Goal: Task Accomplishment & Management: Complete application form

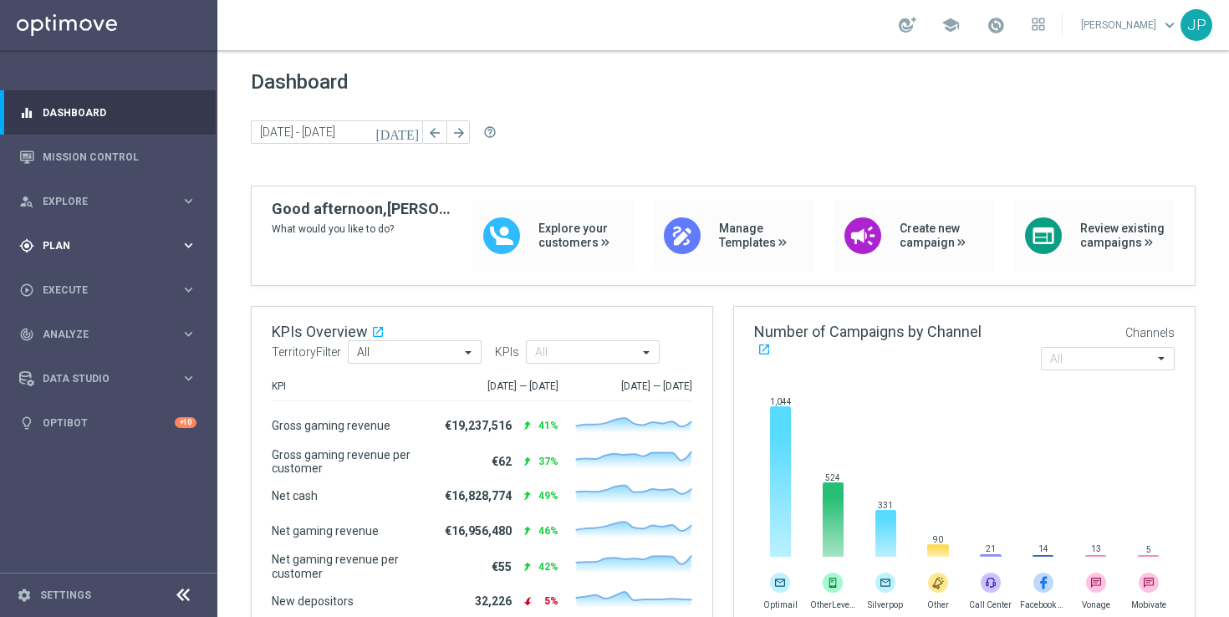
click at [181, 247] on icon "keyboard_arrow_right" at bounding box center [189, 245] width 16 height 16
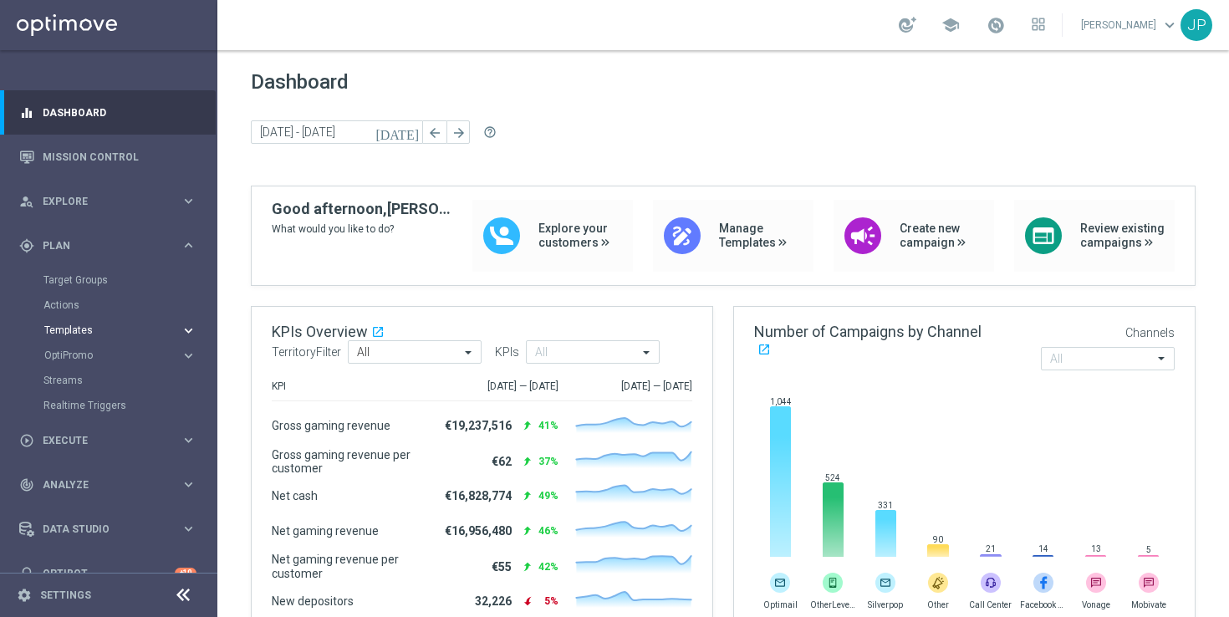
click at [126, 333] on span "Templates" at bounding box center [104, 330] width 120 height 10
click at [111, 353] on link "Optimail" at bounding box center [113, 355] width 122 height 13
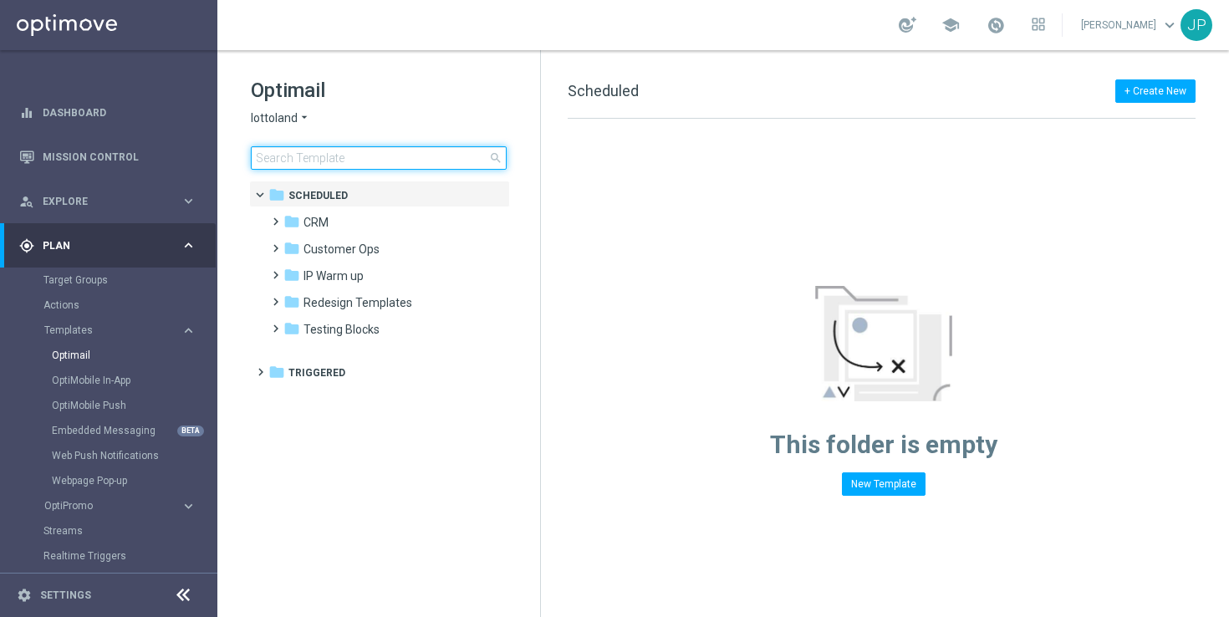
click at [414, 159] on input at bounding box center [379, 157] width 256 height 23
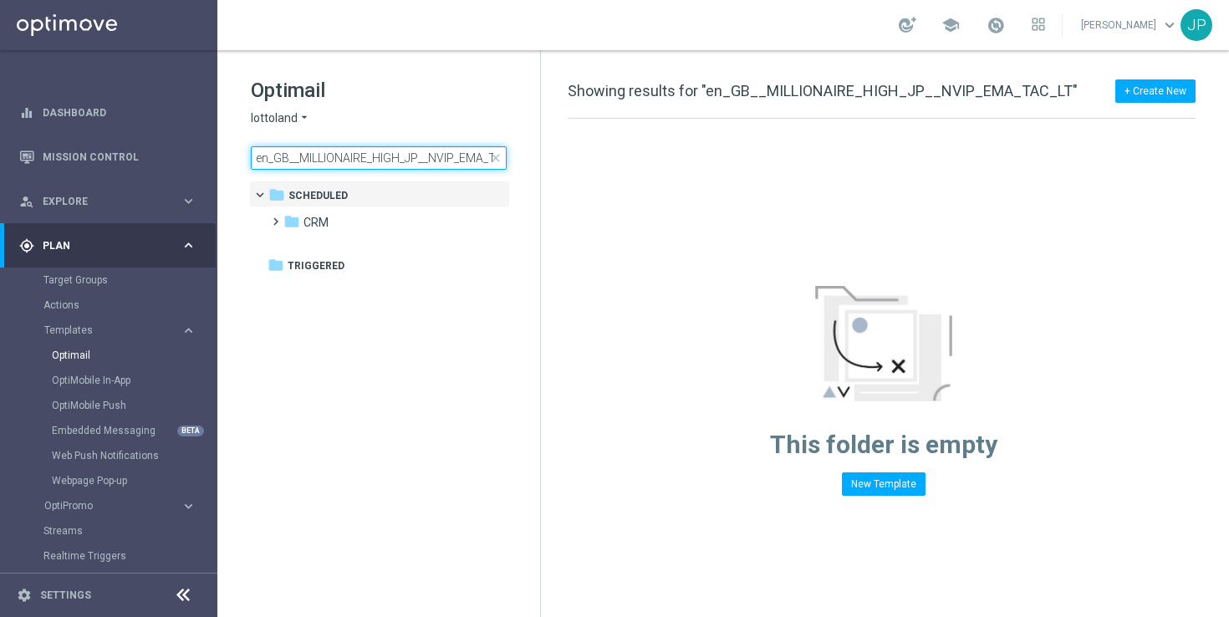
scroll to position [0, 34]
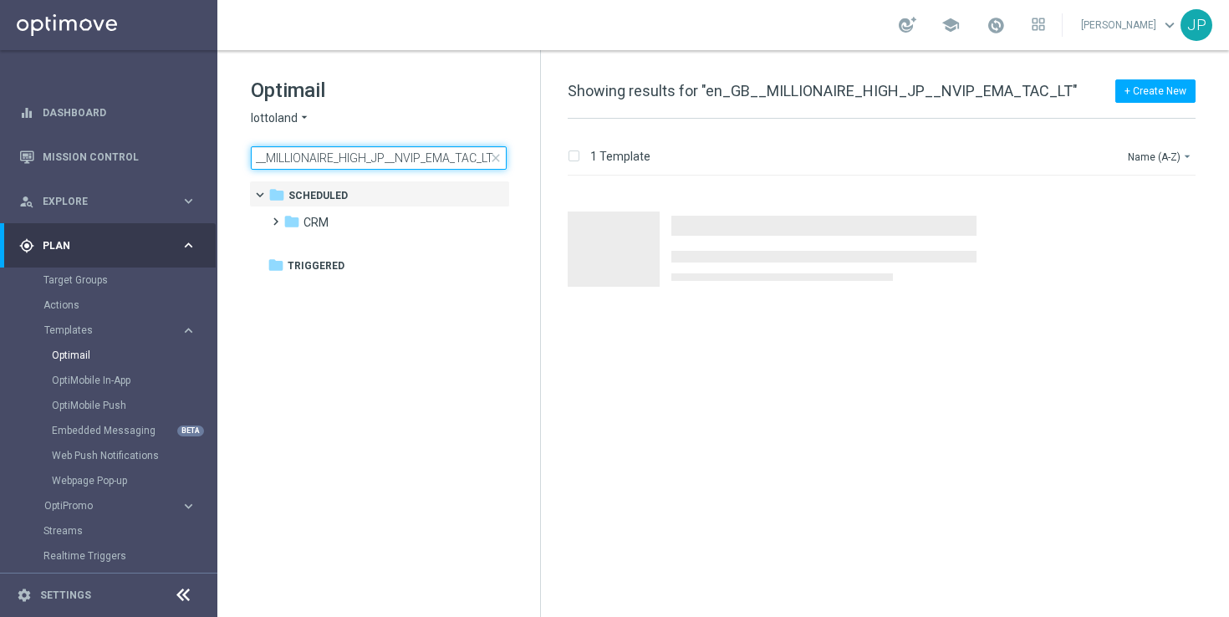
type input "en_GB__MILLIONAIRE_HIGH_JP__NVIP_EMA_TAC_LT"
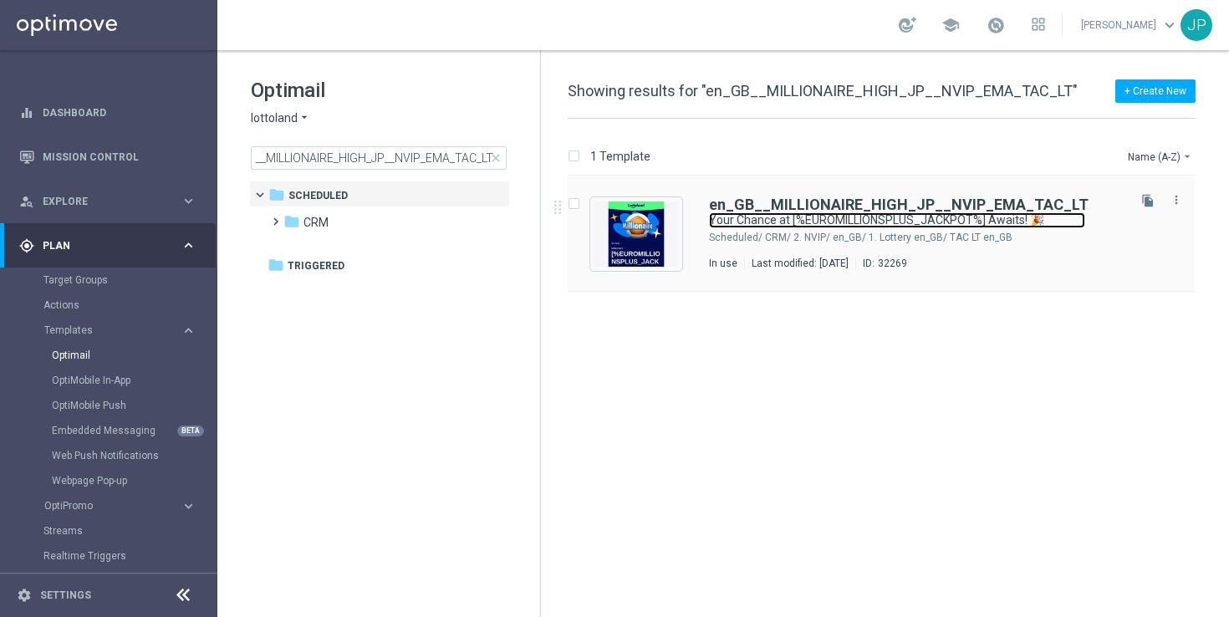
click at [883, 213] on link "Your Chance at [%EUROMILLIONSPLUS_JACKPOT%] Awaits! 🎉" at bounding box center [897, 220] width 376 height 16
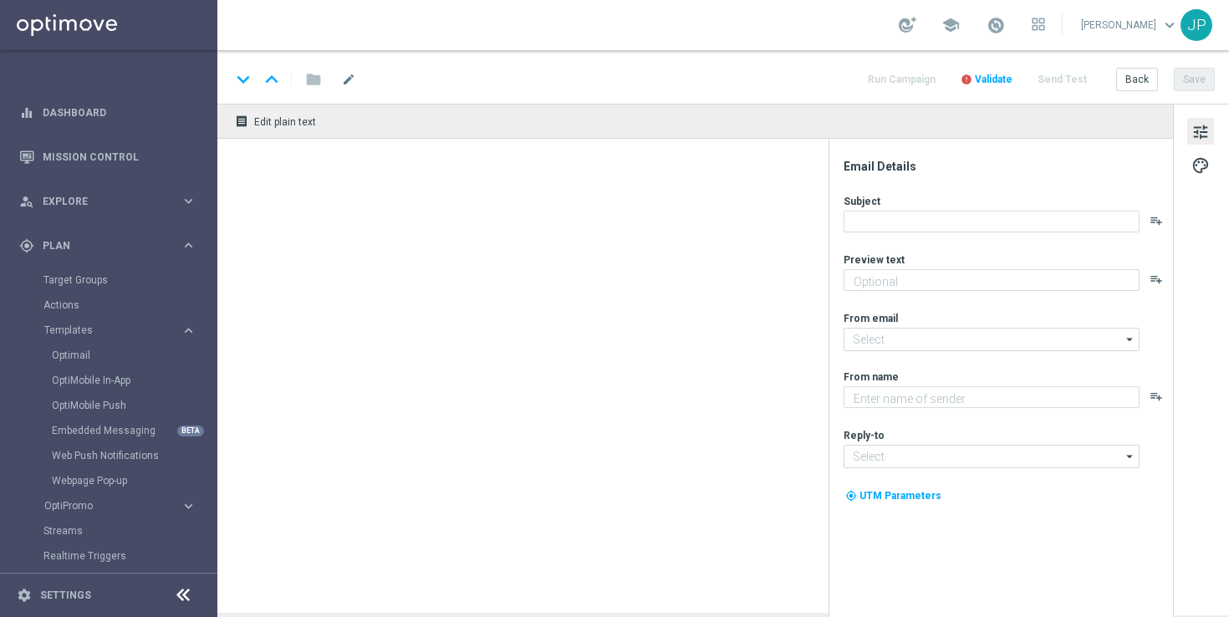
type textarea "[%FIRST_NAME%], discover the excitement!"
type input "[EMAIL_ADDRESS][DOMAIN_NAME]"
type textarea "Lottoland"
type input "[EMAIL_ADDRESS][DOMAIN_NAME]"
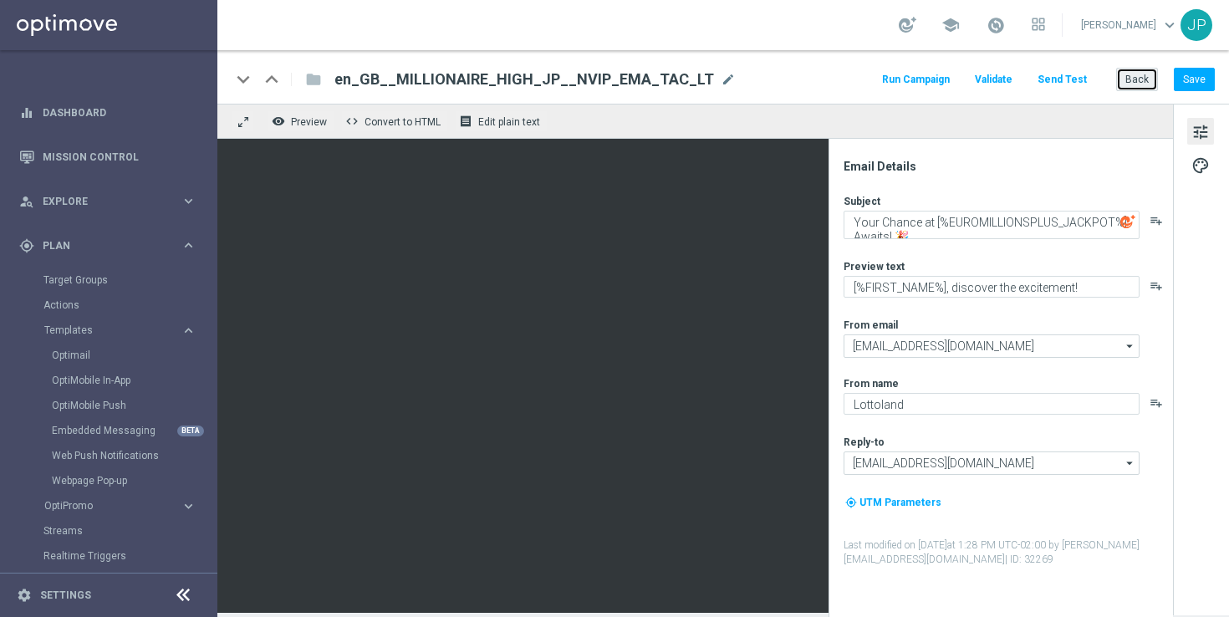
click at [1148, 85] on button "Back" at bounding box center [1137, 79] width 42 height 23
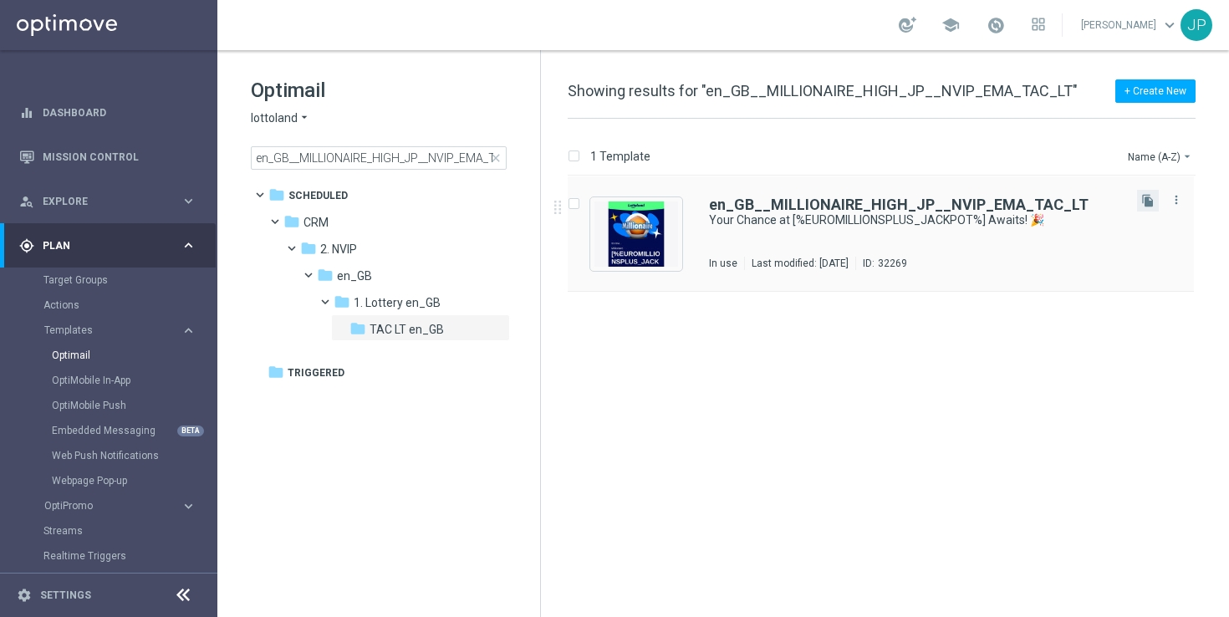
click at [1148, 208] on button "file_copy" at bounding box center [1148, 201] width 22 height 22
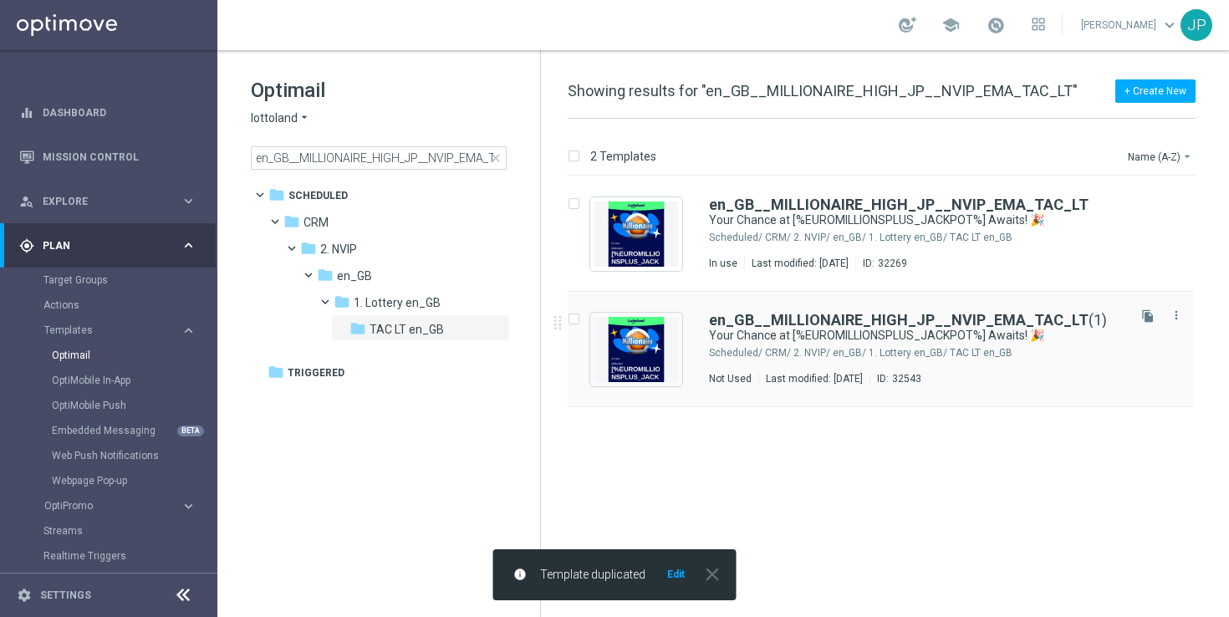
click at [1061, 369] on div "en_GB__MILLIONAIRE_HIGH_JP__NVIP_EMA_TAC_LT (1) Your Chance at [%EUROMILLIONSPL…" at bounding box center [916, 349] width 415 height 73
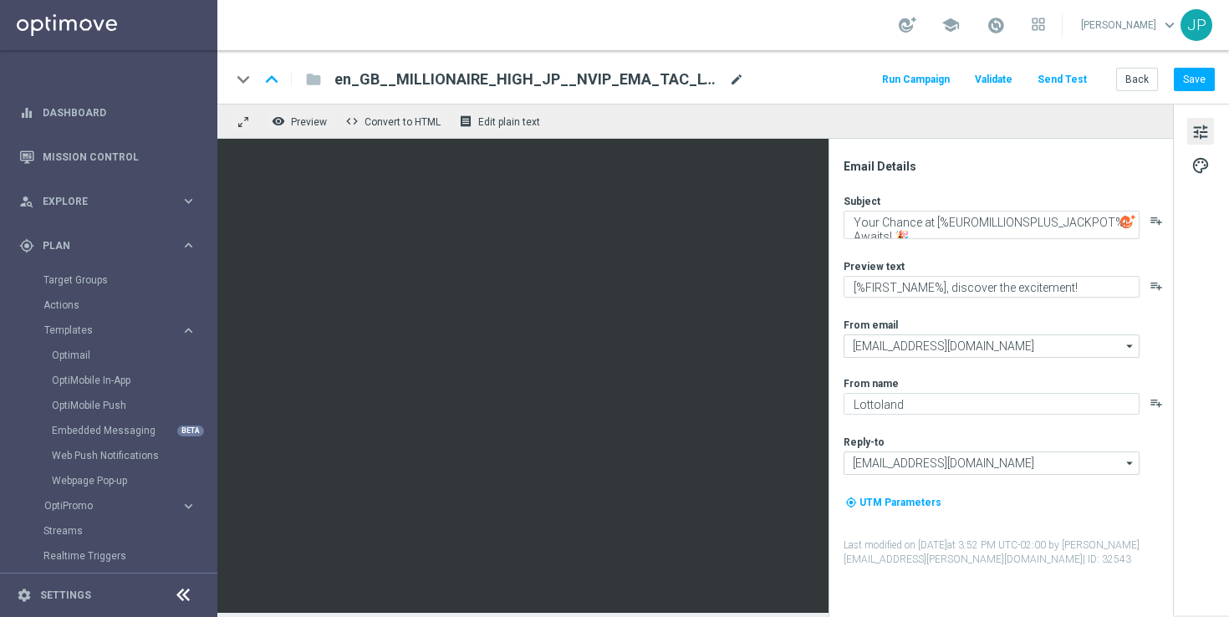
click at [729, 82] on span "mode_edit" at bounding box center [736, 79] width 15 height 15
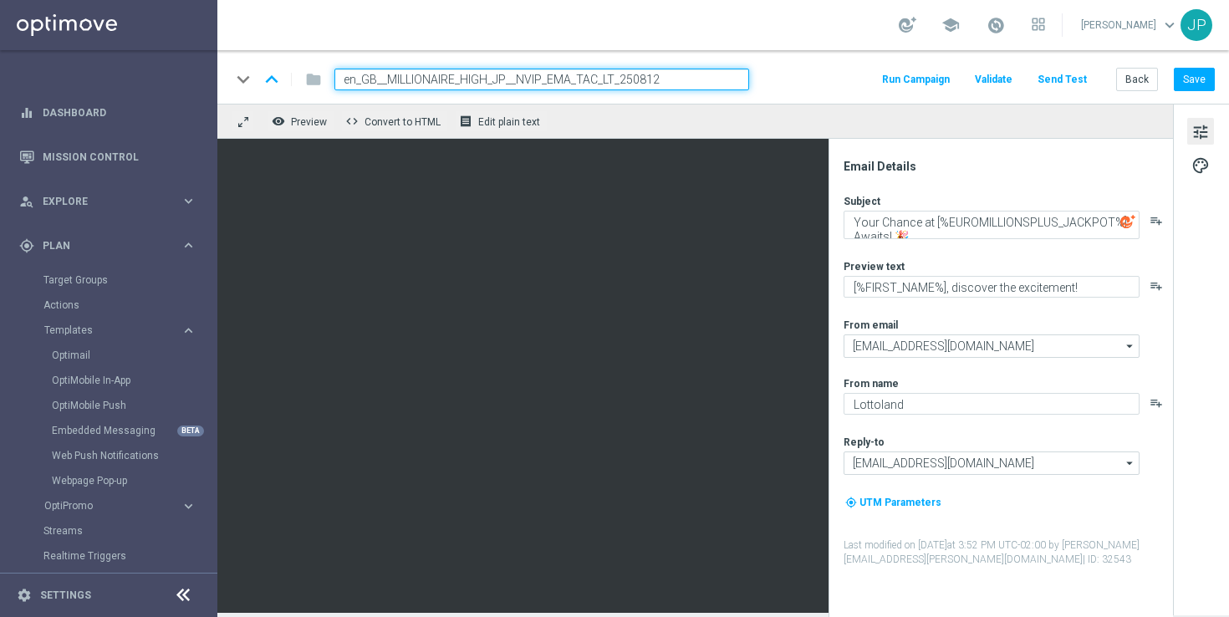
type input "en_GB__MILLIONAIRE_HIGH_JP__NVIP_EMA_TAC_LT_250812"
click at [809, 79] on div "keyboard_arrow_down keyboard_arrow_up folder en_GB__MILLIONAIRE_HIGH_JP__NVIP_E…" at bounding box center [723, 80] width 984 height 22
drag, startPoint x: 931, startPoint y: 223, endPoint x: 845, endPoint y: 218, distance: 86.2
click at [845, 218] on textarea "Your Chance at [%EUROMILLIONSPLUS_JACKPOT%] Awaits! 🎉" at bounding box center [991, 225] width 296 height 28
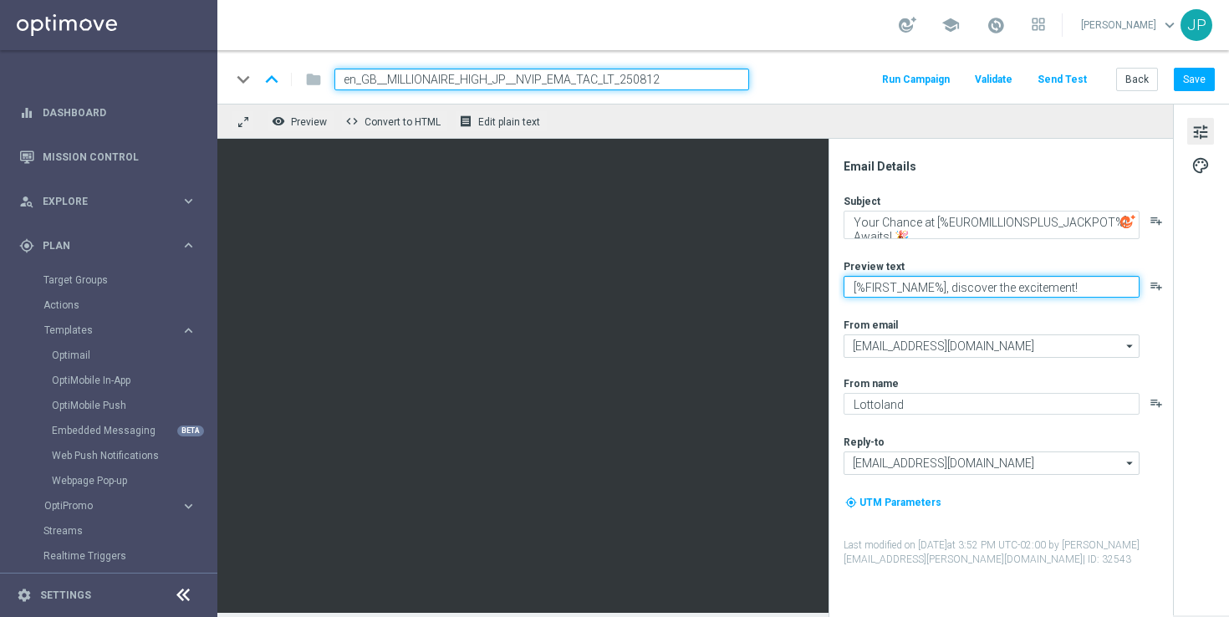
click at [970, 288] on textarea "[%FIRST_NAME%], discover the excitement!" at bounding box center [991, 287] width 296 height 22
drag, startPoint x: 970, startPoint y: 288, endPoint x: 1010, endPoint y: 284, distance: 40.3
click at [1010, 286] on textarea "[%FIRST_NAME%], discover the excitement!" at bounding box center [991, 287] width 296 height 22
click at [1010, 284] on textarea "[%FIRST_NAME%], discover the excitement!" at bounding box center [991, 287] width 296 height 22
click at [1026, 285] on textarea "[%FIRST_NAME%], discover the excitement!" at bounding box center [991, 287] width 296 height 22
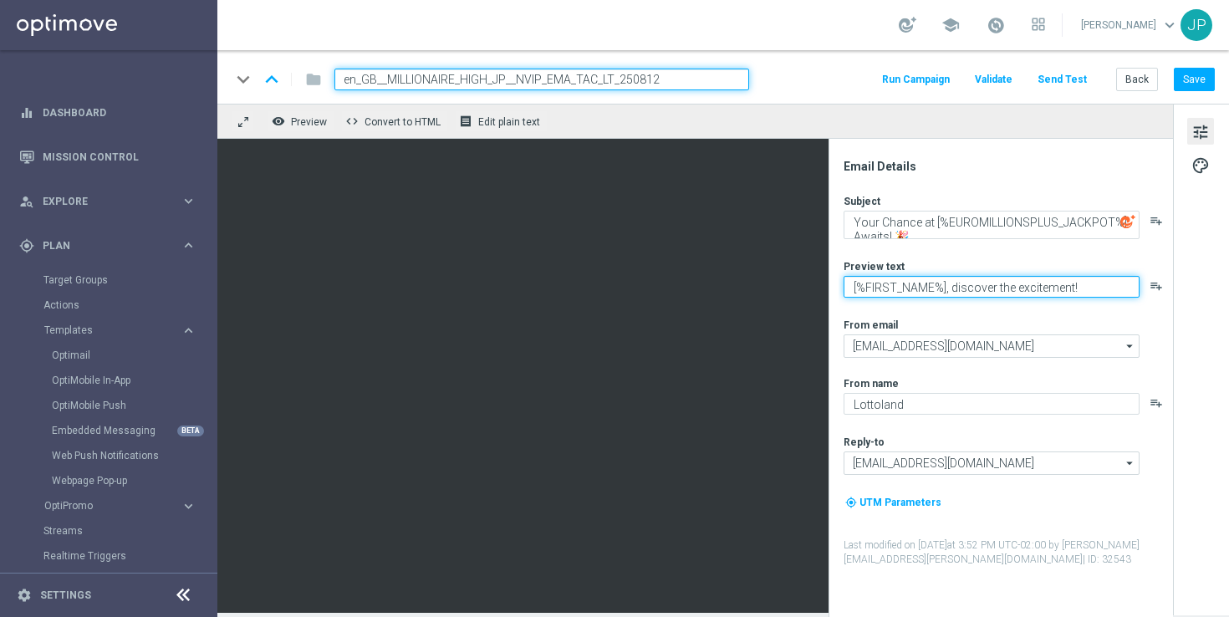
drag, startPoint x: 1026, startPoint y: 285, endPoint x: 966, endPoint y: 287, distance: 60.2
click at [966, 287] on textarea "[%FIRST_NAME%], discover the excitement!" at bounding box center [991, 287] width 296 height 22
type textarea "[%FIRST_NAME%], could it be yours?"
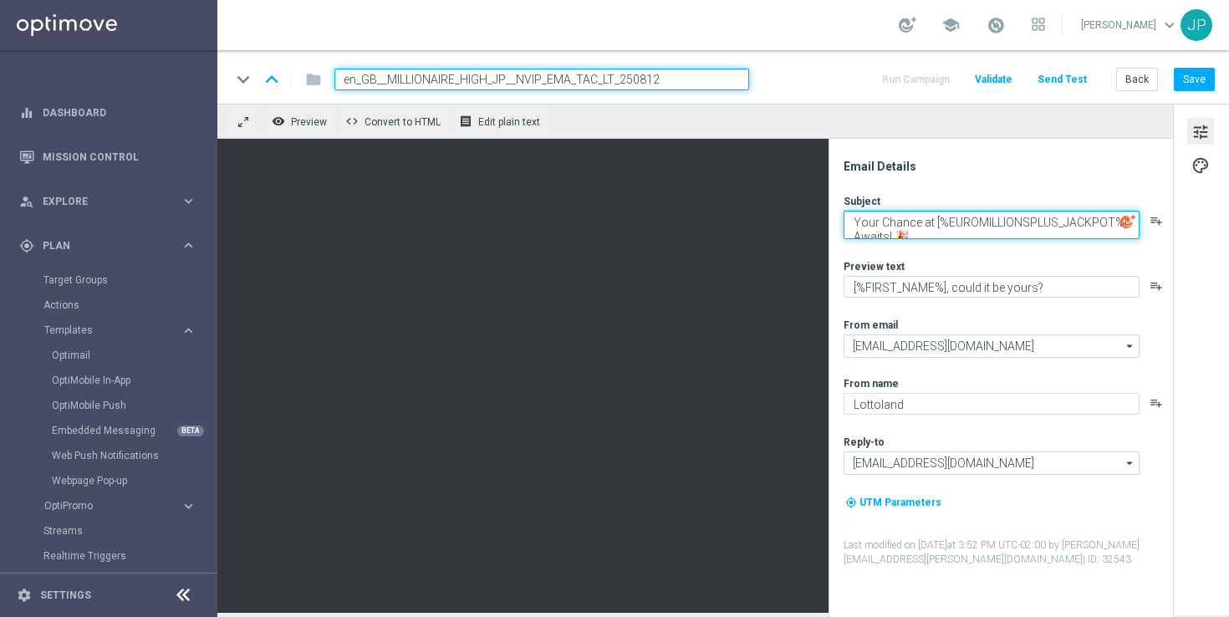
click at [865, 221] on textarea "Your Chance at [%EUROMILLIONSPLUS_JACKPOT%] Awaits! 🎉" at bounding box center [991, 225] width 296 height 28
drag, startPoint x: 865, startPoint y: 221, endPoint x: 924, endPoint y: 221, distance: 58.5
click at [924, 221] on textarea "Your Chance at [%EUROMILLIONSPLUS_JACKPOT%] Awaits! 🎉" at bounding box center [991, 225] width 296 height 28
click at [1158, 218] on icon "playlist_add" at bounding box center [1155, 220] width 13 height 13
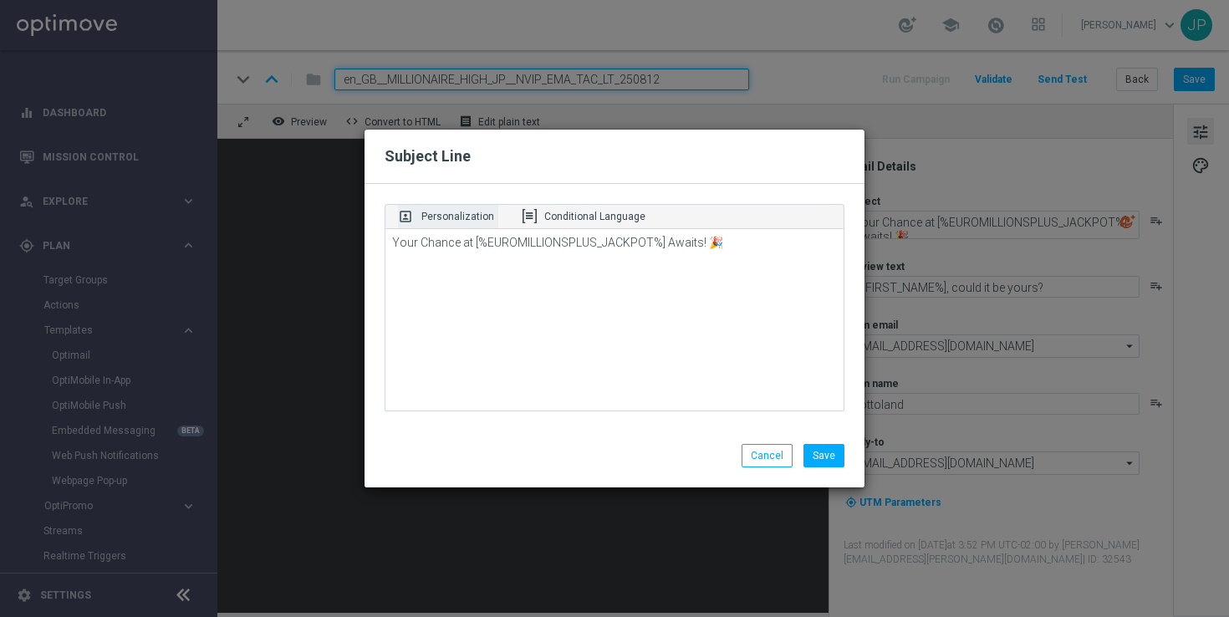
click at [489, 221] on p "Personalization" at bounding box center [457, 216] width 73 height 15
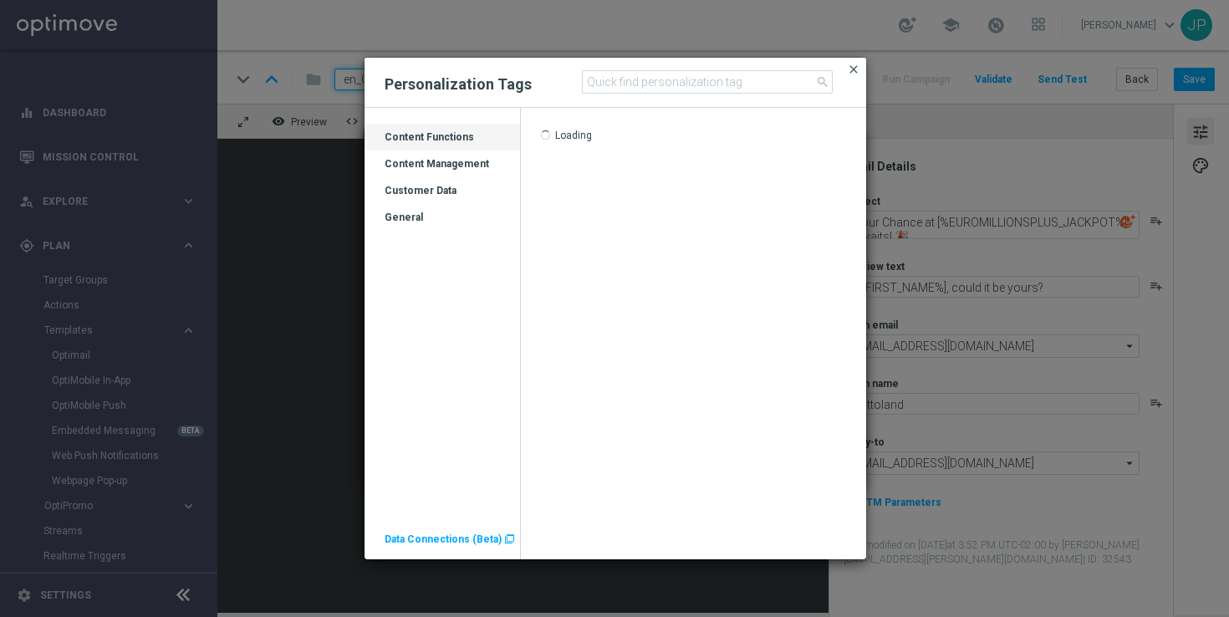
click at [857, 64] on span "close" at bounding box center [853, 69] width 13 height 13
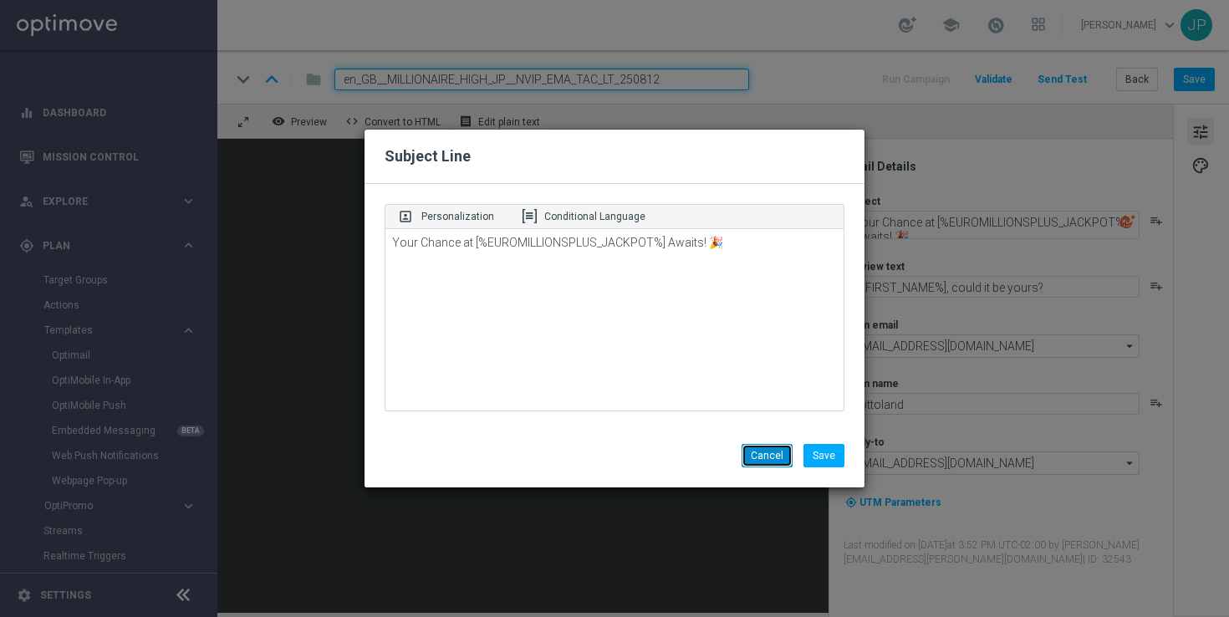
click at [778, 456] on button "Cancel" at bounding box center [766, 455] width 51 height 23
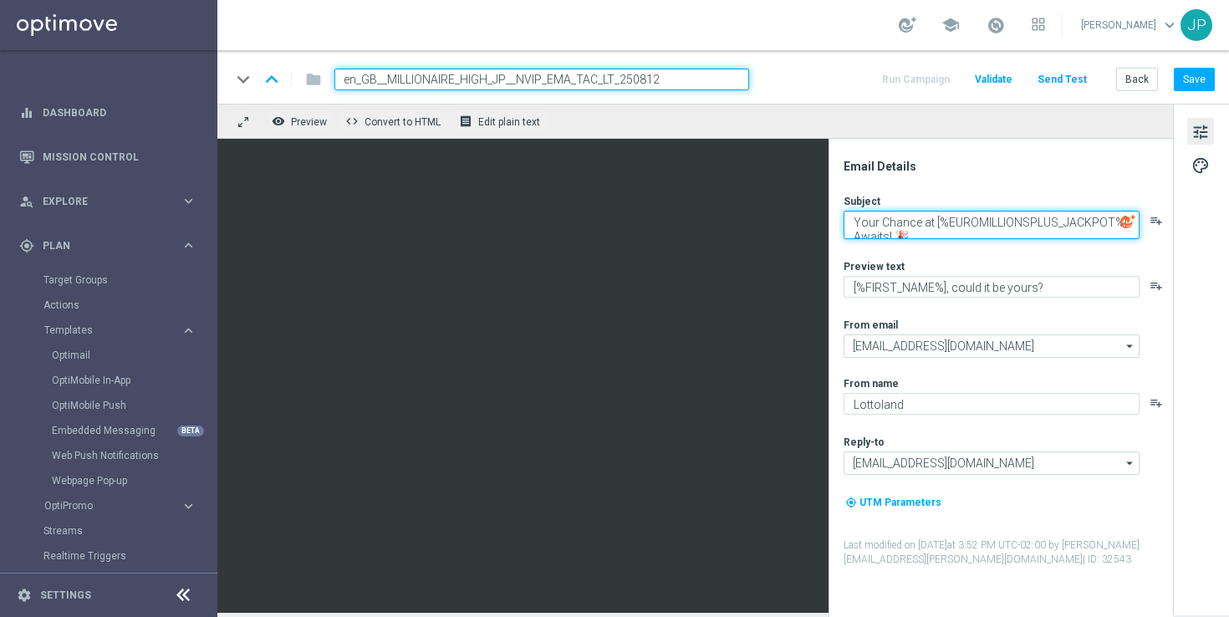
click at [926, 221] on textarea "Your Chance at [%EUROMILLIONSPLUS_JACKPOT%] Awaits! 🎉" at bounding box center [991, 225] width 296 height 28
drag, startPoint x: 926, startPoint y: 221, endPoint x: 873, endPoint y: 221, distance: 52.7
click at [873, 221] on textarea "Your Chance at [%EUROMILLIONSPLUS_JACKPOT%] Awaits! 🎉" at bounding box center [991, 225] width 296 height 28
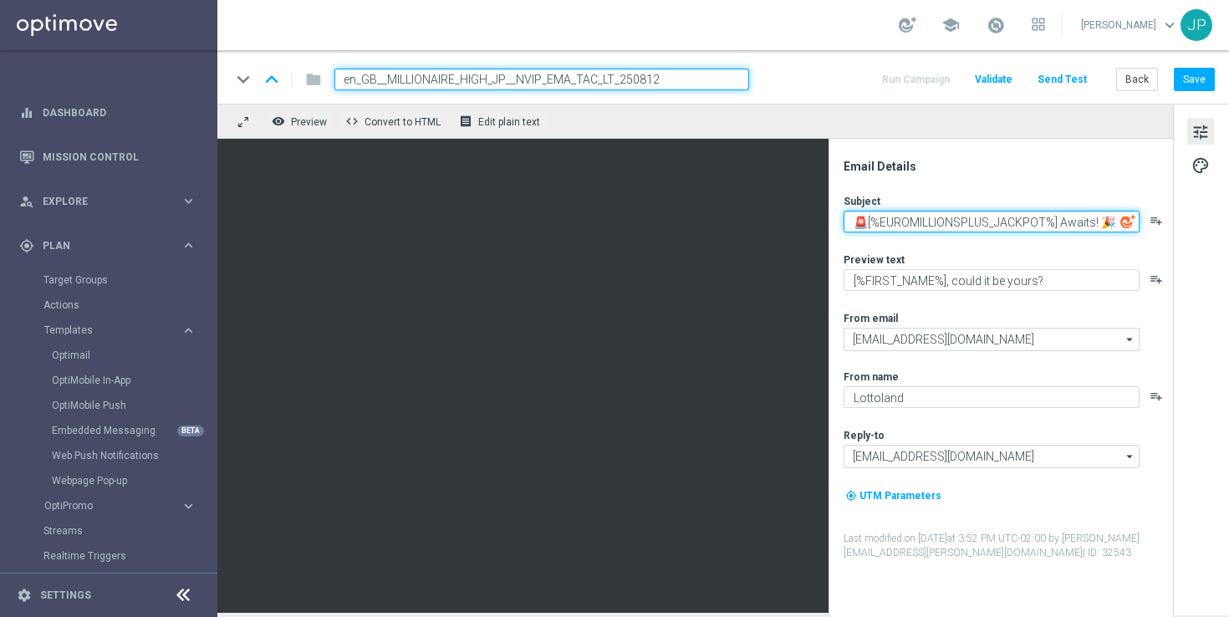
drag, startPoint x: 865, startPoint y: 223, endPoint x: 851, endPoint y: 221, distance: 14.3
click at [851, 221] on textarea "🚨[%EUROMILLIONSPLUS_JACKPOT%] Awaits! 🎉" at bounding box center [991, 222] width 296 height 22
click at [862, 222] on textarea "🚨[%EUROMILLIONSPLUS_JACKPOT%] Awaits! 🎉" at bounding box center [991, 222] width 296 height 22
paste textarea "🚨"
click at [1081, 226] on textarea "🚨🚨[%EUROMILLIONSPLUS_JACKPOT%] Awaits! 🎉" at bounding box center [991, 222] width 296 height 22
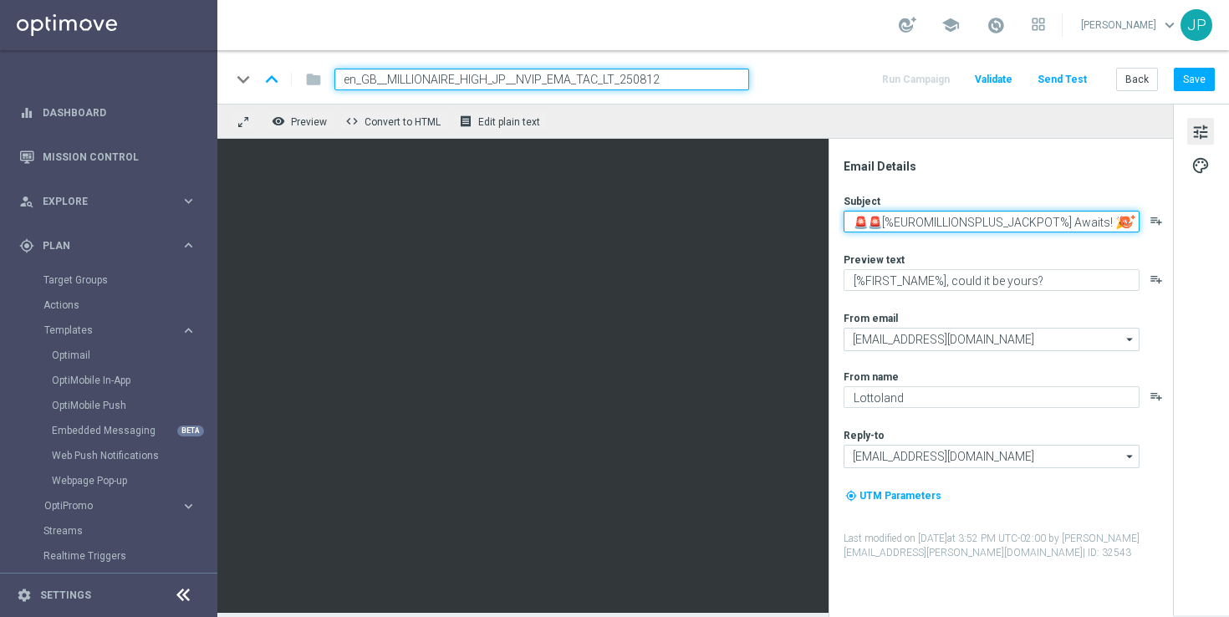
drag, startPoint x: 1081, startPoint y: 226, endPoint x: 1112, endPoint y: 222, distance: 31.1
click at [1112, 222] on body "equalizer Dashboard Mission Control" at bounding box center [614, 308] width 1229 height 617
paste textarea "🚨"
type textarea "🚨🚨[%EUROMILLIONSPLUS_JACKPOT%] 🚨🚨"
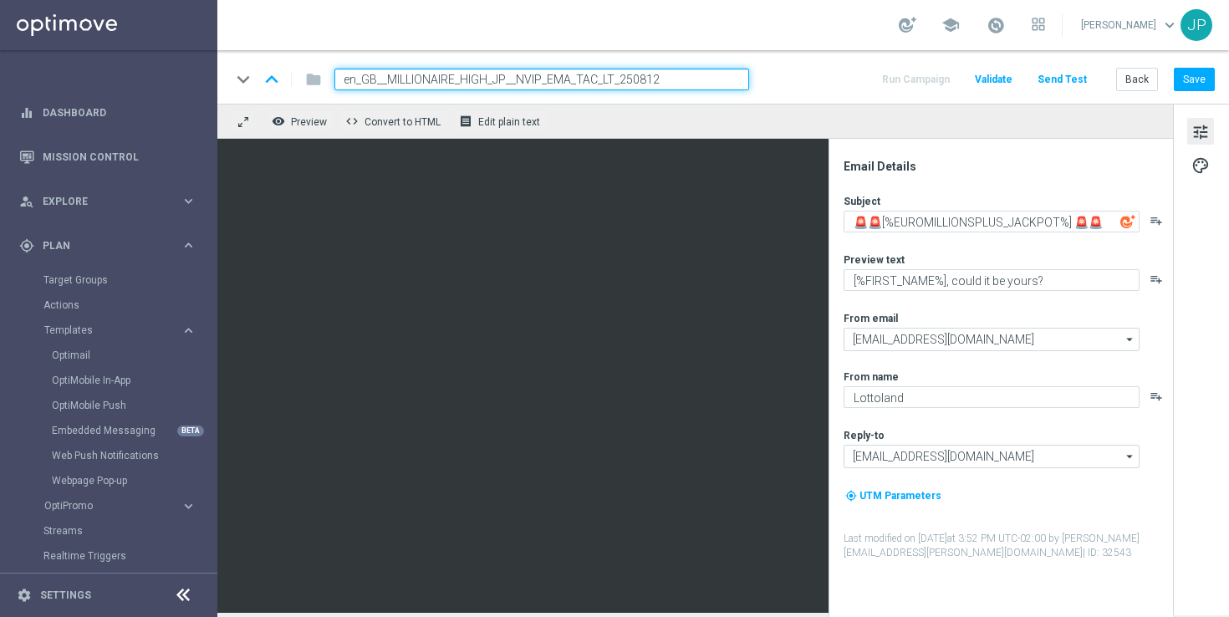
click at [1205, 267] on div "tune palette" at bounding box center [1201, 360] width 56 height 512
click at [1215, 267] on div "tune palette" at bounding box center [1201, 360] width 56 height 512
click at [1201, 81] on button "Save" at bounding box center [1193, 79] width 41 height 23
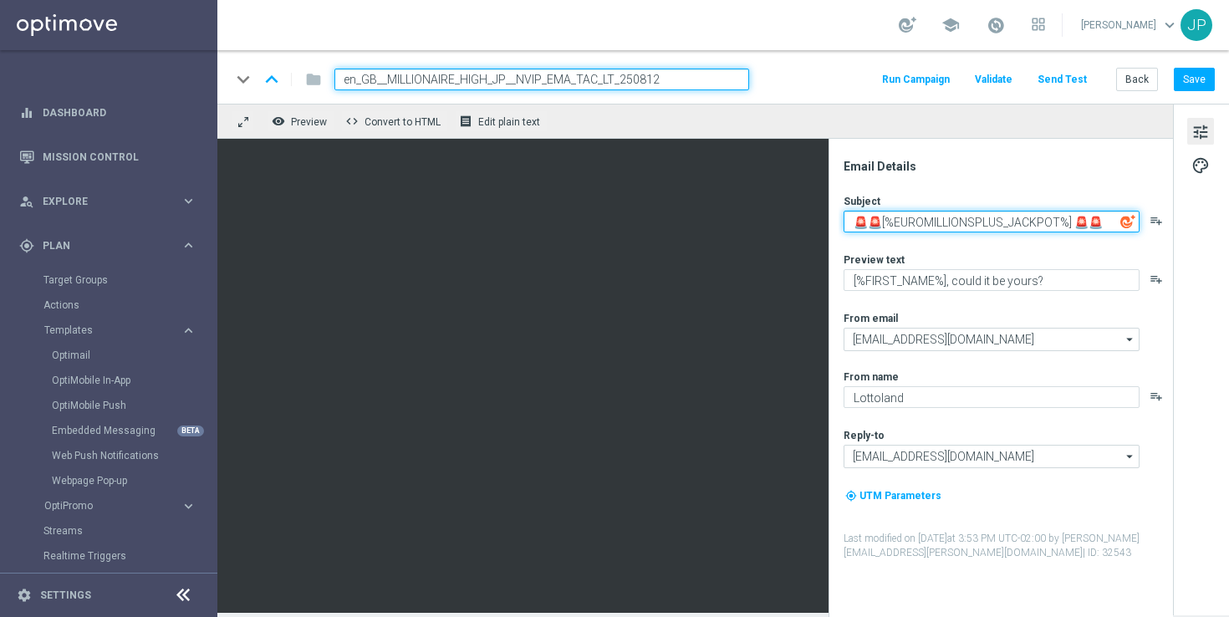
click at [1018, 222] on textarea "🚨🚨[%EUROMILLIONSPLUS_JACKPOT%] 🚨🚨" at bounding box center [991, 222] width 296 height 22
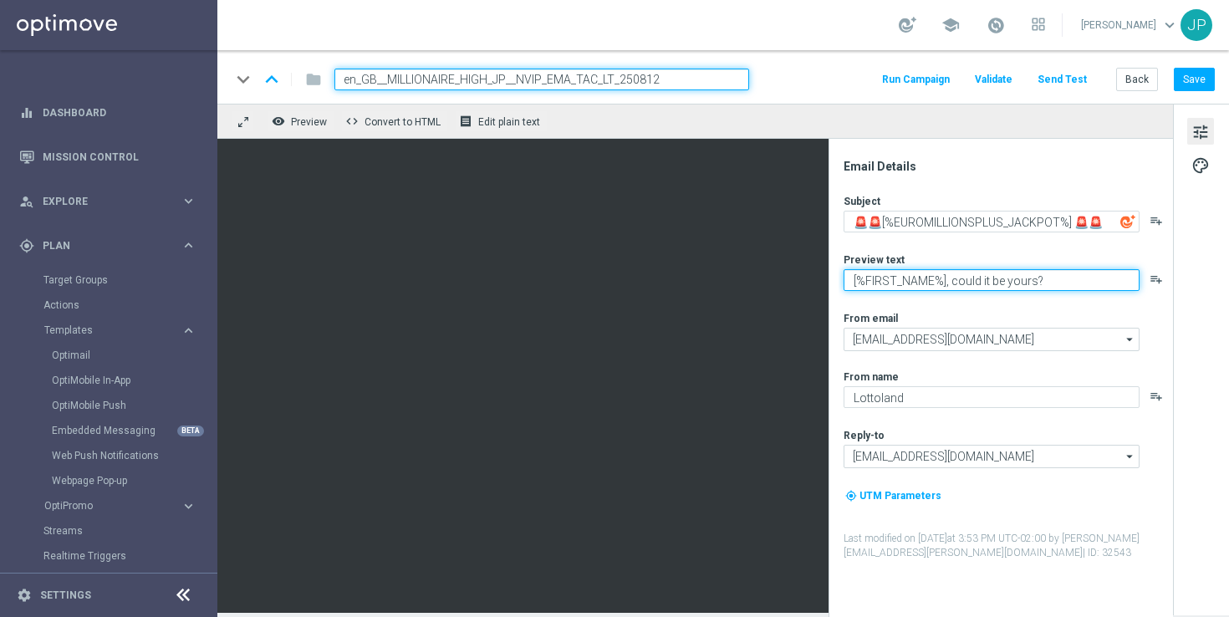
click at [1017, 277] on textarea "[%FIRST_NAME%], could it be yours?" at bounding box center [991, 280] width 296 height 22
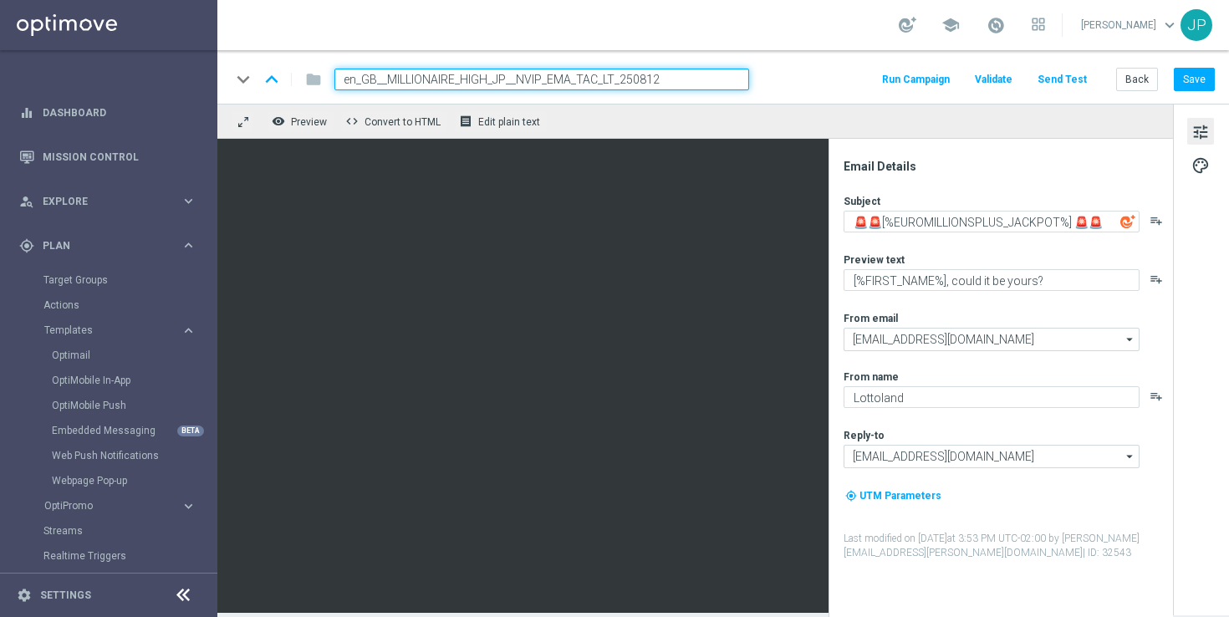
click at [883, 47] on div "school James Parr keyboard_arrow_down JP" at bounding box center [722, 25] width 1011 height 50
click at [1079, 70] on button "Send Test" at bounding box center [1062, 80] width 54 height 23
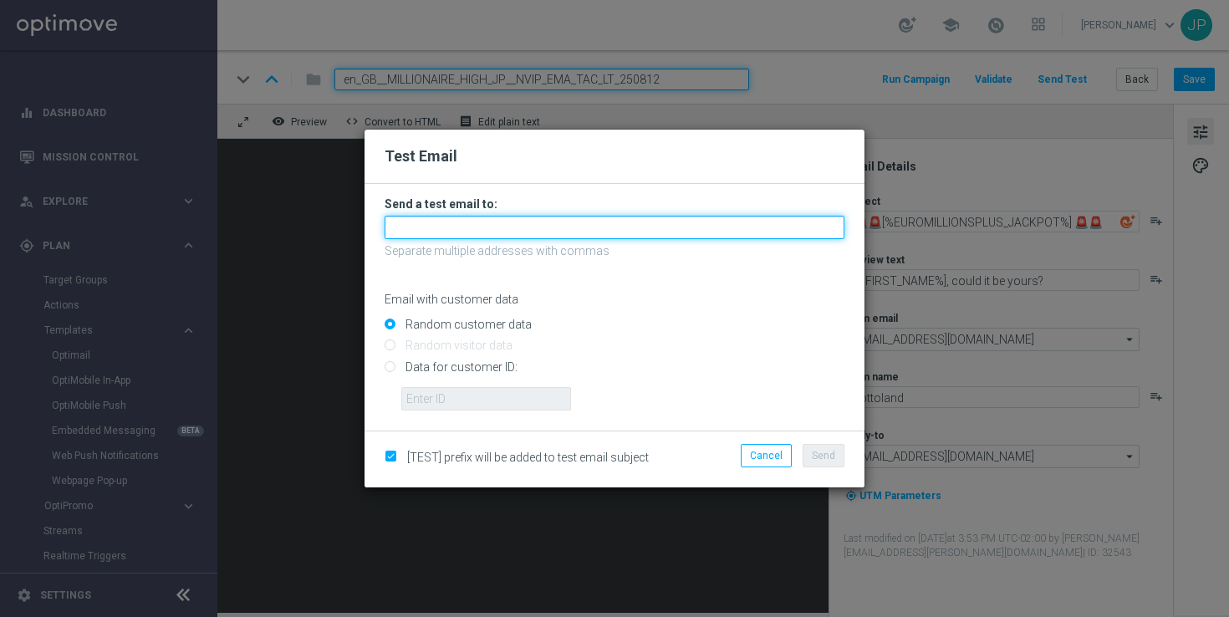
click at [580, 224] on input "text" at bounding box center [614, 227] width 460 height 23
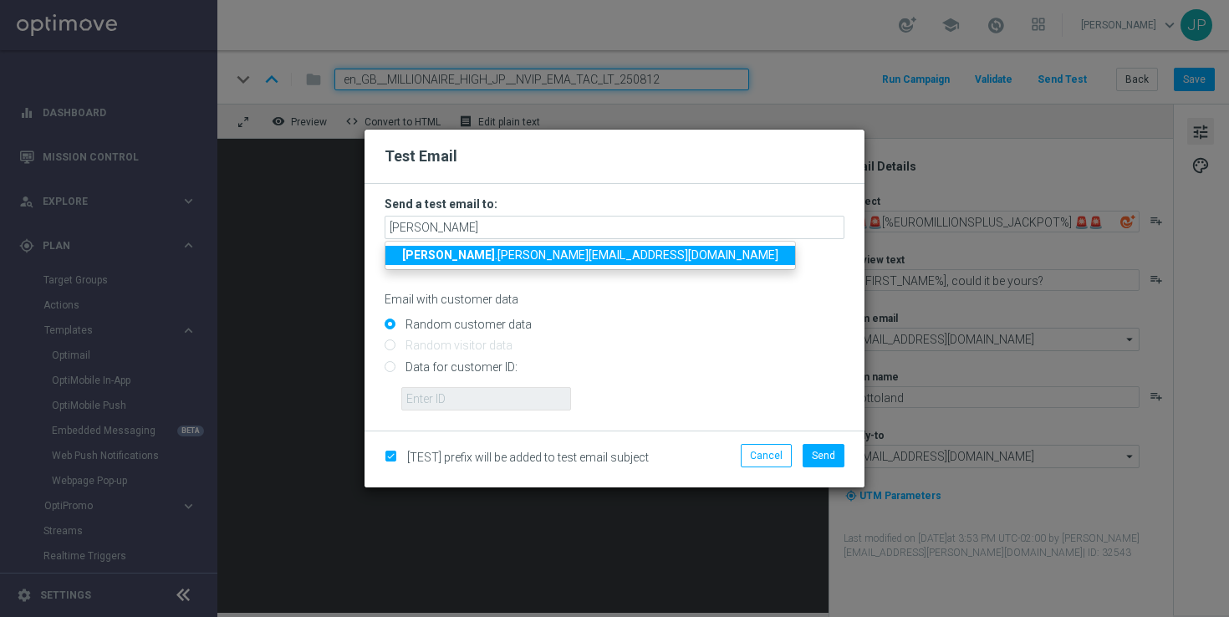
click at [512, 257] on span "ricky .hubbard@lottoland.com" at bounding box center [590, 254] width 376 height 13
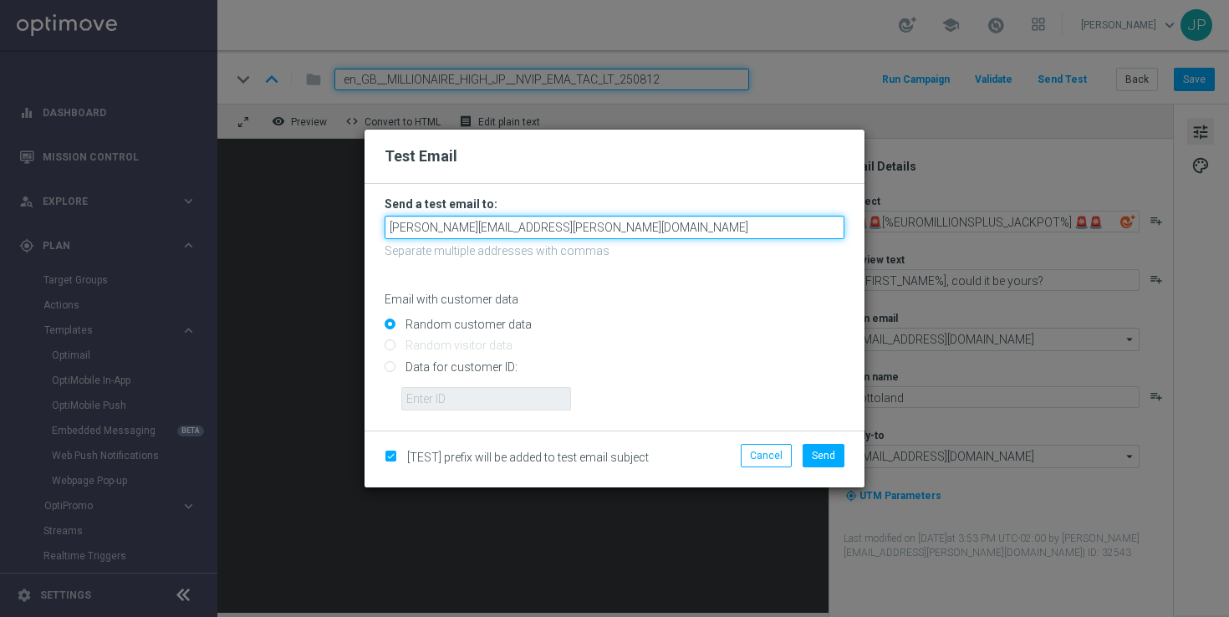
click at [588, 224] on input "ricky.hubbard@lottoland.com" at bounding box center [614, 227] width 460 height 23
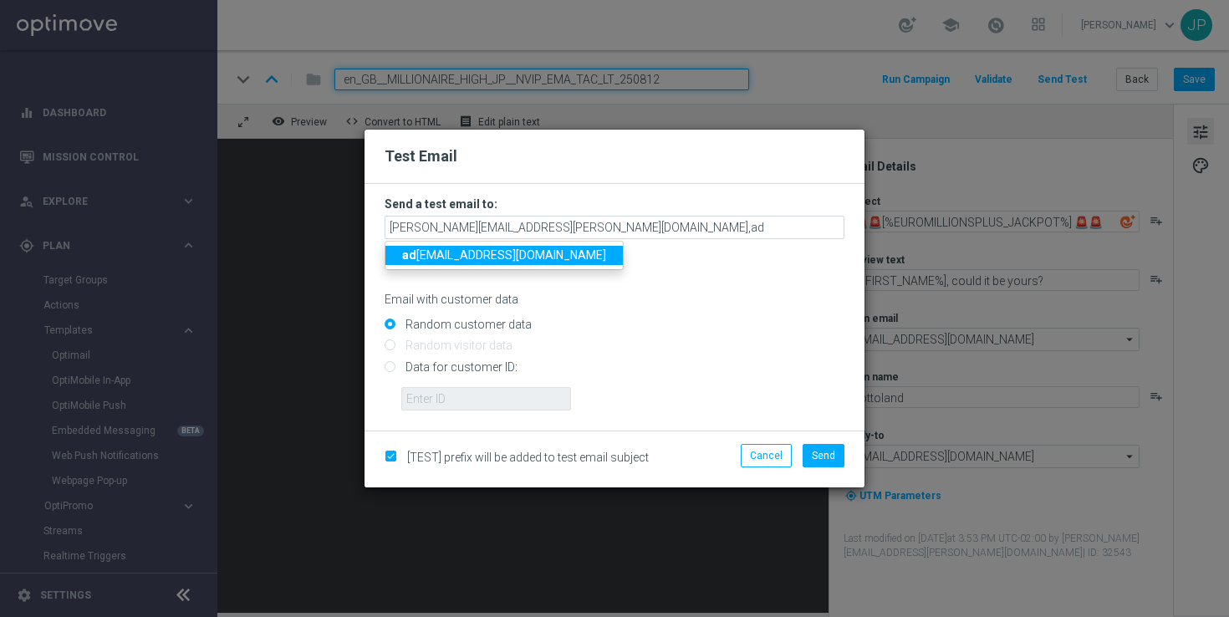
click at [515, 260] on span "ad am.bloor@lottoland.com" at bounding box center [504, 254] width 204 height 13
type input "ricky.hubbard@lottoland.com,adam.bloor@lottoland.com"
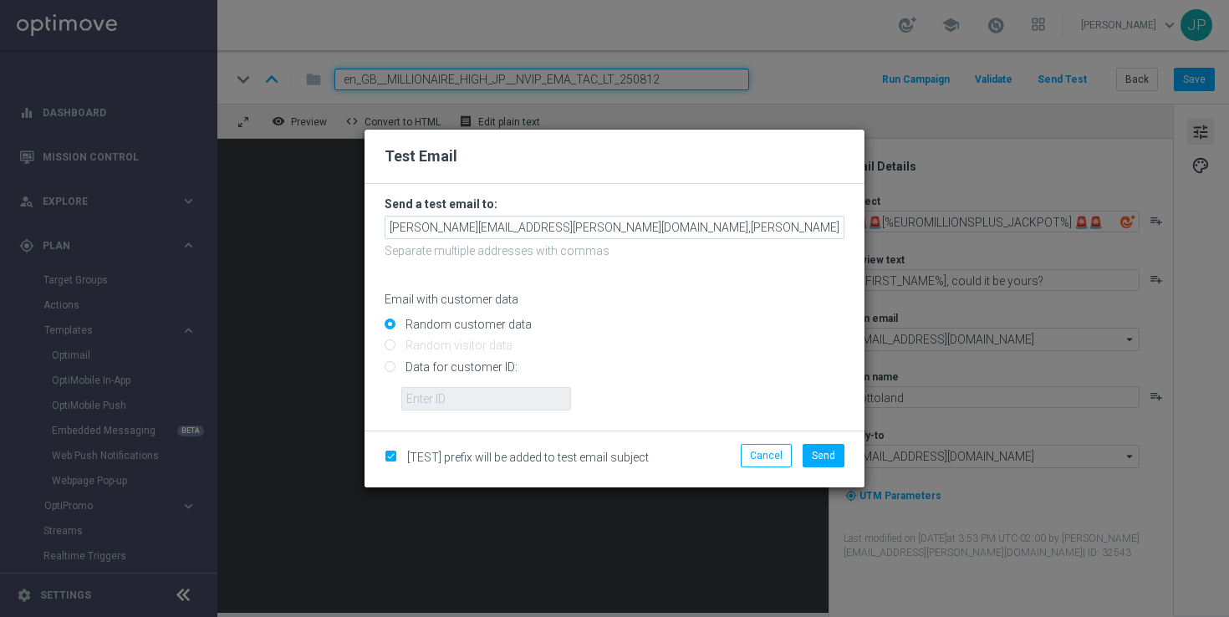
click at [470, 378] on input "Data for customer ID:" at bounding box center [614, 373] width 460 height 23
radio input "true"
click at [505, 394] on input "text" at bounding box center [486, 398] width 170 height 23
paste input "223901476"
type input "223901476"
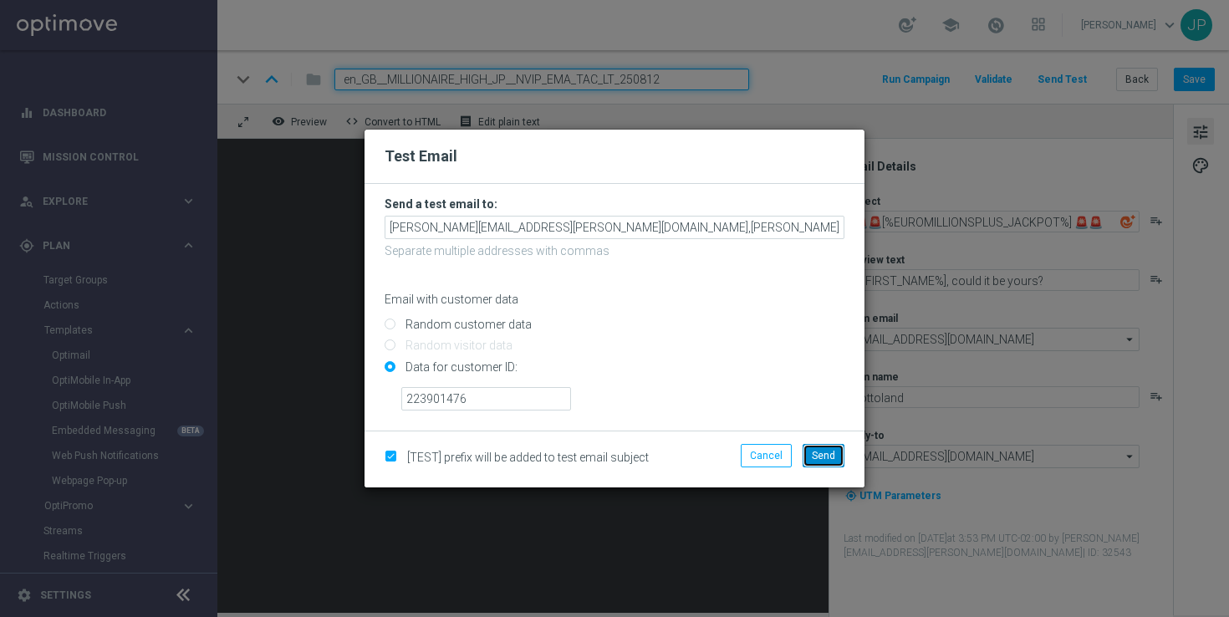
click at [834, 459] on span "Send" at bounding box center [823, 456] width 23 height 12
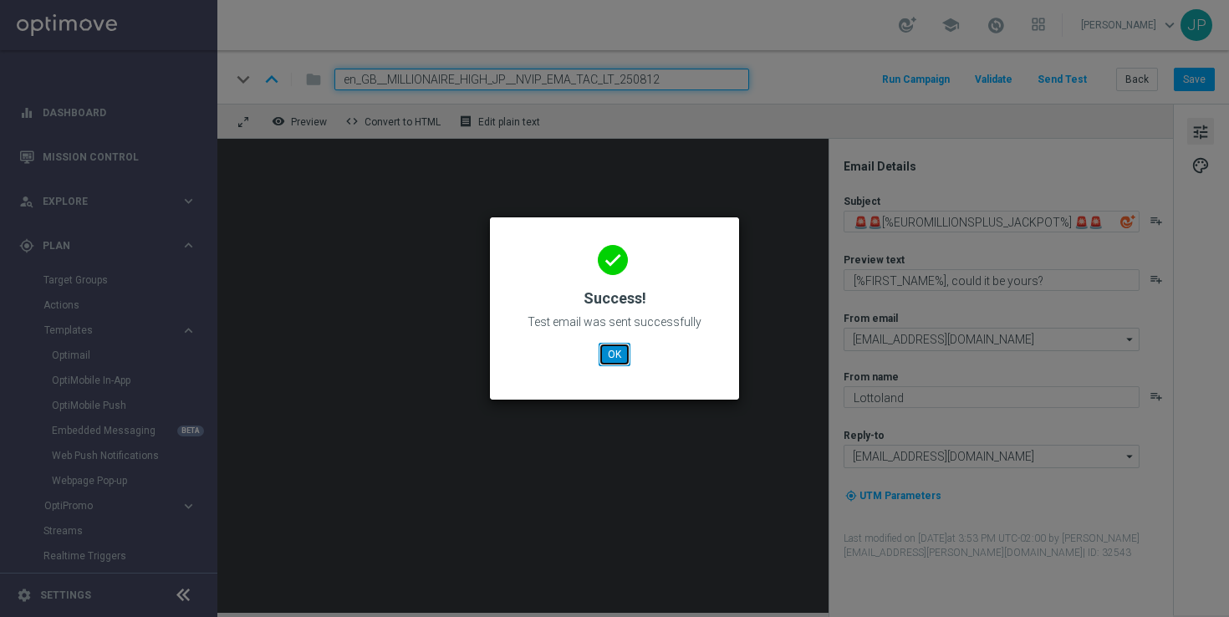
click at [624, 349] on button "OK" at bounding box center [614, 354] width 32 height 23
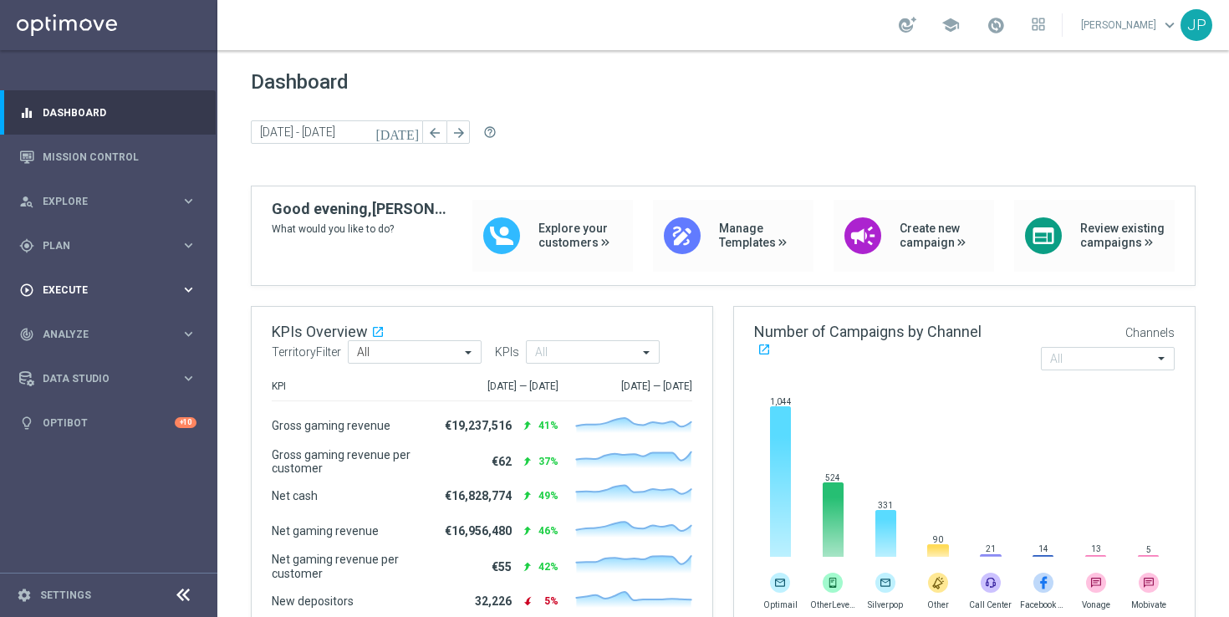
click at [181, 290] on icon "keyboard_arrow_right" at bounding box center [189, 290] width 16 height 16
click at [144, 323] on link "Campaign Builder" at bounding box center [108, 324] width 130 height 13
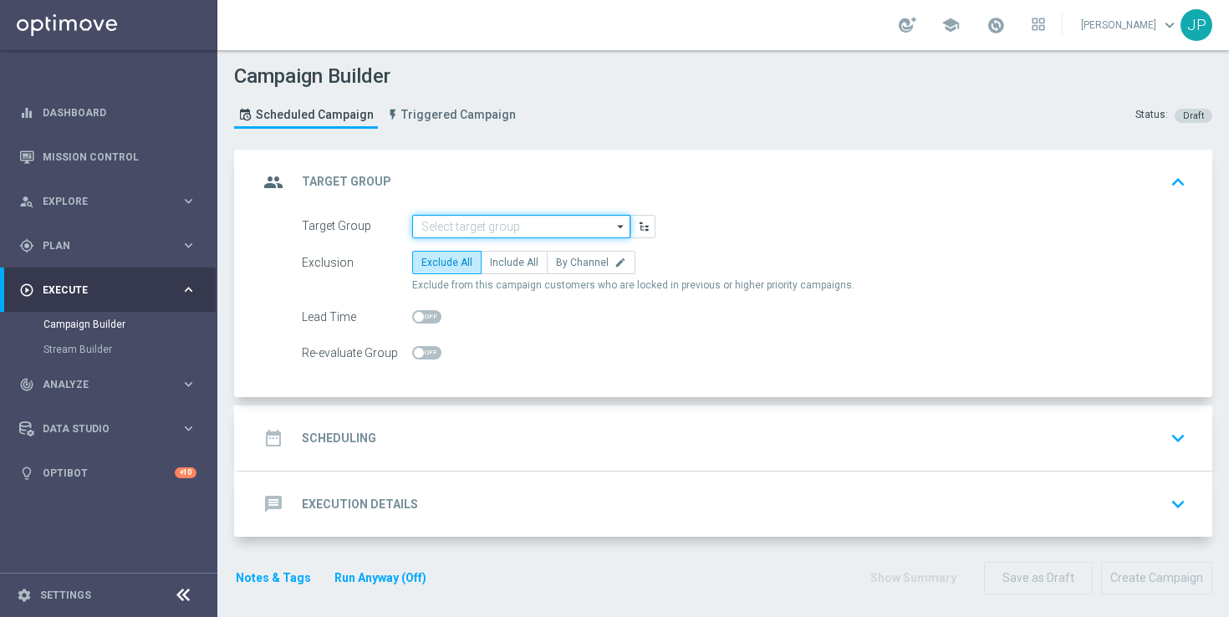
click at [547, 230] on input at bounding box center [521, 226] width 218 height 23
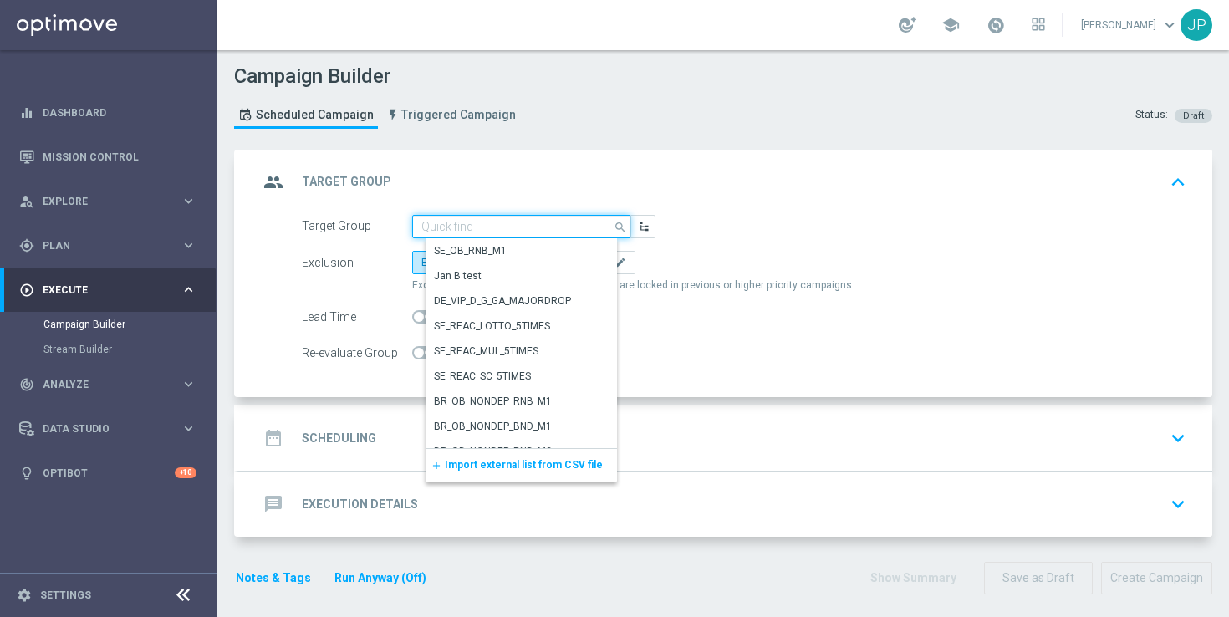
paste input "UK_LOTTO_EMAIL | All Actives, Reactivated"
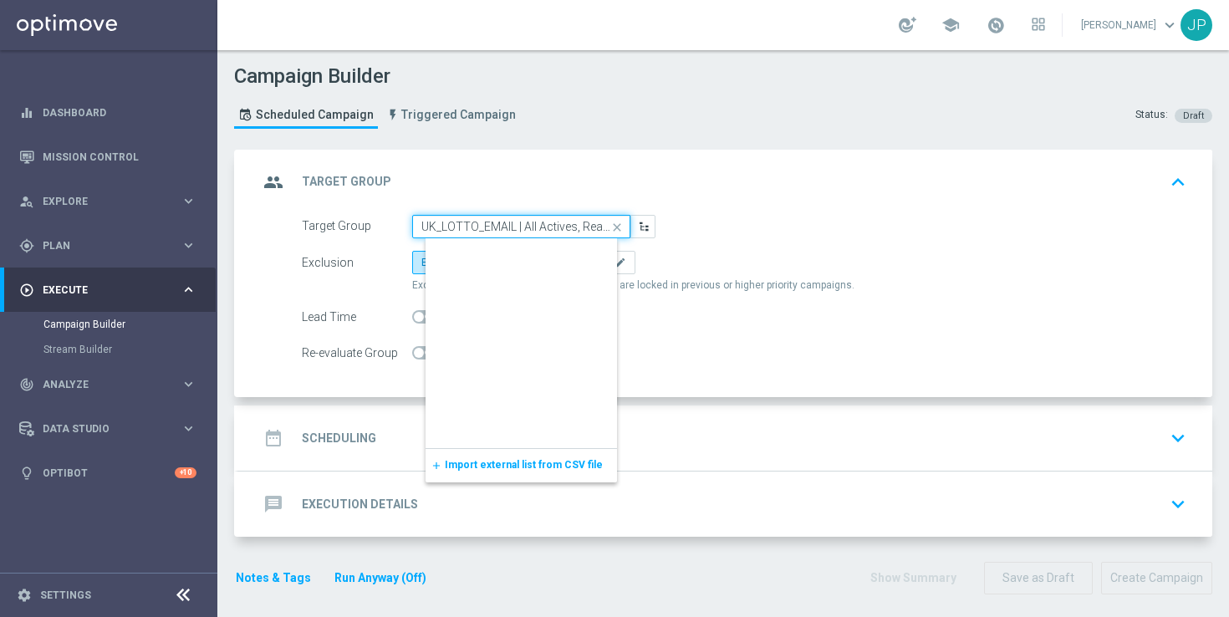
scroll to position [0, 28]
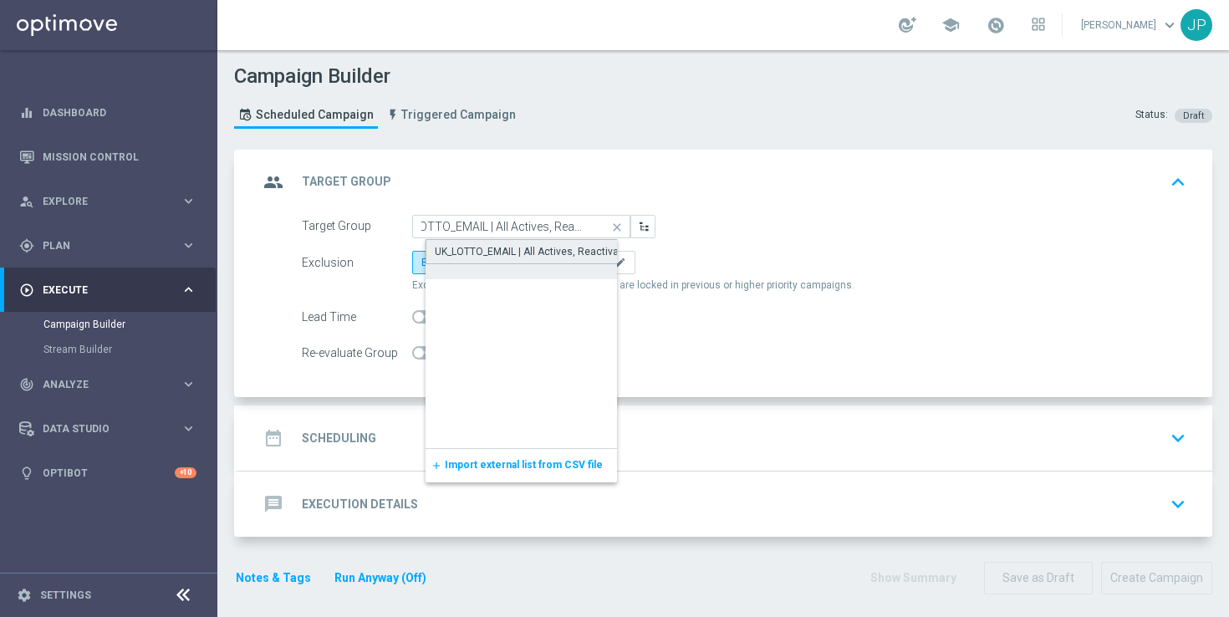
click at [555, 249] on div "UK_LOTTO_EMAIL | All Actives, Reactivated" at bounding box center [534, 251] width 199 height 15
type input "UK_LOTTO_EMAIL | All Actives, Reactivated"
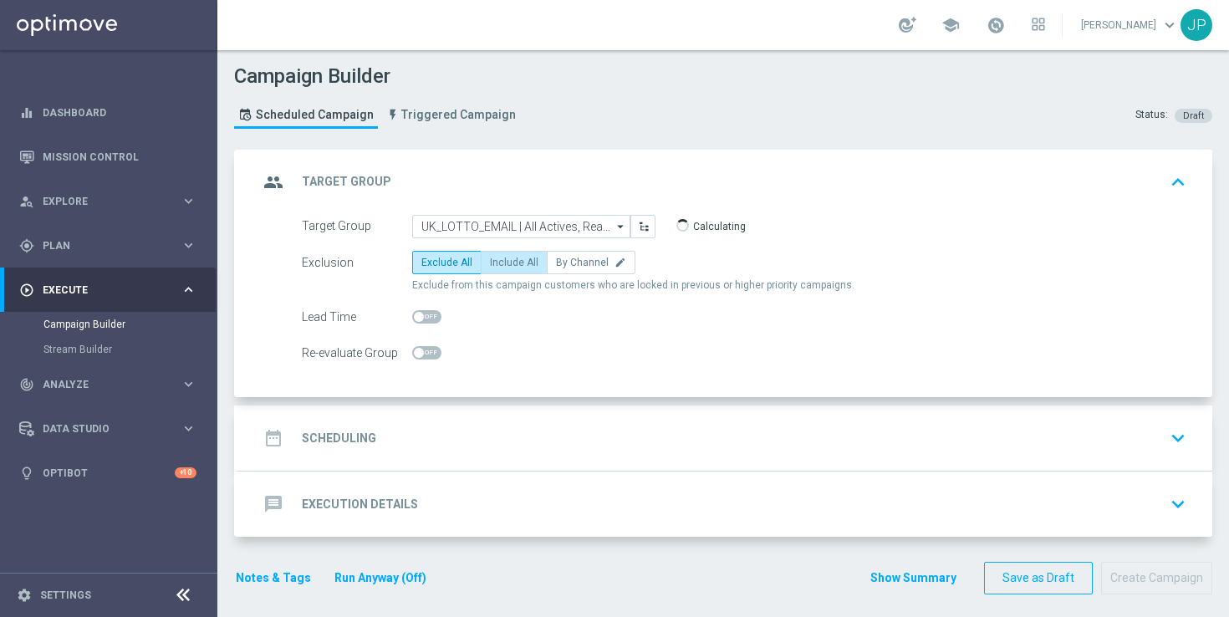
click at [517, 262] on span "Include All" at bounding box center [514, 263] width 48 height 12
click at [501, 262] on input "Include All" at bounding box center [495, 265] width 11 height 11
radio input "true"
click at [598, 446] on div "date_range Scheduling keyboard_arrow_down" at bounding box center [725, 438] width 934 height 32
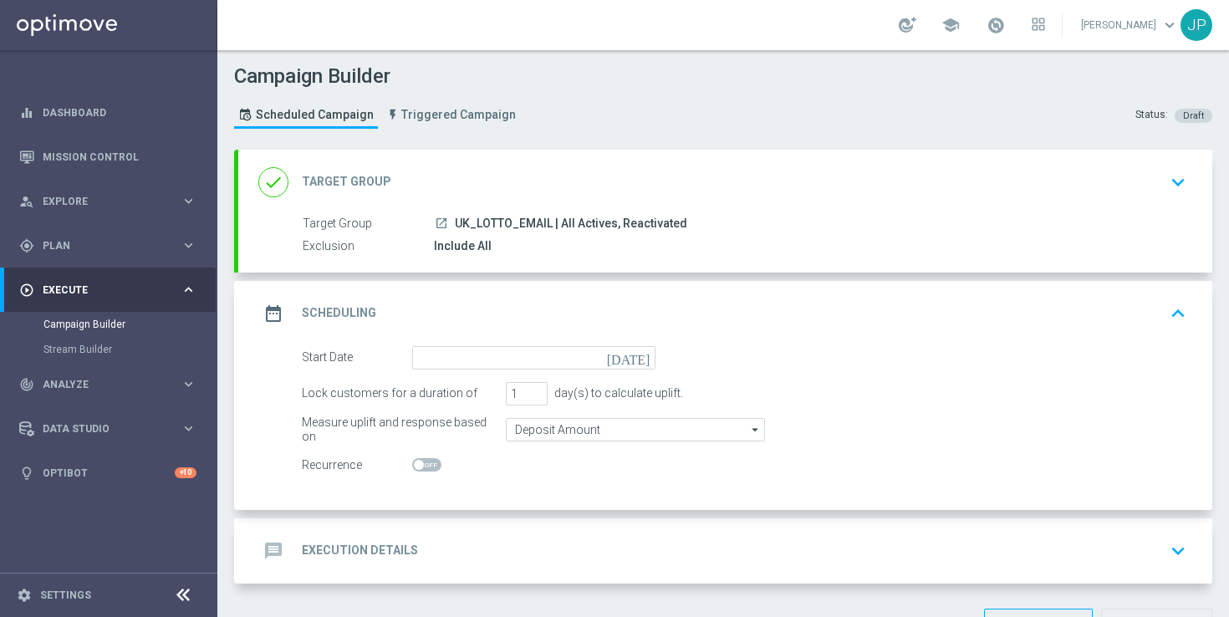
scroll to position [57, 0]
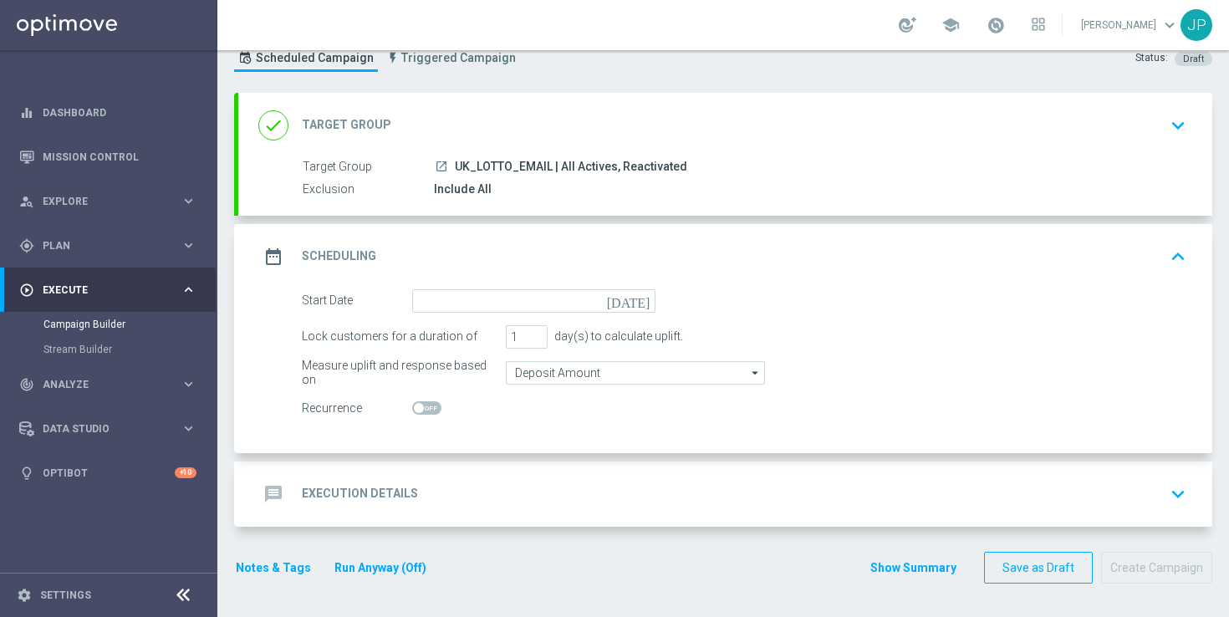
click at [644, 293] on icon "today" at bounding box center [631, 298] width 49 height 18
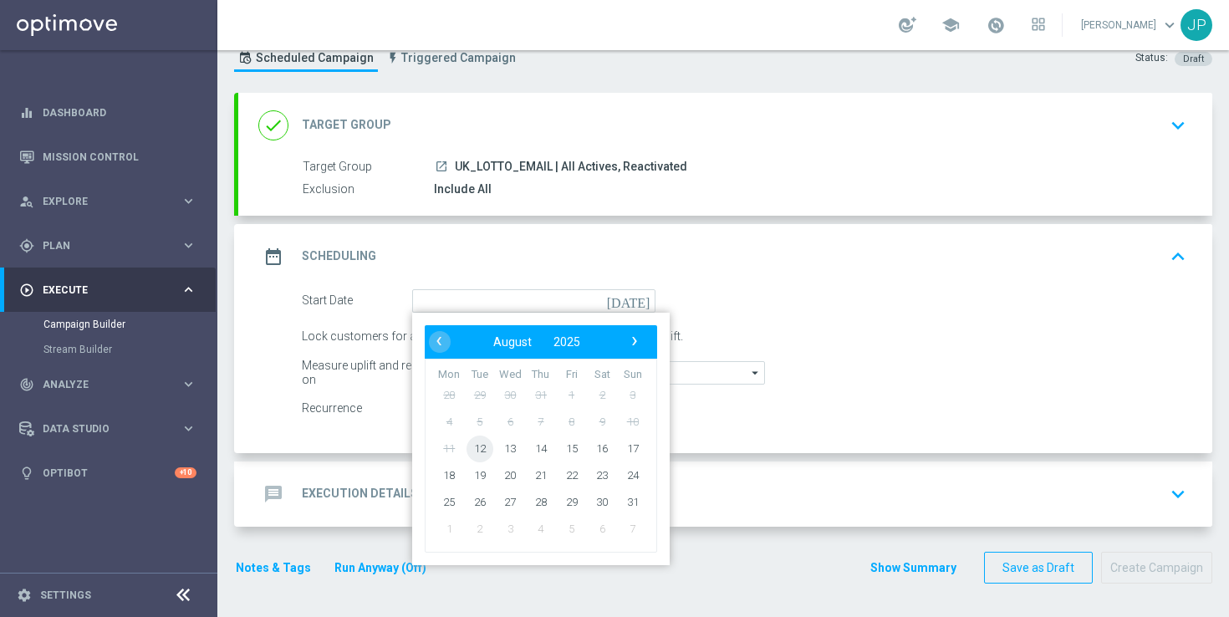
click at [486, 449] on span "12" at bounding box center [479, 448] width 27 height 27
type input "12 Aug 2025"
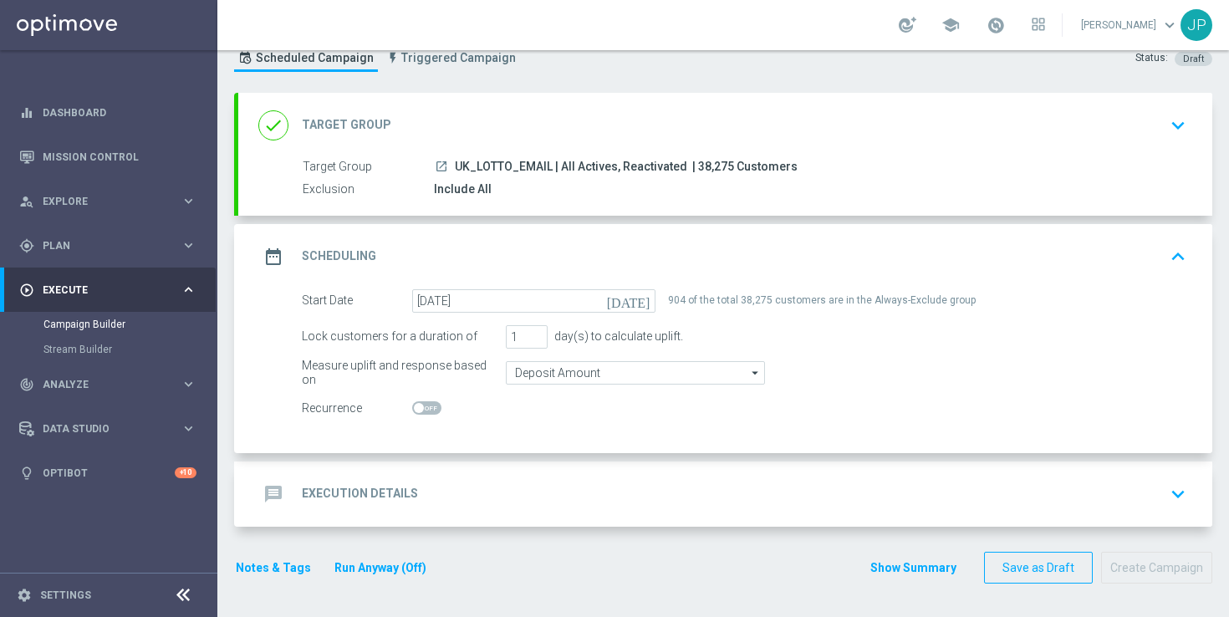
click at [564, 481] on div "message Execution Details keyboard_arrow_down" at bounding box center [725, 494] width 934 height 32
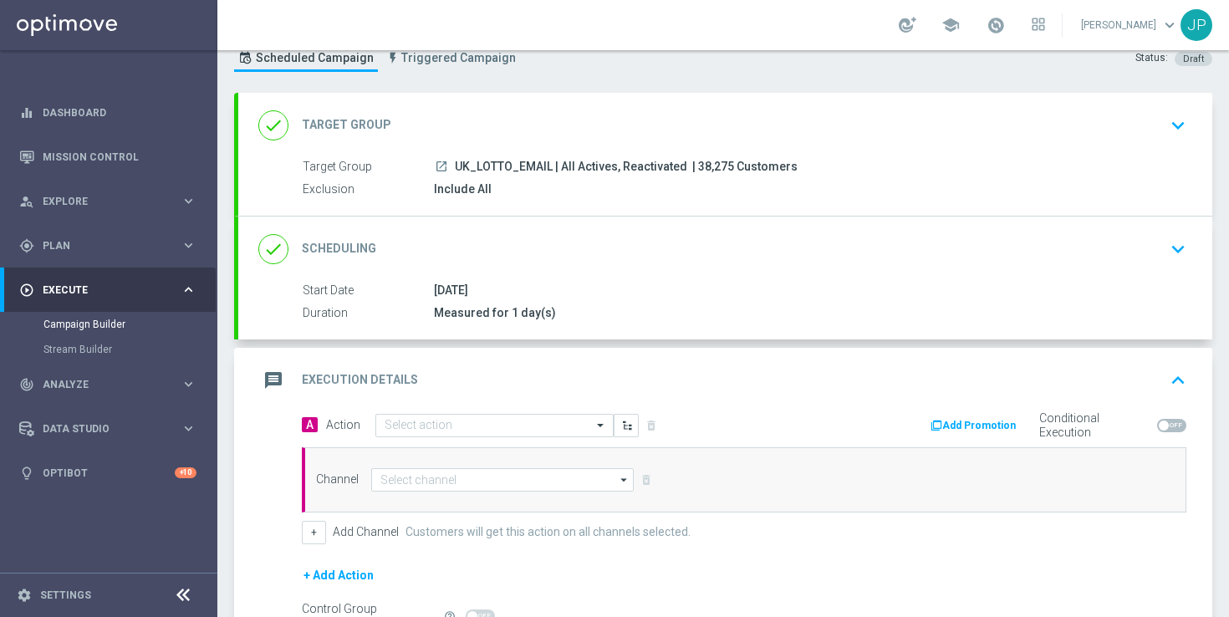
scroll to position [196, 0]
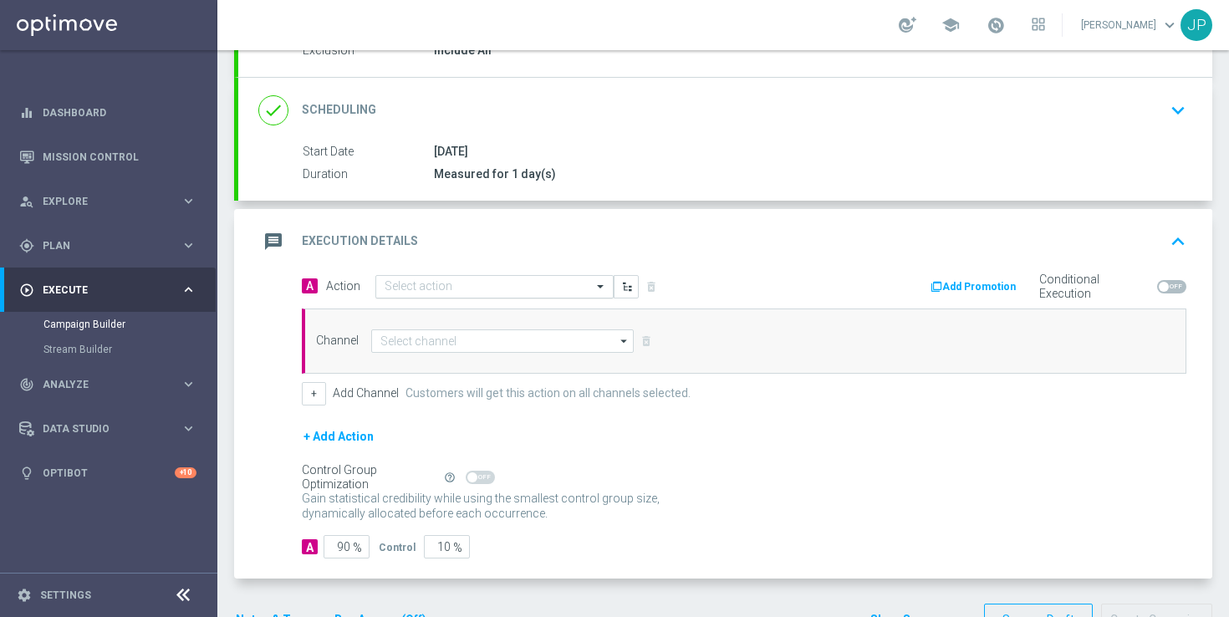
click at [493, 286] on input "text" at bounding box center [477, 287] width 186 height 14
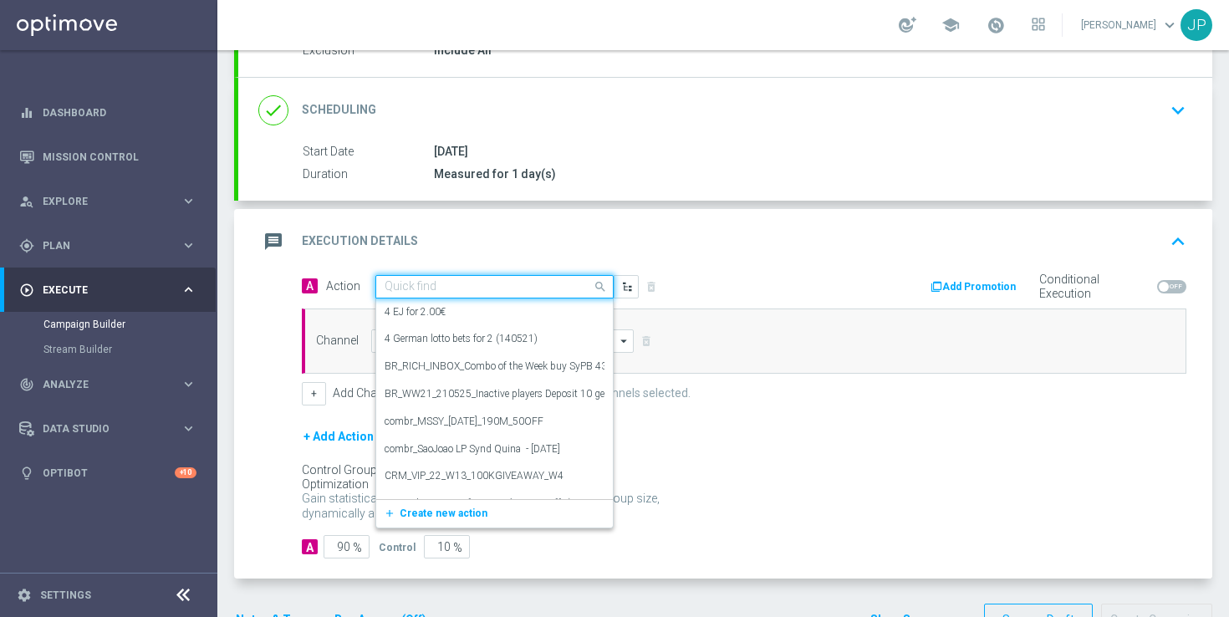
paste input "en_GB__MILLIONAIRE_HIGH_JP__NVIP_EMA_TAC_LT_250812"
type input "en_GB__MILLIONAIRE_HIGH_JP__NVIP_EMA_TAC_LT_250812"
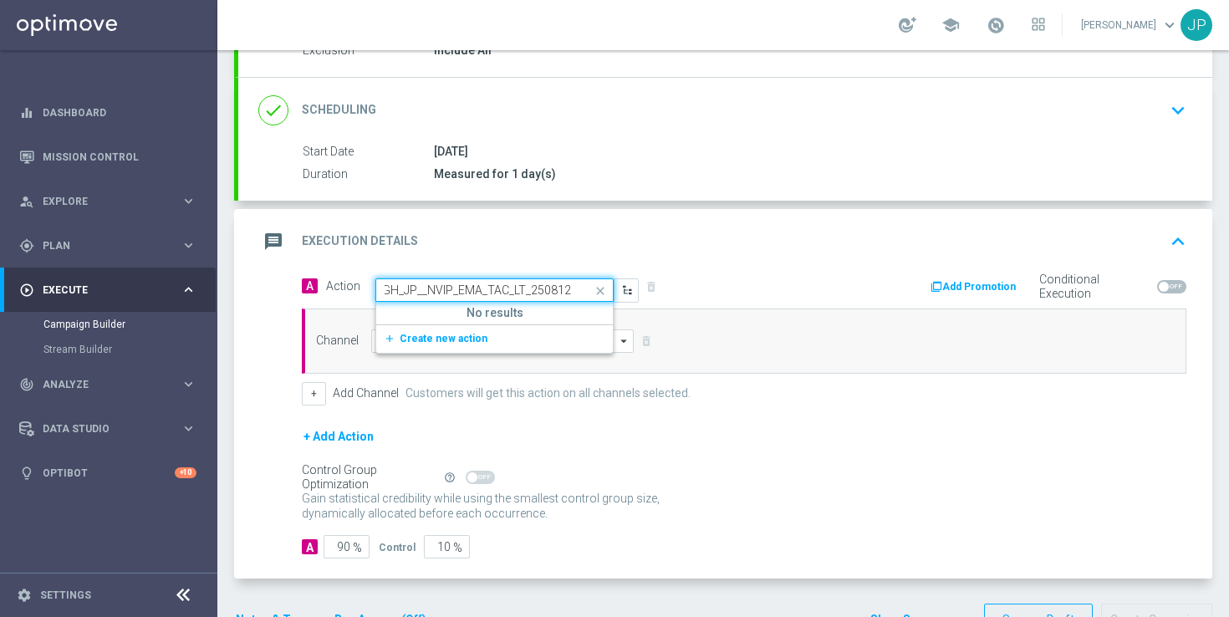
click at [489, 328] on div "add_new Create new action" at bounding box center [494, 338] width 237 height 28
click at [430, 340] on span "Create new action" at bounding box center [444, 339] width 88 height 12
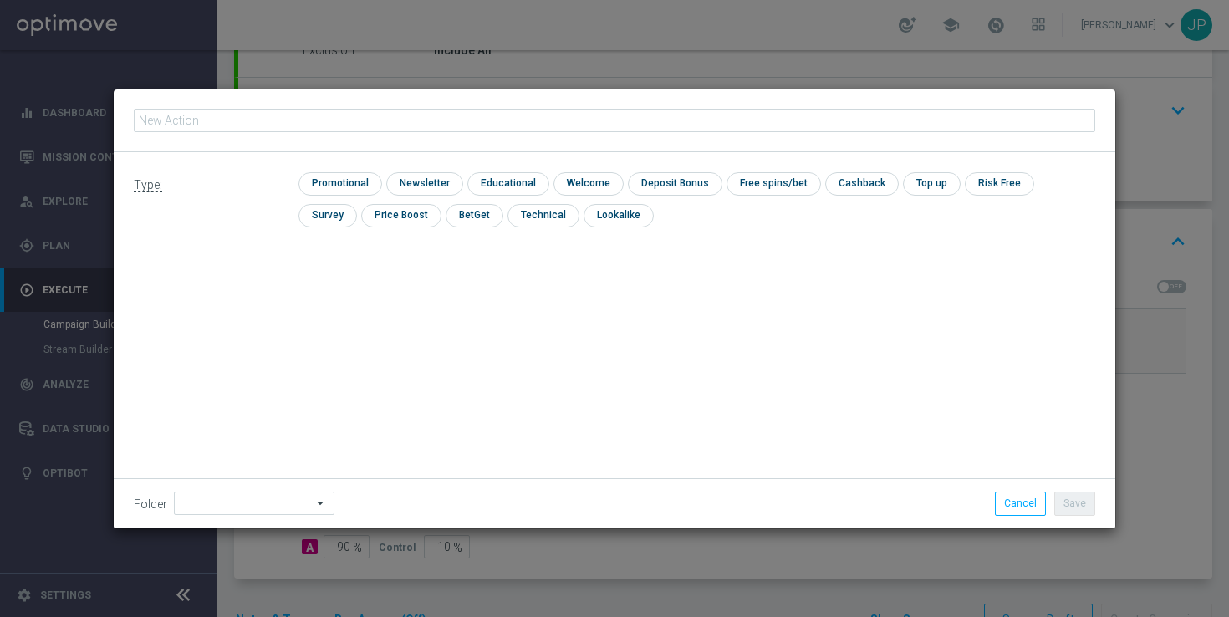
type input "en_GB__MILLIONAIRE_HIGH_JP__NVIP_EMA_TAC_LT_250812"
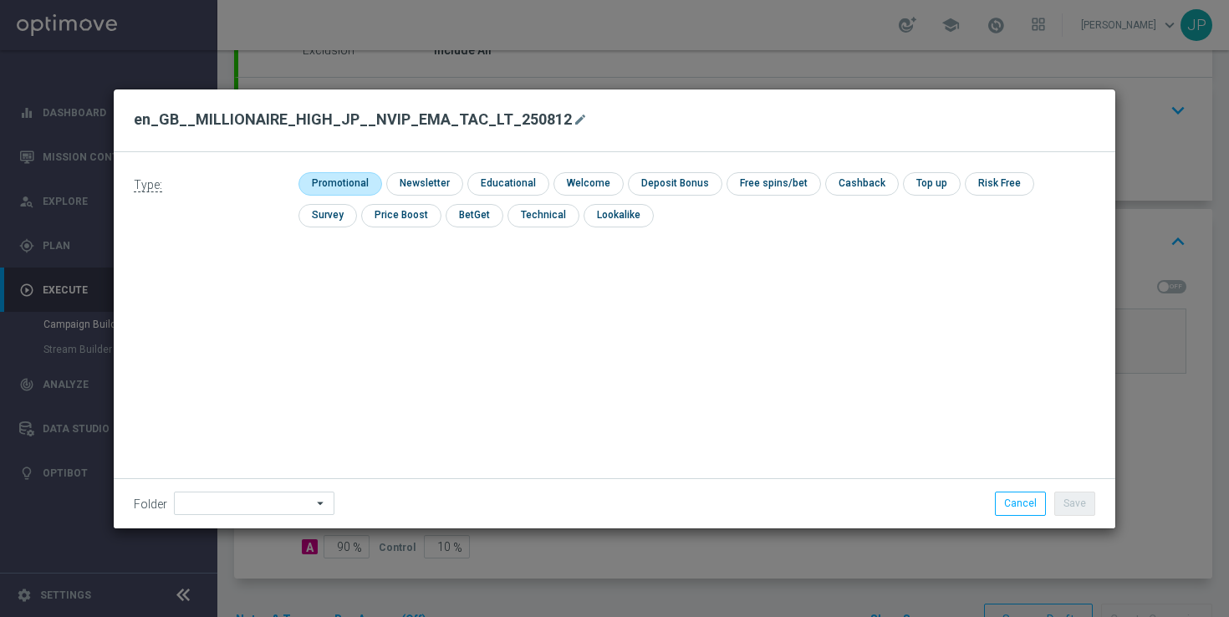
click at [347, 176] on input "checkbox" at bounding box center [337, 183] width 79 height 23
checkbox input "true"
click at [1068, 501] on button "Save" at bounding box center [1074, 502] width 41 height 23
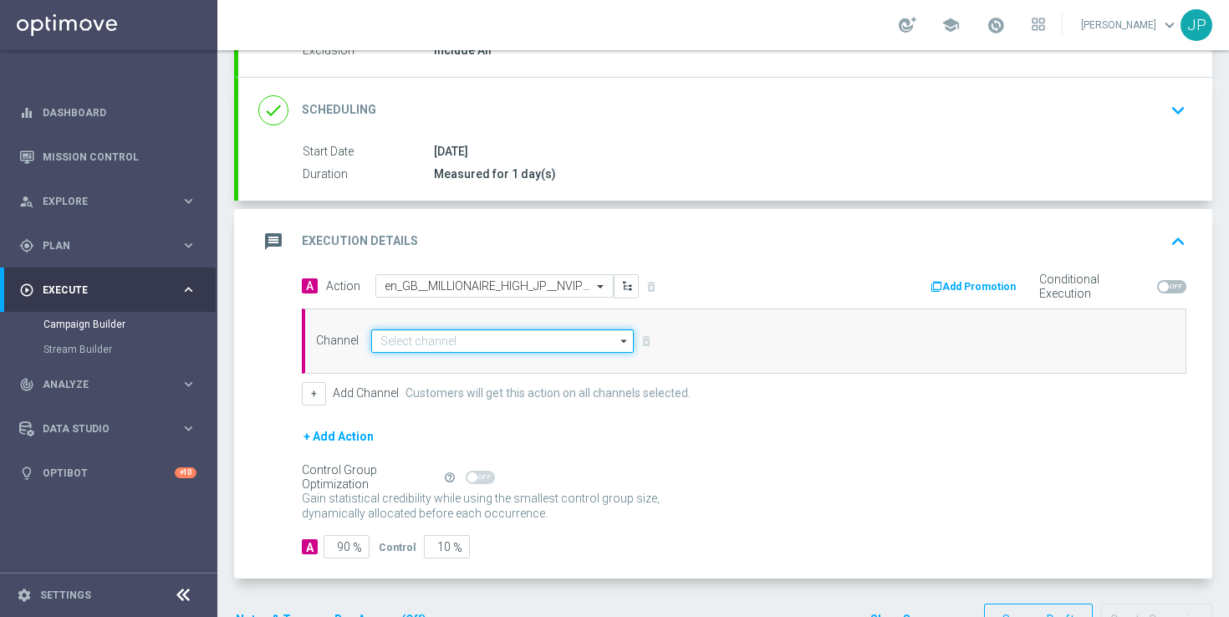
click at [537, 336] on input at bounding box center [502, 340] width 262 height 23
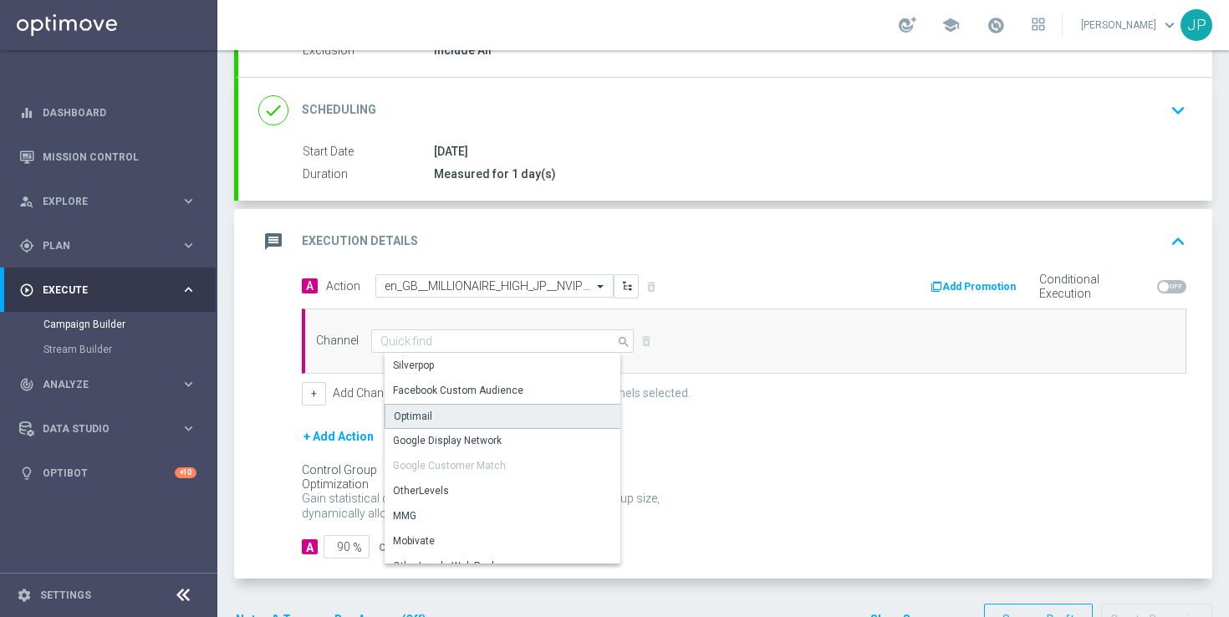
click at [520, 408] on div "Optimail" at bounding box center [508, 416] width 249 height 25
type input "Optimail"
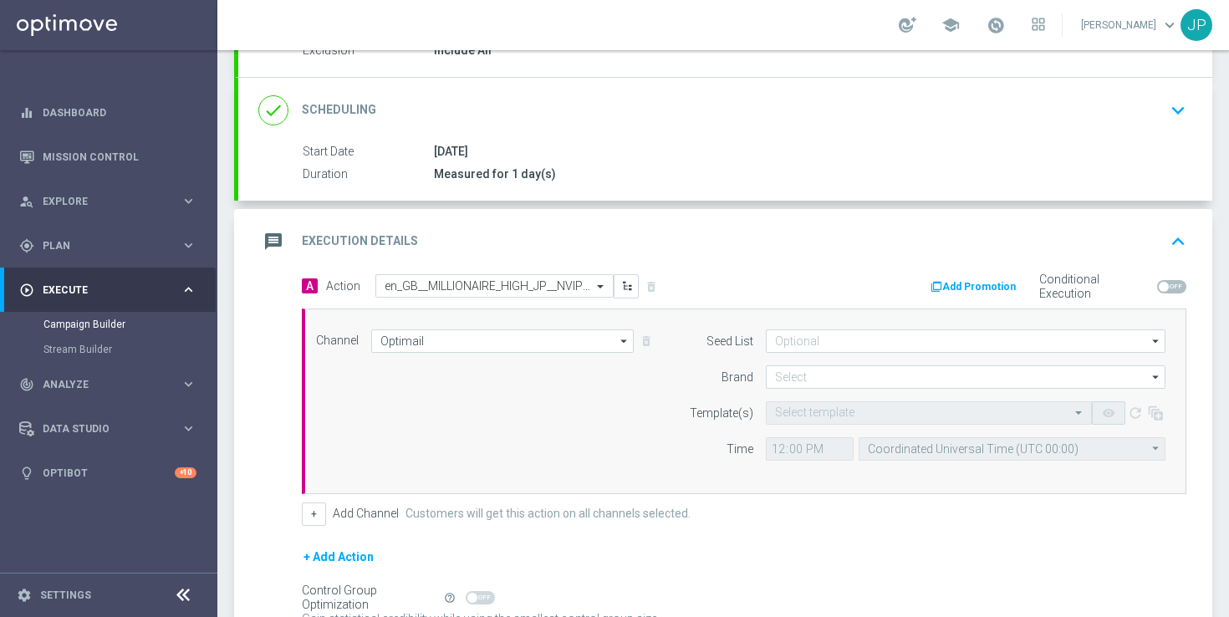
scroll to position [369, 0]
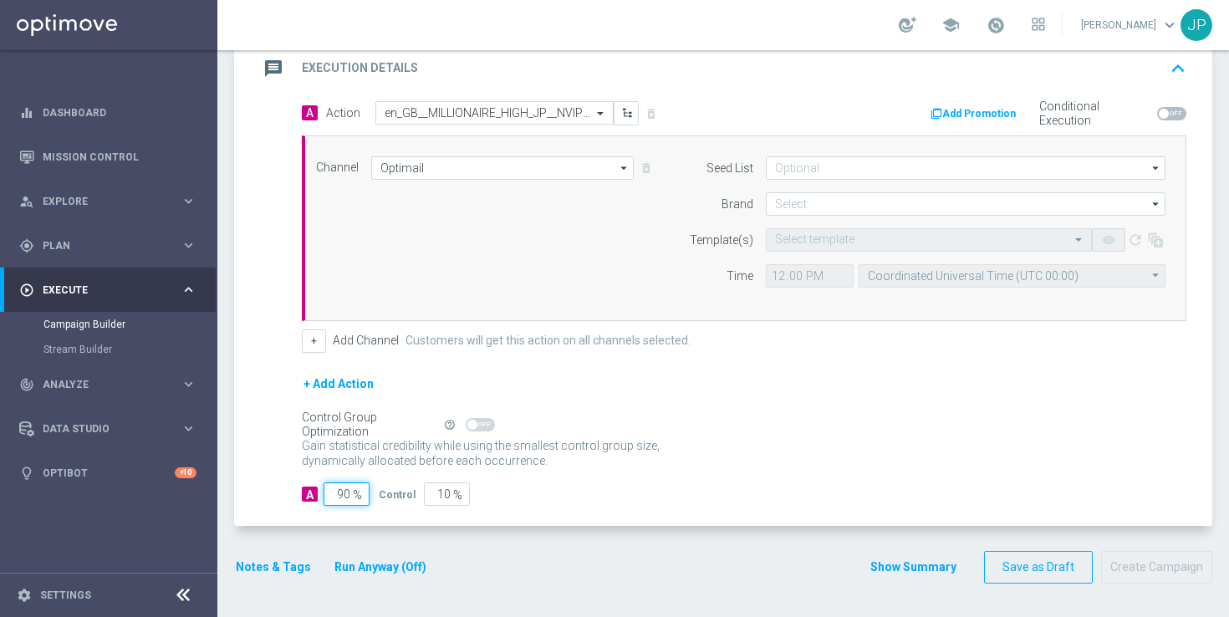
click at [343, 492] on input "90" at bounding box center [346, 493] width 46 height 23
type input "0"
type input "100"
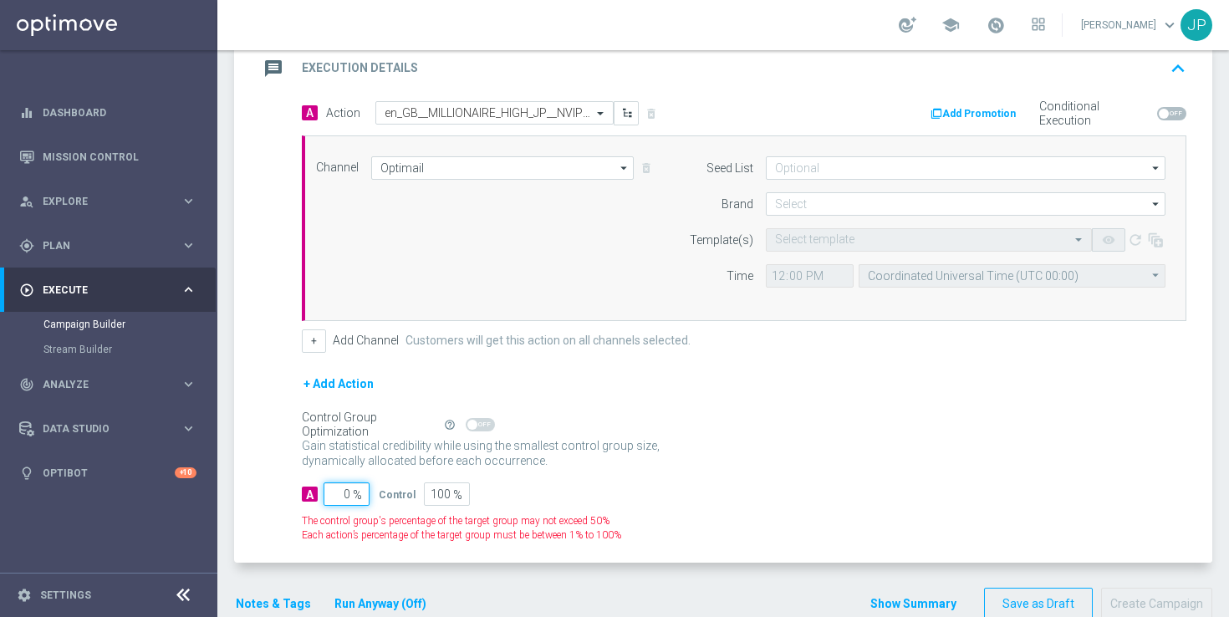
type input "10"
type input "90"
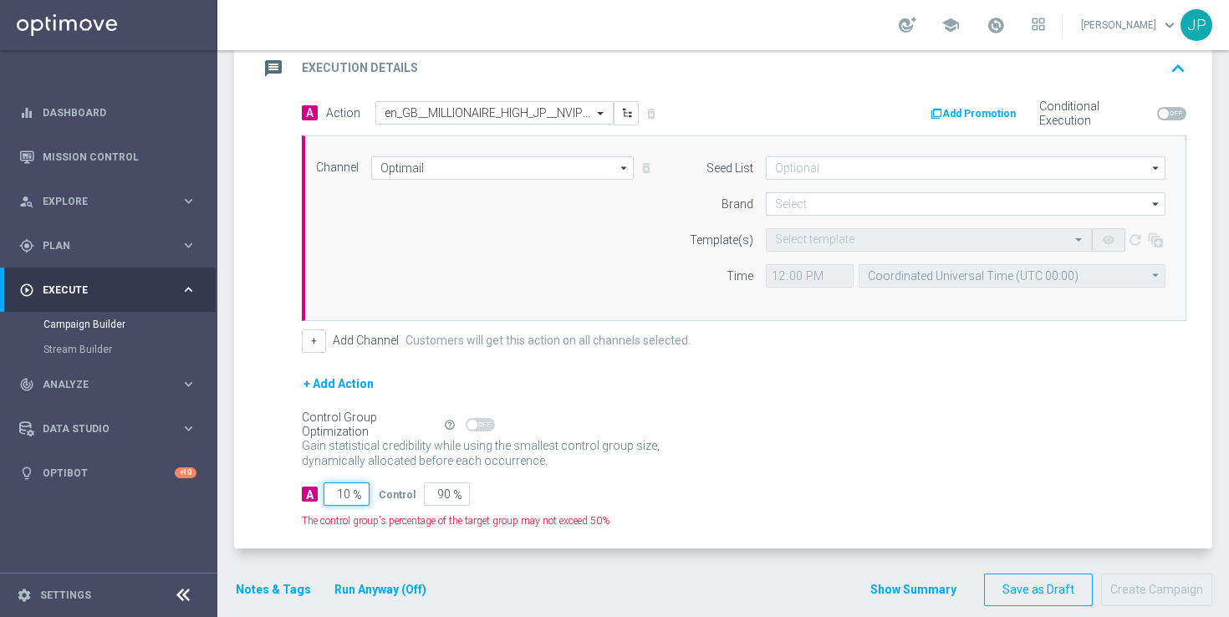
type input "100"
type input "0"
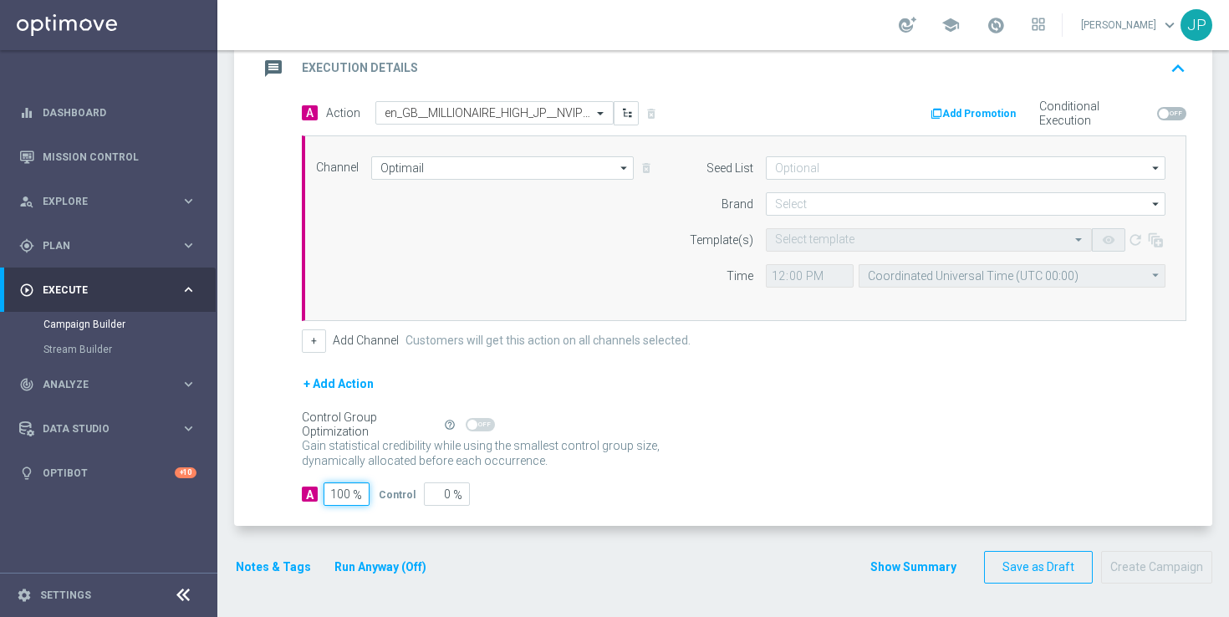
type input "100"
click at [791, 418] on div "Control Group Optimization Self Optimizing Campaign help_outline" at bounding box center [744, 424] width 884 height 18
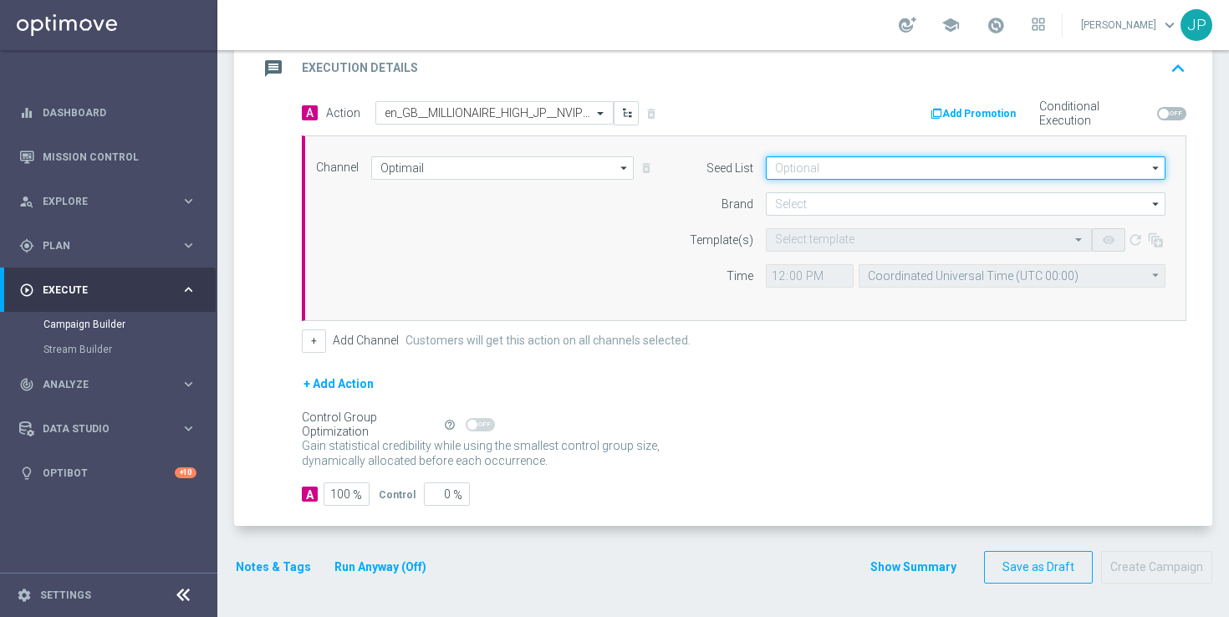
click at [895, 167] on input at bounding box center [966, 167] width 400 height 23
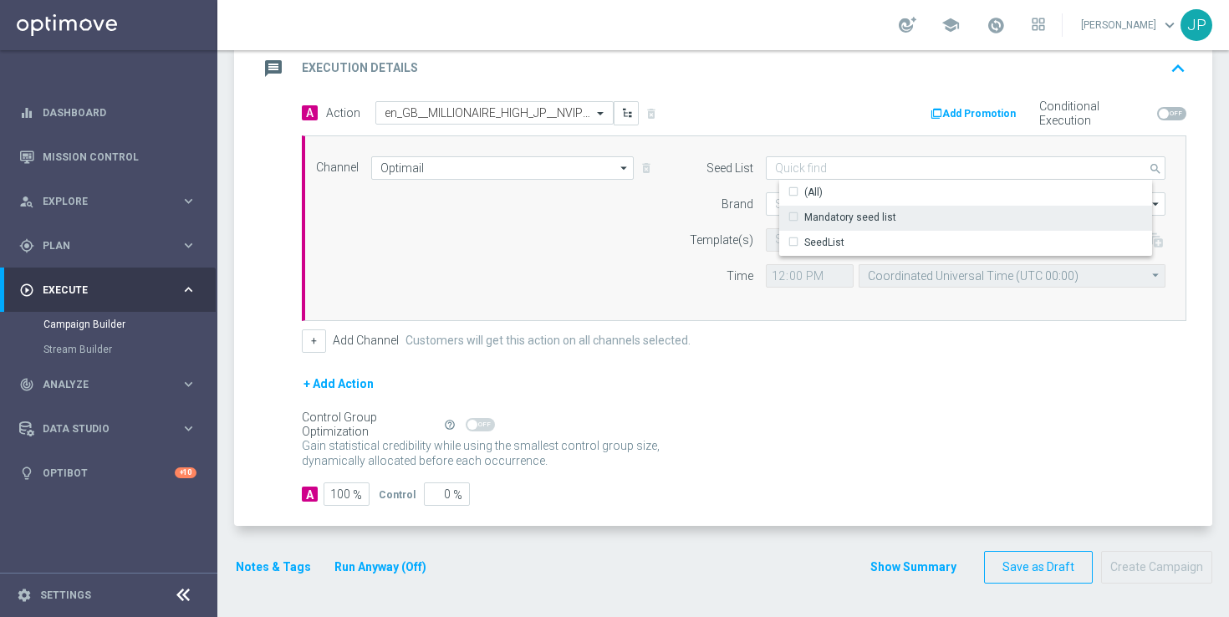
click at [863, 218] on div "Mandatory seed list" at bounding box center [850, 217] width 92 height 15
click at [685, 223] on form "Seed List Mandatory seed list search Show Selected 0 of 2 (All)" at bounding box center [922, 221] width 485 height 131
type input "Mandatory seed list"
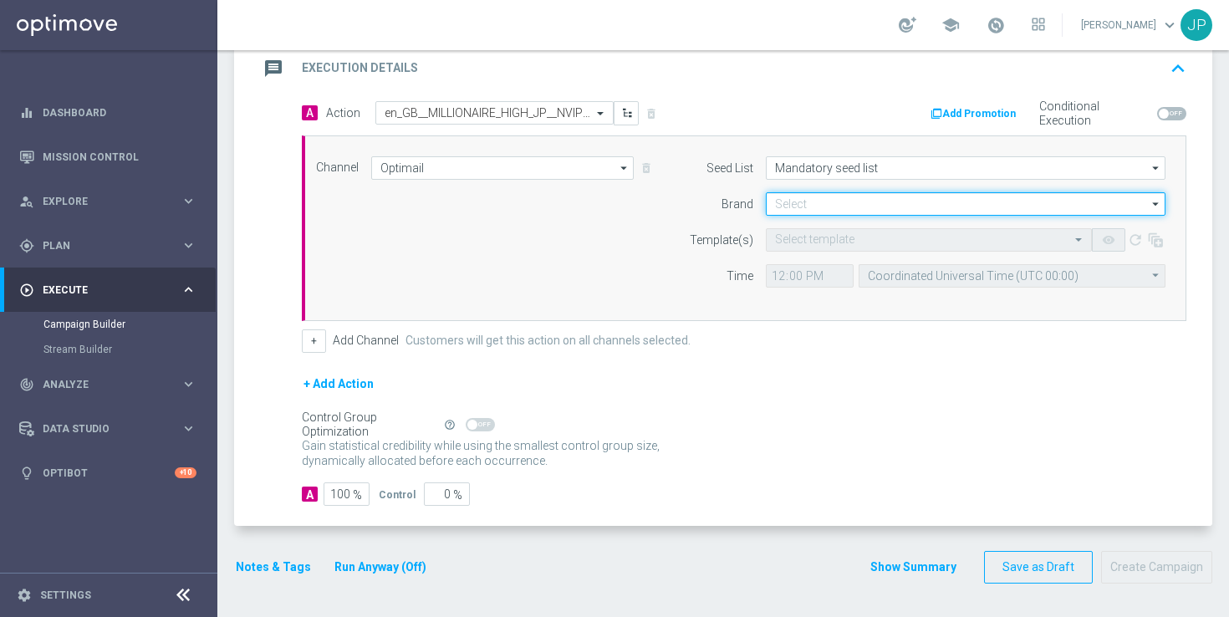
click at [827, 194] on input at bounding box center [966, 203] width 400 height 23
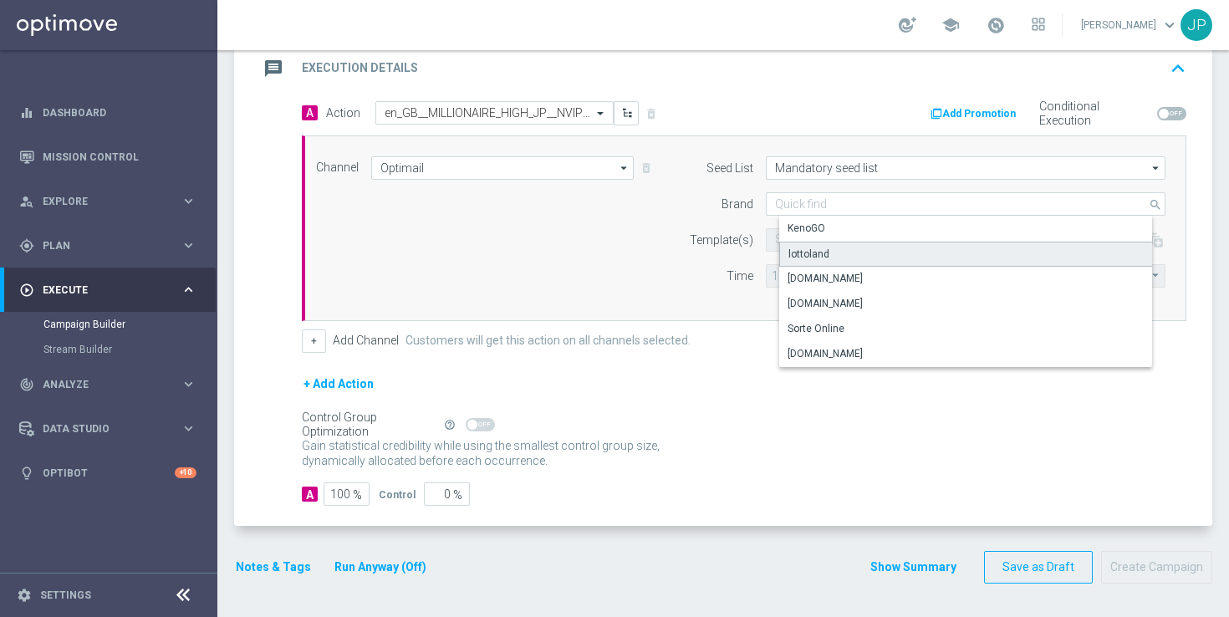
click at [833, 253] on div "lottoland" at bounding box center [979, 254] width 400 height 25
type input "lottoland"
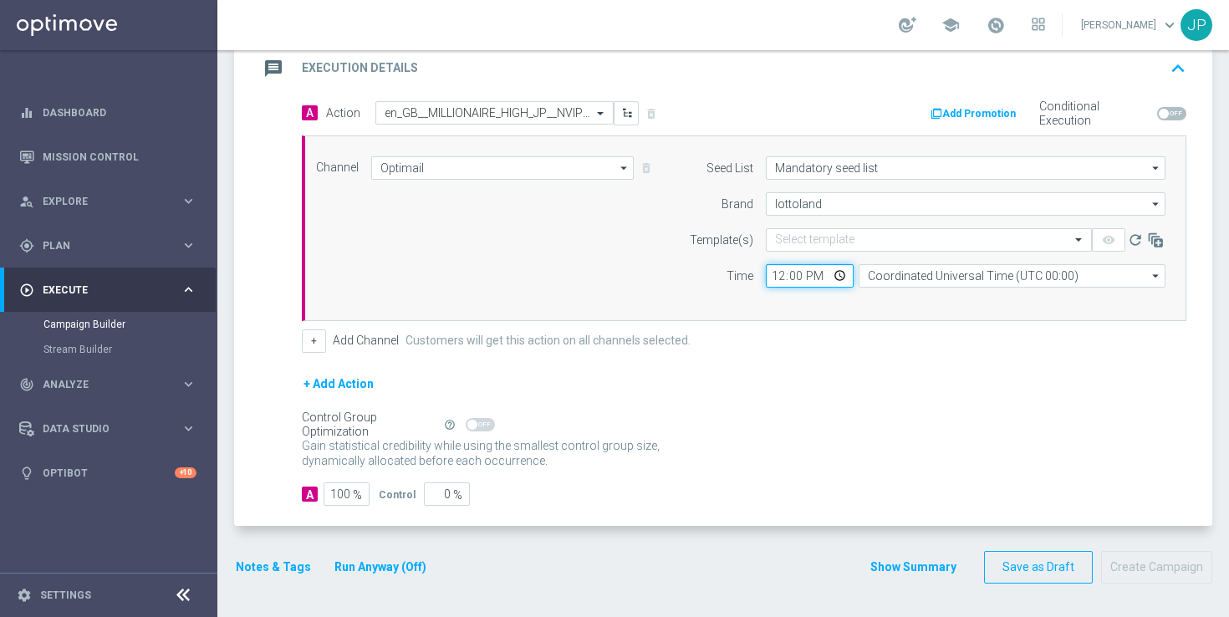
click at [780, 276] on input "12:00" at bounding box center [810, 275] width 88 height 23
type input "15:30"
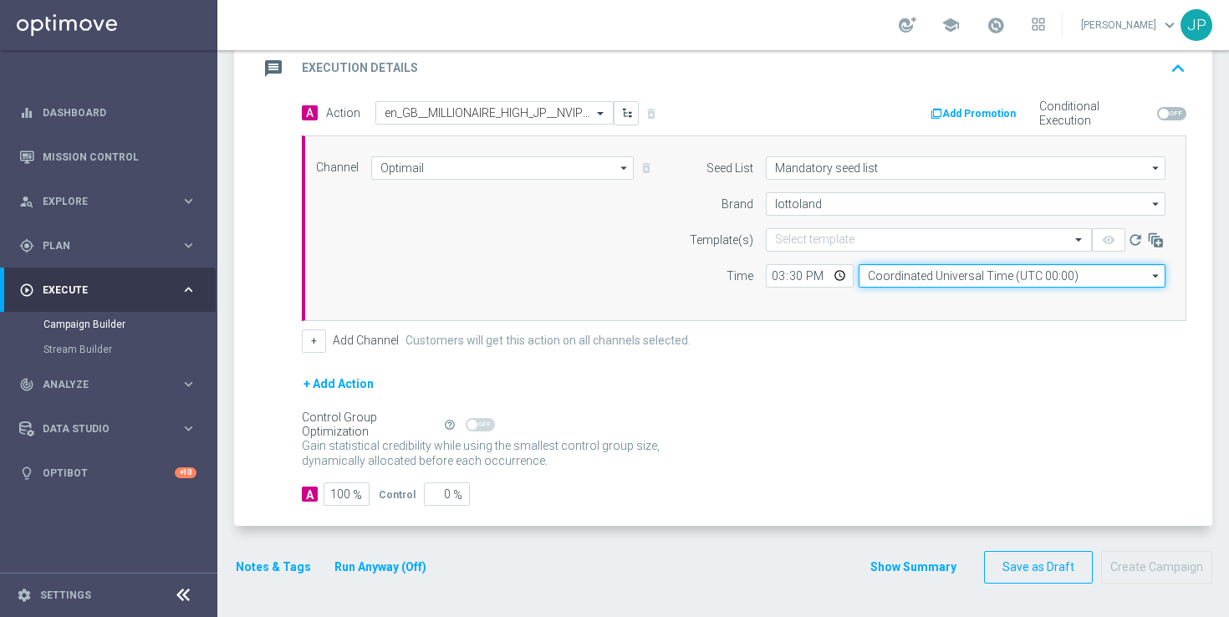
click at [888, 276] on input "Coordinated Universal Time (UTC 00:00)" at bounding box center [1011, 275] width 307 height 23
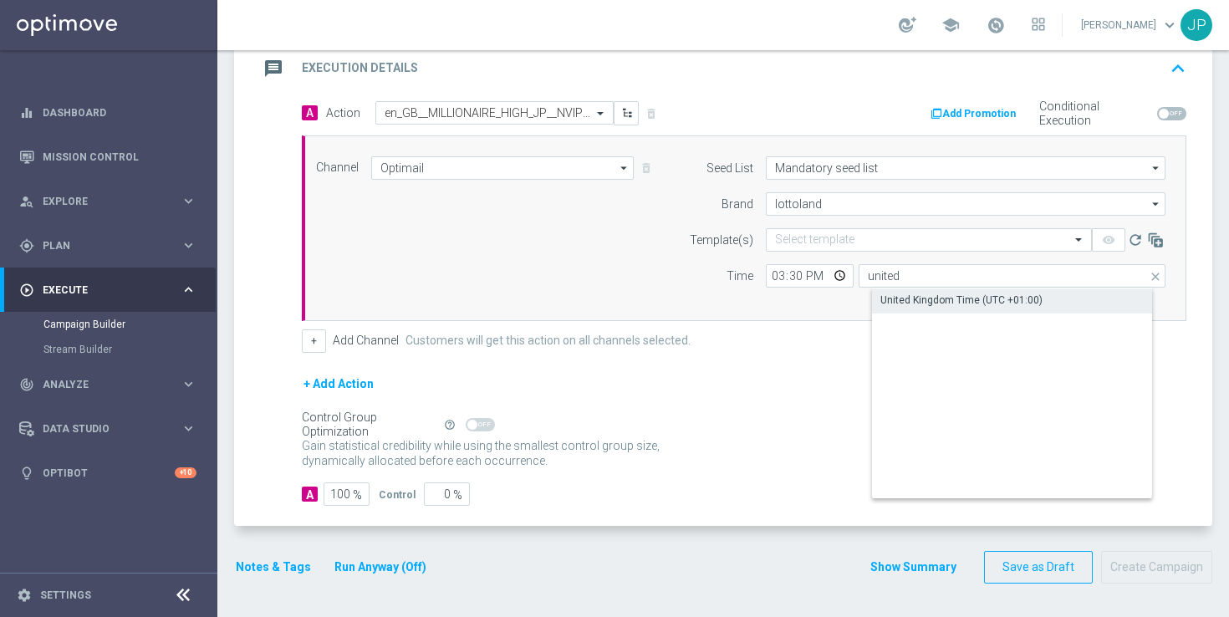
click at [941, 297] on div "United Kingdom Time (UTC +01:00)" at bounding box center [961, 300] width 162 height 15
type input "United Kingdom Time (UTC +01:00)"
click at [930, 351] on div "+ Add Channel Customers will get this action on all channels selected." at bounding box center [744, 340] width 884 height 23
click at [870, 242] on input "text" at bounding box center [912, 240] width 274 height 14
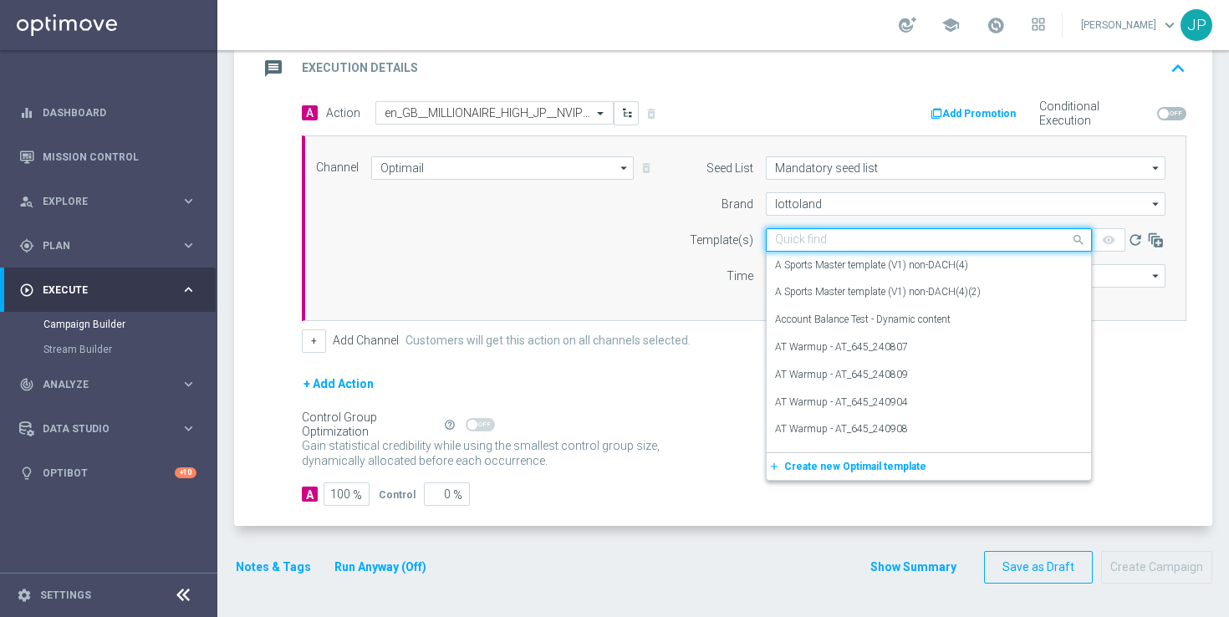
paste input "en_GB__MILLIONAIRE_HIGH_JP__NVIP_EMA_TAC_LT_250812"
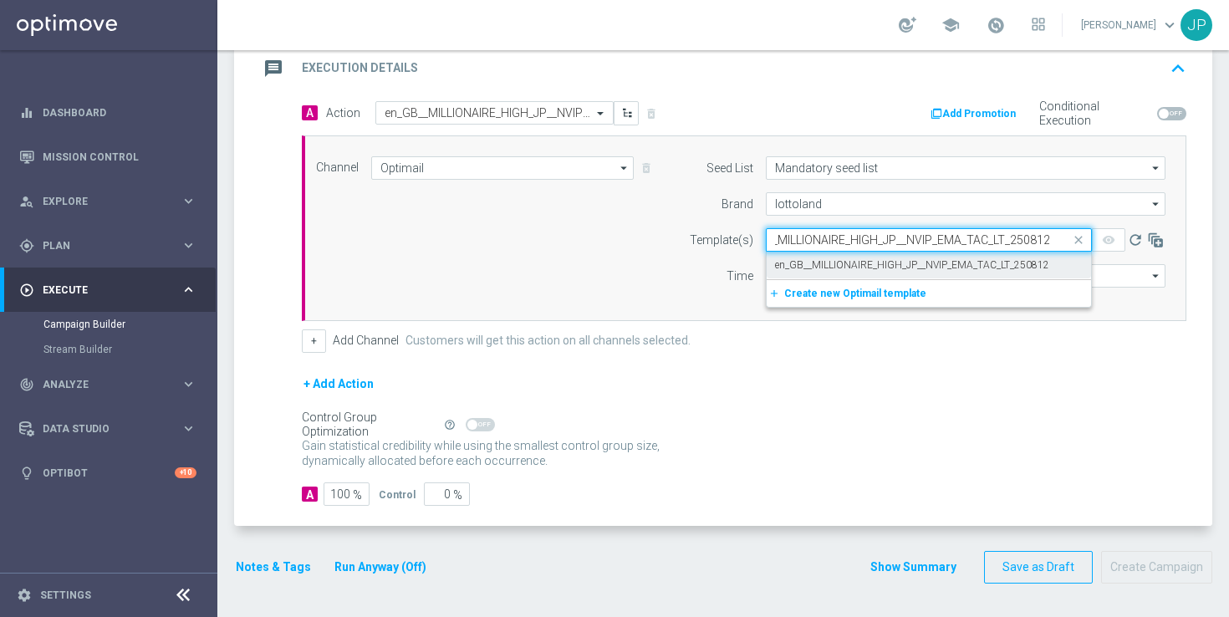
click at [879, 261] on label "en_GB__MILLIONAIRE_HIGH_JP__NVIP_EMA_TAC_LT_250812" at bounding box center [912, 265] width 274 height 14
type input "en_GB__MILLIONAIRE_HIGH_JP__NVIP_EMA_TAC_LT_250812"
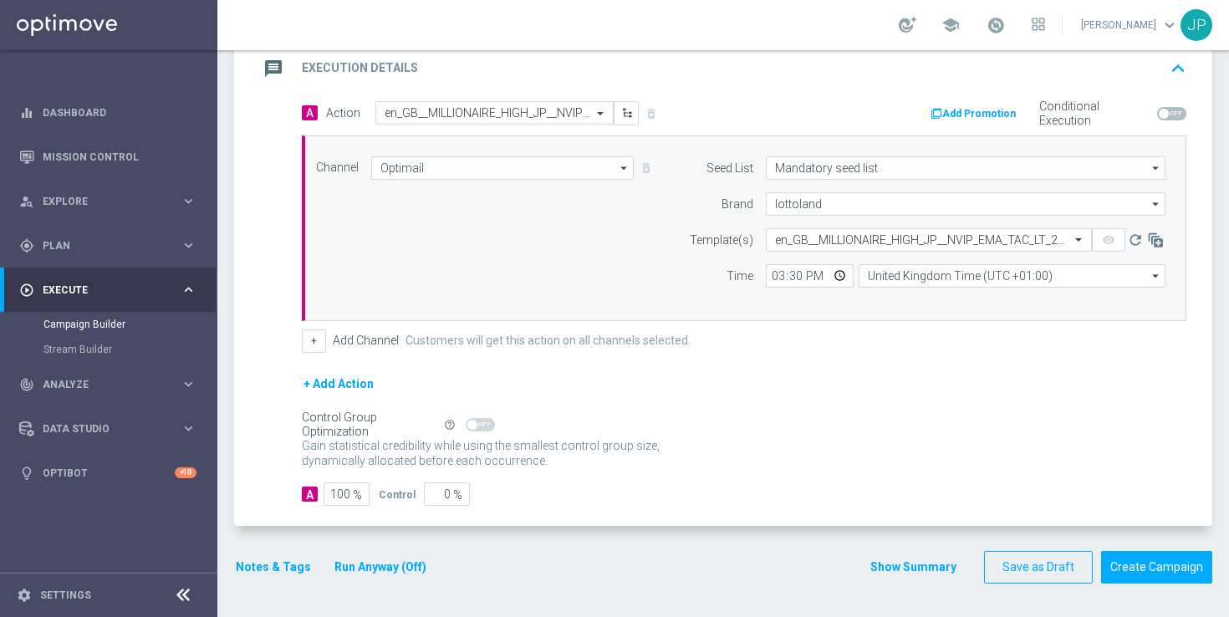
scroll to position [0, 0]
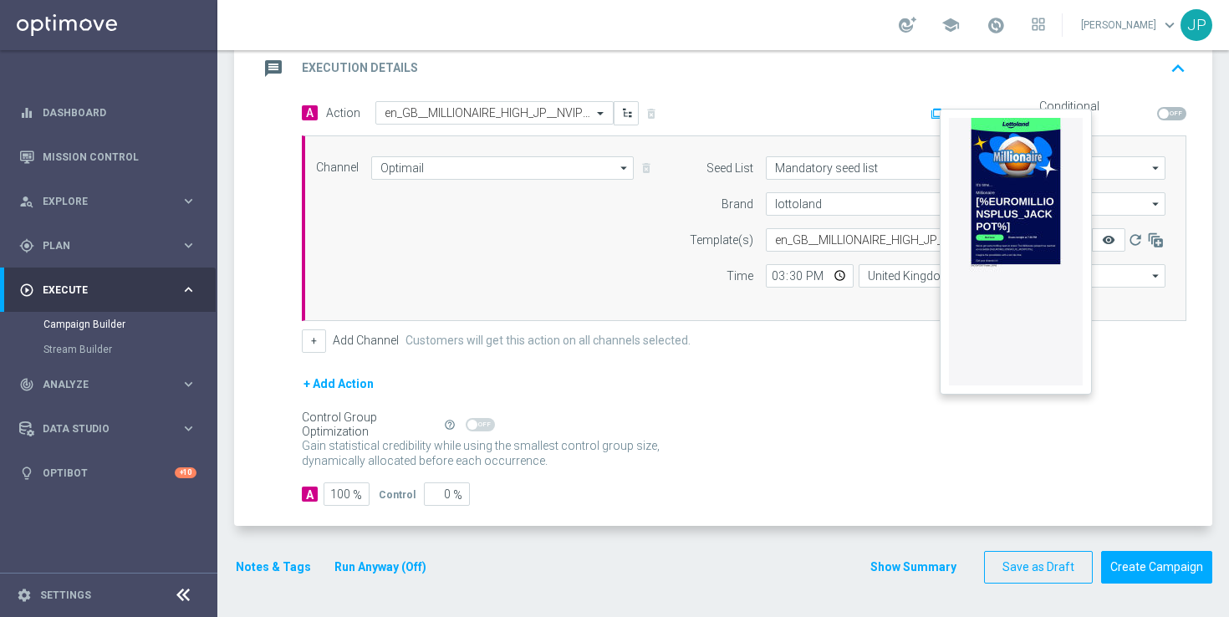
click at [1108, 237] on icon "remove_red_eye" at bounding box center [1108, 239] width 13 height 13
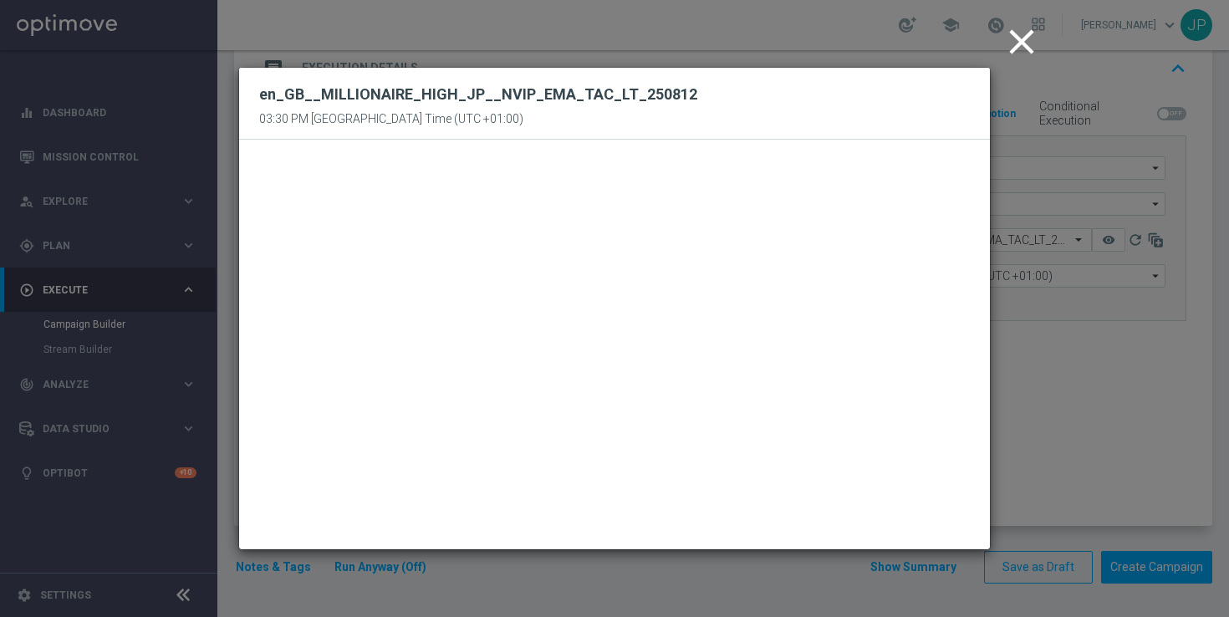
click at [1031, 47] on icon "close" at bounding box center [1021, 42] width 42 height 42
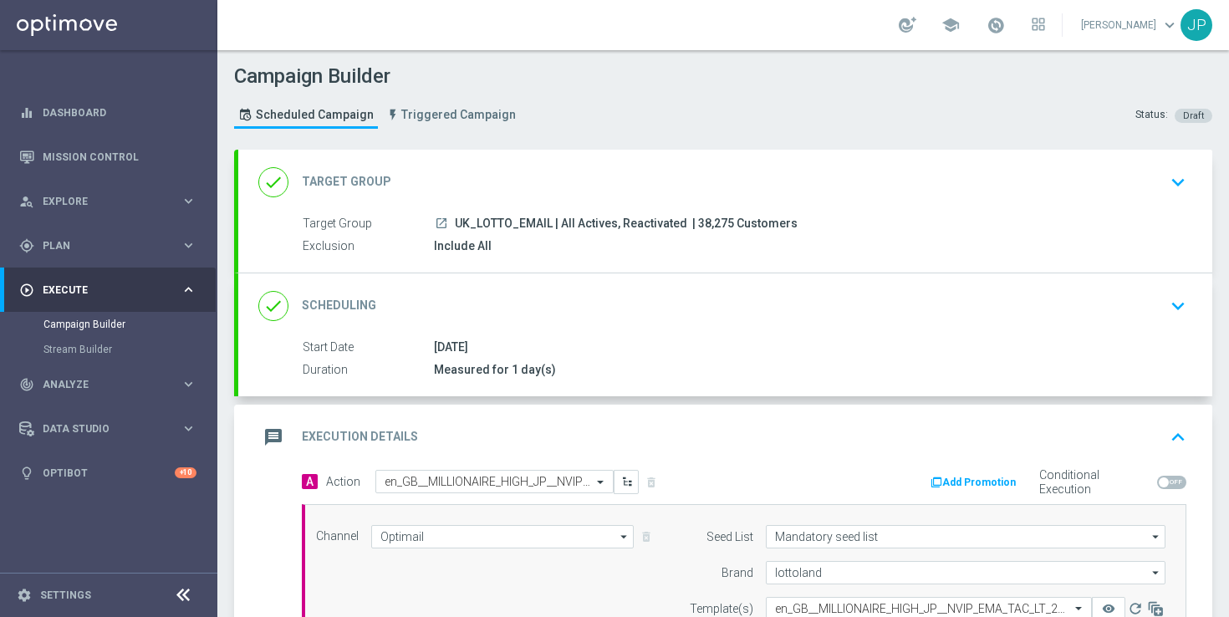
scroll to position [369, 0]
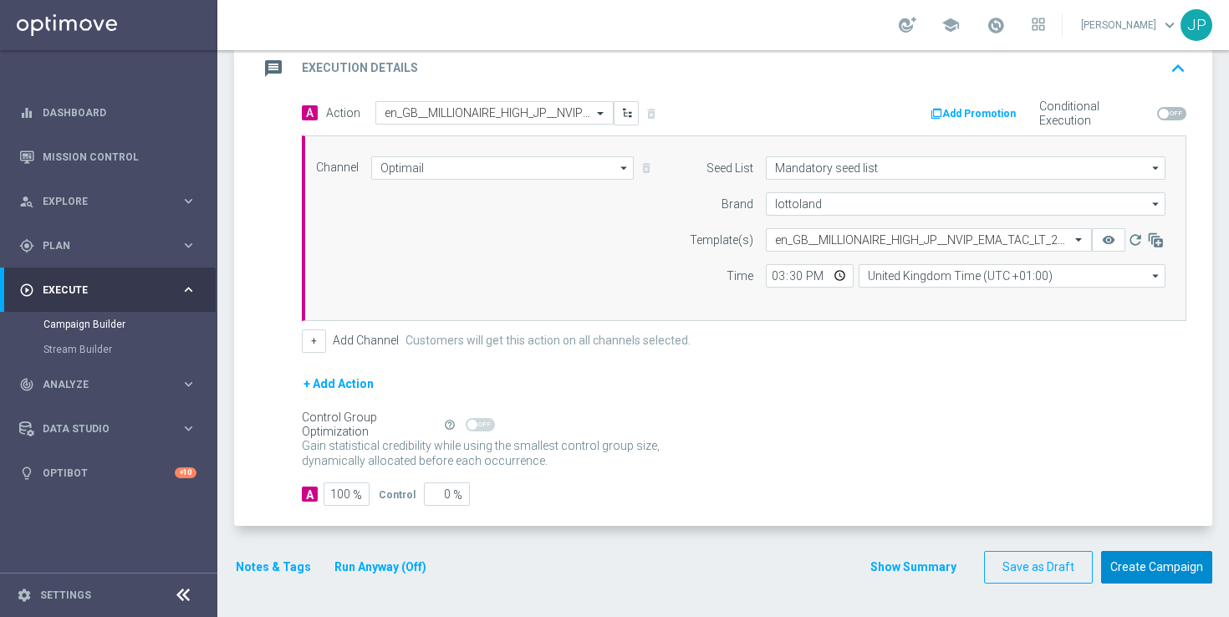
click at [1188, 557] on button "Create Campaign" at bounding box center [1156, 567] width 111 height 33
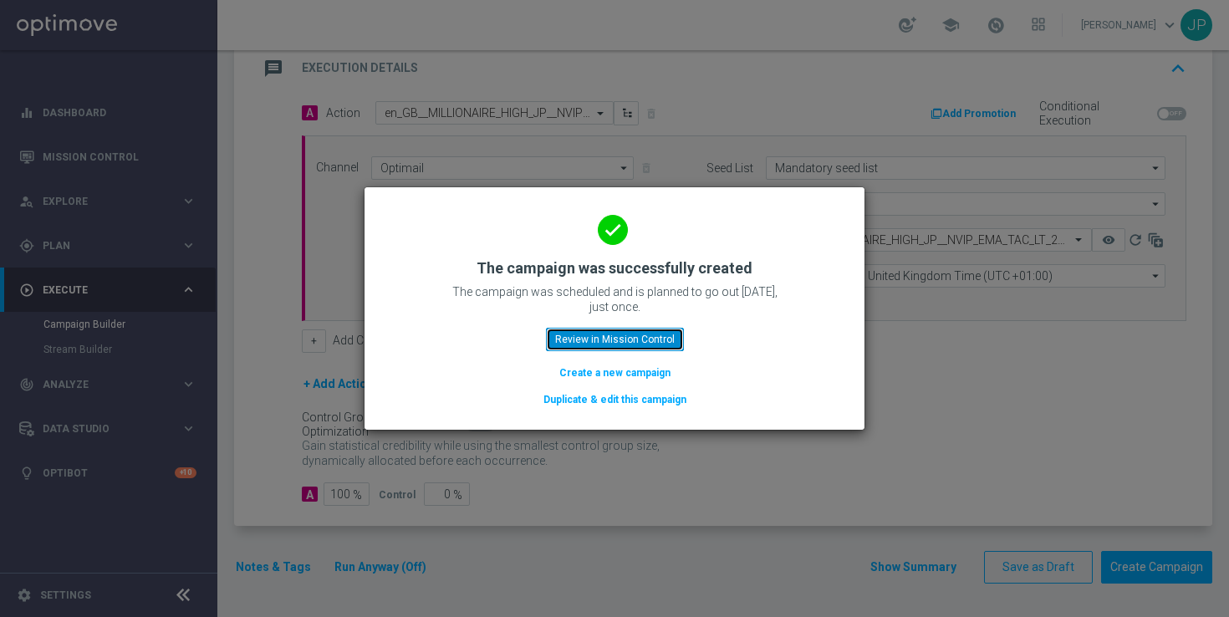
click at [654, 336] on button "Review in Mission Control" at bounding box center [615, 339] width 138 height 23
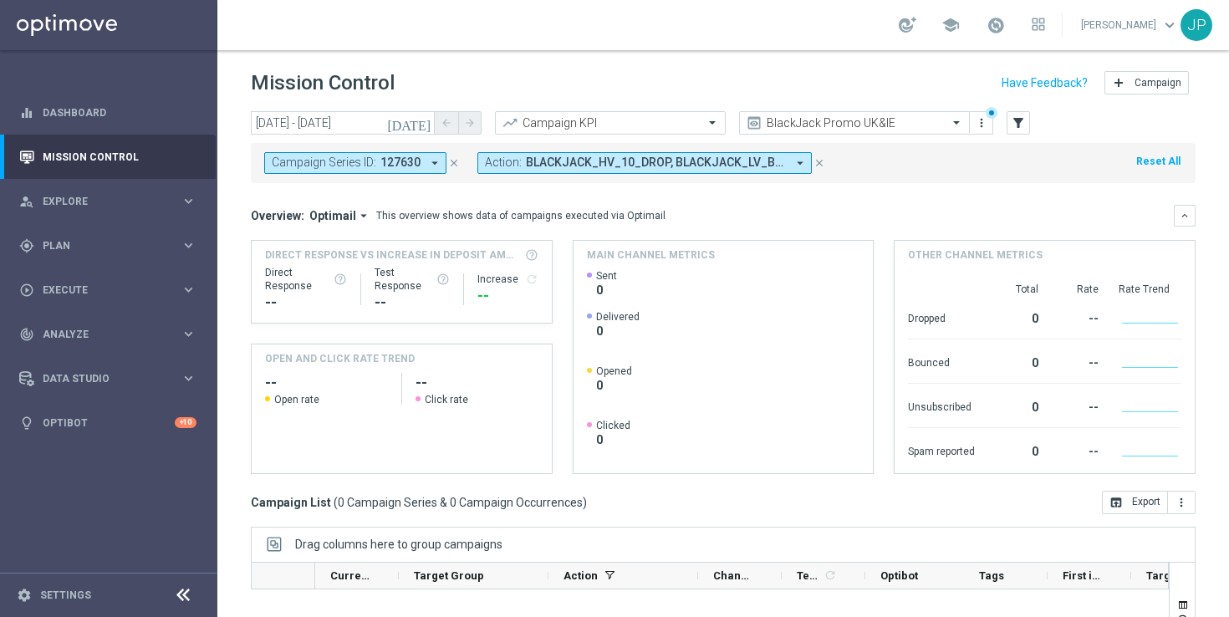
click at [455, 160] on icon "close" at bounding box center [454, 163] width 12 height 12
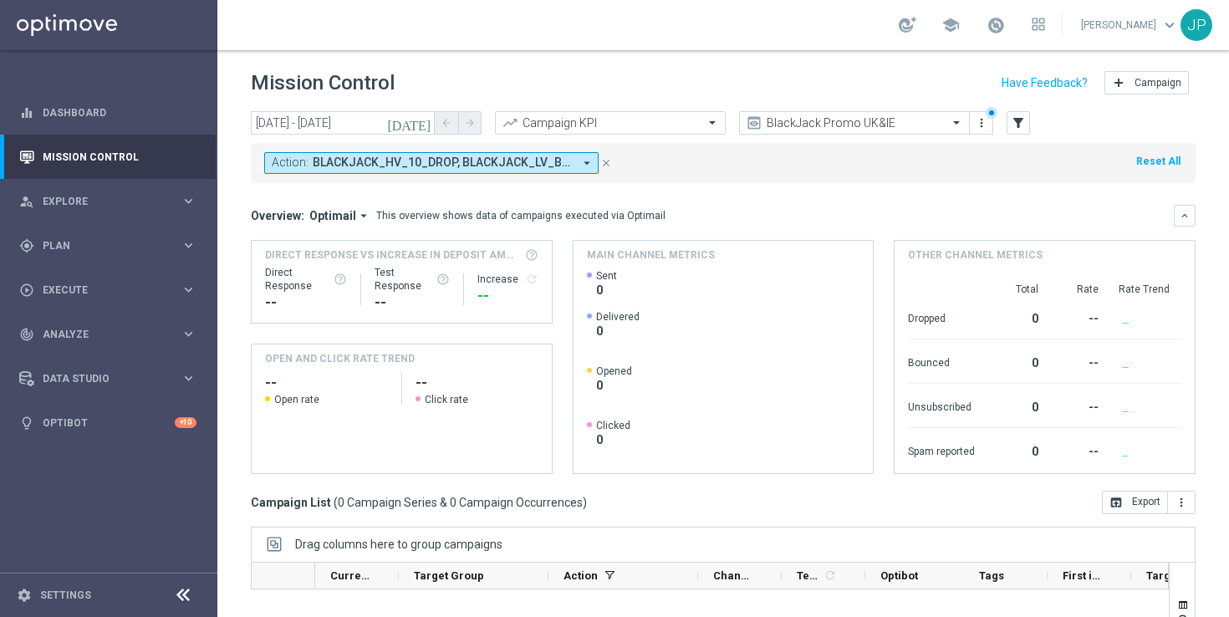
click at [603, 164] on icon "close" at bounding box center [606, 163] width 12 height 12
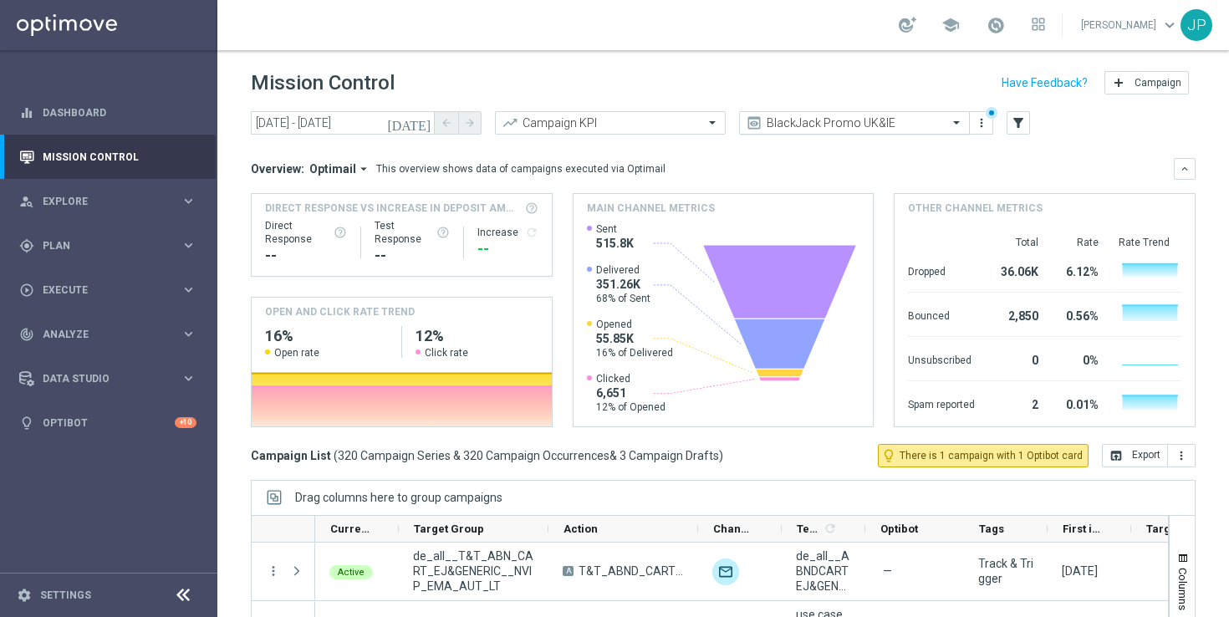
click at [813, 116] on input "text" at bounding box center [837, 123] width 179 height 14
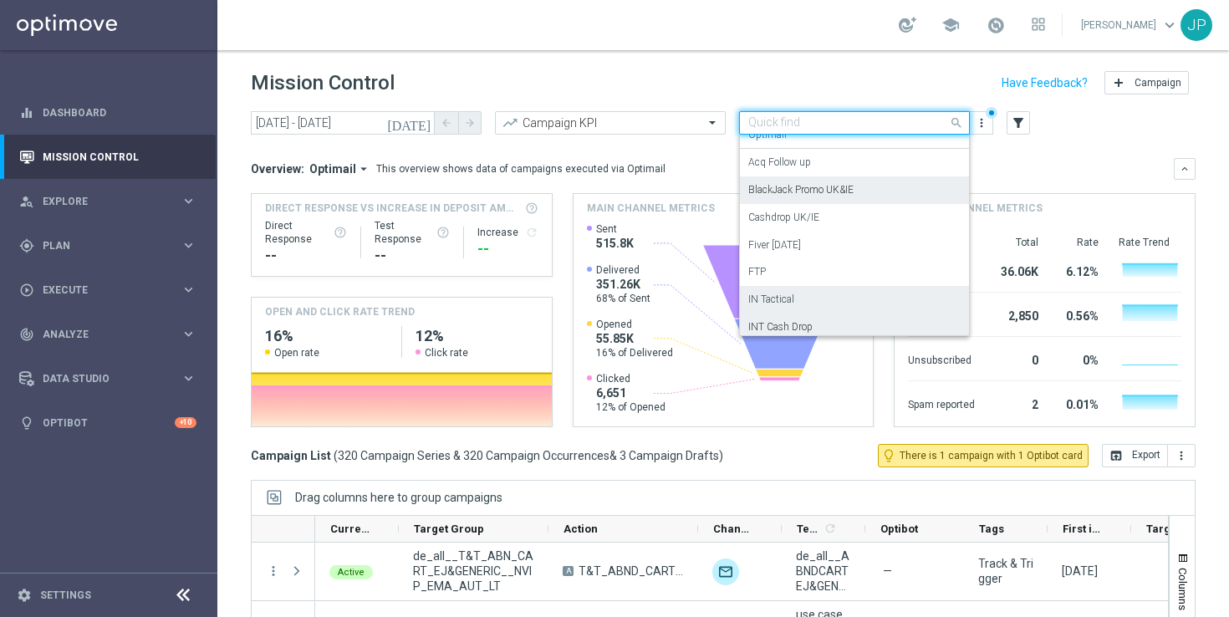
scroll to position [221, 0]
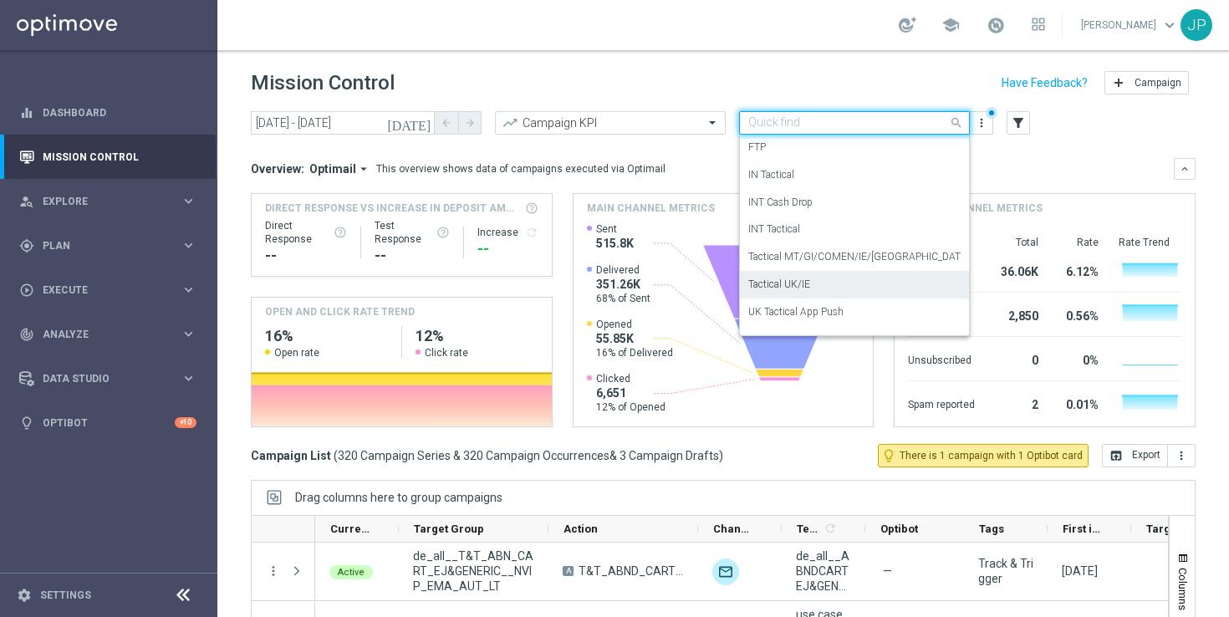
click at [839, 277] on div "Tactical UK/IE" at bounding box center [854, 285] width 212 height 28
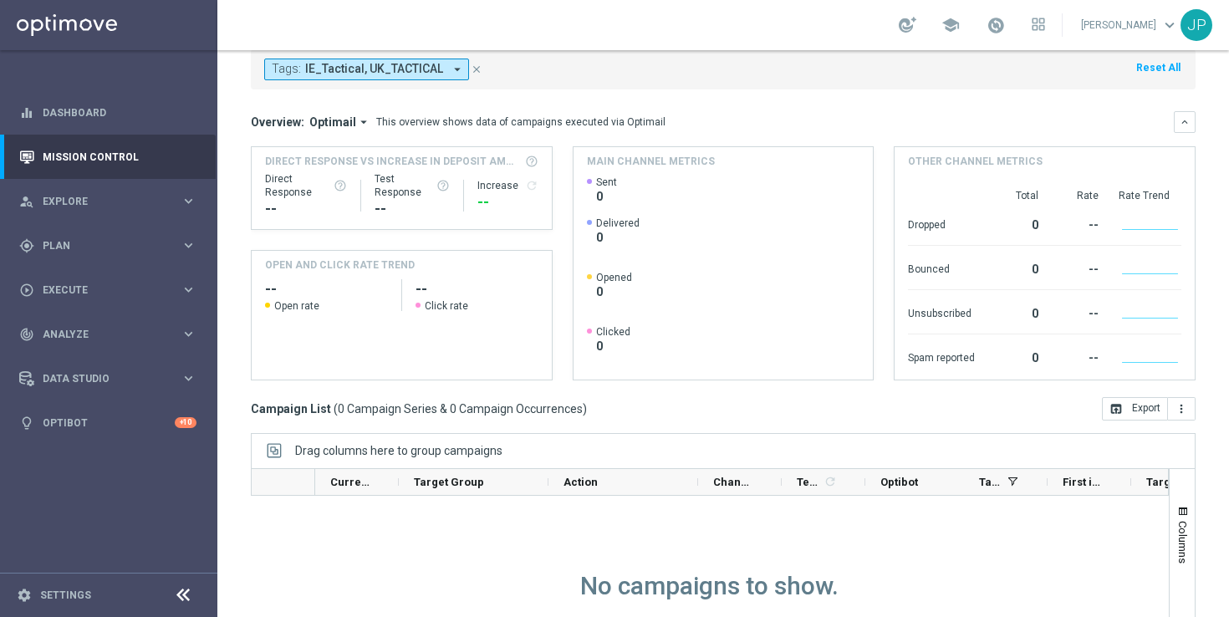
scroll to position [0, 0]
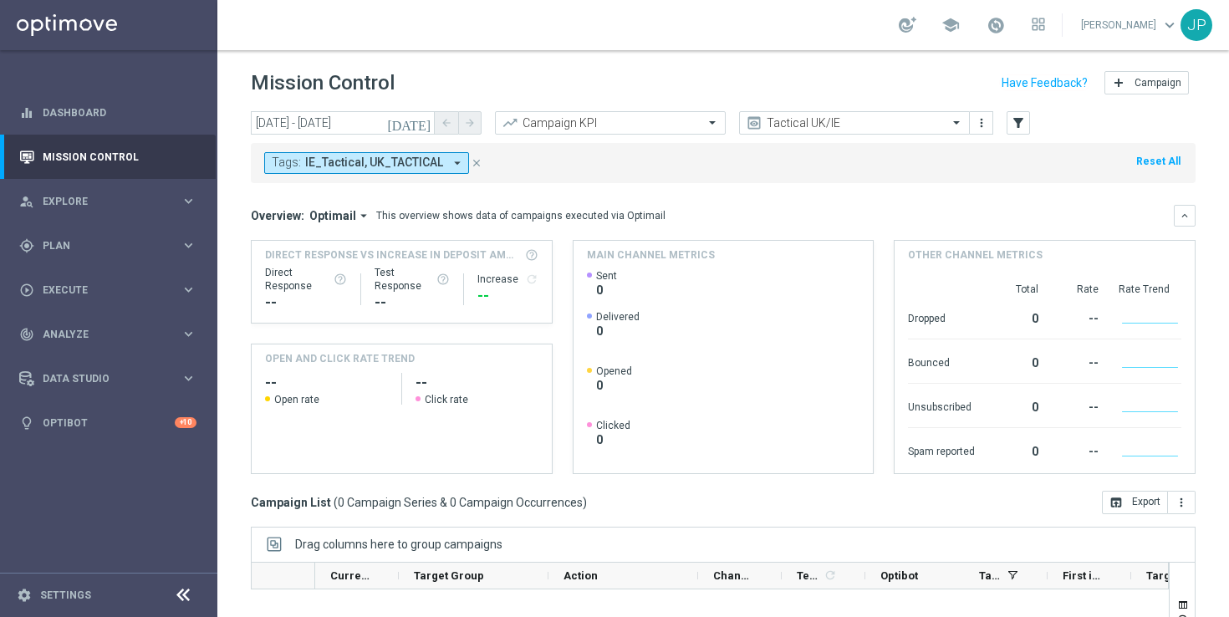
click at [473, 165] on icon "close" at bounding box center [477, 163] width 12 height 12
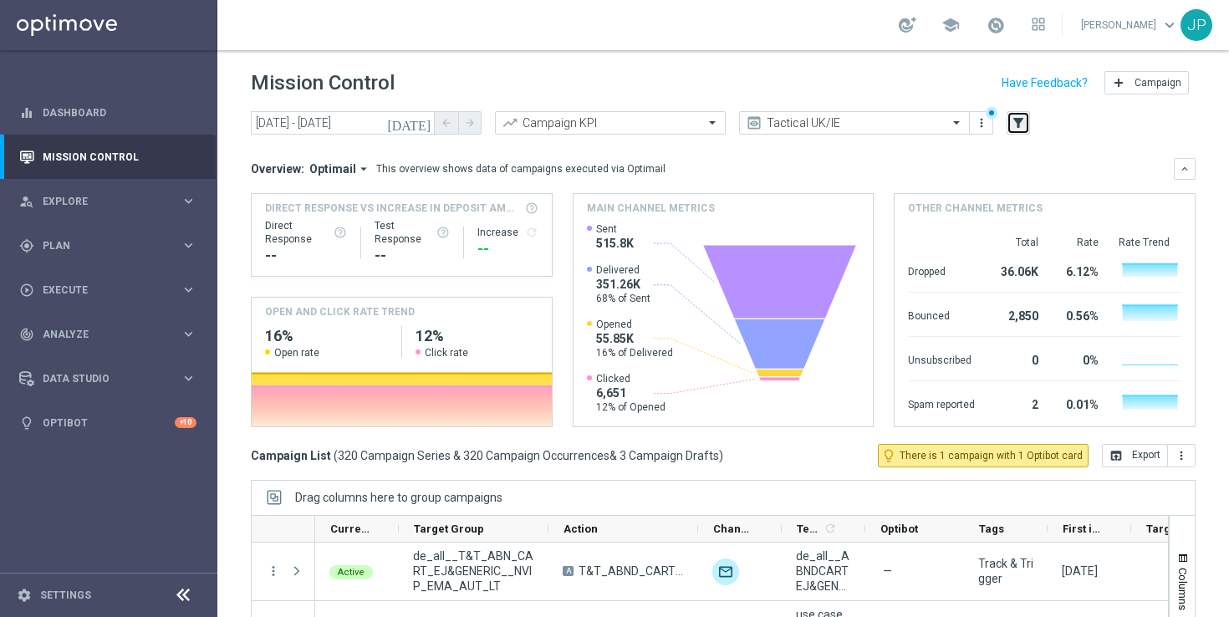
click at [1023, 119] on icon "filter_alt" at bounding box center [1017, 122] width 15 height 15
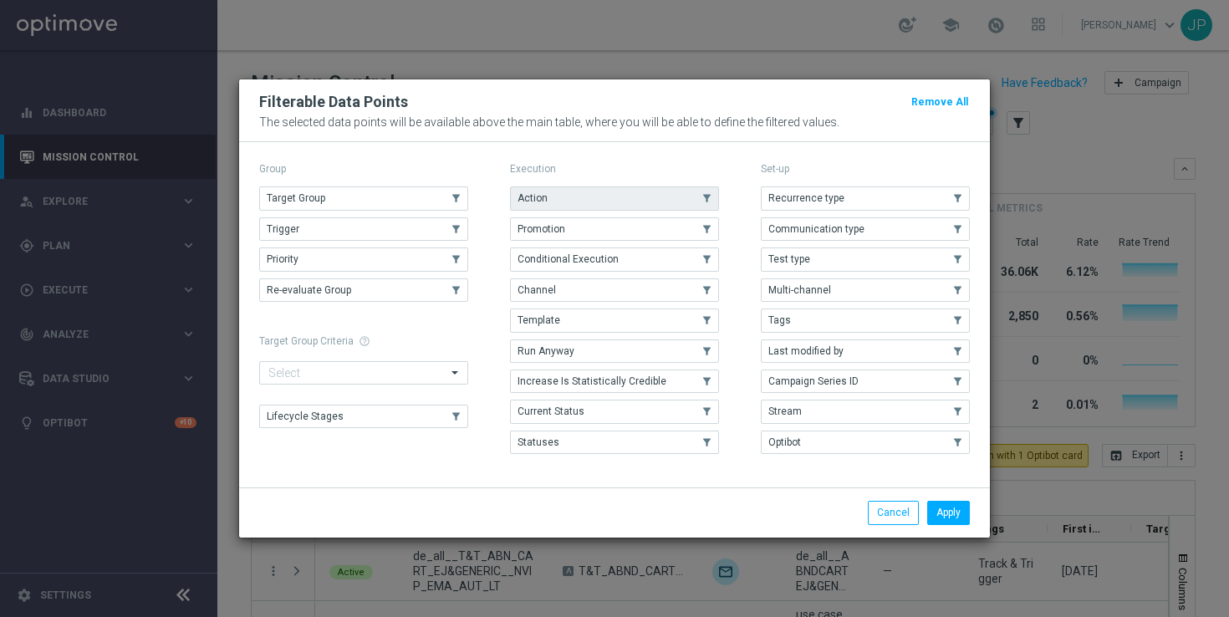
click at [705, 195] on use "button" at bounding box center [707, 199] width 12 height 12
click at [960, 511] on button "Apply" at bounding box center [948, 512] width 43 height 23
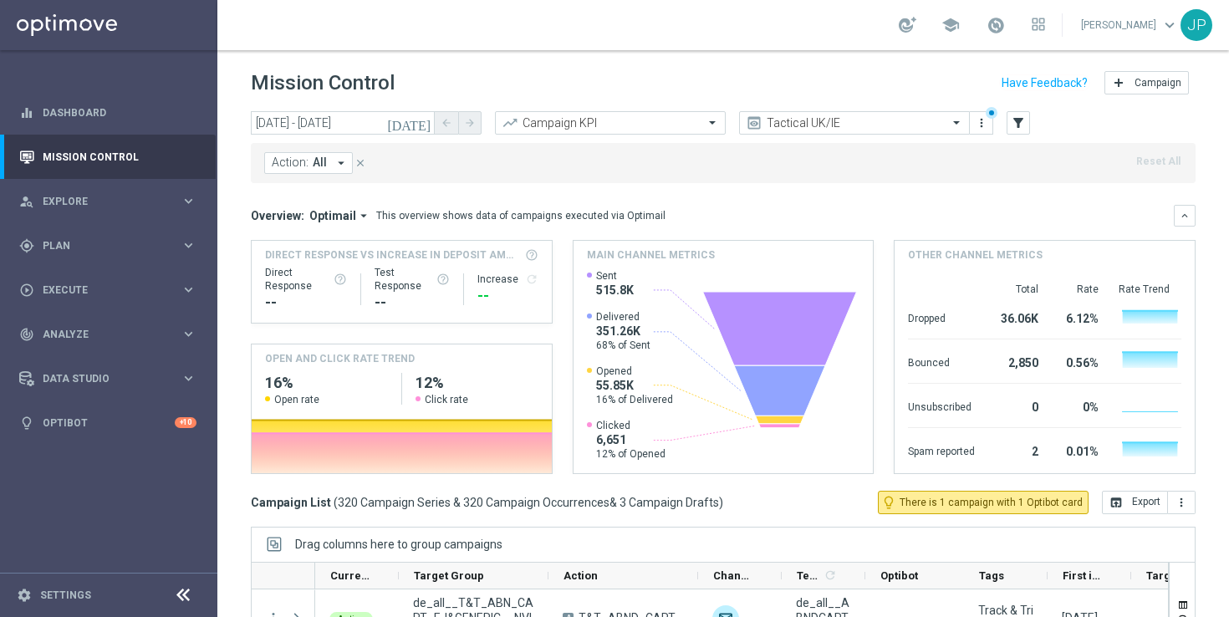
click at [339, 164] on icon "arrow_drop_down" at bounding box center [340, 162] width 15 height 15
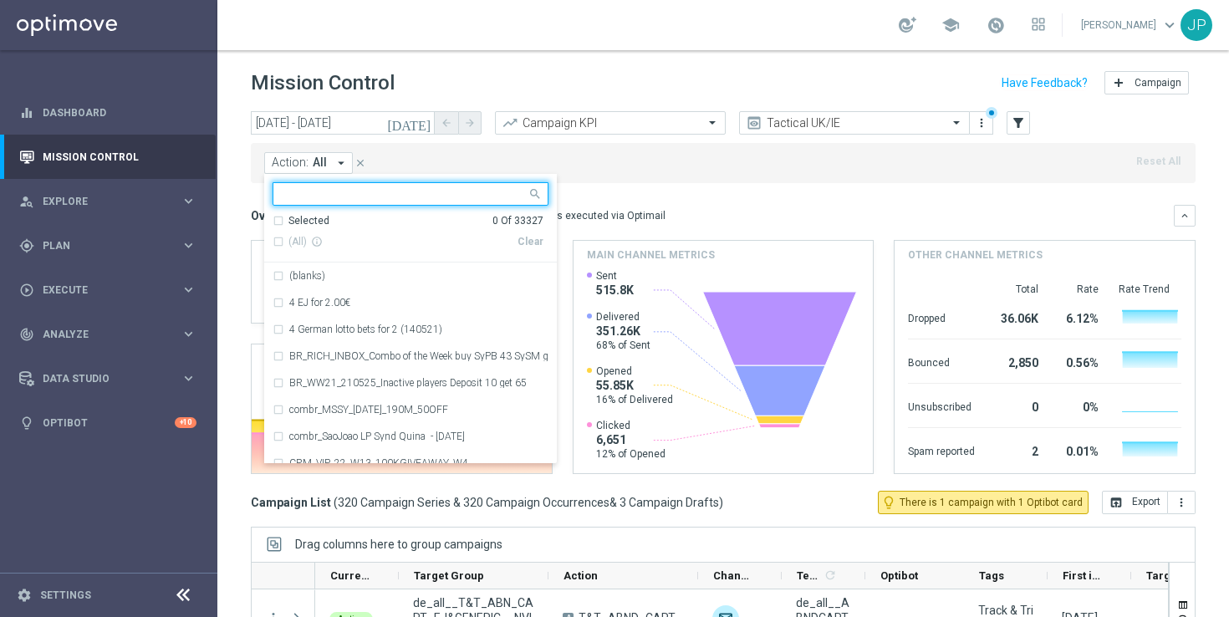
type input "✅"
paste input "en_GB__MILLIONAIRE_HIGH_JP__NVIP_EMA_TAC_LT_250812"
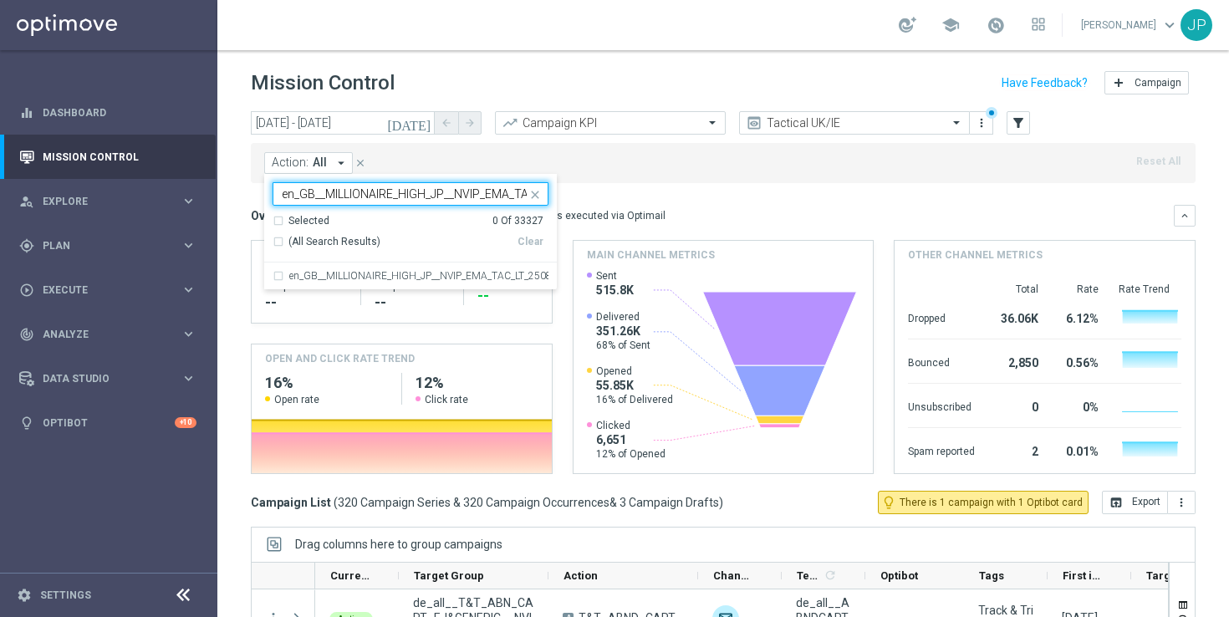
scroll to position [0, 71]
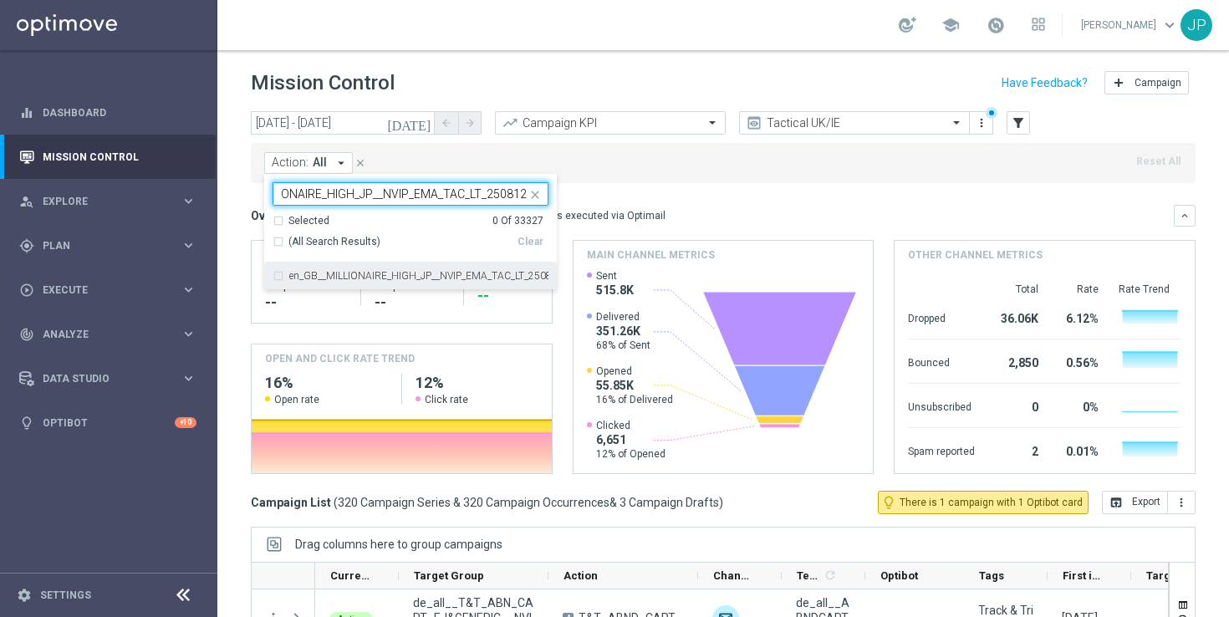
click at [337, 277] on label "en_GB__MILLIONAIRE_HIGH_JP__NVIP_EMA_TAC_LT_250812" at bounding box center [418, 276] width 259 height 10
type input "en_GB__MILLIONAIRE_HIGH_JP__NVIP_EMA_TAC_LT_250812"
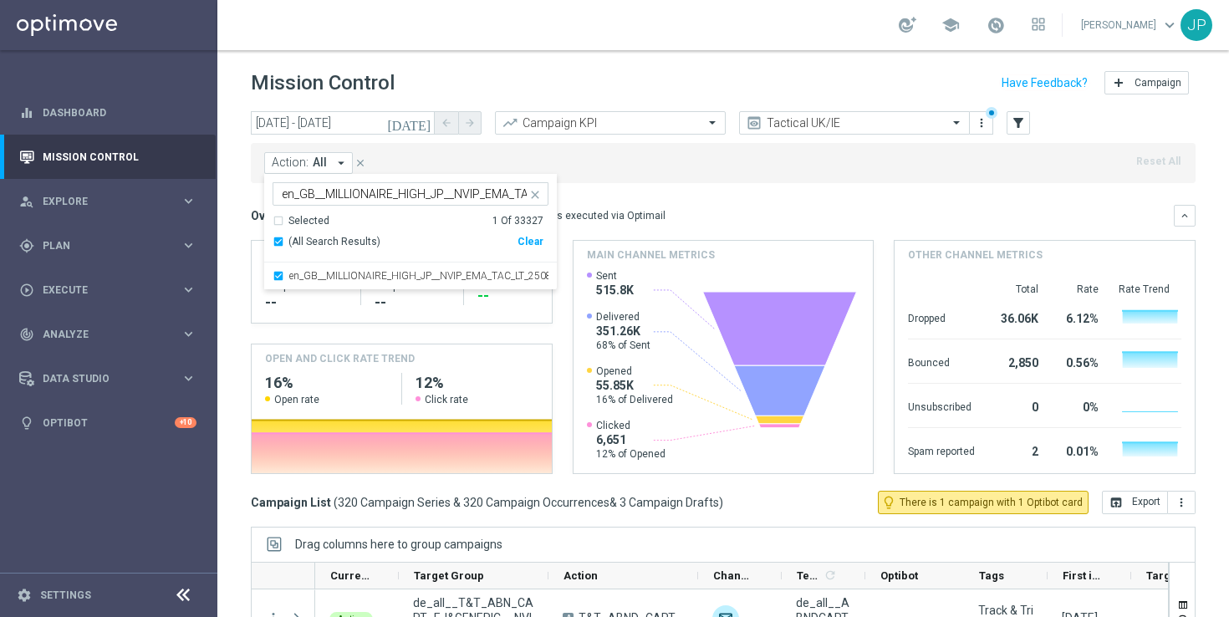
click at [685, 187] on mini-dashboard "Overview: Optimail arrow_drop_down This overview shows data of campaigns execut…" at bounding box center [723, 337] width 944 height 308
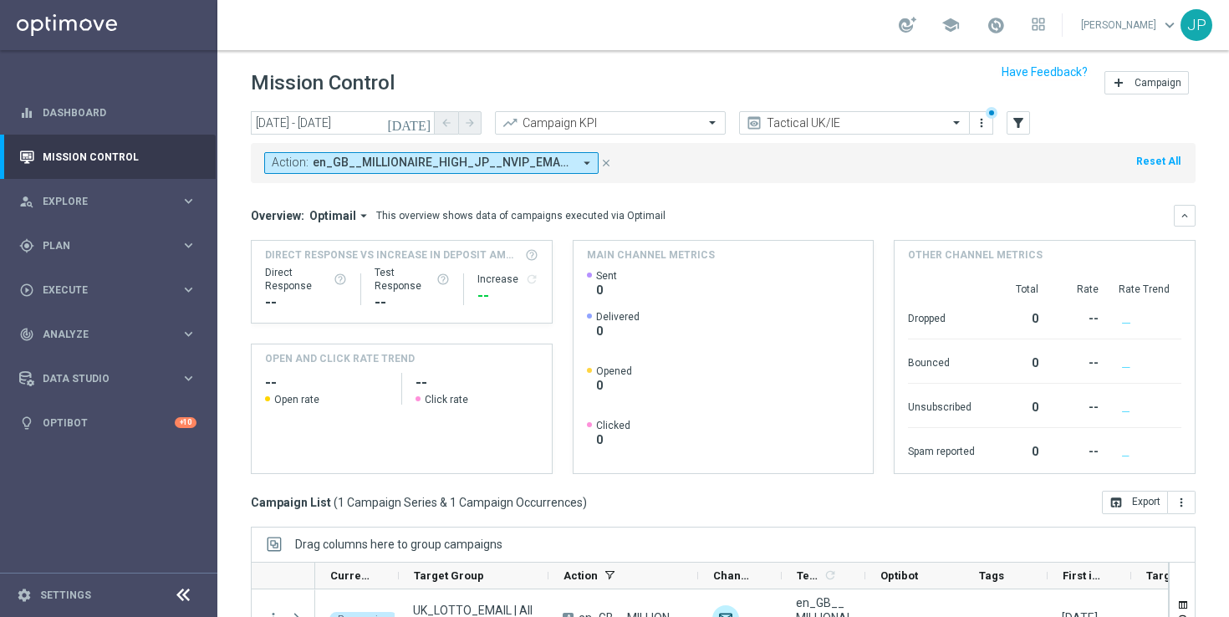
scroll to position [219, 0]
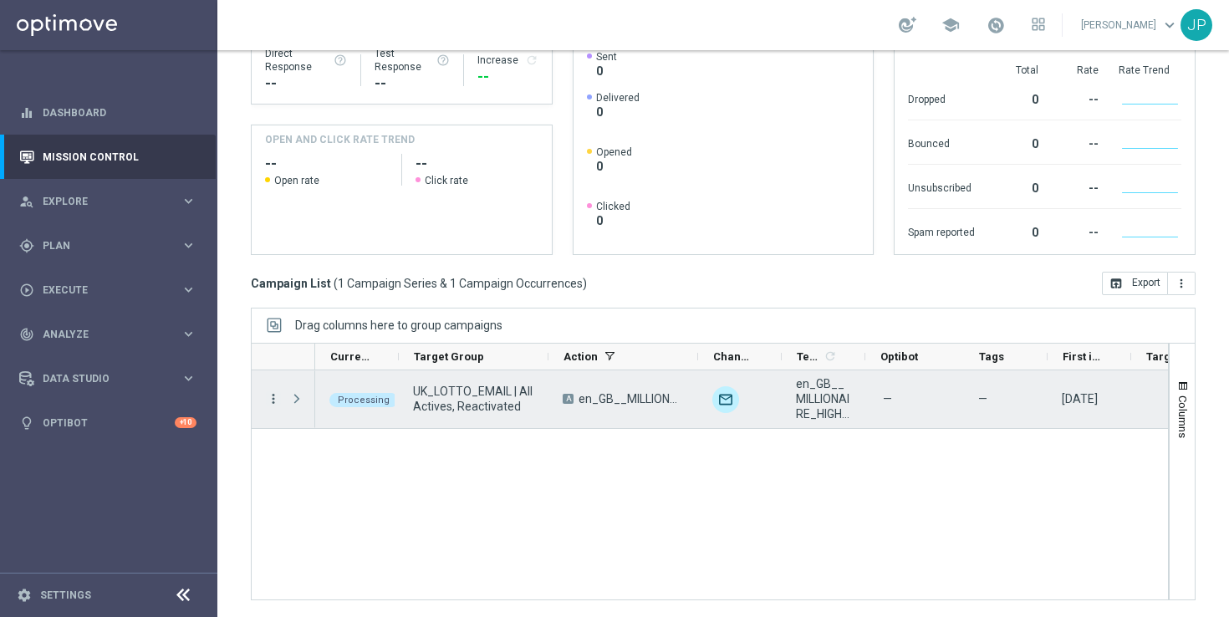
click at [271, 400] on icon "more_vert" at bounding box center [273, 398] width 15 height 15
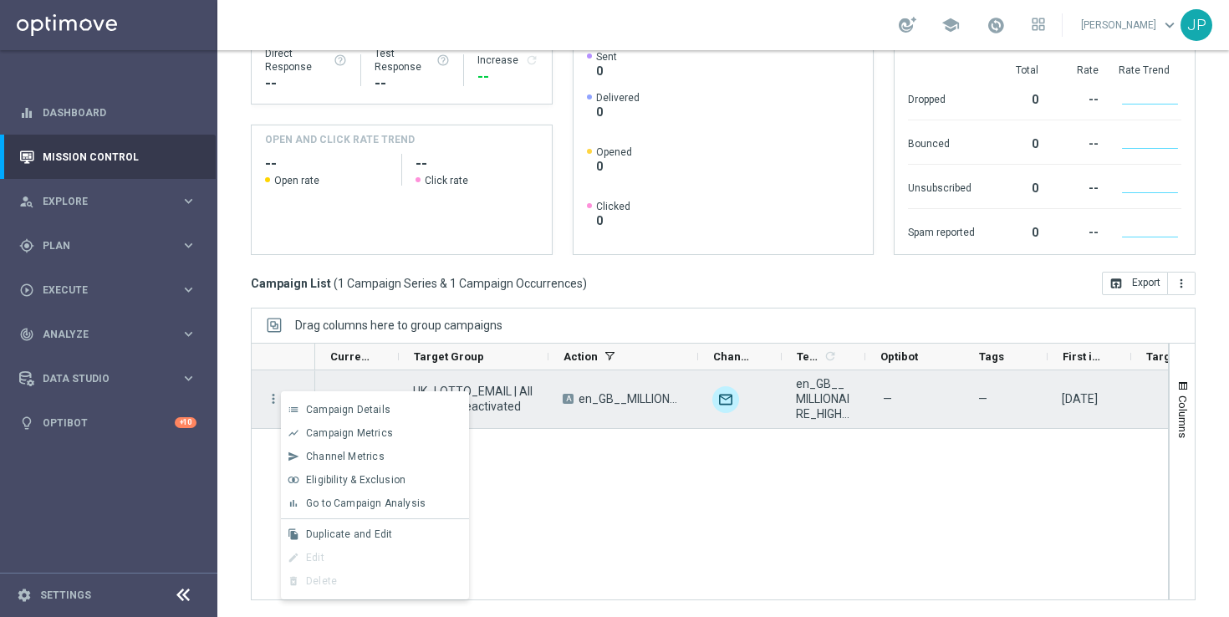
click at [583, 410] on div "A en_GB__MILLIONAIRE_HIGH_JP__NVIP_EMA_TAC_LT_250812" at bounding box center [623, 399] width 150 height 58
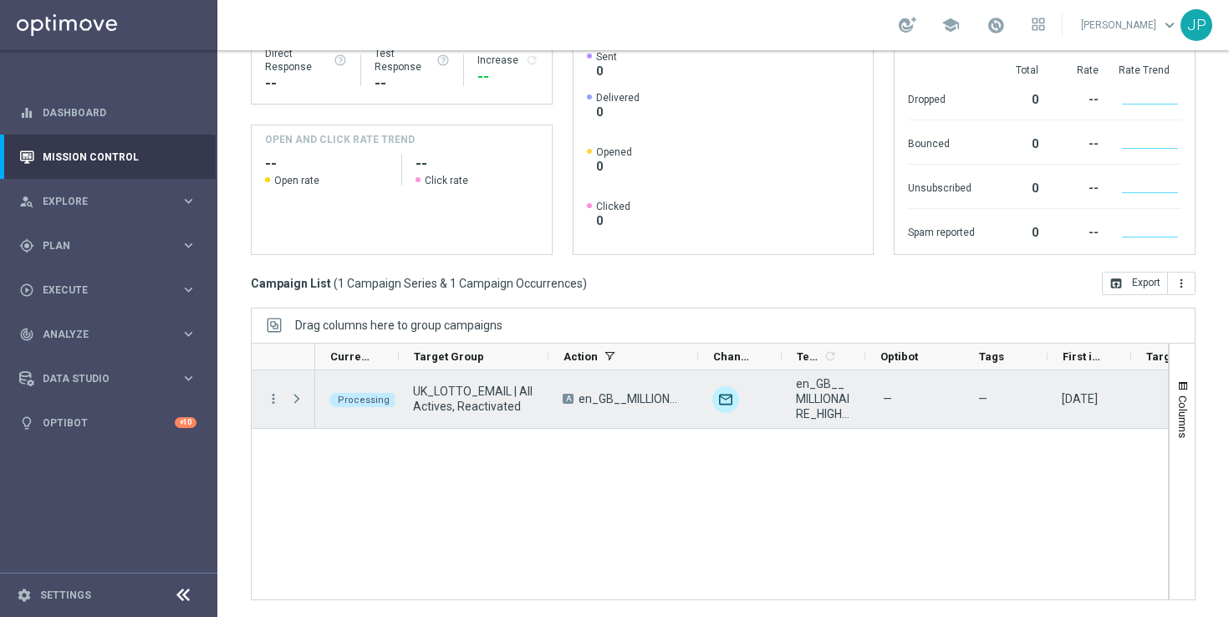
click at [445, 397] on span "UK_LOTTO_EMAIL | All Actives, Reactivated" at bounding box center [473, 399] width 121 height 30
click at [272, 396] on icon "more_vert" at bounding box center [273, 398] width 15 height 15
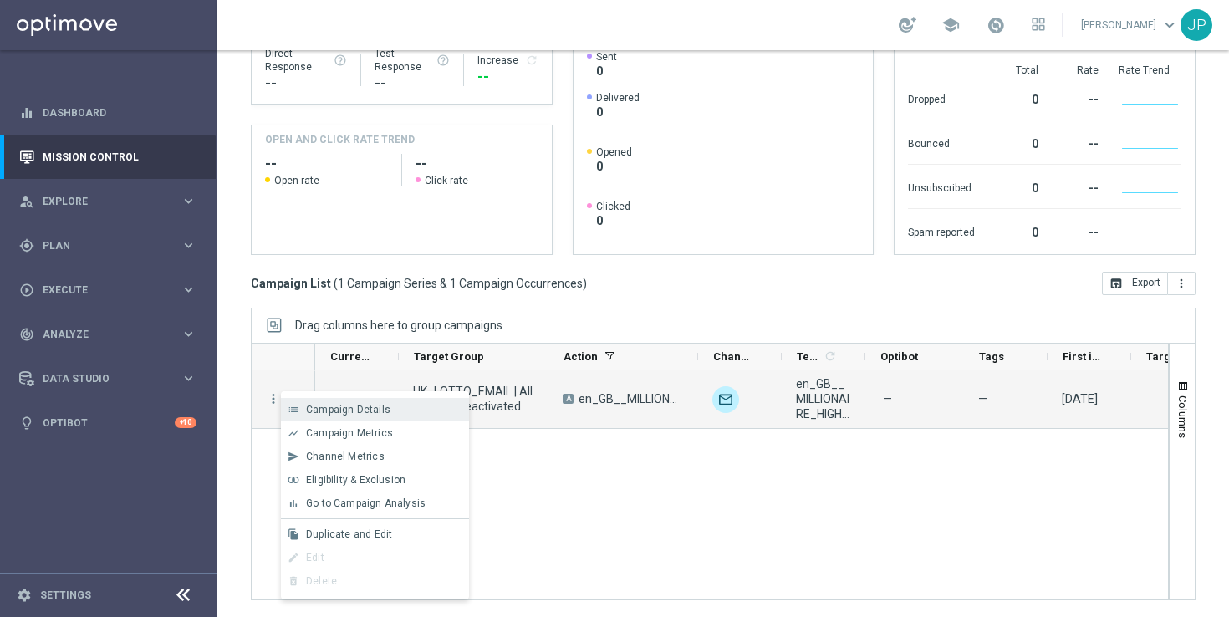
click at [326, 408] on span "Campaign Details" at bounding box center [348, 410] width 84 height 12
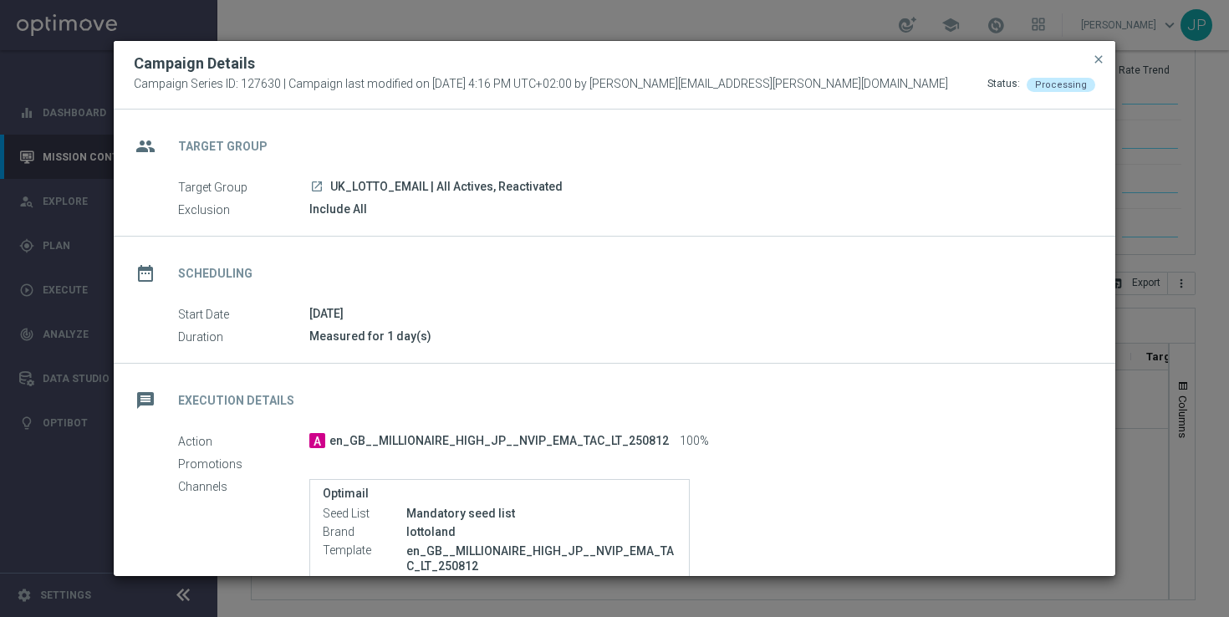
scroll to position [176, 0]
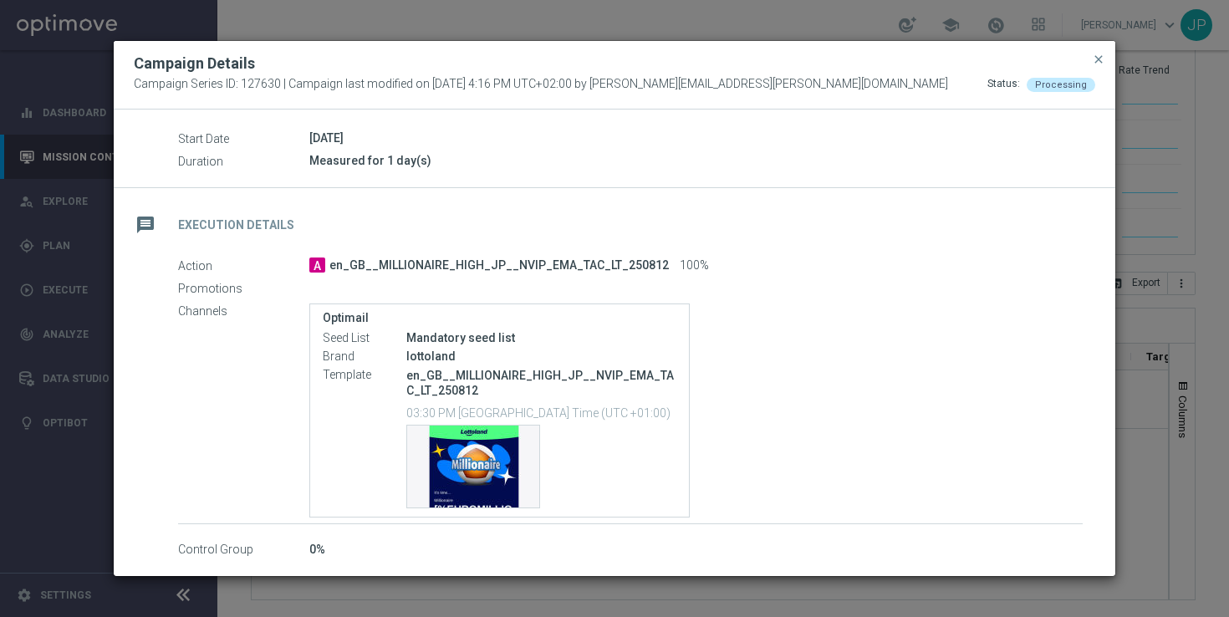
click at [535, 260] on span "en_GB__MILLIONAIRE_HIGH_JP__NVIP_EMA_TAC_LT_250812" at bounding box center [498, 265] width 339 height 15
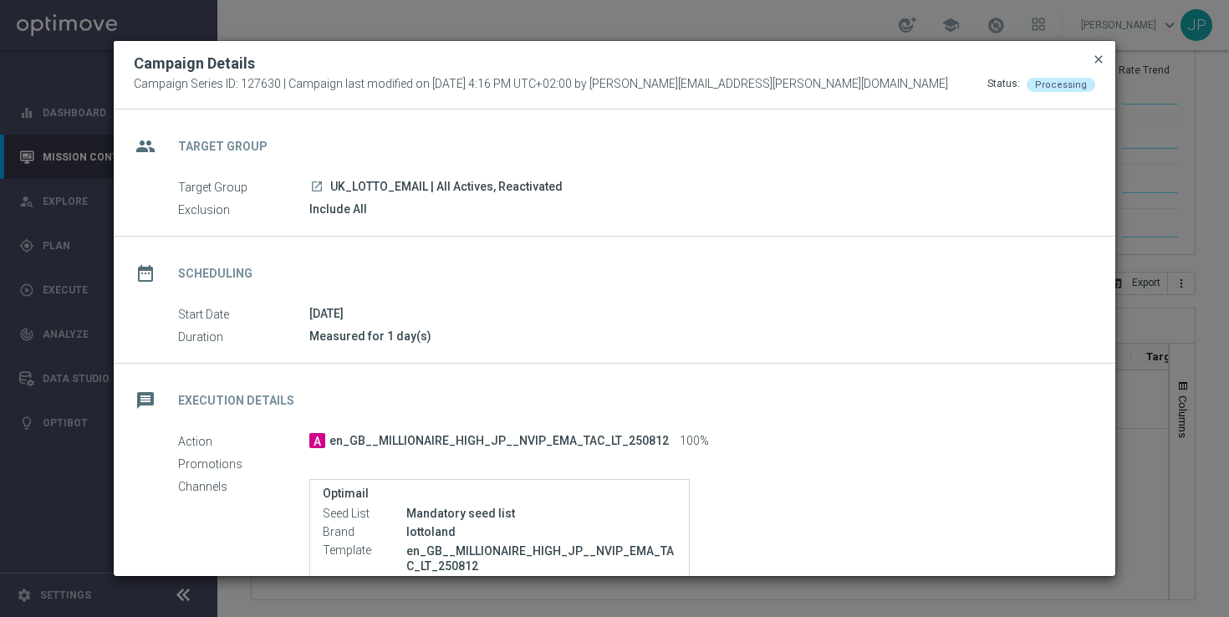
click at [1097, 57] on span "close" at bounding box center [1098, 59] width 13 height 13
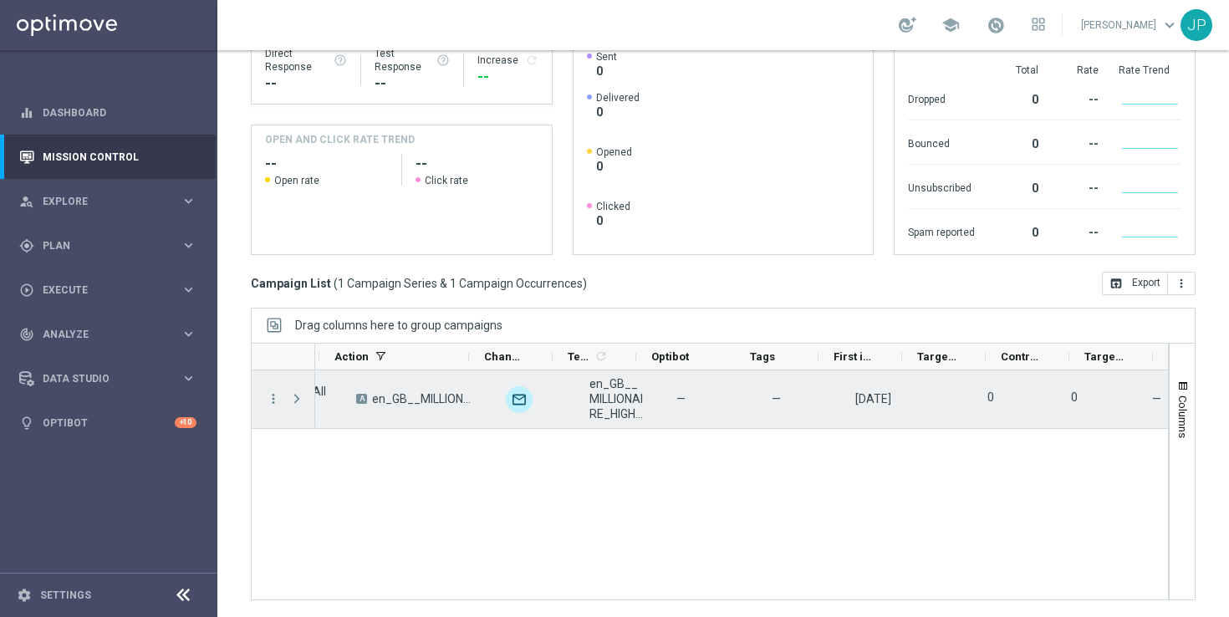
scroll to position [0, 229]
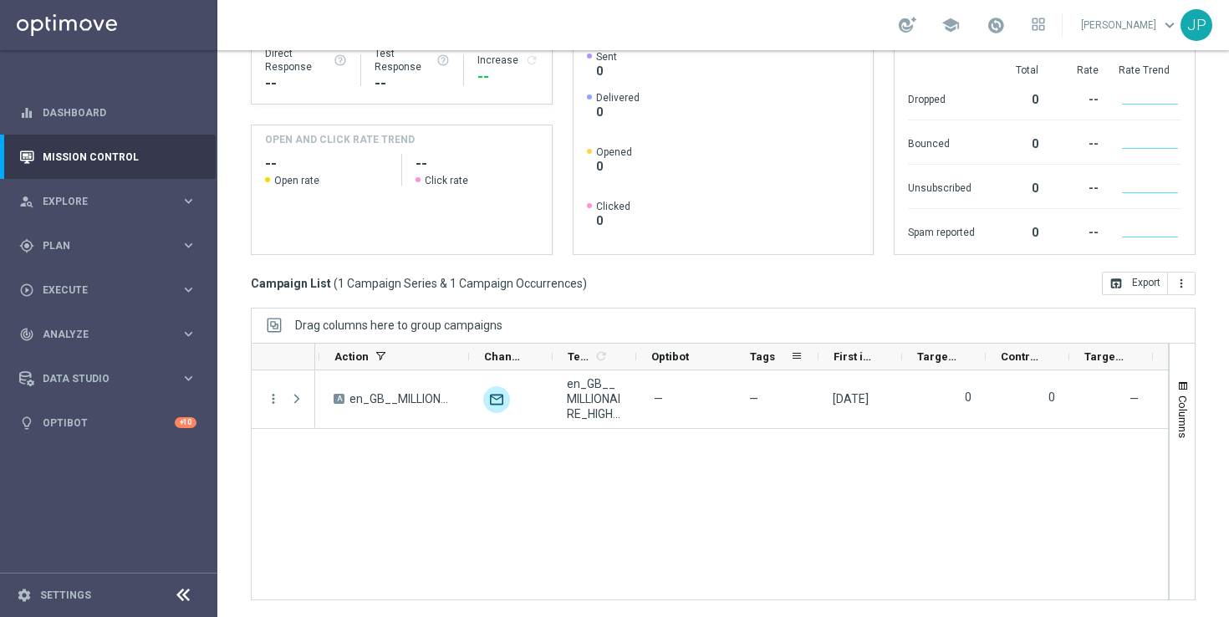
click at [769, 354] on span "Tags" at bounding box center [762, 356] width 25 height 13
click at [785, 356] on span at bounding box center [782, 355] width 13 height 13
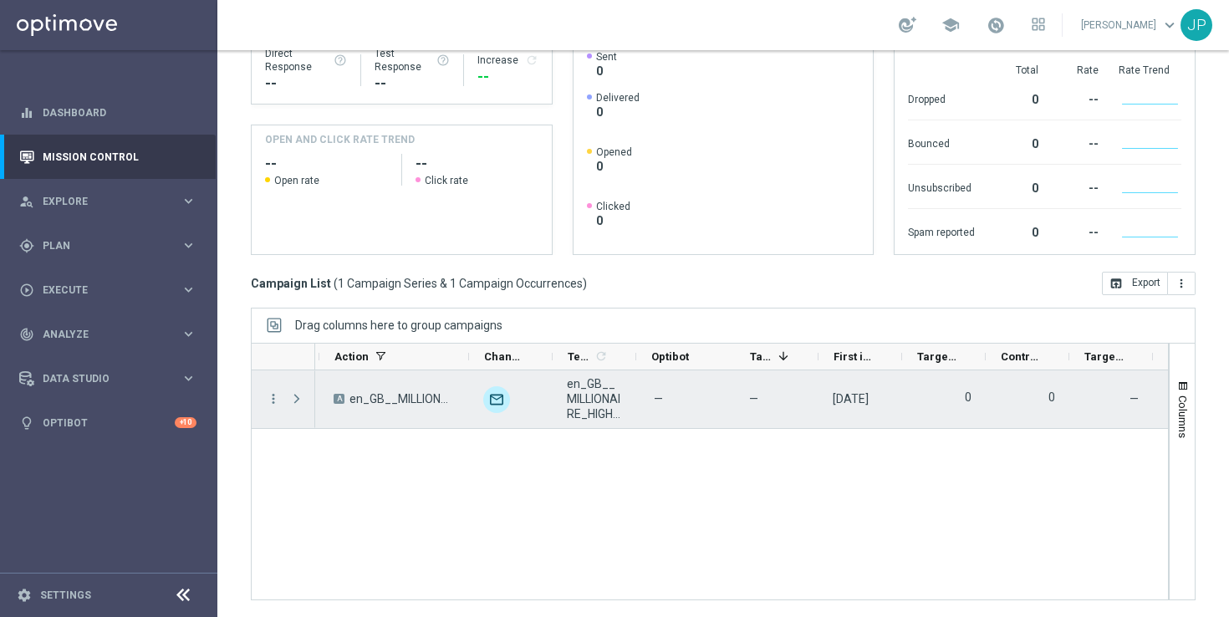
click at [767, 394] on div "—" at bounding box center [777, 399] width 84 height 58
click at [754, 396] on span "—" at bounding box center [753, 398] width 9 height 15
click at [274, 391] on icon "more_vert" at bounding box center [273, 398] width 15 height 15
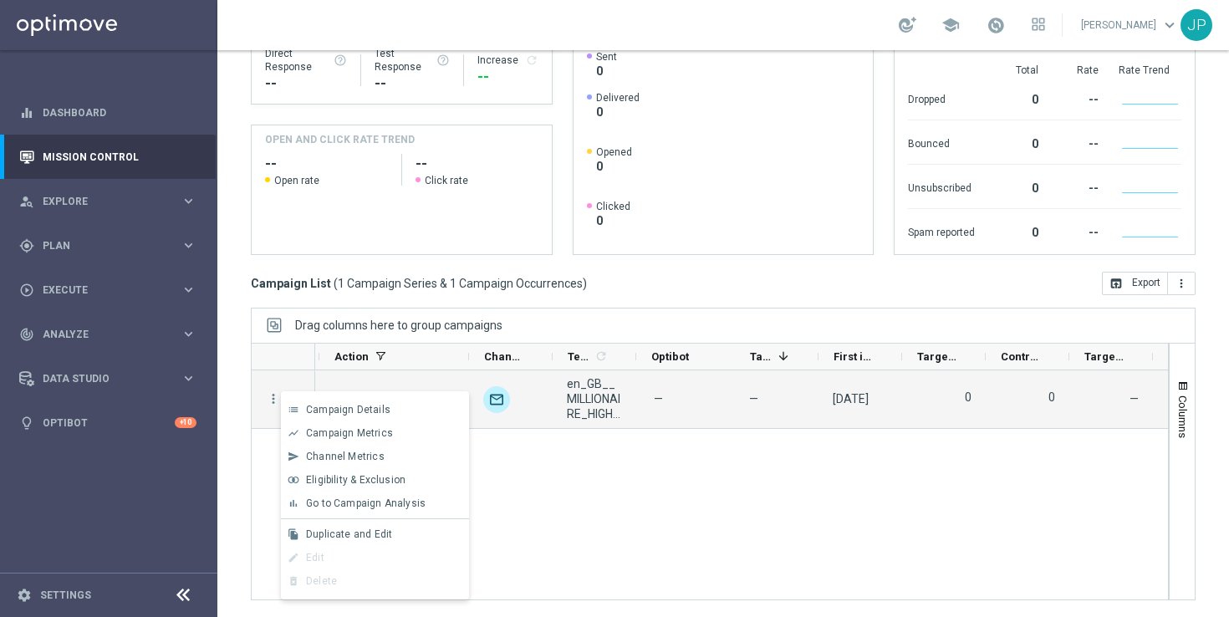
click at [567, 510] on div "Processing UK_LOTTO_EMAIL | All Actives, Reactivated A en_GB__MILLIONAIRE_HIGH_…" at bounding box center [741, 484] width 853 height 229
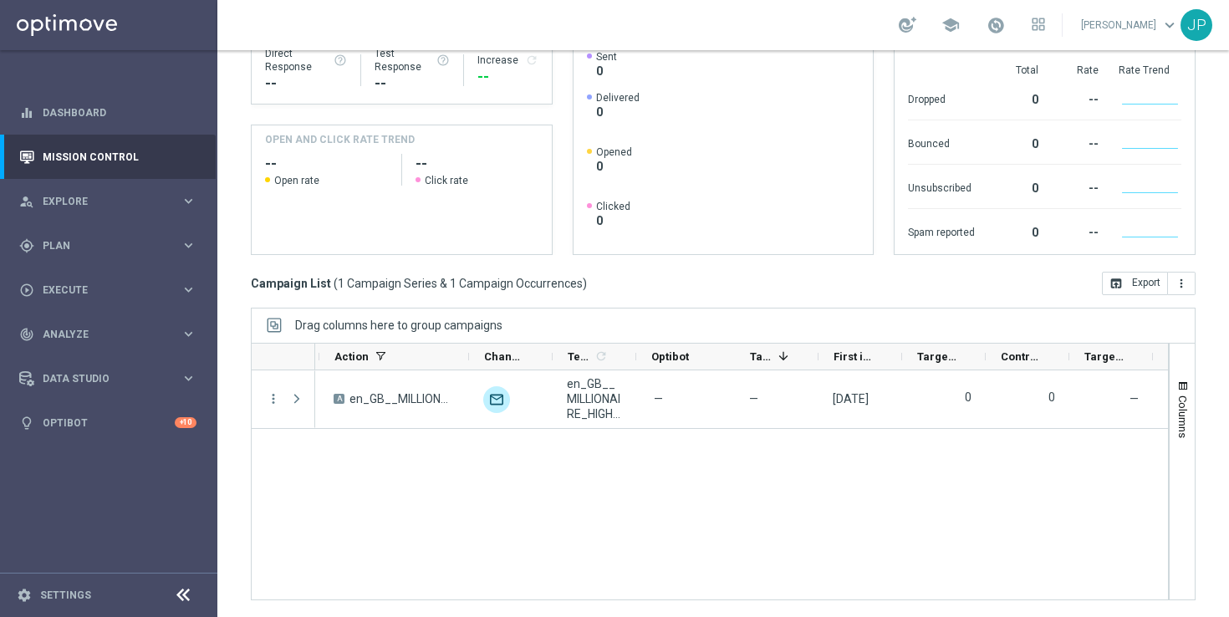
scroll to position [0, 0]
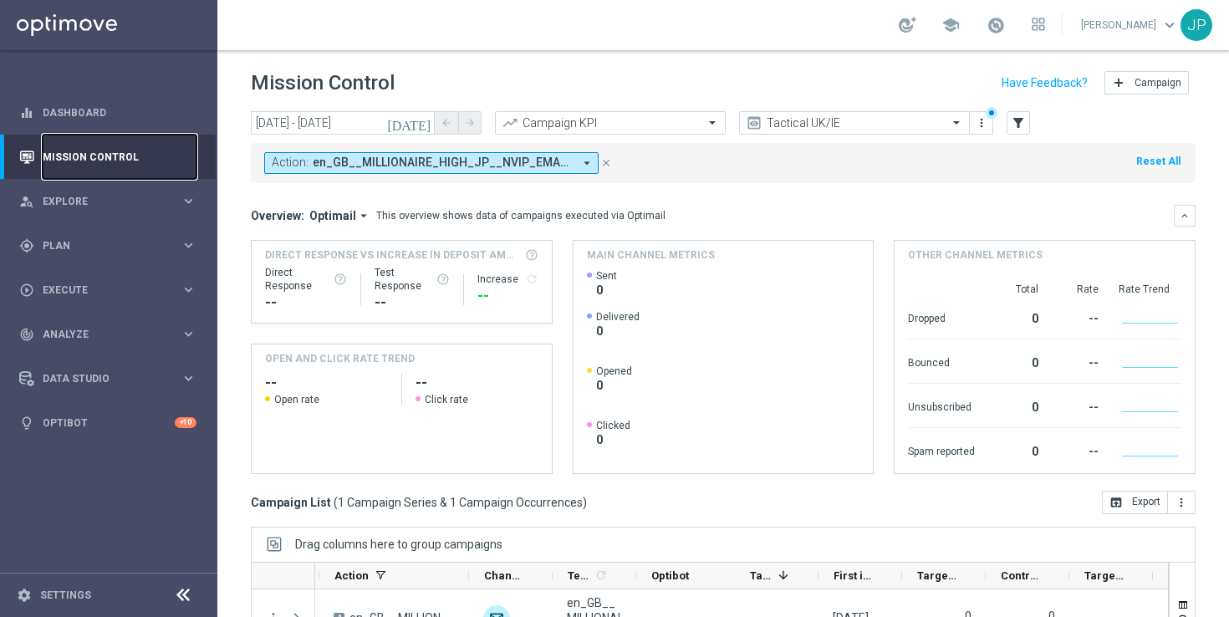
click at [131, 153] on link "Mission Control" at bounding box center [120, 157] width 154 height 44
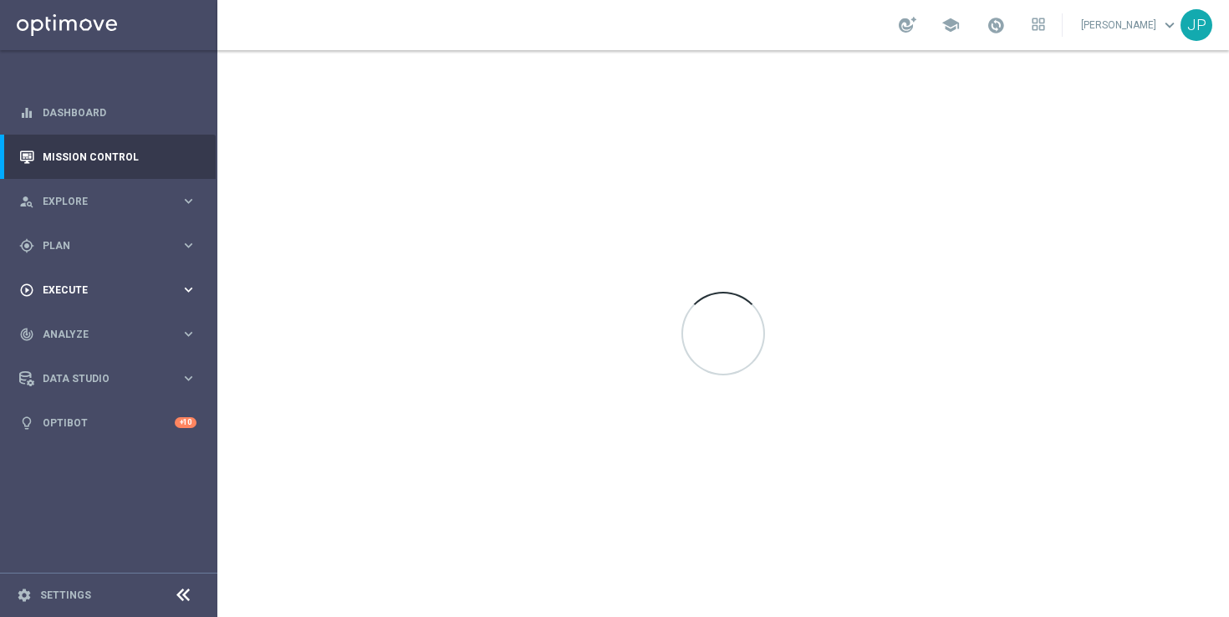
click at [121, 282] on div "play_circle_outline Execute" at bounding box center [99, 289] width 161 height 15
click at [119, 323] on link "Campaign Builder" at bounding box center [108, 324] width 130 height 13
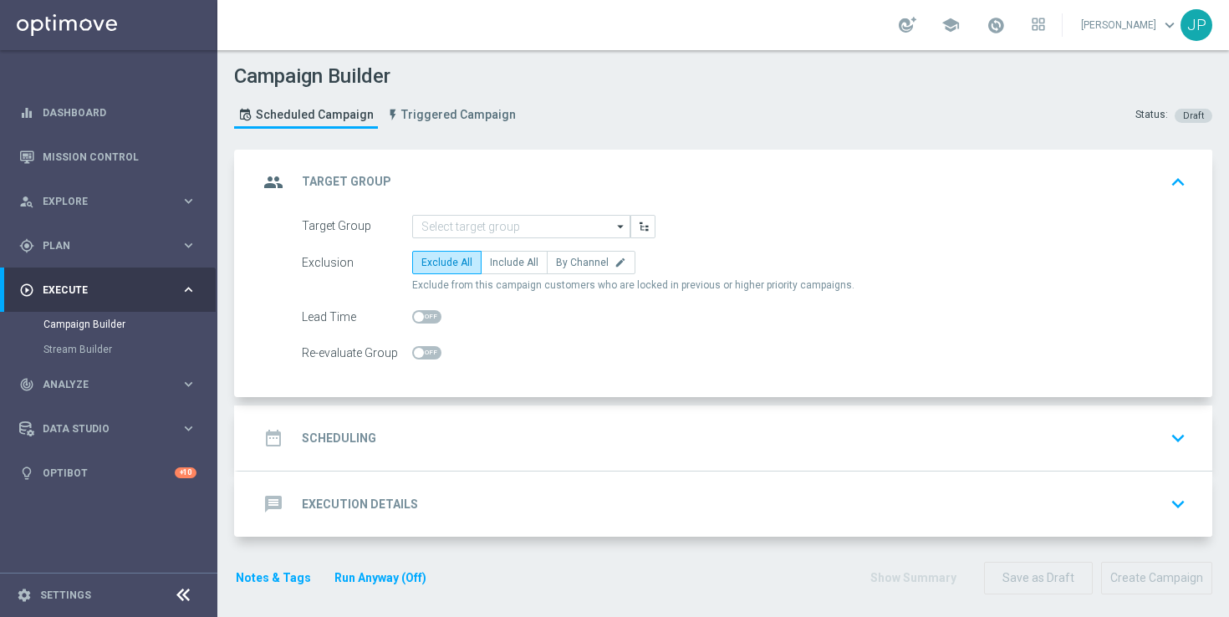
click at [893, 285] on div "Exclude from this campaign customers who are locked in previous or higher prior…" at bounding box center [799, 285] width 774 height 14
click at [618, 225] on icon "arrow_drop_down" at bounding box center [621, 227] width 17 height 22
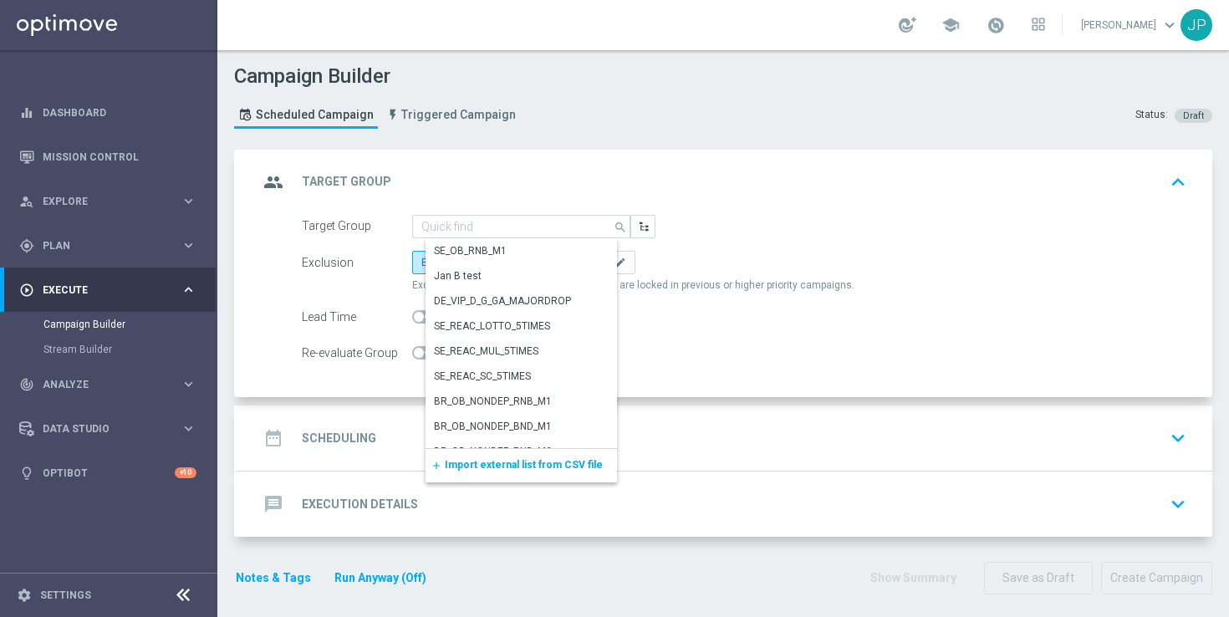
click at [506, 463] on span "Import external list from CSV file" at bounding box center [524, 465] width 158 height 12
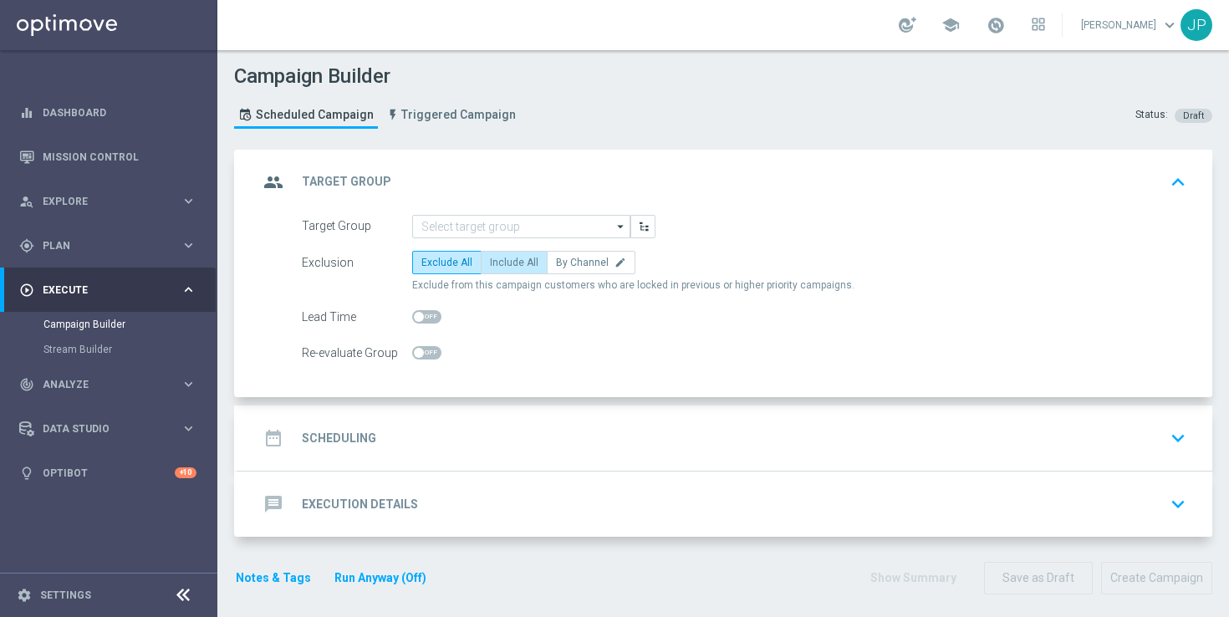
click at [511, 264] on span "Include All" at bounding box center [514, 263] width 48 height 12
click at [501, 264] on input "Include All" at bounding box center [495, 265] width 11 height 11
radio input "true"
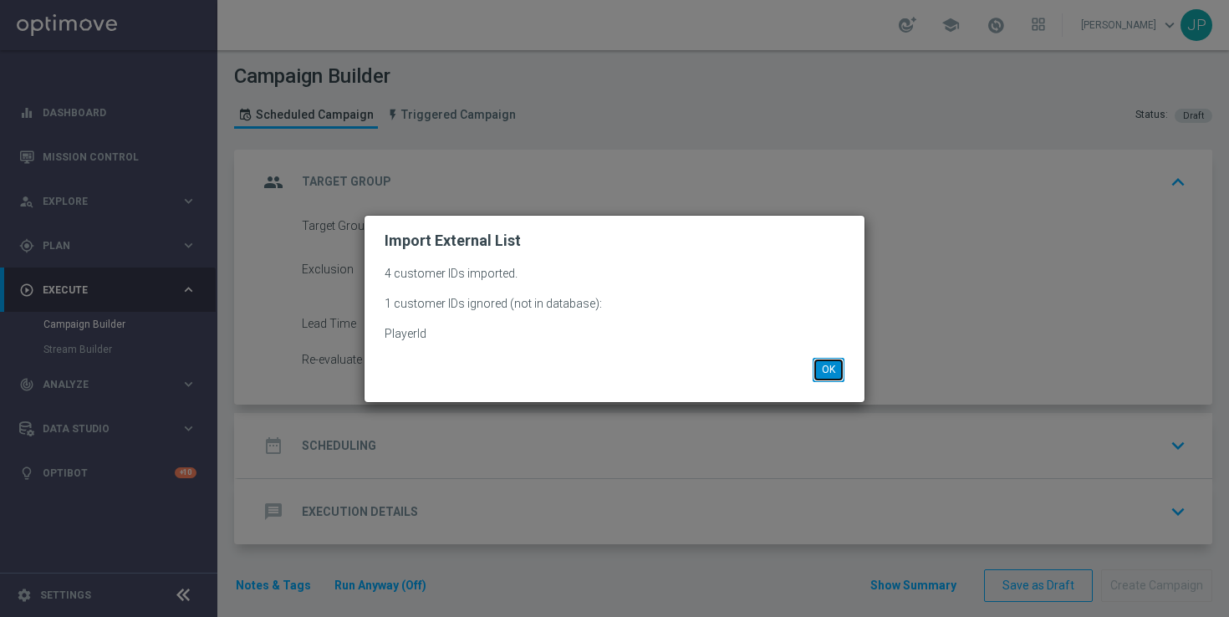
click at [833, 365] on button "OK" at bounding box center [828, 369] width 32 height 23
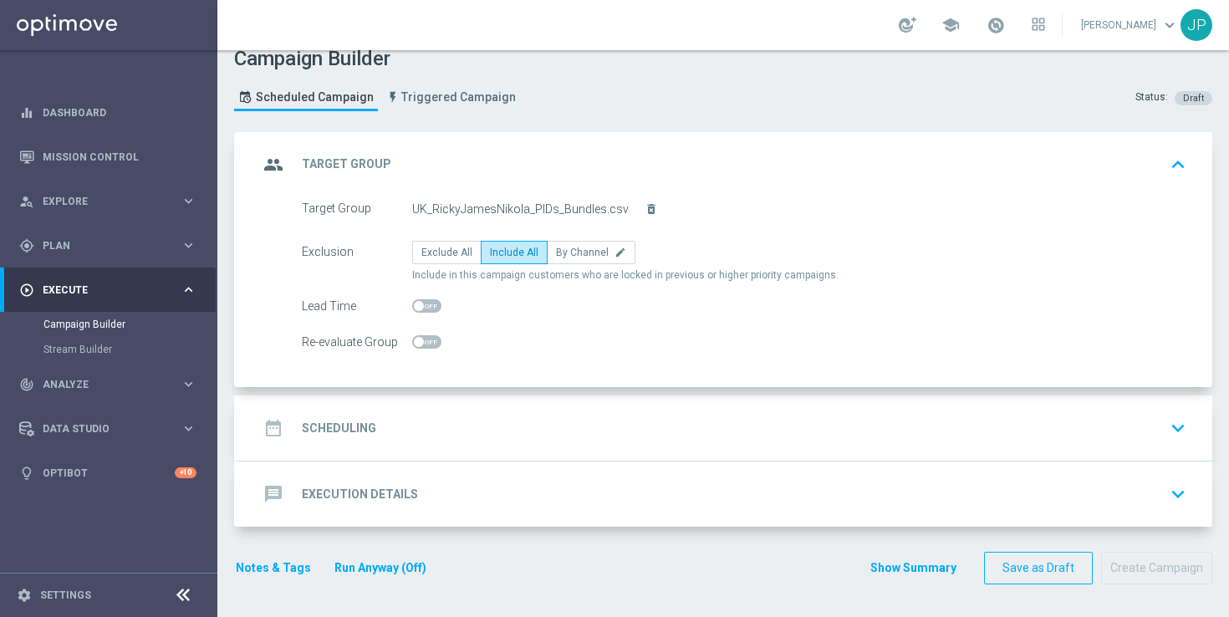
click at [698, 410] on div "date_range Scheduling keyboard_arrow_down" at bounding box center [725, 427] width 974 height 65
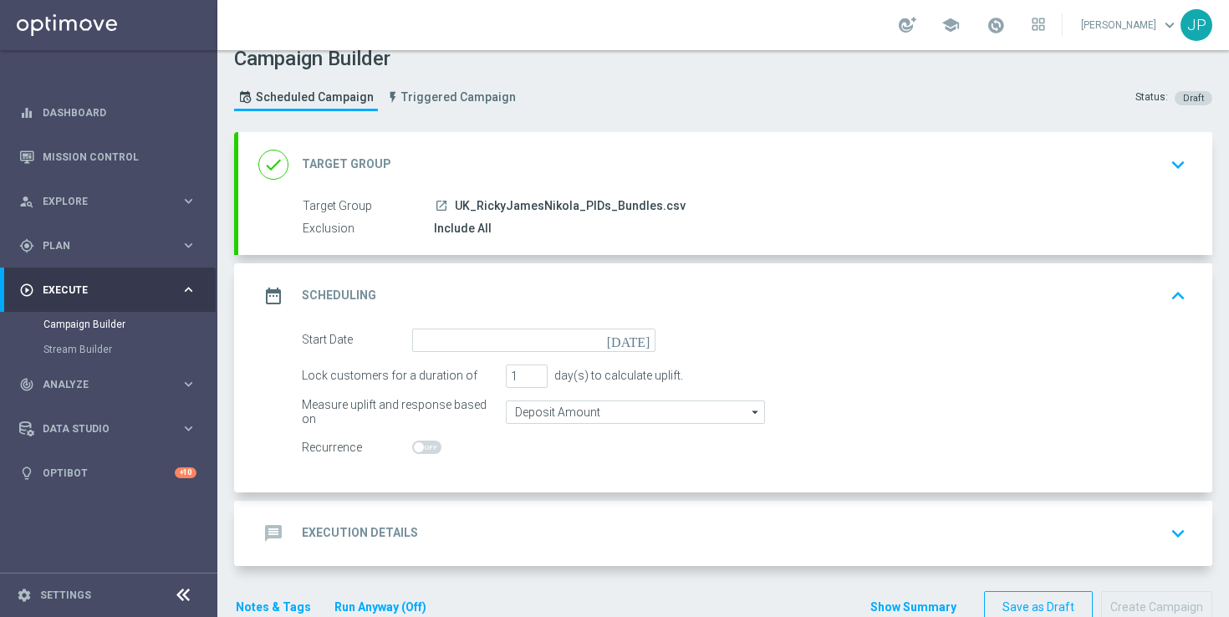
click at [643, 337] on icon "[DATE]" at bounding box center [631, 337] width 49 height 18
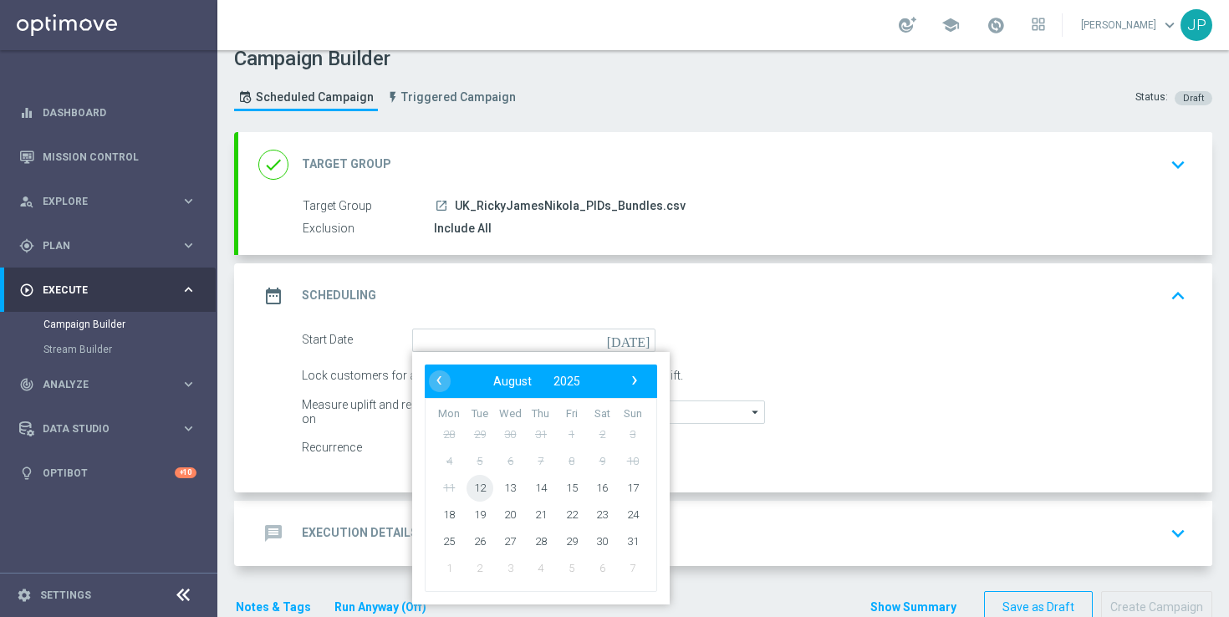
click at [471, 490] on span "12" at bounding box center [479, 487] width 27 height 27
type input "[DATE]"
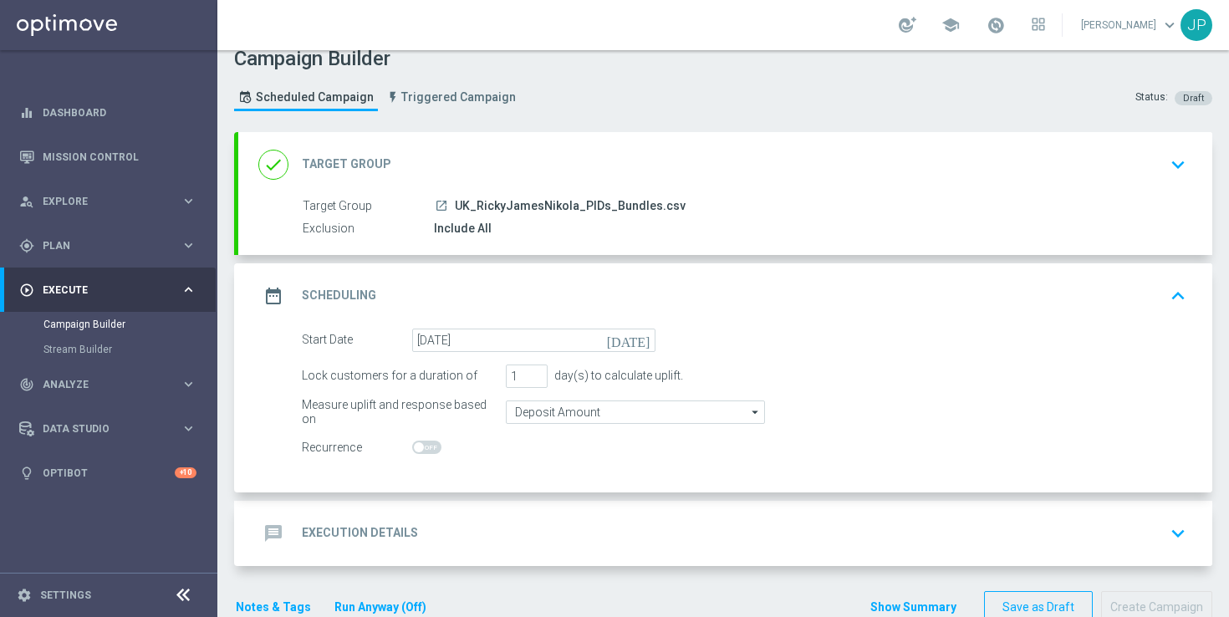
click at [950, 355] on form "Start Date 12 Aug 2025 today Lock customers for a duration of 1 day(s) to calcu…" at bounding box center [744, 393] width 884 height 131
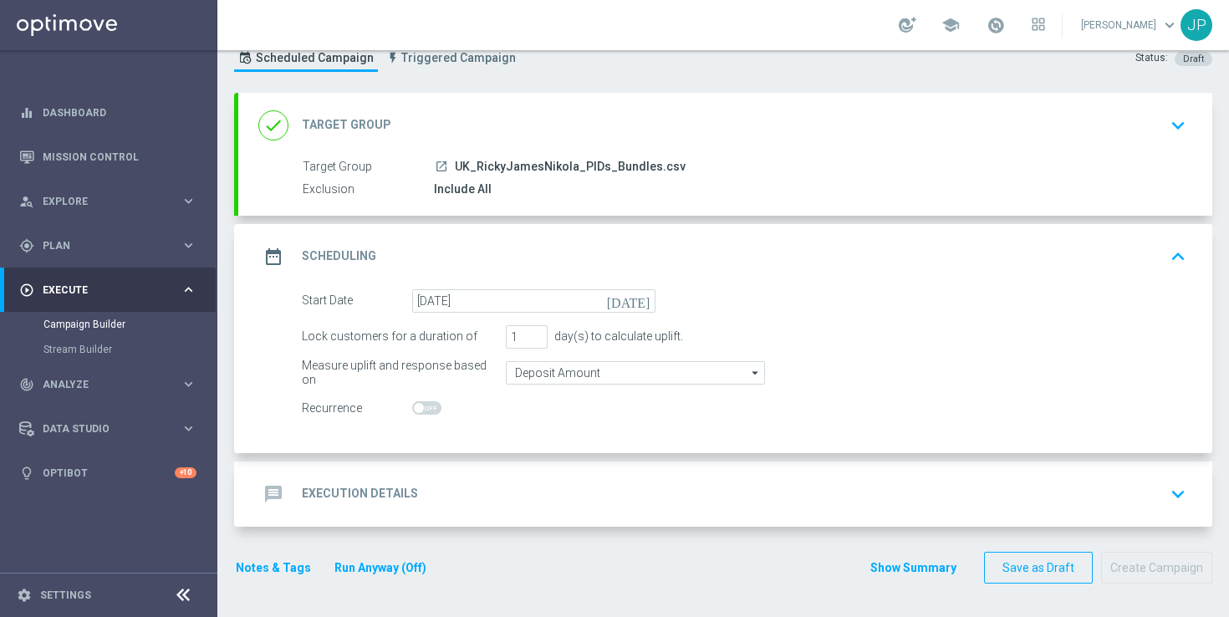
click at [745, 492] on div "message Execution Details keyboard_arrow_down" at bounding box center [725, 494] width 934 height 32
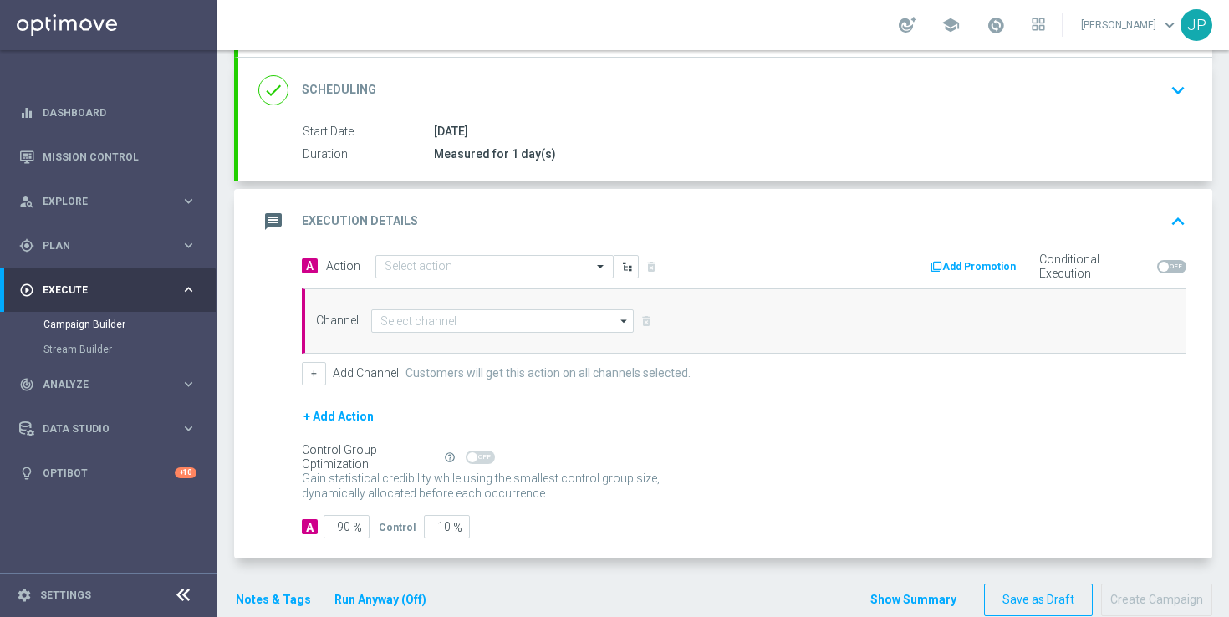
scroll to position [248, 0]
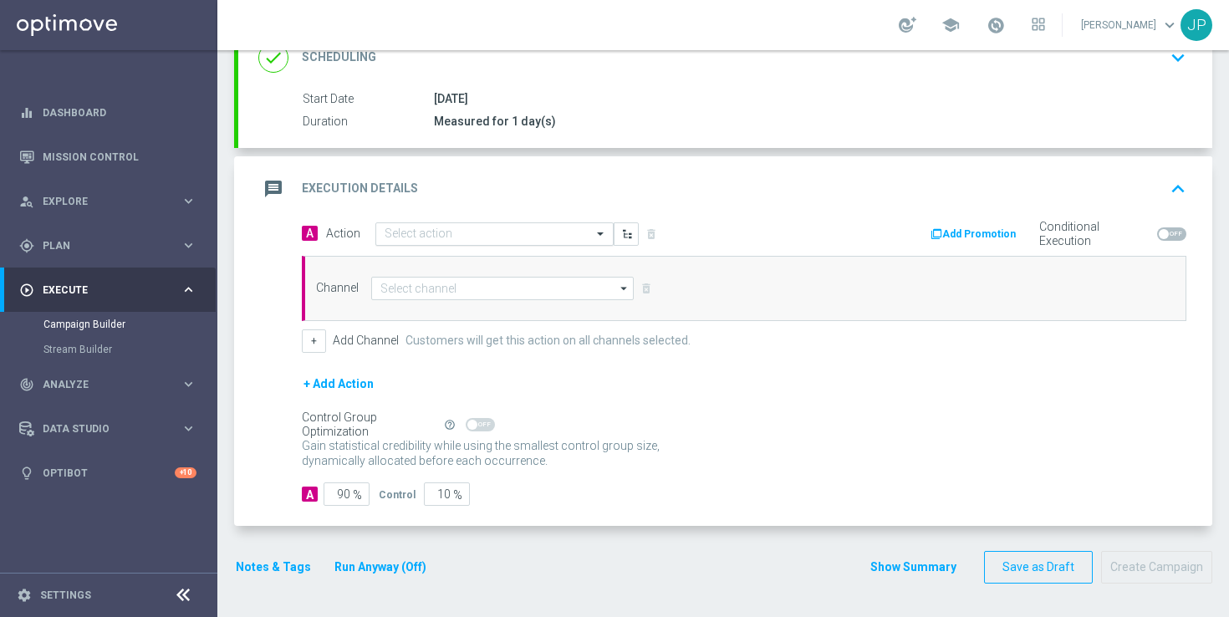
click at [479, 227] on div "Select action" at bounding box center [484, 234] width 216 height 14
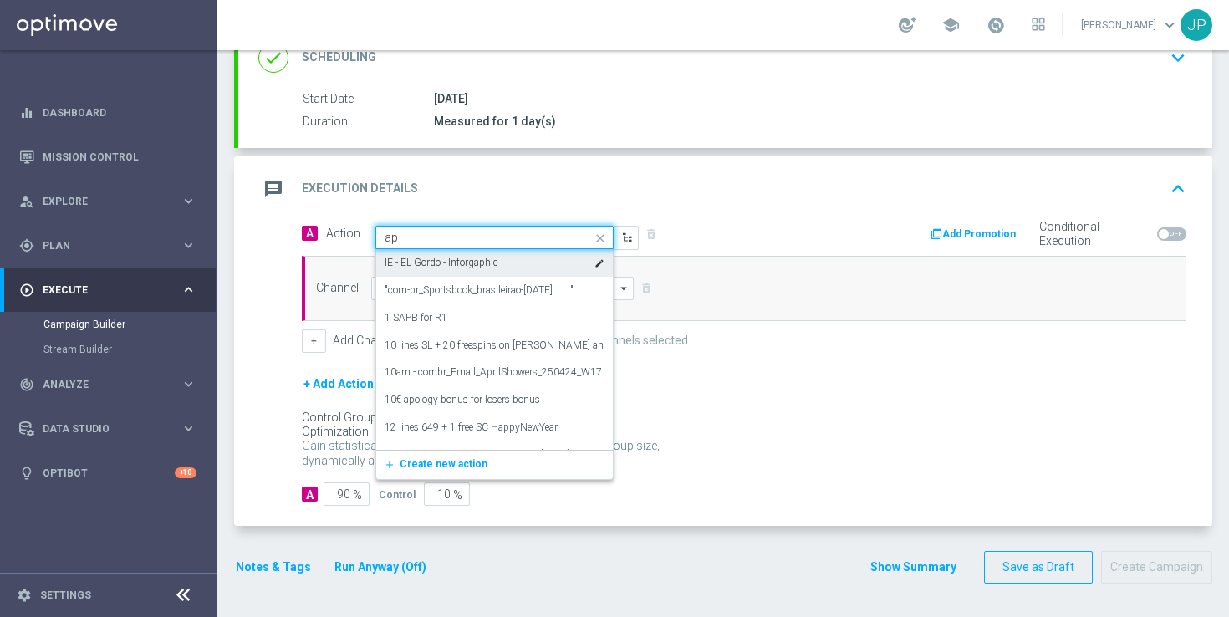
type input "a"
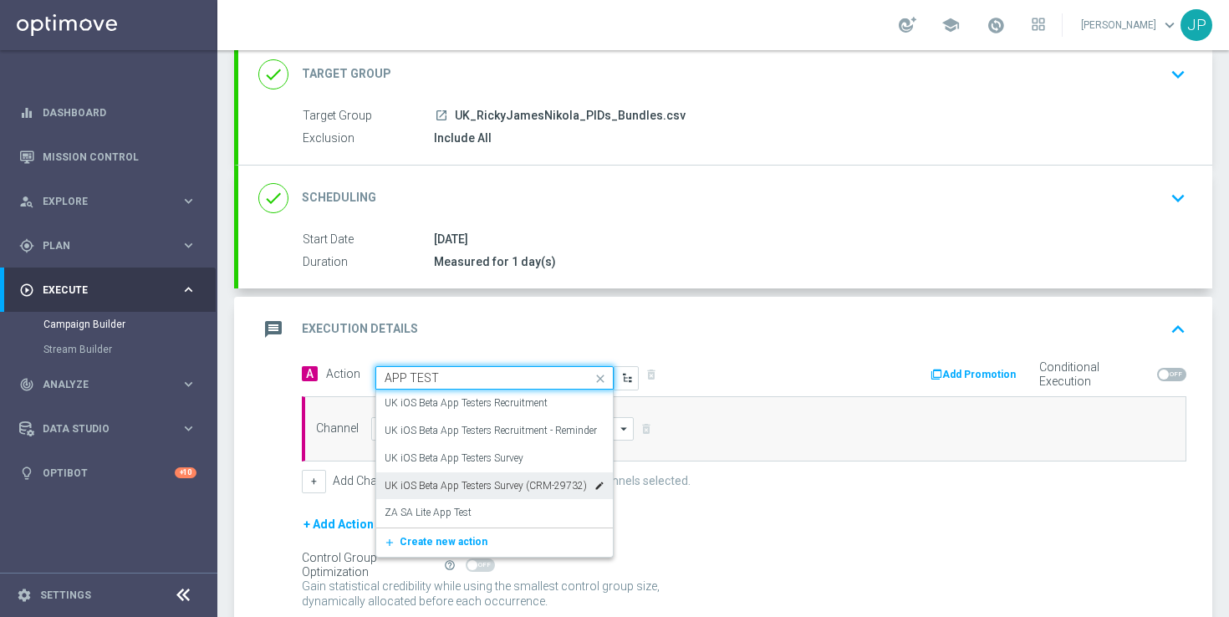
scroll to position [61, 0]
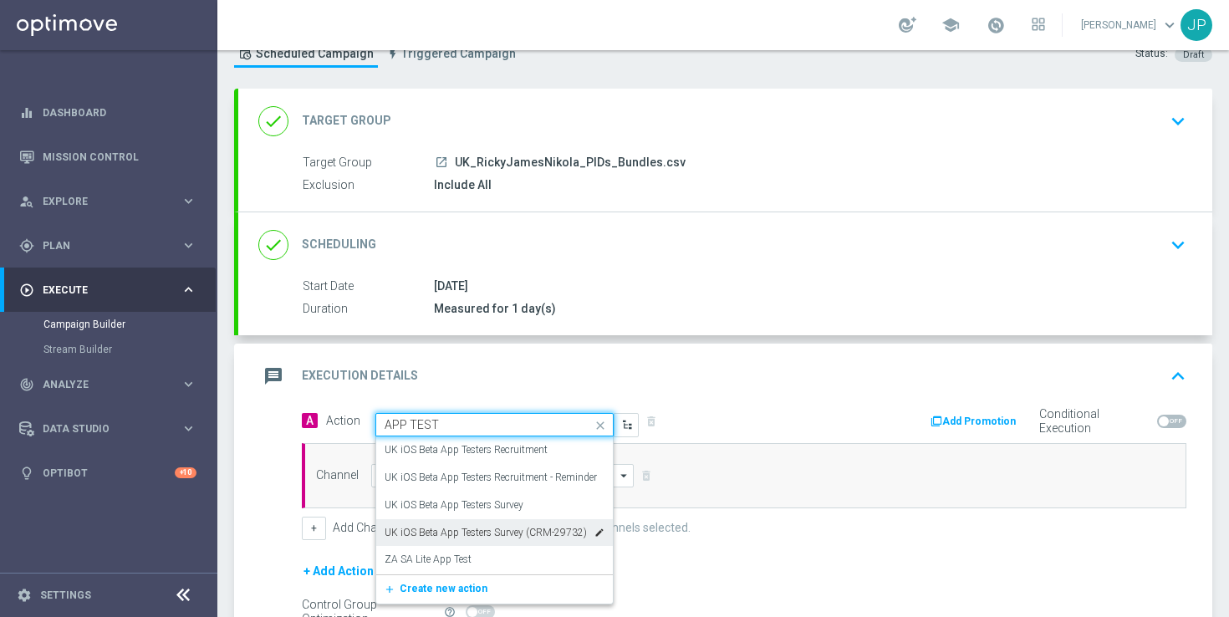
click at [498, 415] on div "Quick find APP TEST" at bounding box center [494, 424] width 238 height 23
click at [496, 422] on input "APP TEST" at bounding box center [477, 425] width 186 height 14
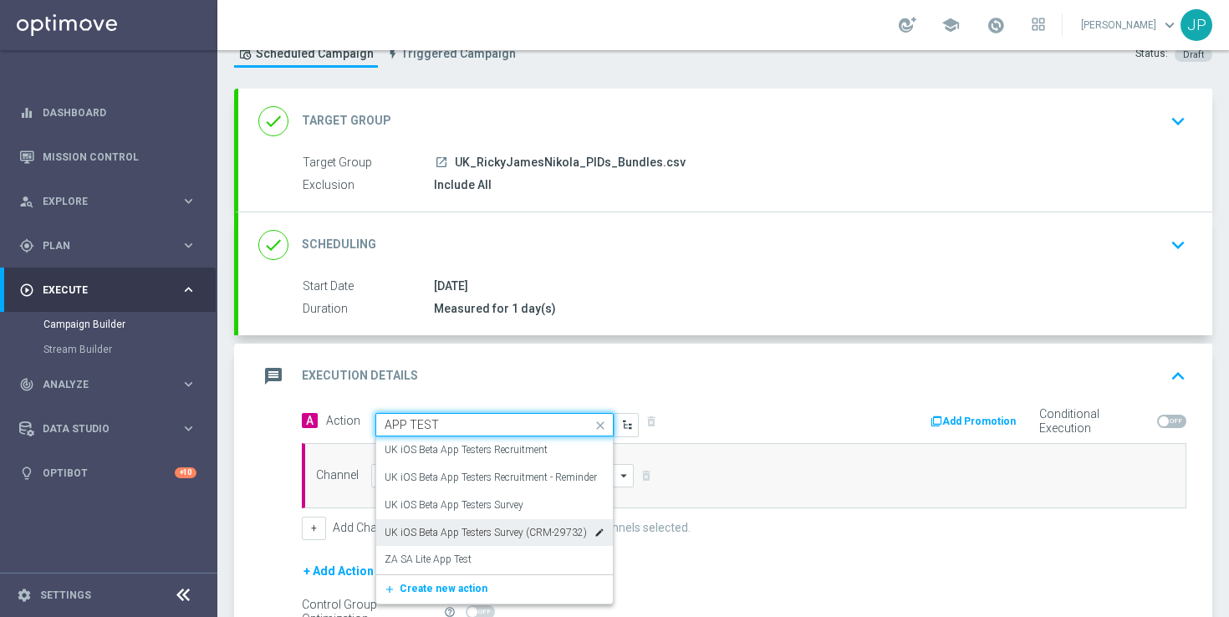
click at [496, 422] on input "APP TEST" at bounding box center [477, 425] width 186 height 14
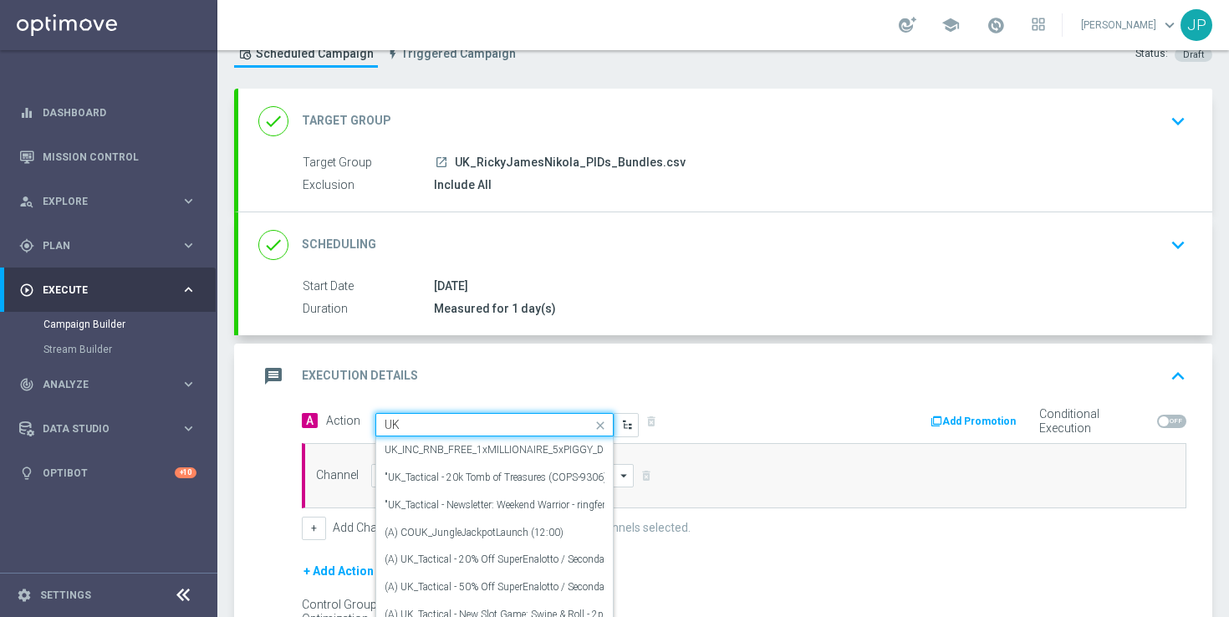
type input "U"
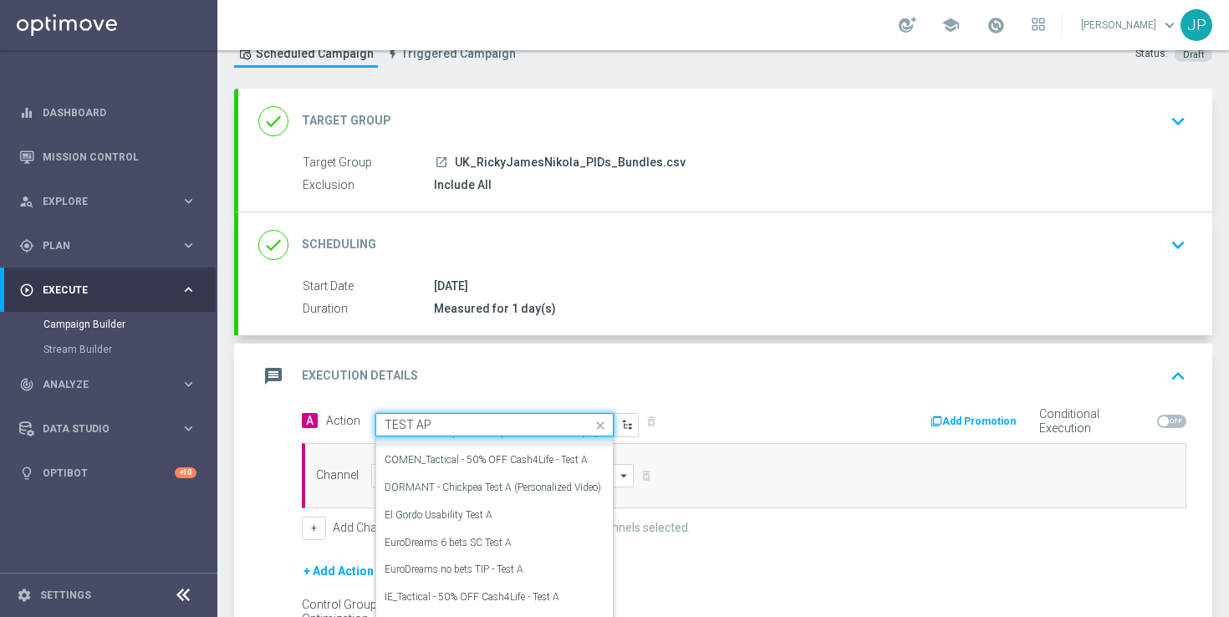
scroll to position [0, 0]
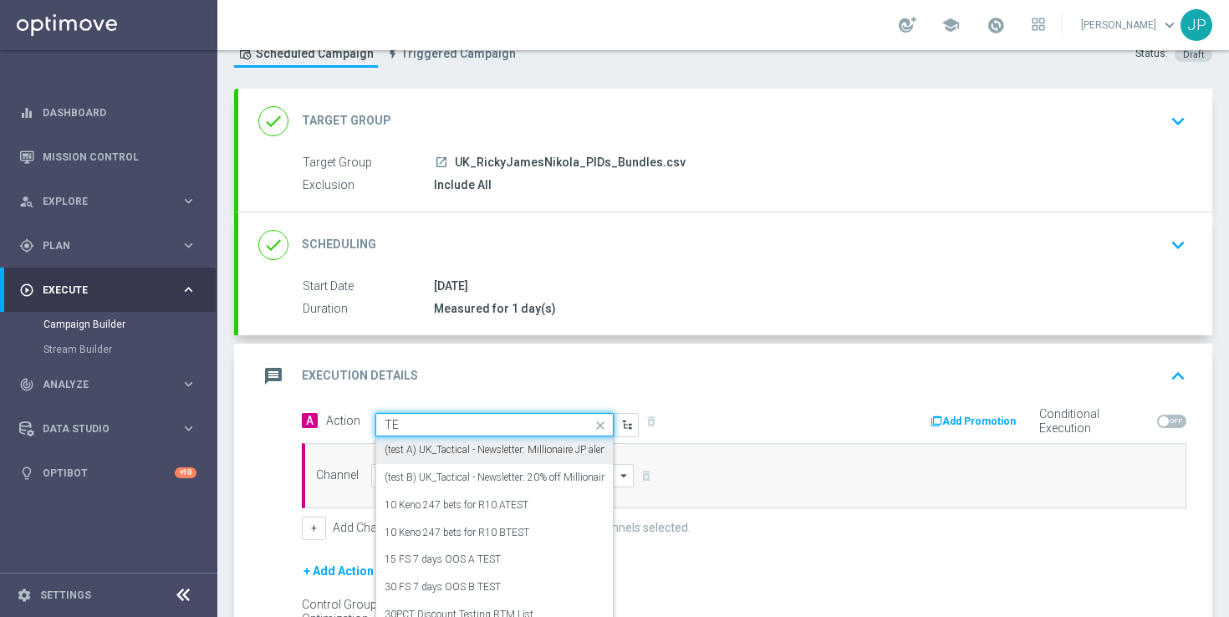
type input "T"
type input "UK TES"
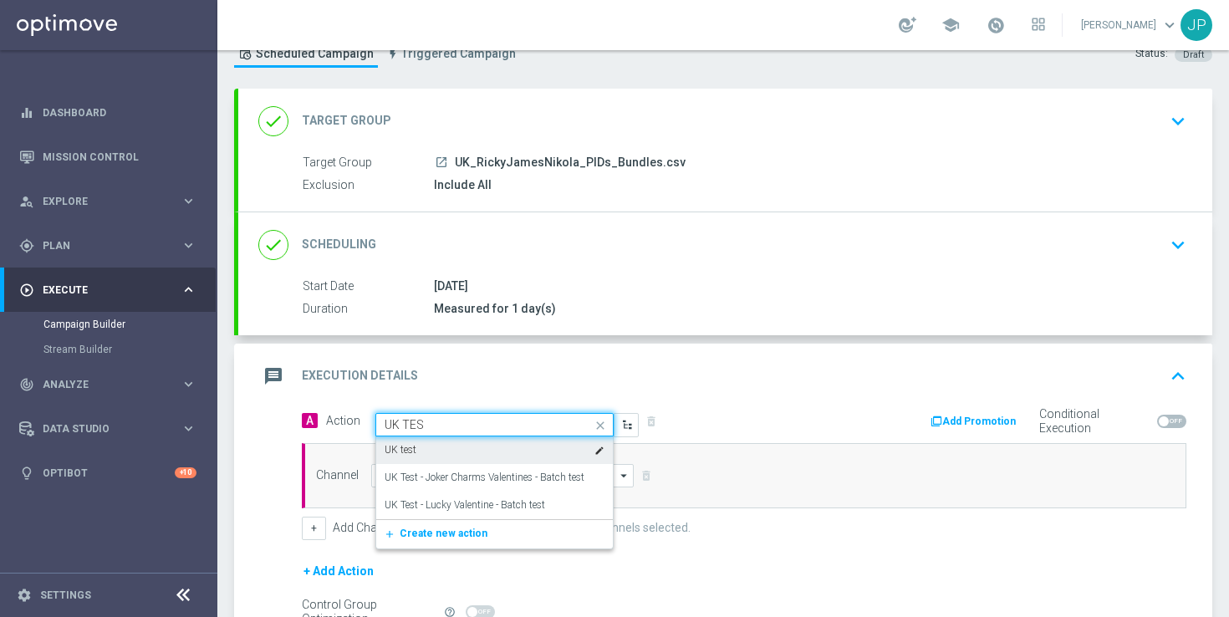
click at [537, 449] on div "UK test edit" at bounding box center [494, 450] width 220 height 28
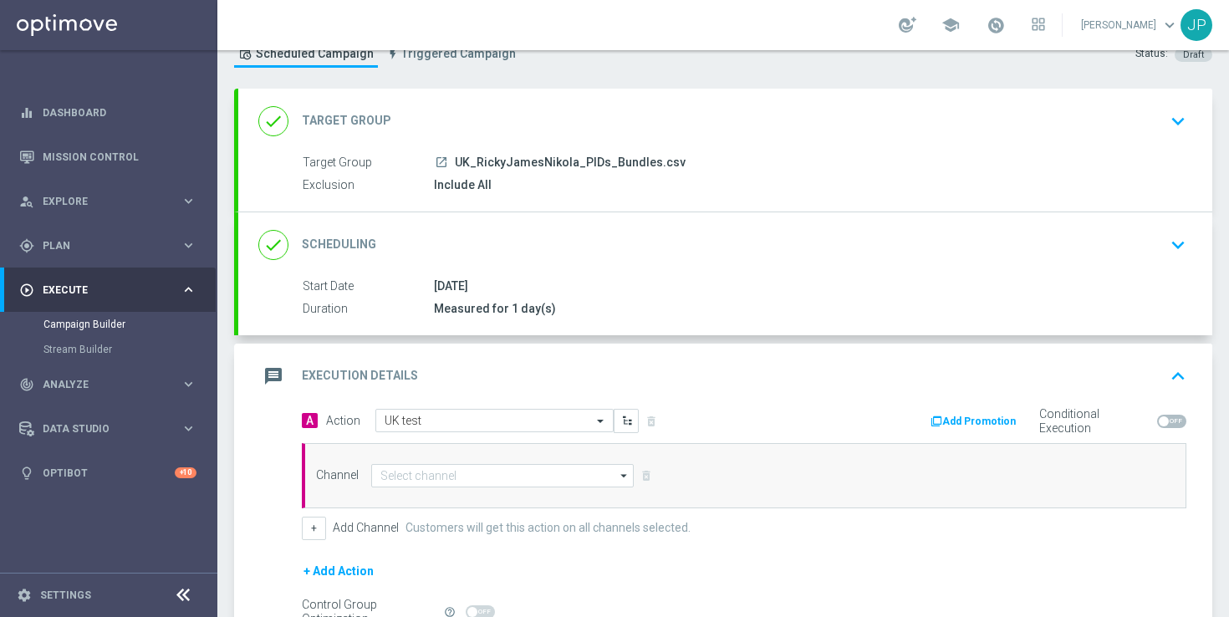
click at [727, 396] on div "message Execution Details keyboard_arrow_up" at bounding box center [725, 376] width 974 height 65
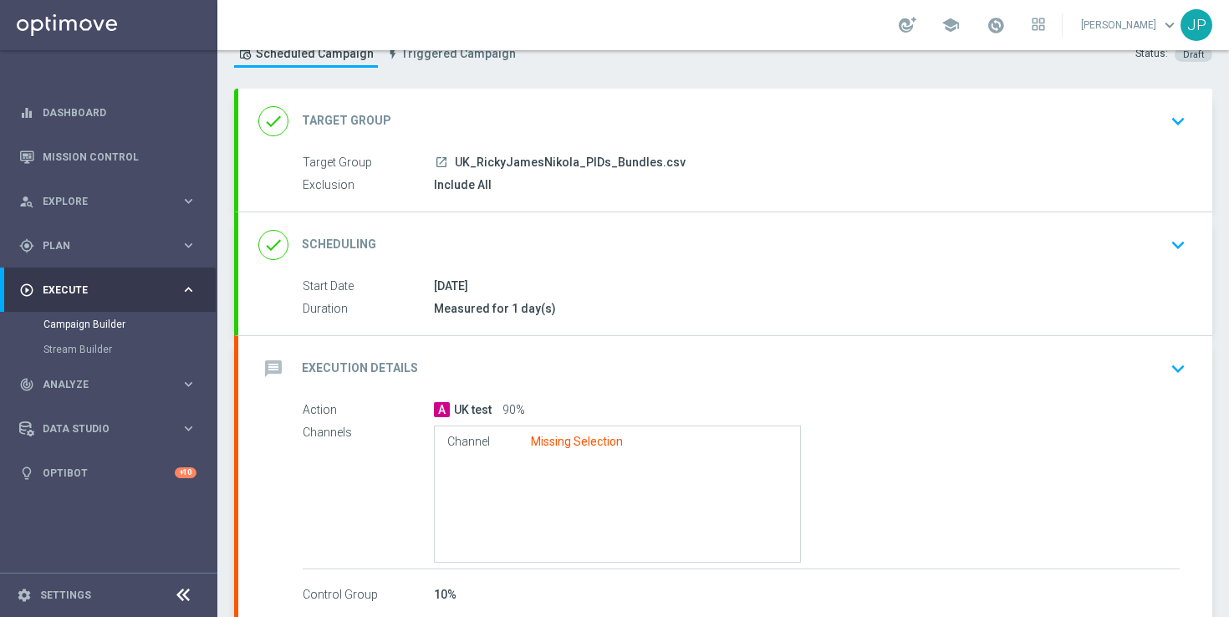
click at [1161, 364] on div "message Execution Details keyboard_arrow_down" at bounding box center [725, 369] width 934 height 32
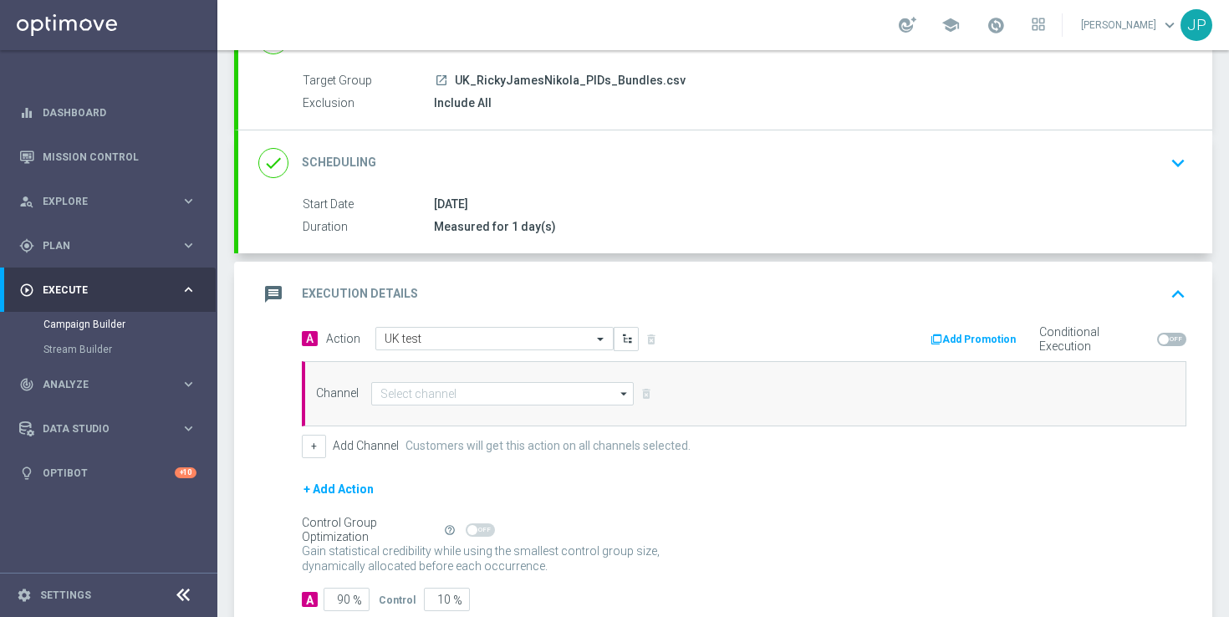
scroll to position [202, 0]
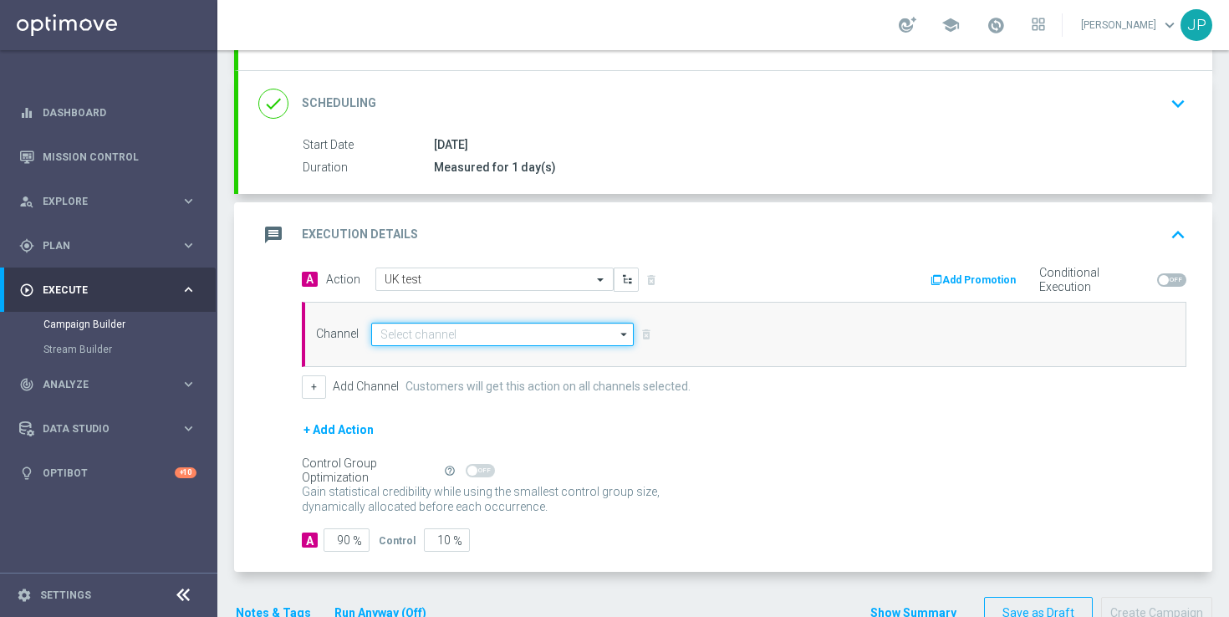
click at [438, 330] on input at bounding box center [502, 334] width 262 height 23
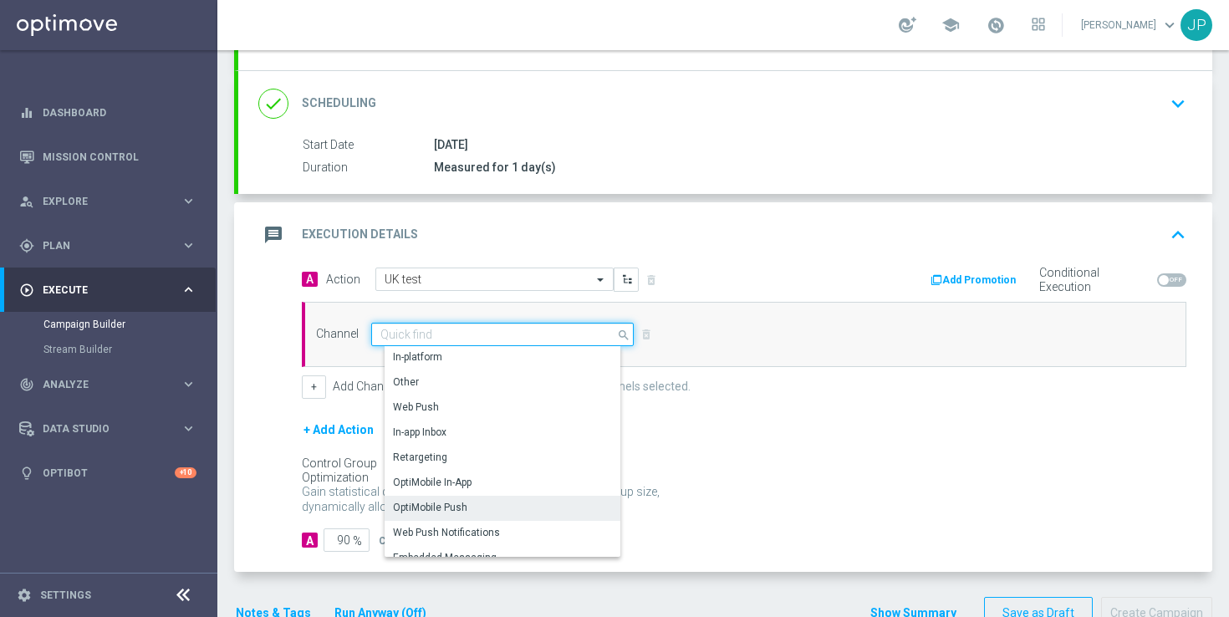
scroll to position [431, 0]
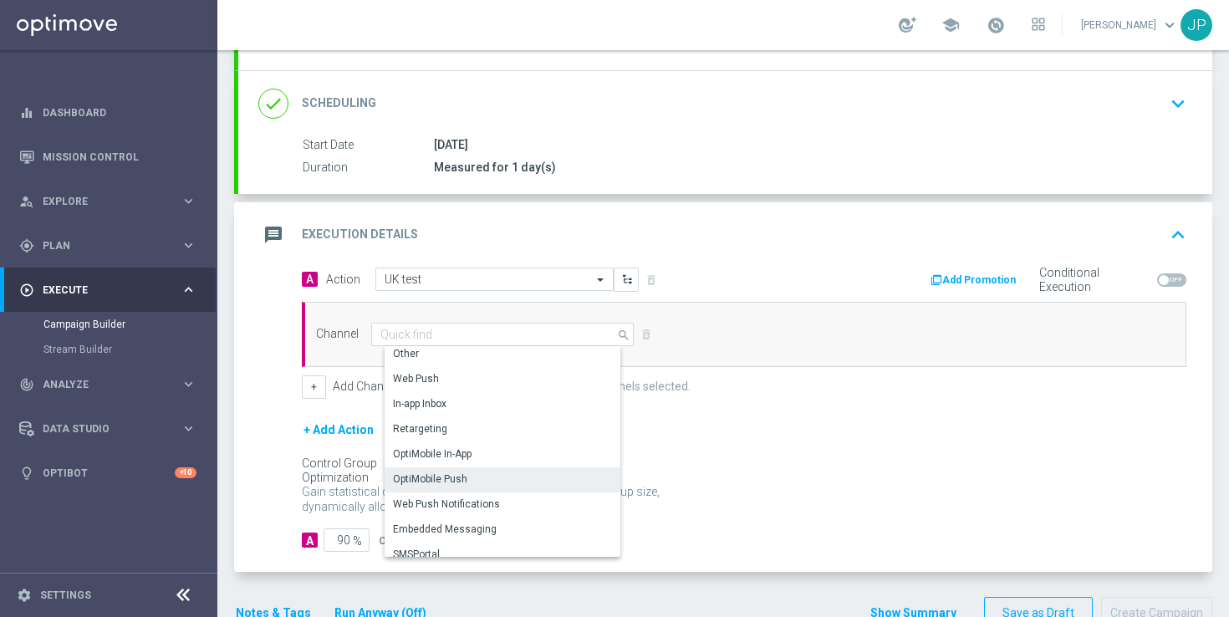
click at [486, 475] on div "OptiMobile Push" at bounding box center [508, 478] width 249 height 23
type input "OptiMobile Push"
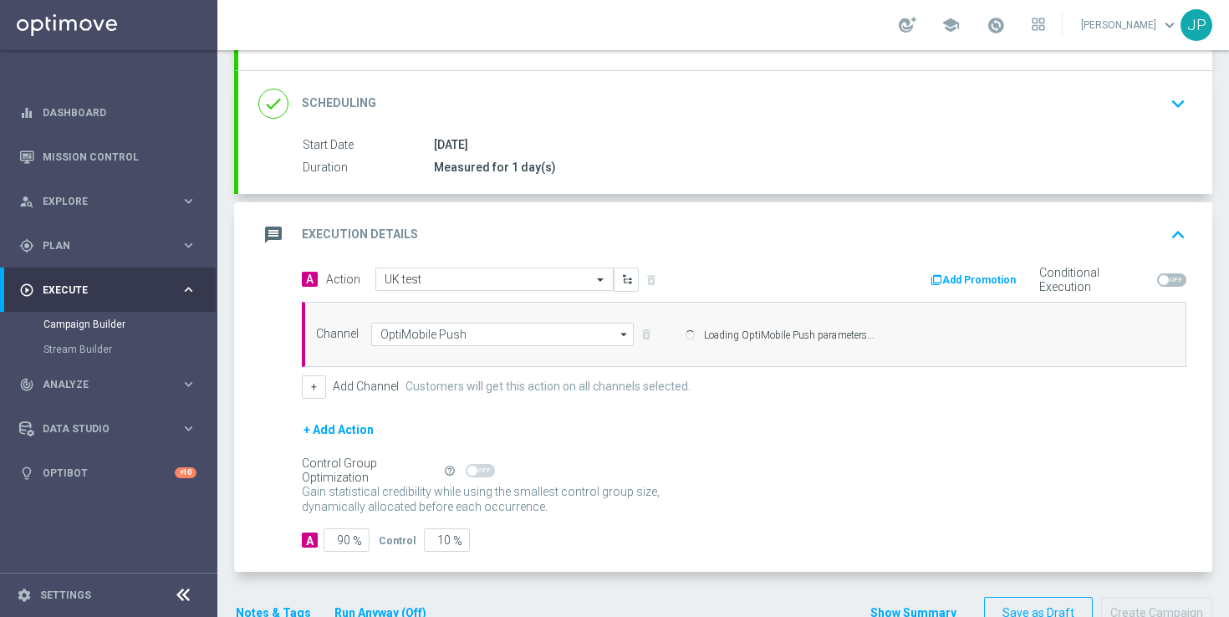
click at [802, 473] on div "Control Group Optimization Self Optimizing Campaign help_outline" at bounding box center [744, 470] width 884 height 18
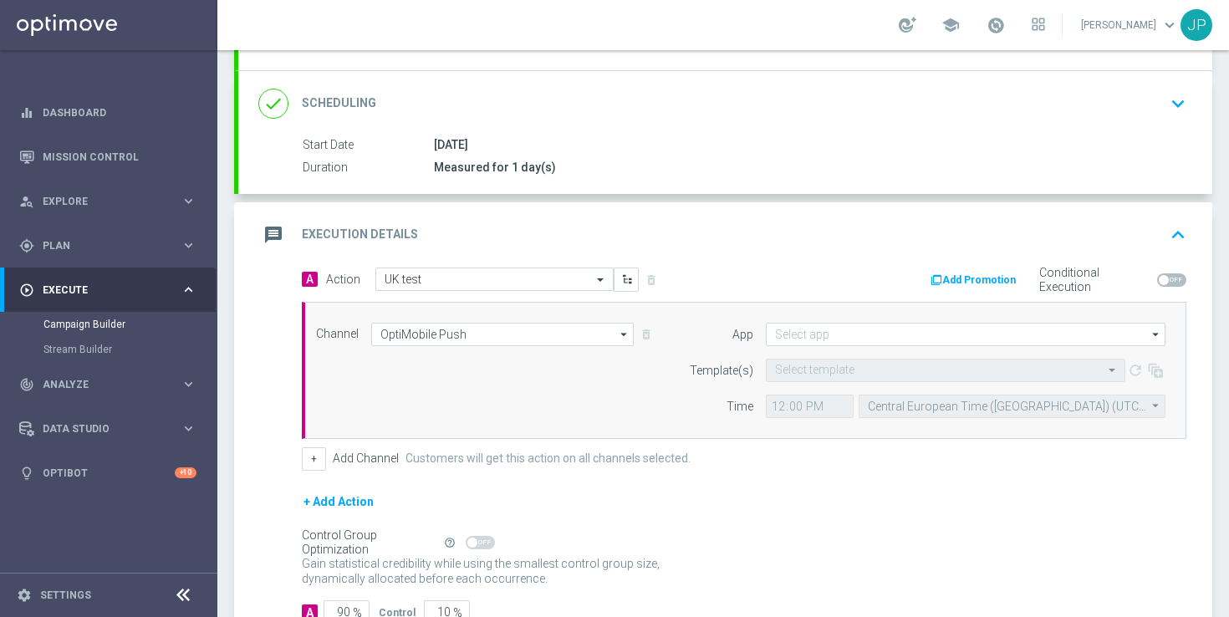
scroll to position [320, 0]
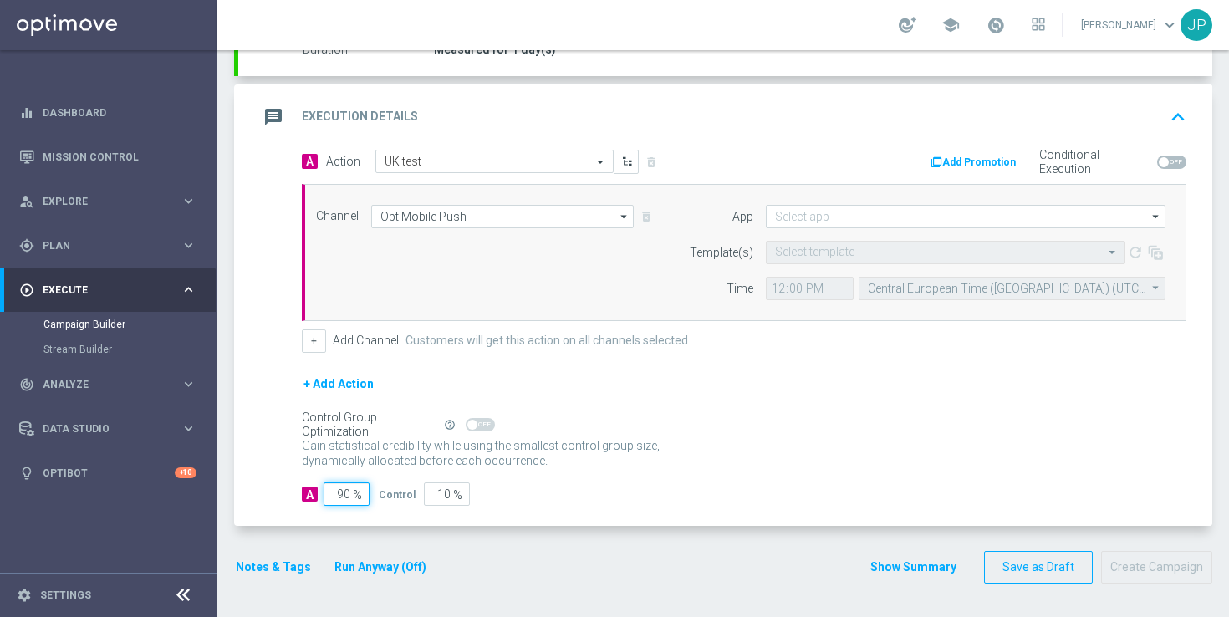
click at [342, 496] on input "90" at bounding box center [346, 493] width 46 height 23
type input "0"
type input "100"
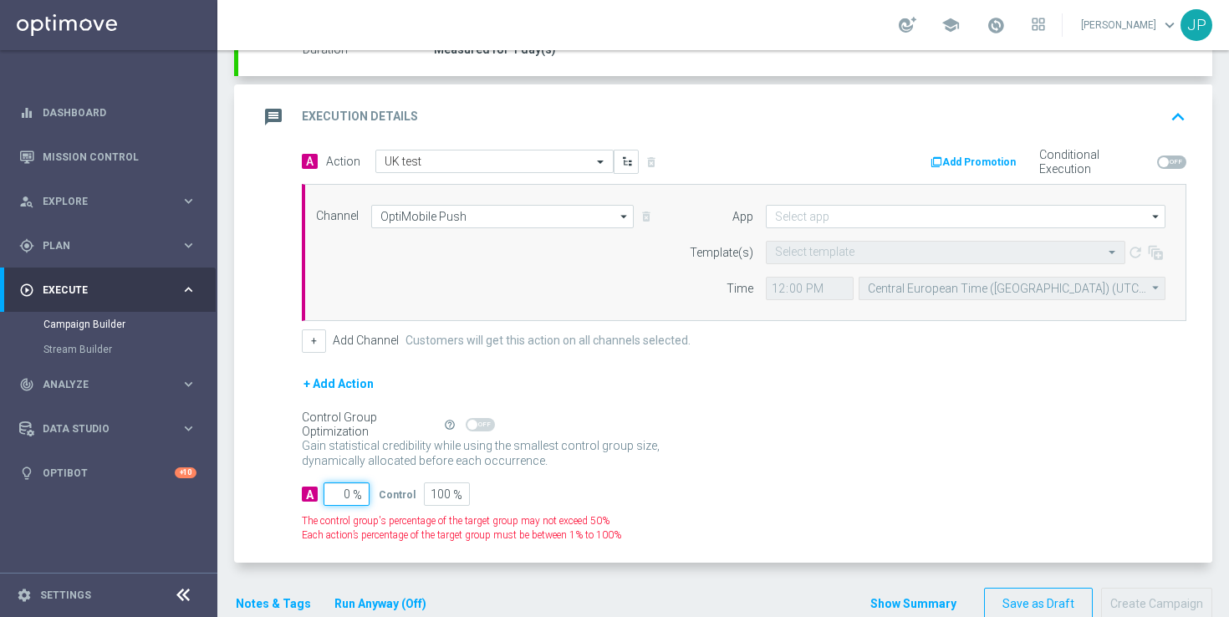
type input "10"
type input "90"
type input "100"
type input "0"
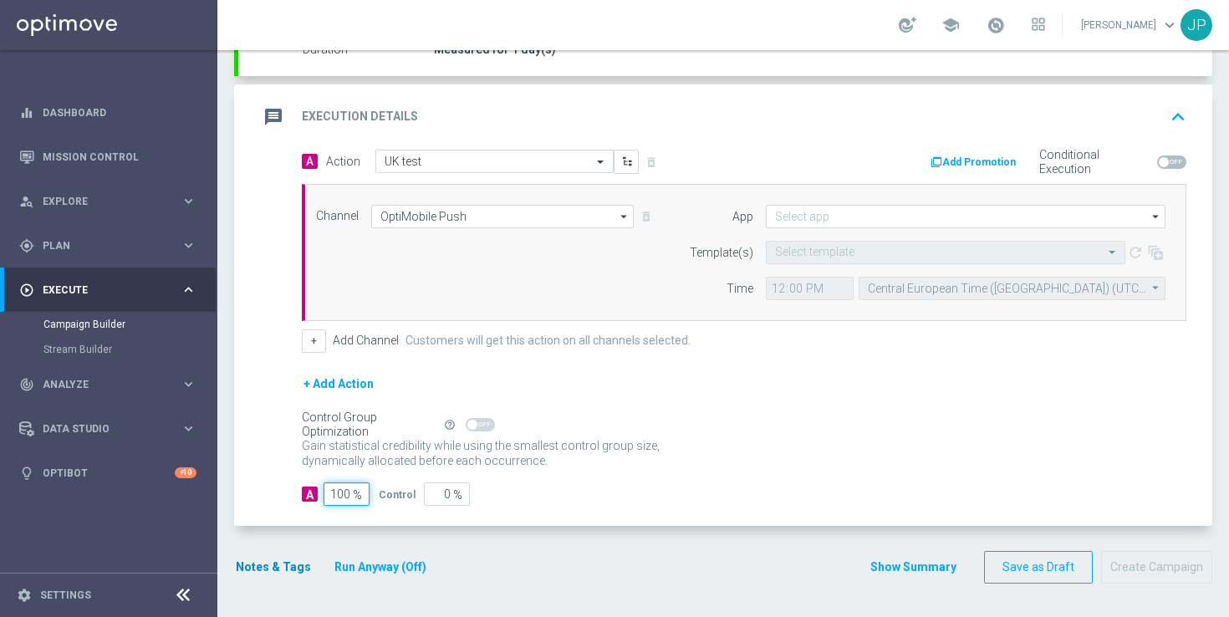
type input "100"
click at [267, 567] on button "Notes & Tags" at bounding box center [273, 567] width 79 height 21
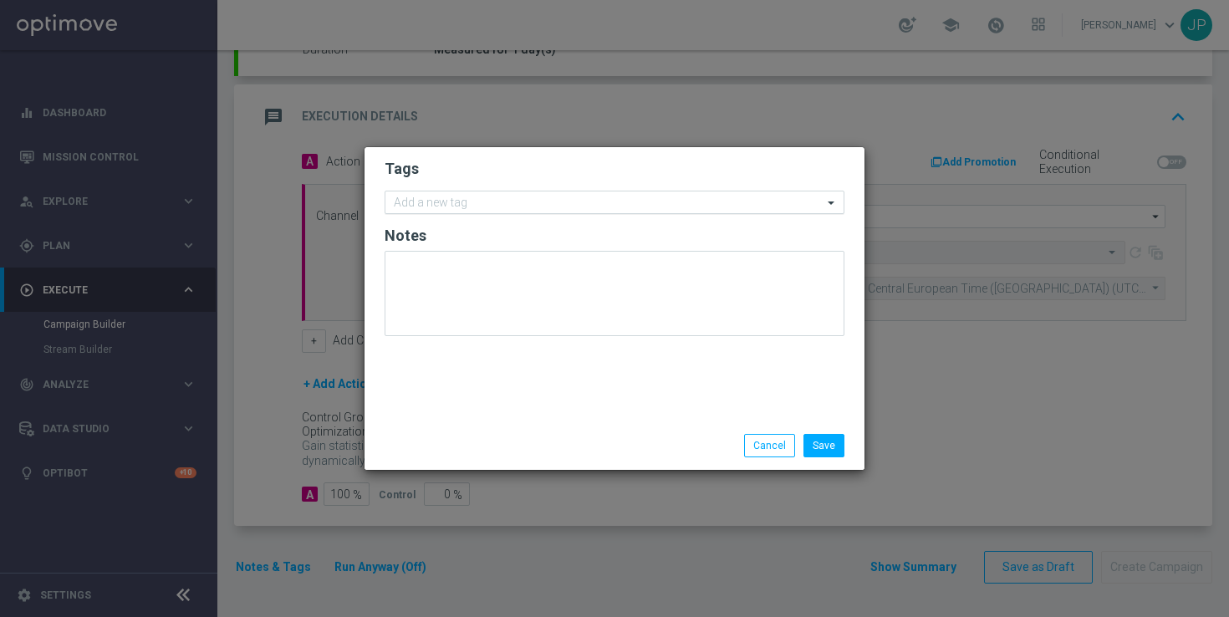
click at [595, 201] on input "text" at bounding box center [608, 203] width 429 height 14
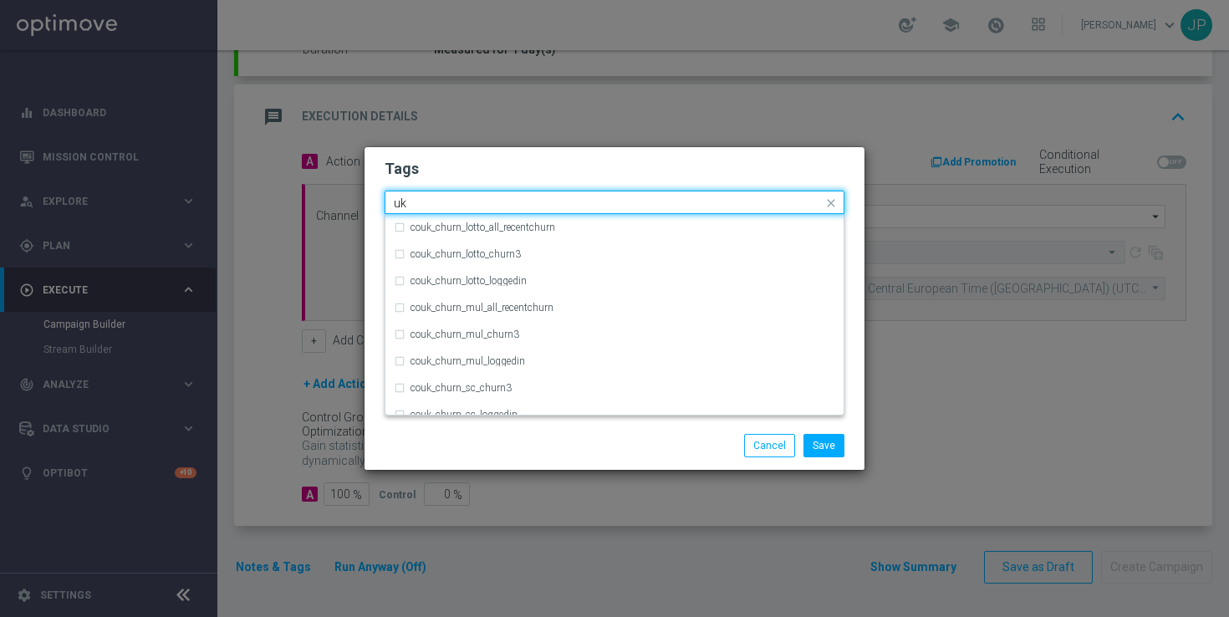
type input "u"
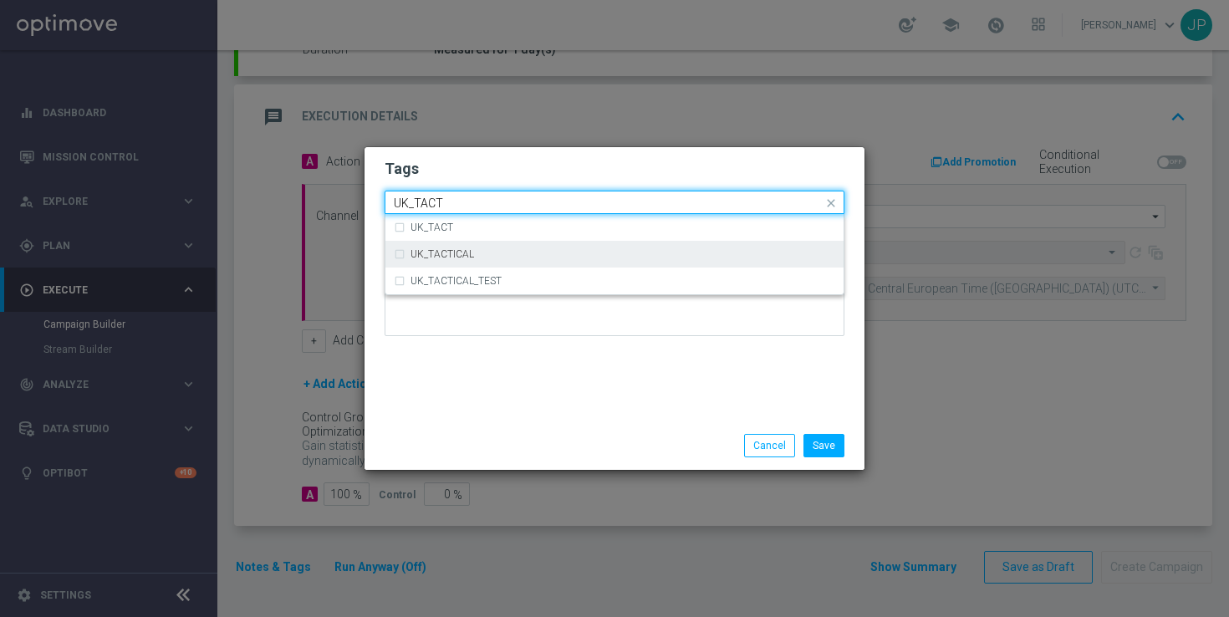
click at [589, 246] on div "UK_TACTICAL" at bounding box center [614, 254] width 441 height 27
type input "UK_TACT"
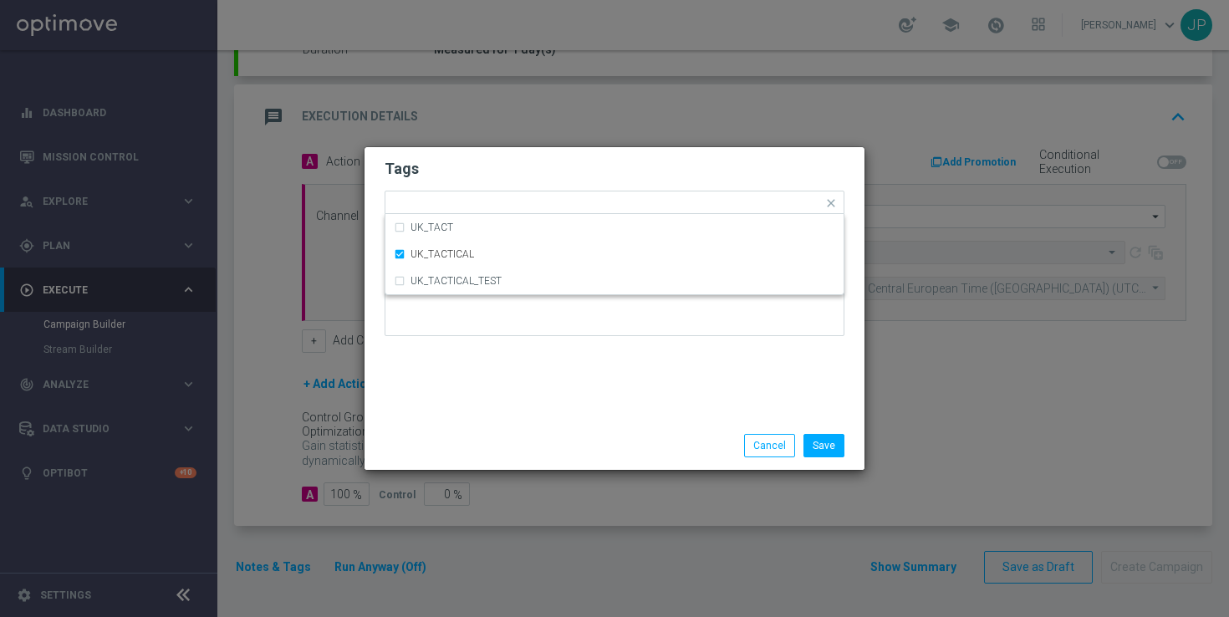
click at [720, 369] on div "Tags Quick find × UK_TACTICAL UK_TACT UK_TACTICAL UK_TACTICAL_TEST Notes" at bounding box center [614, 284] width 500 height 274
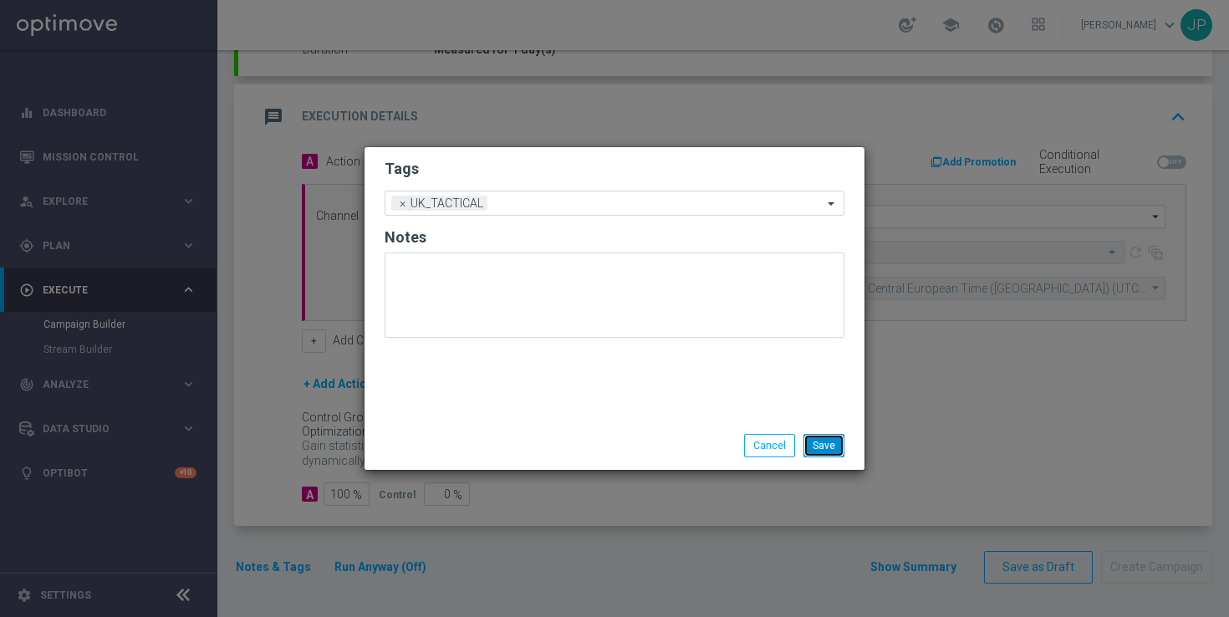
click at [833, 434] on button "Save" at bounding box center [823, 445] width 41 height 23
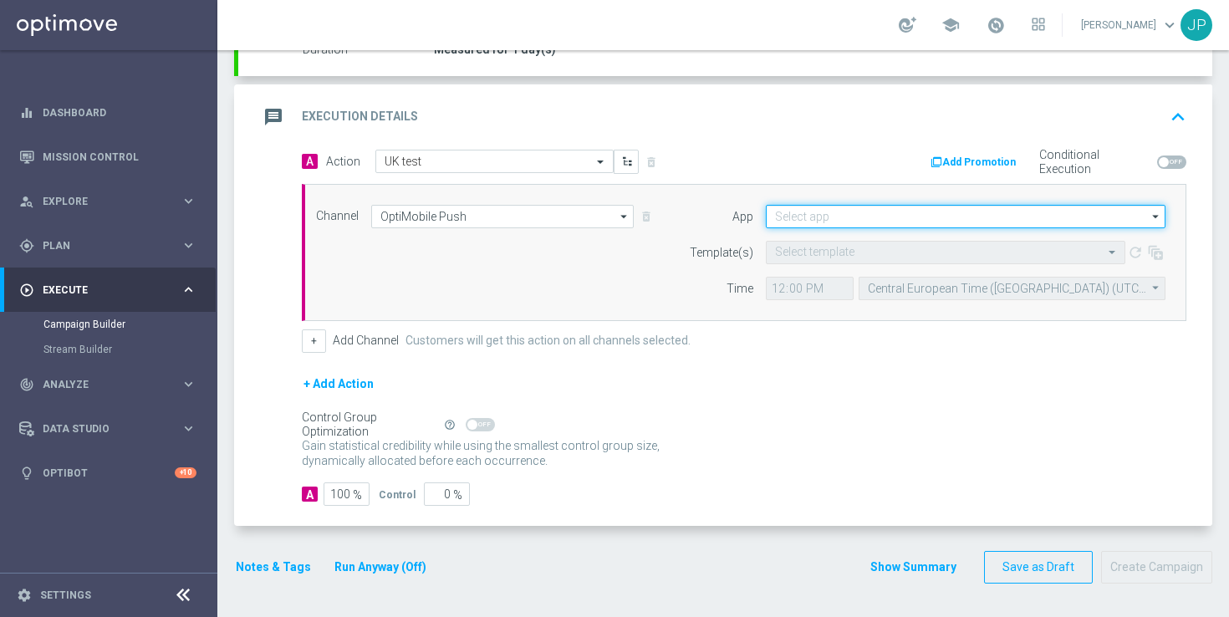
click at [814, 218] on input at bounding box center [966, 216] width 400 height 23
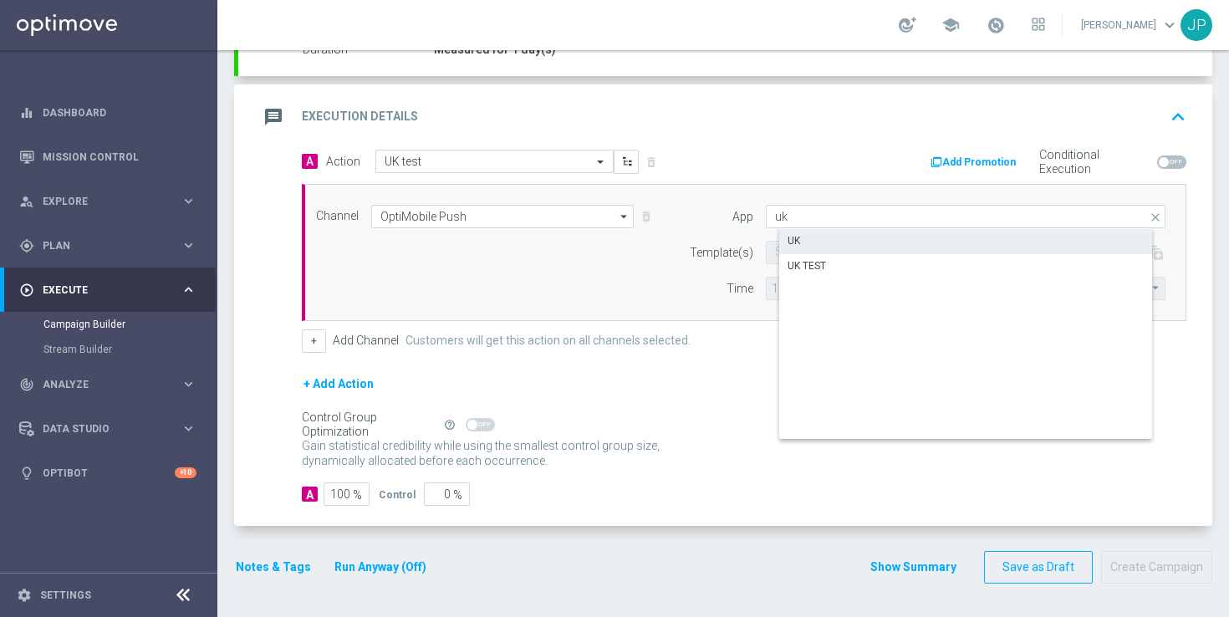
click at [917, 244] on div "UK" at bounding box center [979, 240] width 400 height 23
type input "UK"
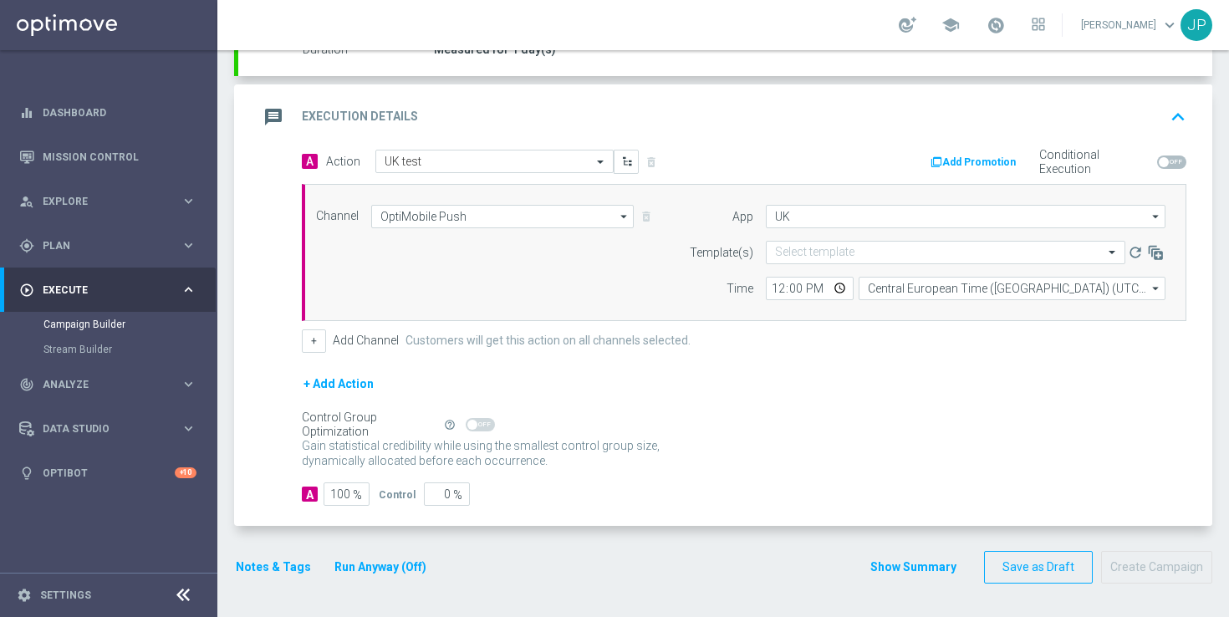
click at [919, 346] on div "+ Add Channel Customers will get this action on all channels selected." at bounding box center [744, 340] width 884 height 23
click at [944, 243] on div "Select template" at bounding box center [945, 252] width 359 height 23
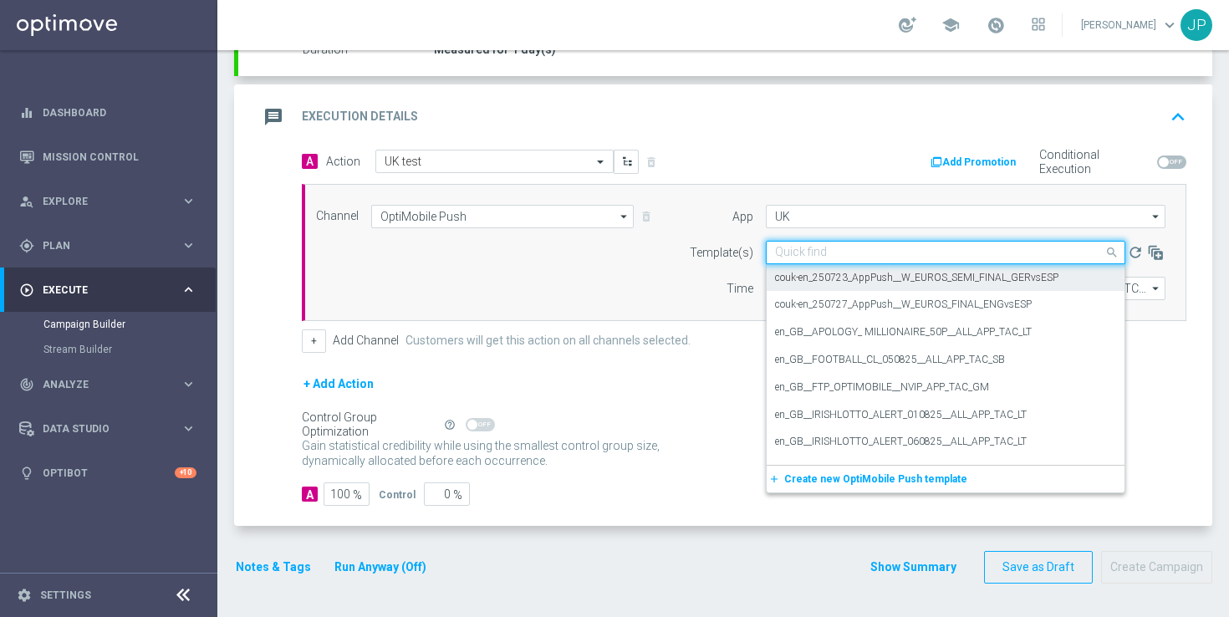
click at [940, 247] on input "text" at bounding box center [929, 253] width 308 height 14
paste input "en_GB__MILLIONAIRE_ALERT_120825__ALL_APP_TAC_LT"
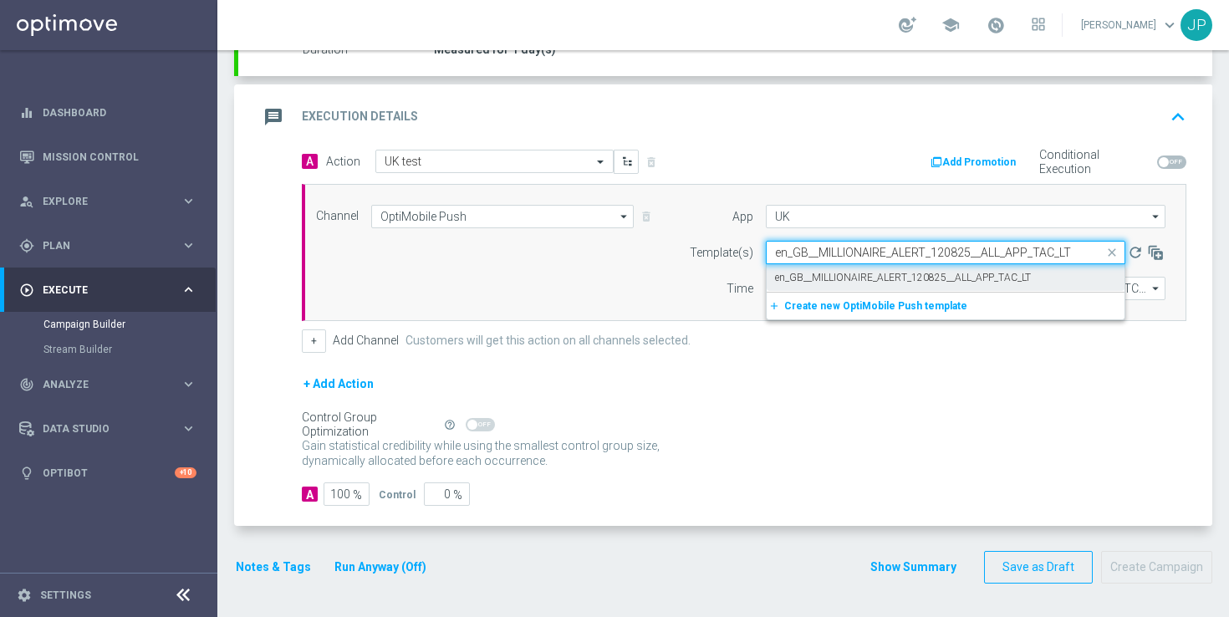
click at [937, 278] on label "en_GB__MILLIONAIRE_ALERT_120825__ALL_APP_TAC_LT" at bounding box center [903, 278] width 256 height 14
type input "en_GB__MILLIONAIRE_ALERT_120825__ALL_APP_TAC_LT"
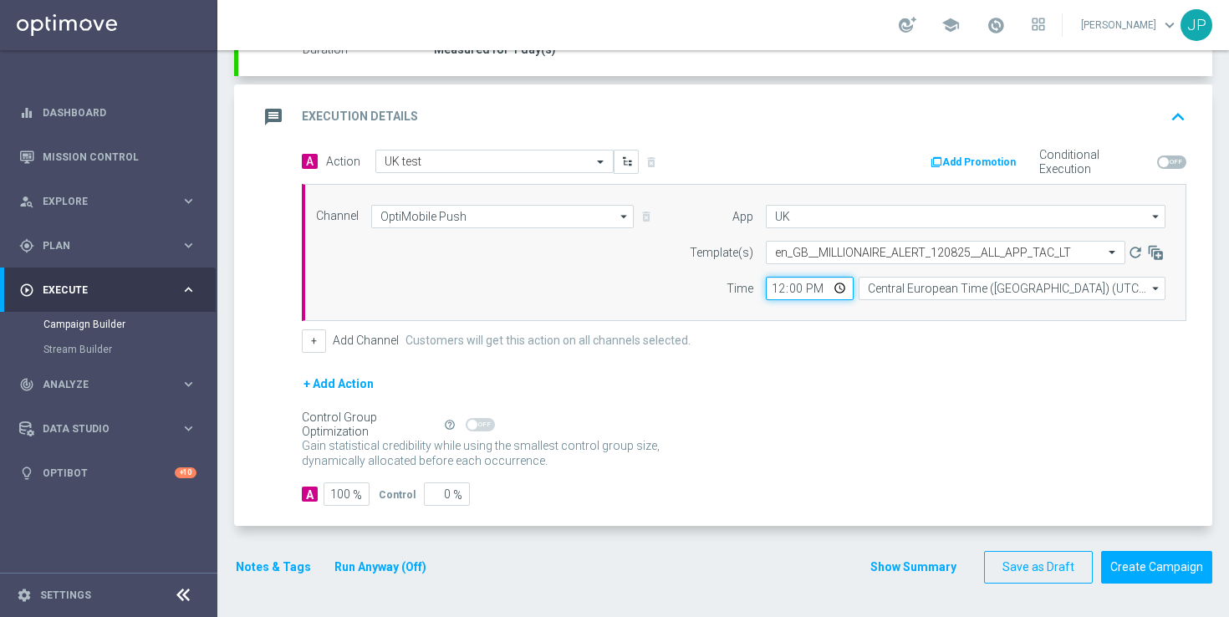
click at [779, 288] on input "12:00" at bounding box center [810, 288] width 88 height 23
type input "16:48"
click at [839, 325] on div "A Action Select action UK test delete_forever Add Promotion Conditional Executi…" at bounding box center [743, 251] width 909 height 203
click at [1177, 565] on button "Create Campaign" at bounding box center [1156, 567] width 111 height 33
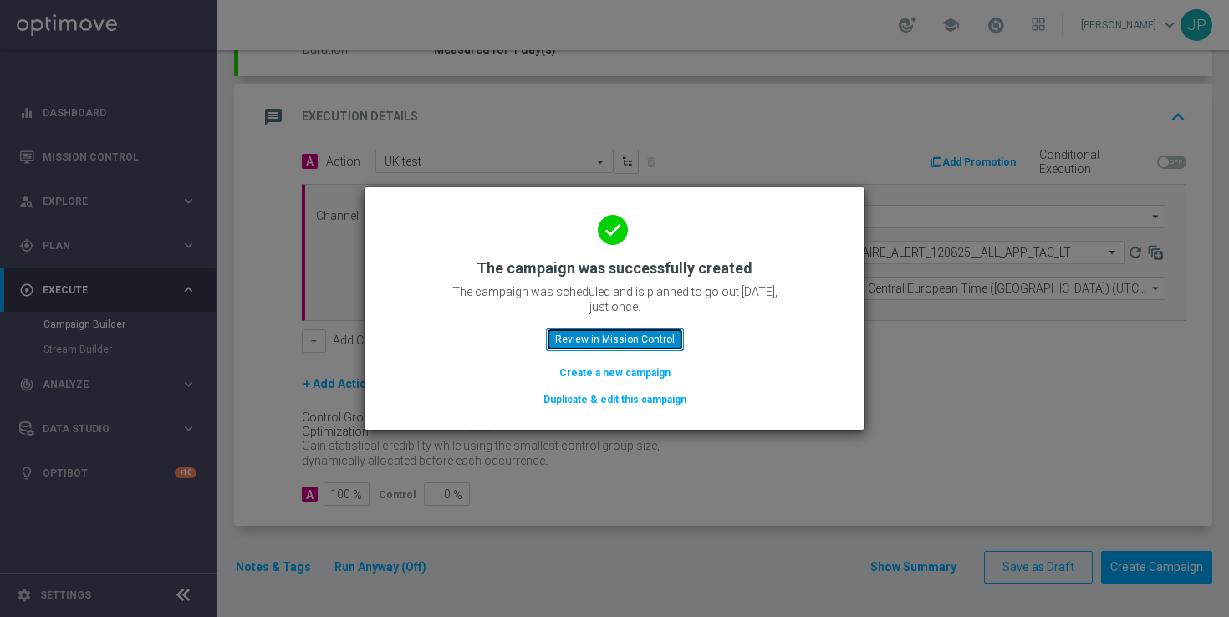
click at [652, 330] on button "Review in Mission Control" at bounding box center [615, 339] width 138 height 23
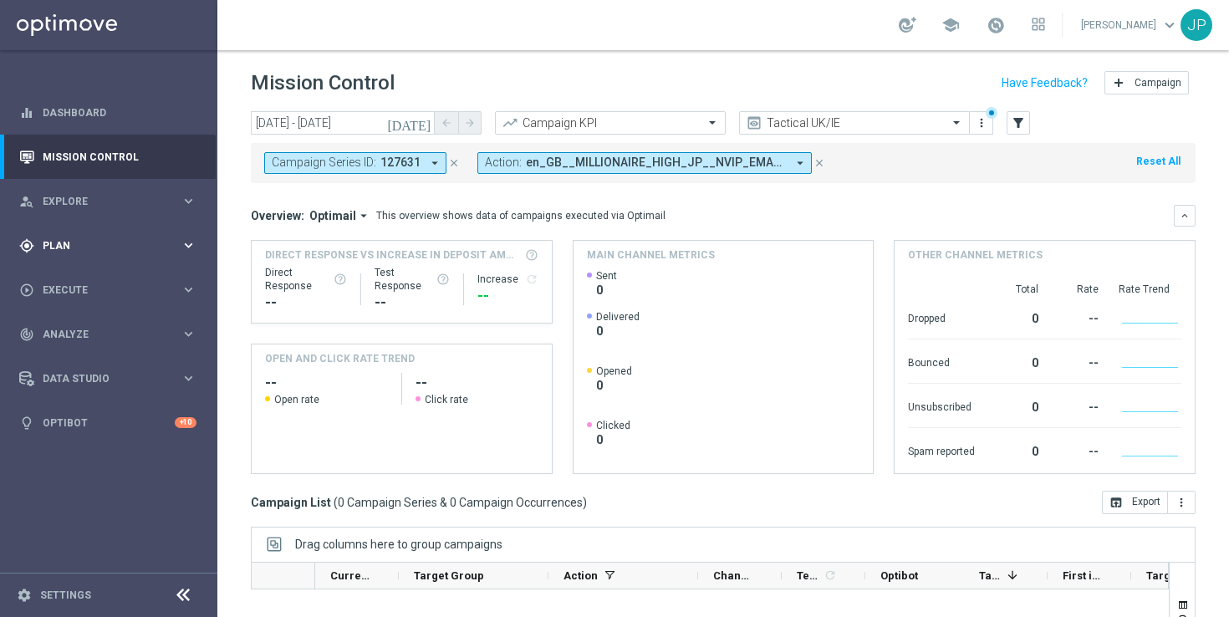
click at [145, 245] on span "Plan" at bounding box center [112, 246] width 138 height 10
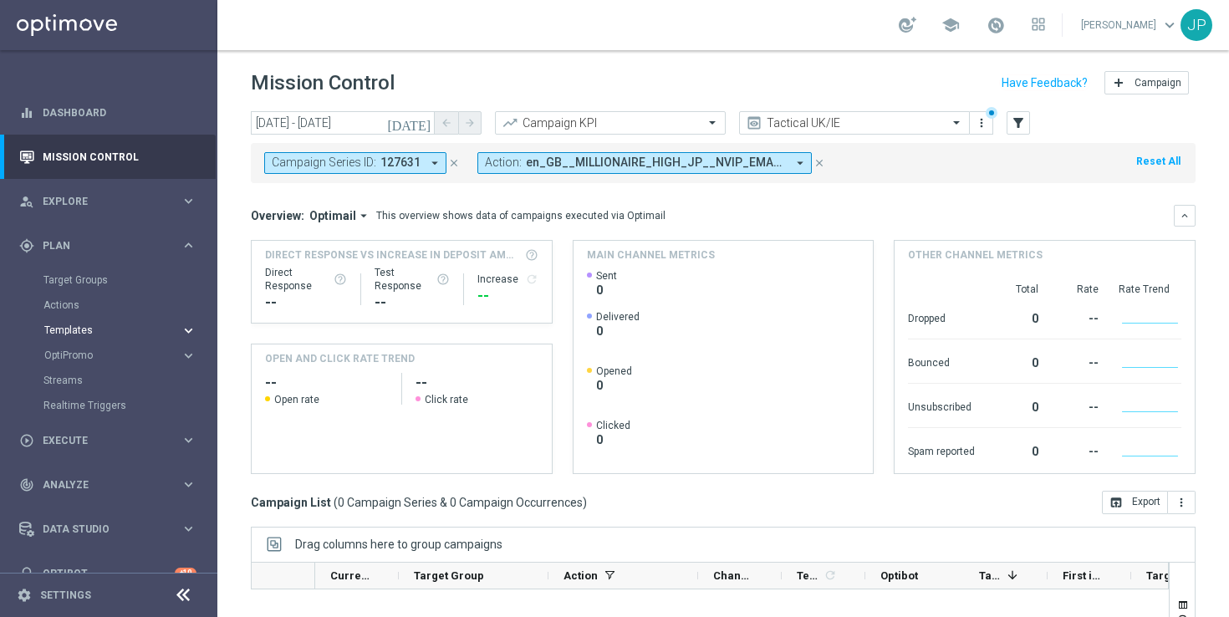
click at [114, 323] on button "Templates keyboard_arrow_right" at bounding box center [120, 329] width 154 height 13
click at [116, 405] on link "OptiMobile Push" at bounding box center [113, 405] width 122 height 13
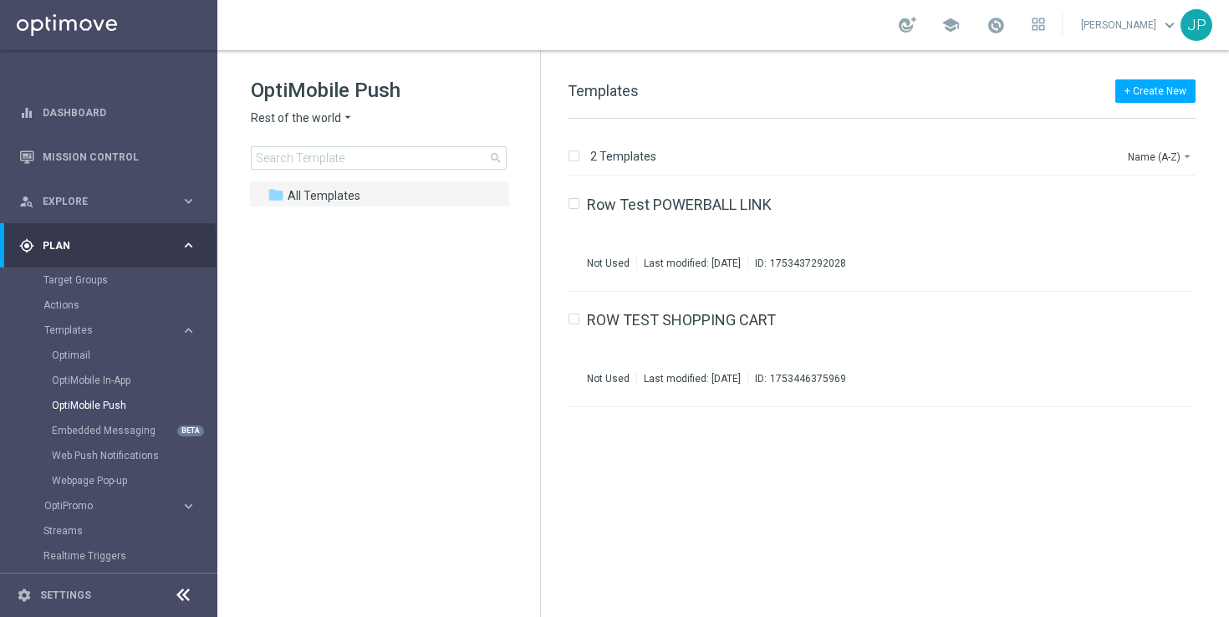
click at [346, 118] on icon "arrow_drop_down" at bounding box center [347, 118] width 13 height 16
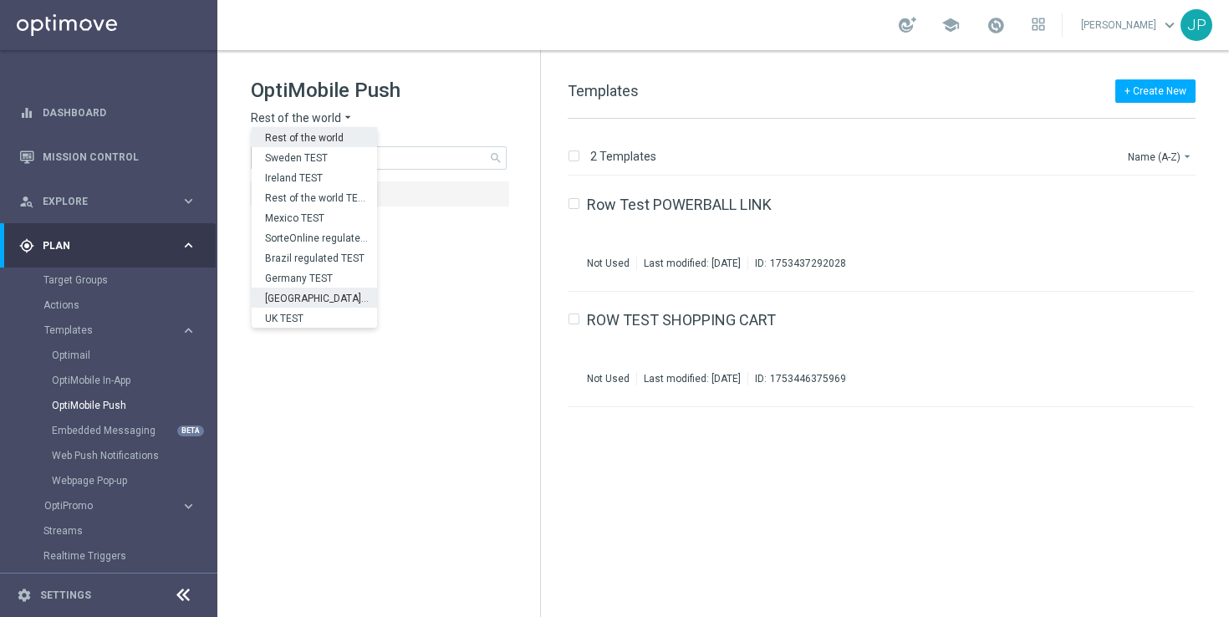
scroll to position [522, 0]
click at [322, 291] on div "UK" at bounding box center [314, 298] width 125 height 20
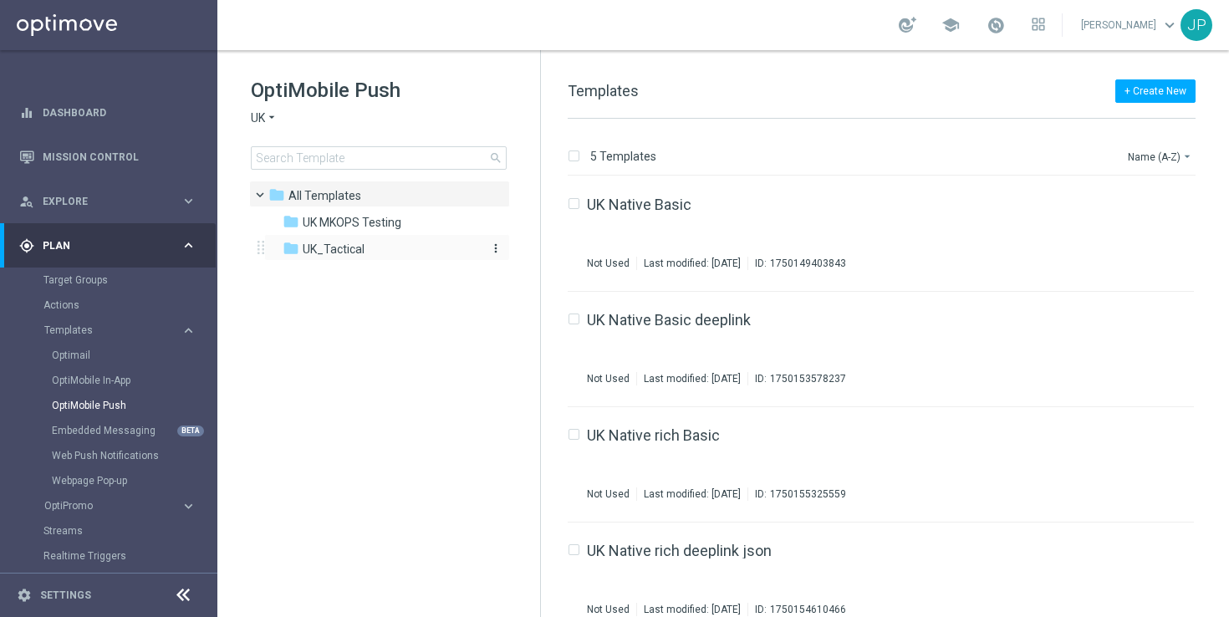
click at [298, 247] on icon "folder" at bounding box center [290, 248] width 17 height 17
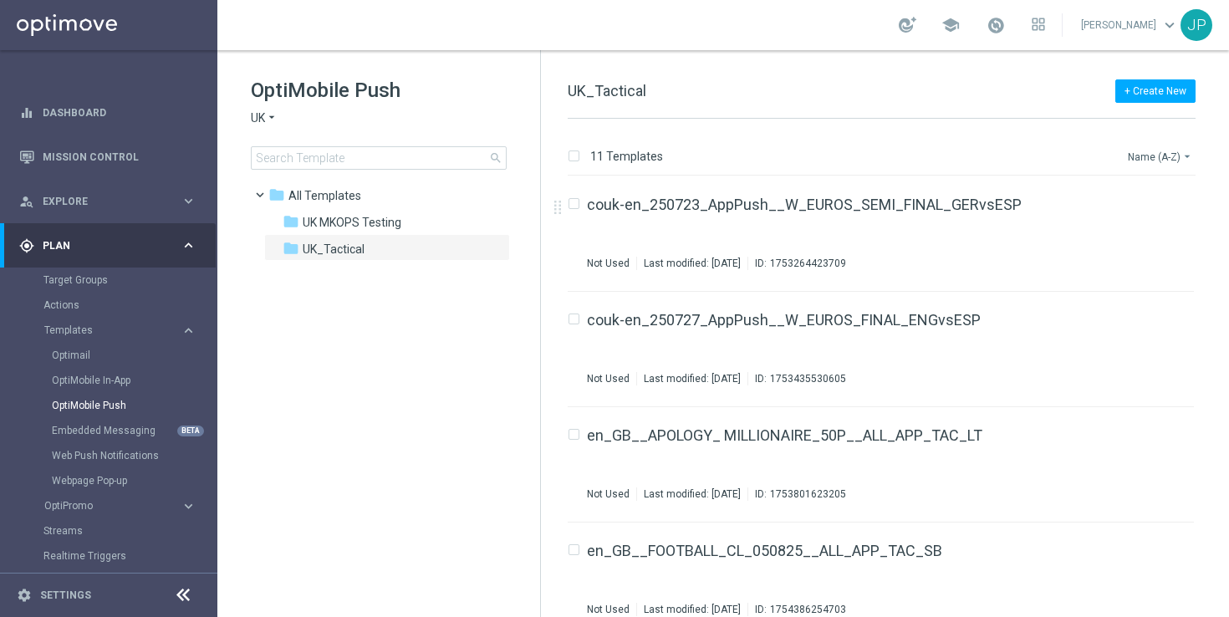
click at [1154, 148] on button "Name (A-Z) arrow_drop_down" at bounding box center [1160, 156] width 69 height 20
click at [1127, 237] on span "Date Modified (Newest)" at bounding box center [1131, 231] width 112 height 12
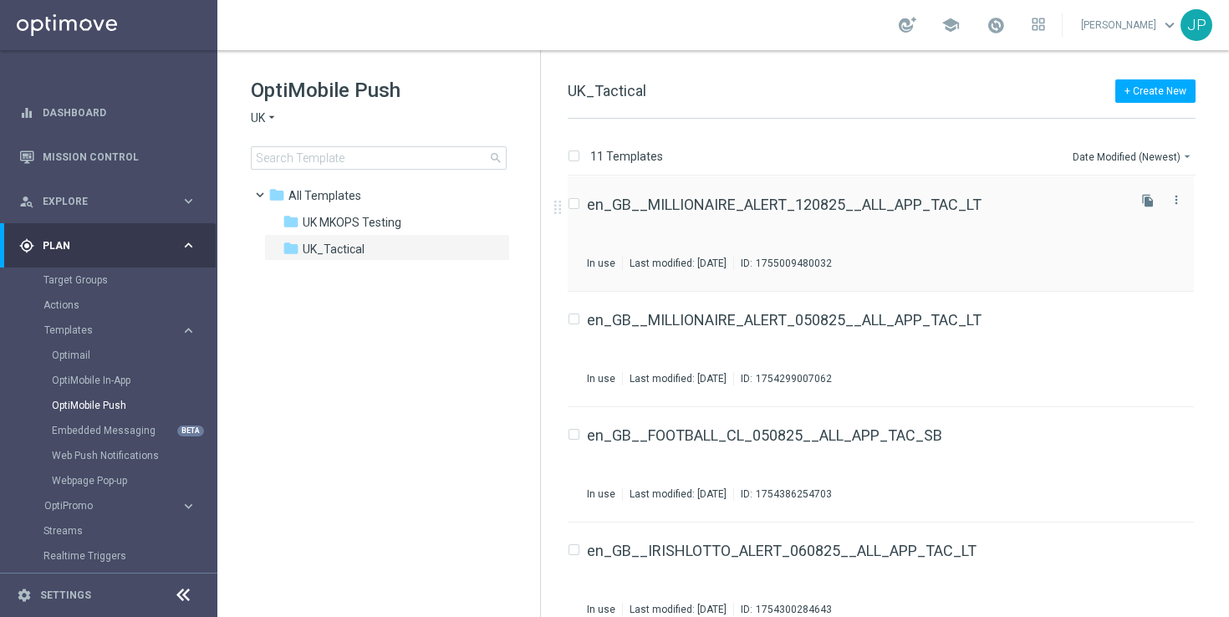
click at [1089, 202] on div "en_GB__MILLIONAIRE_ALERT_120825__ALL_APP_TAC_LT" at bounding box center [855, 204] width 537 height 15
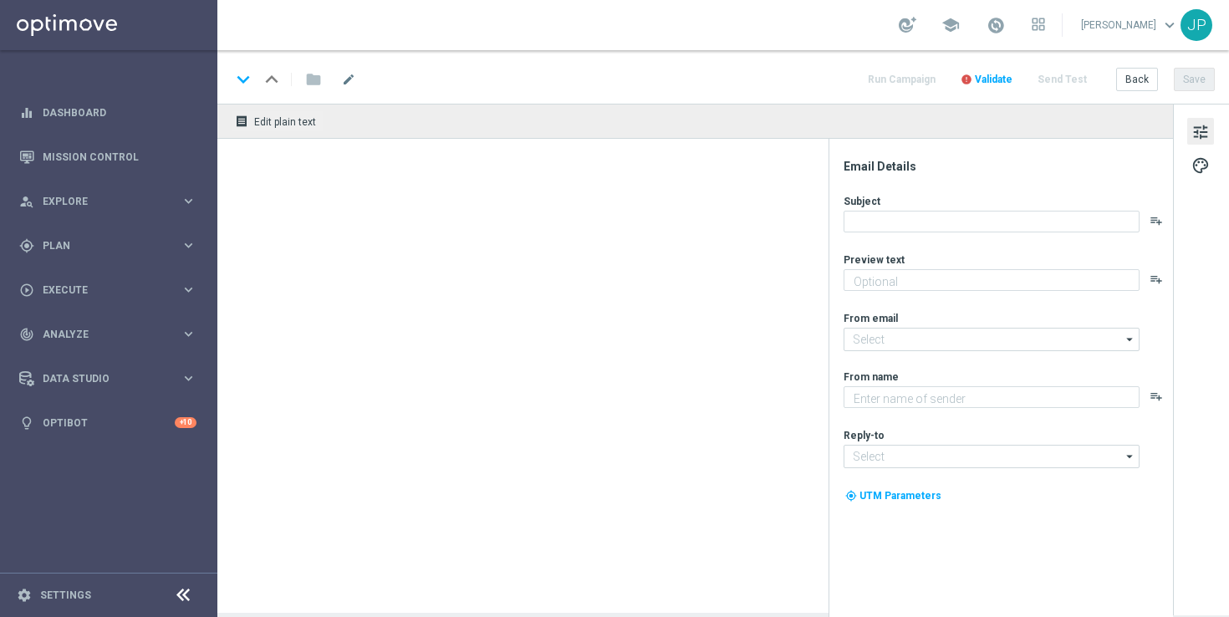
type input "en_GB__MILLIONAIRE_HIGH_JP__NVIP_EMA_TAC_LT_250812"
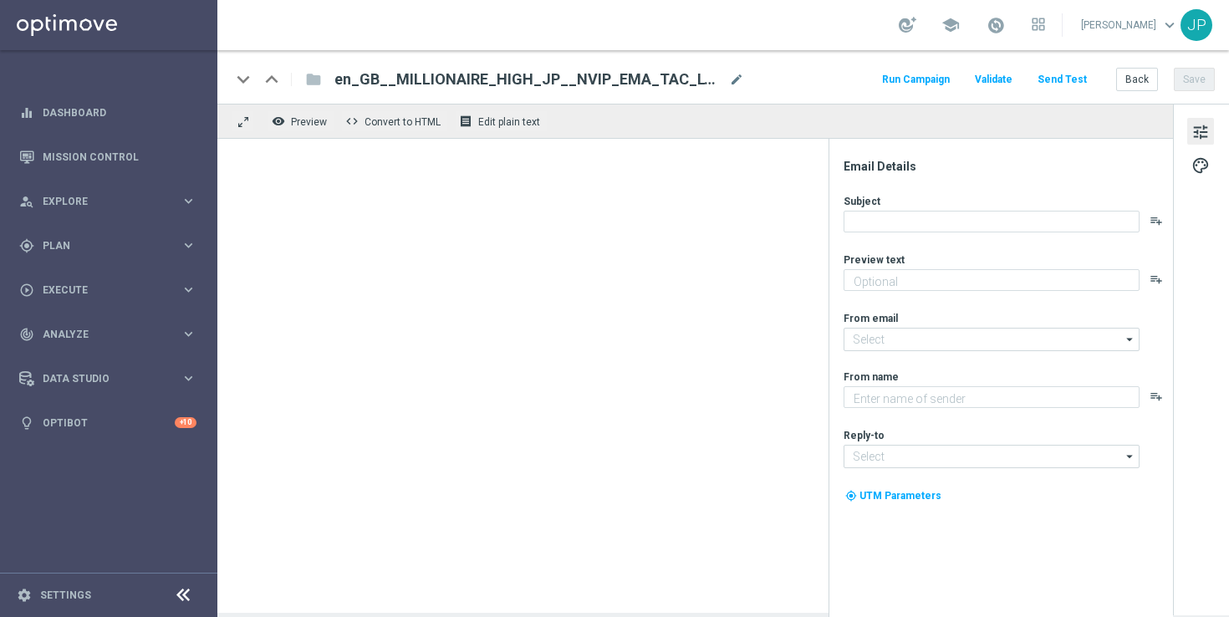
type textarea "[%FIRST_NAME%], could it be yours?"
type input "[EMAIL_ADDRESS][DOMAIN_NAME]"
type textarea "Lottoland"
type input "[EMAIL_ADDRESS][DOMAIN_NAME]"
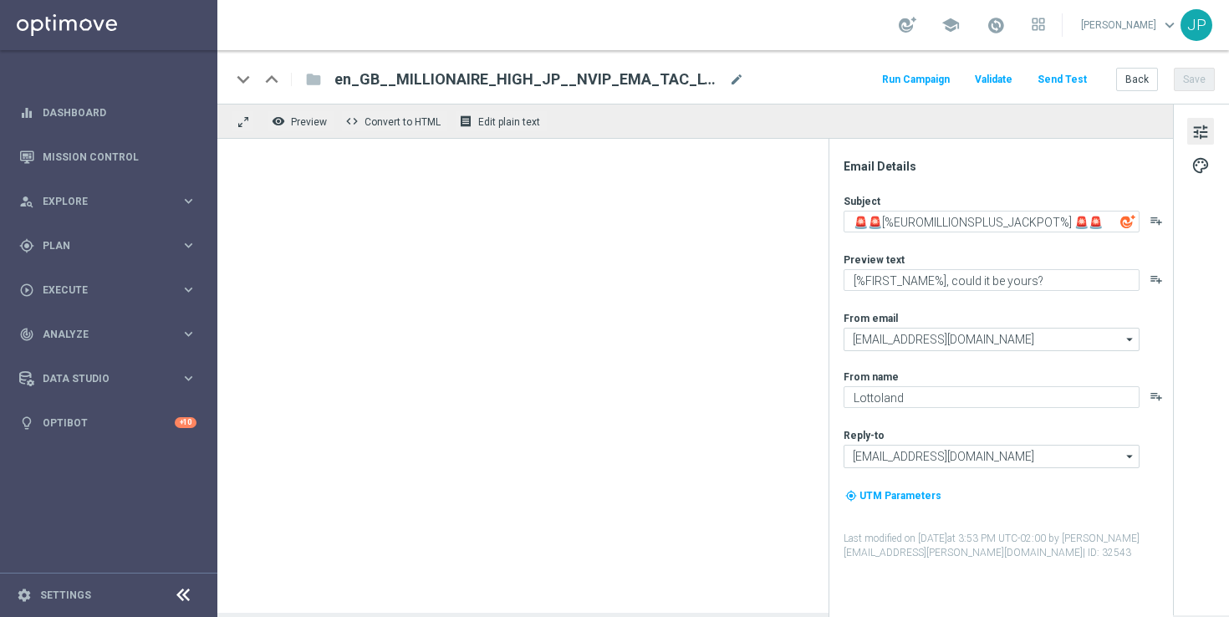
click at [705, 77] on span "en_GB__MILLIONAIRE_HIGH_JP__NVIP_EMA_TAC_LT_250812" at bounding box center [528, 79] width 388 height 20
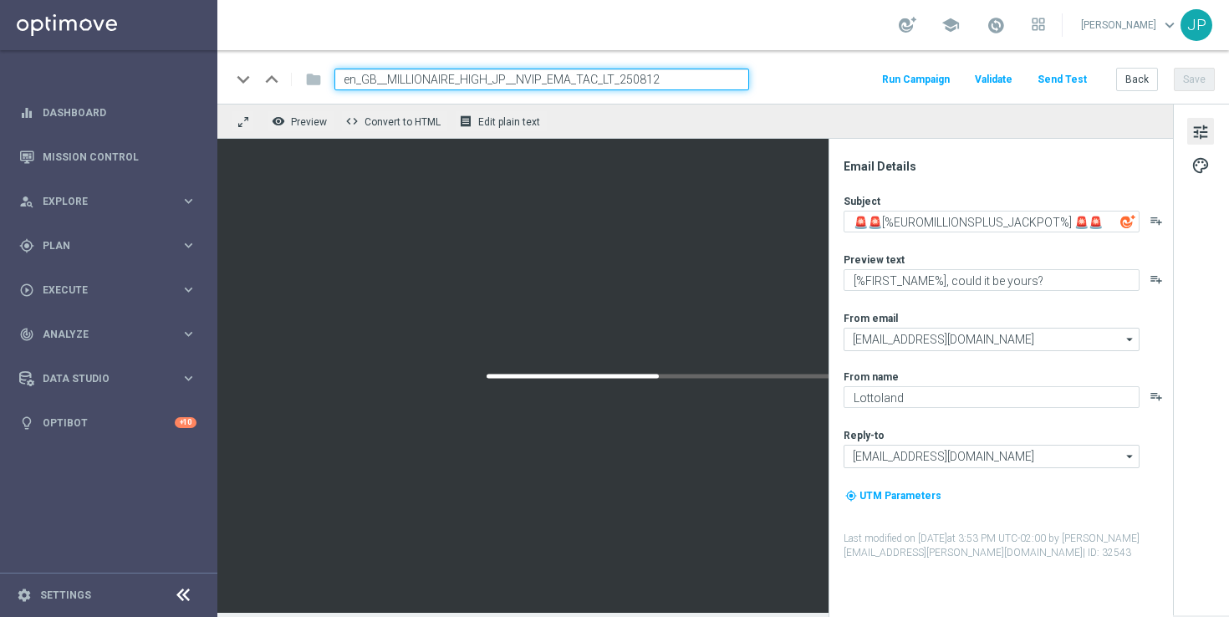
click at [680, 75] on input "en_GB__MILLIONAIRE_HIGH_JP__NVIP_EMA_TAC_LT_250812" at bounding box center [541, 80] width 415 height 22
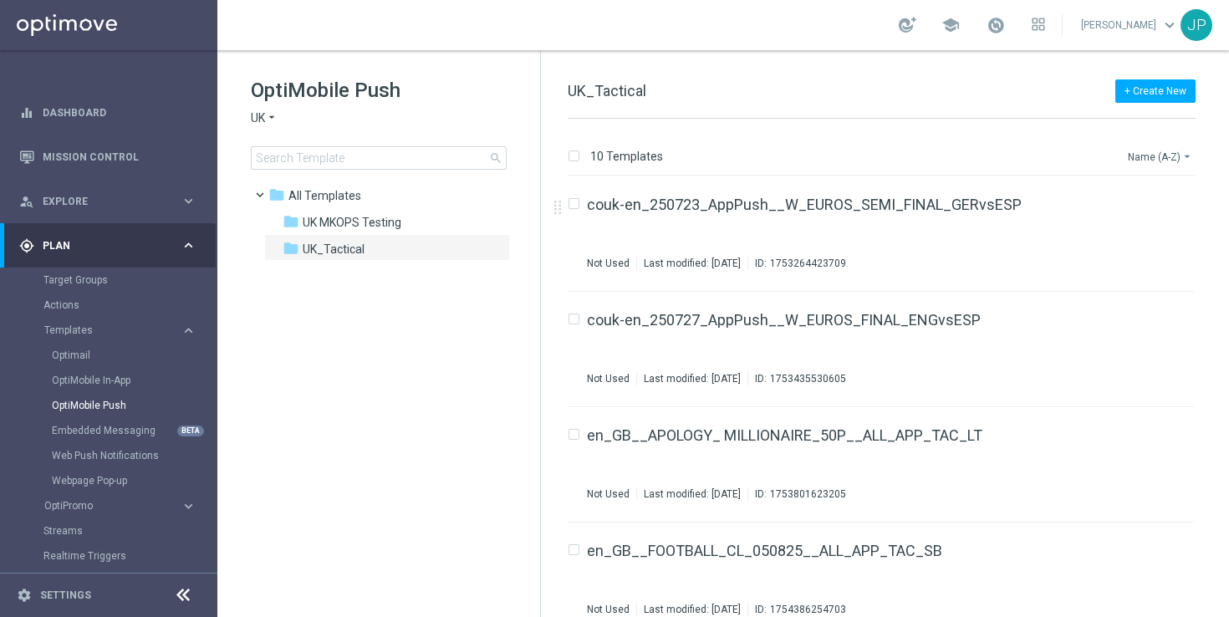
click at [1163, 149] on button "Name (A-Z) arrow_drop_down" at bounding box center [1160, 156] width 69 height 20
click at [1128, 235] on span "Date Modified (Newest)" at bounding box center [1131, 231] width 112 height 12
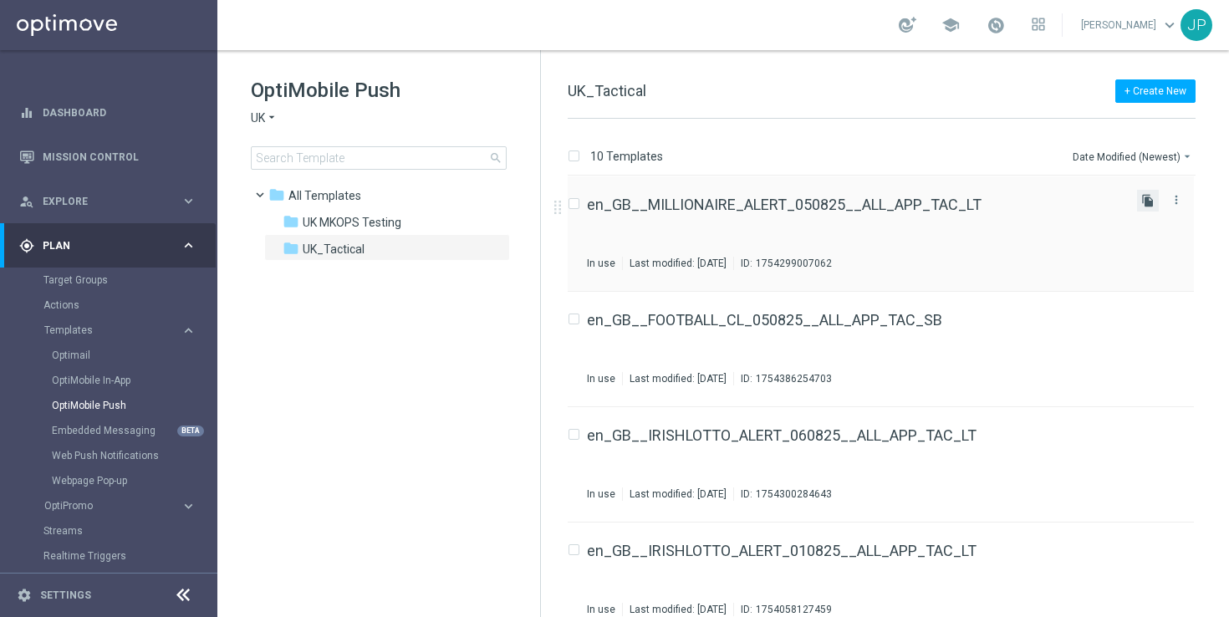
click at [1145, 200] on icon "file_copy" at bounding box center [1147, 200] width 13 height 13
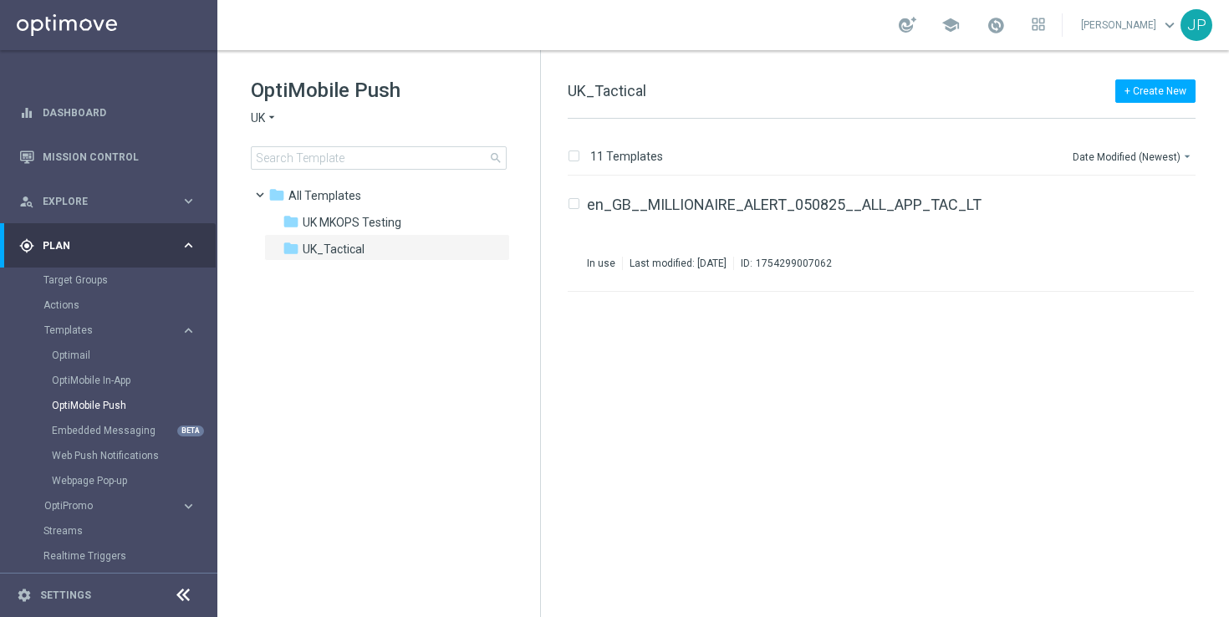
scroll to position [828, 0]
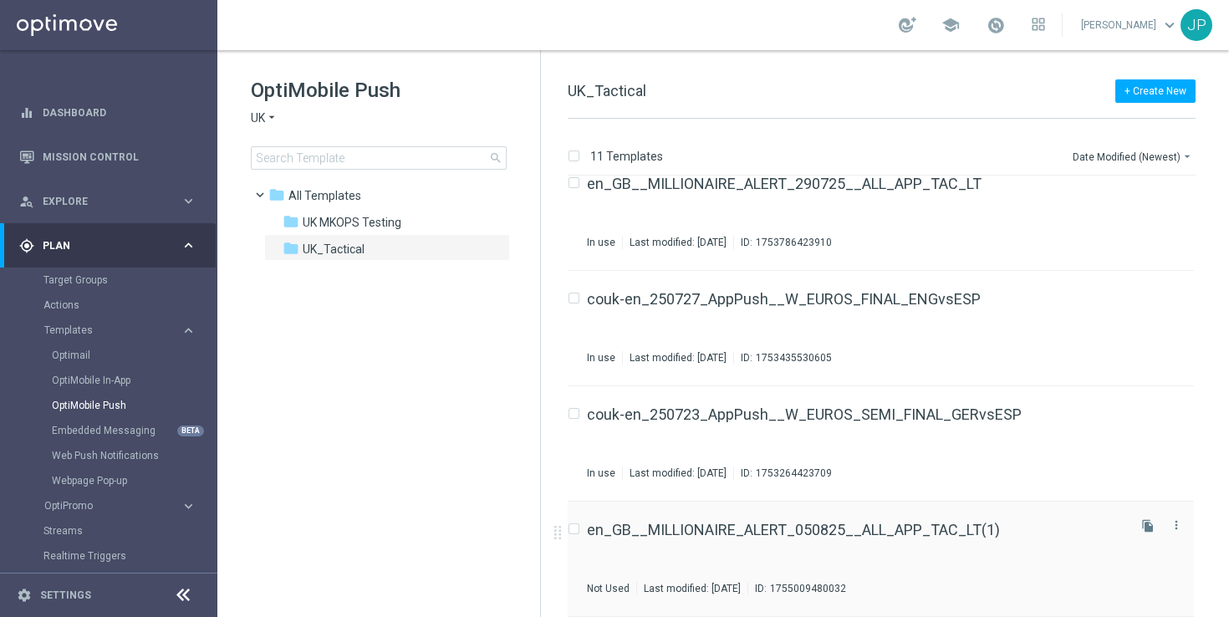
click at [1041, 548] on div "en_GB__MILLIONAIRE_ALERT_050825__ALL_APP_TAC_LT(1) Not Used Last modified: Tues…" at bounding box center [855, 558] width 537 height 73
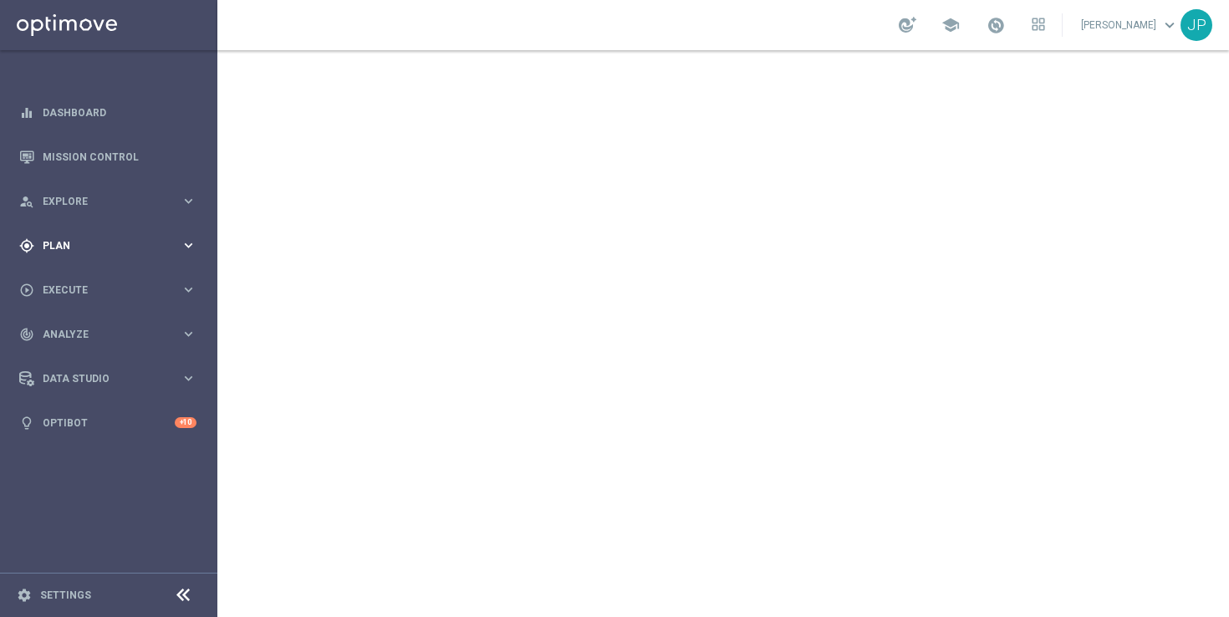
click at [127, 242] on span "Plan" at bounding box center [112, 246] width 138 height 10
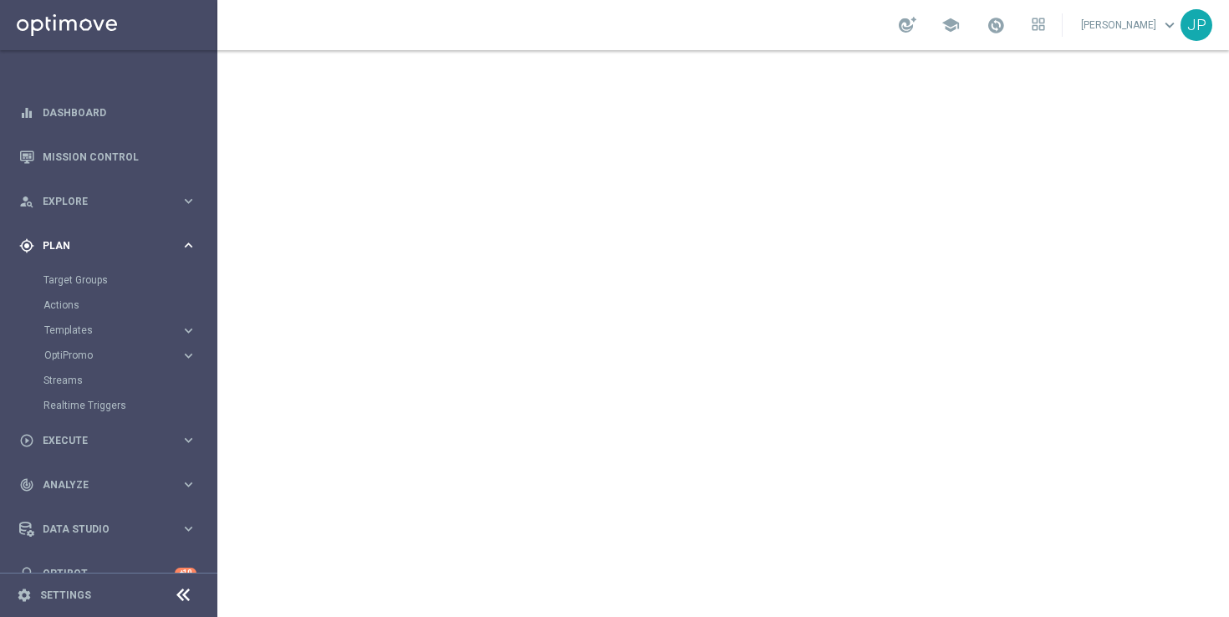
click at [141, 243] on span "Plan" at bounding box center [112, 246] width 138 height 10
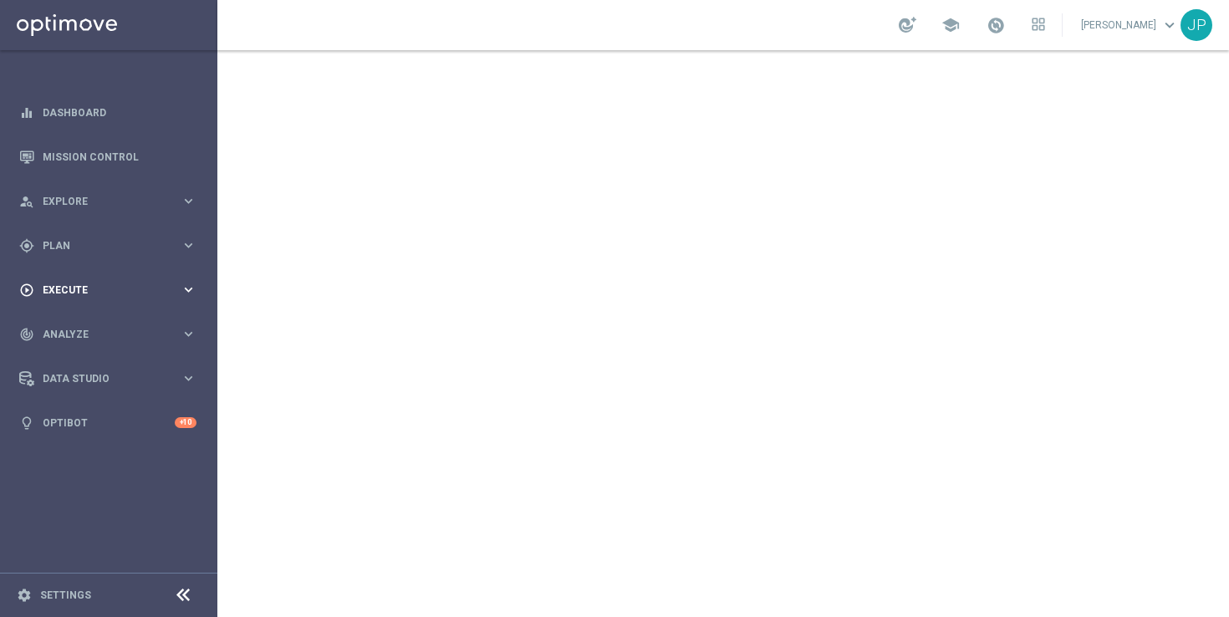
click at [110, 277] on div "play_circle_outline Execute keyboard_arrow_right" at bounding box center [108, 289] width 216 height 44
click at [111, 319] on link "Campaign Builder" at bounding box center [108, 324] width 130 height 13
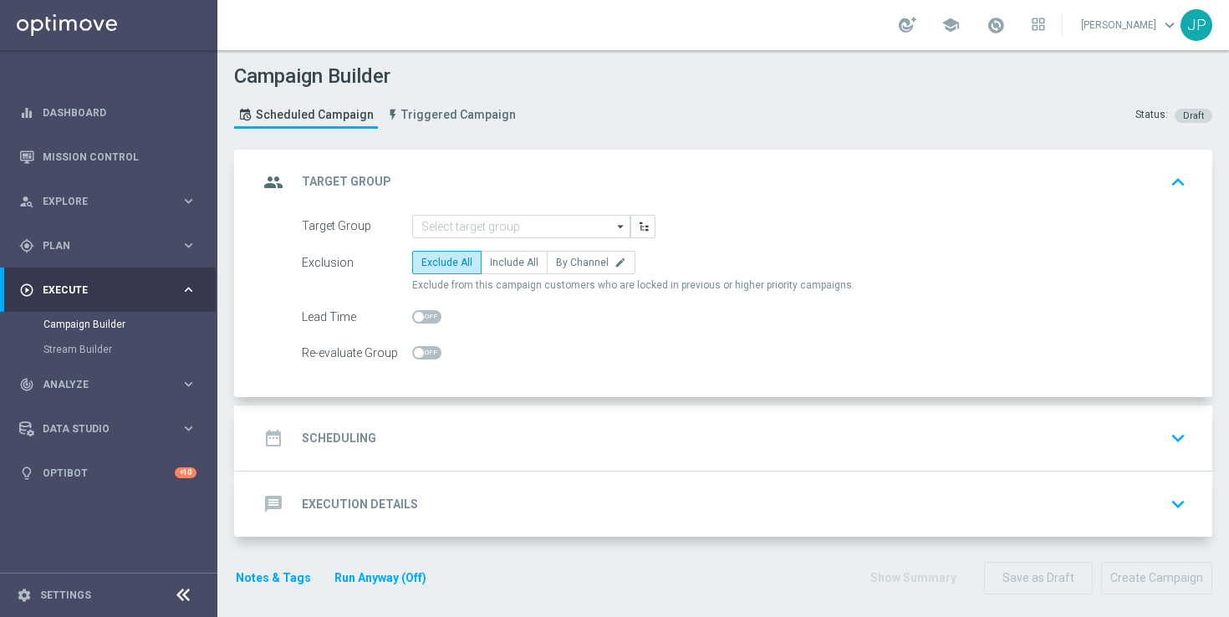
click at [613, 223] on icon "arrow_drop_down" at bounding box center [621, 227] width 17 height 22
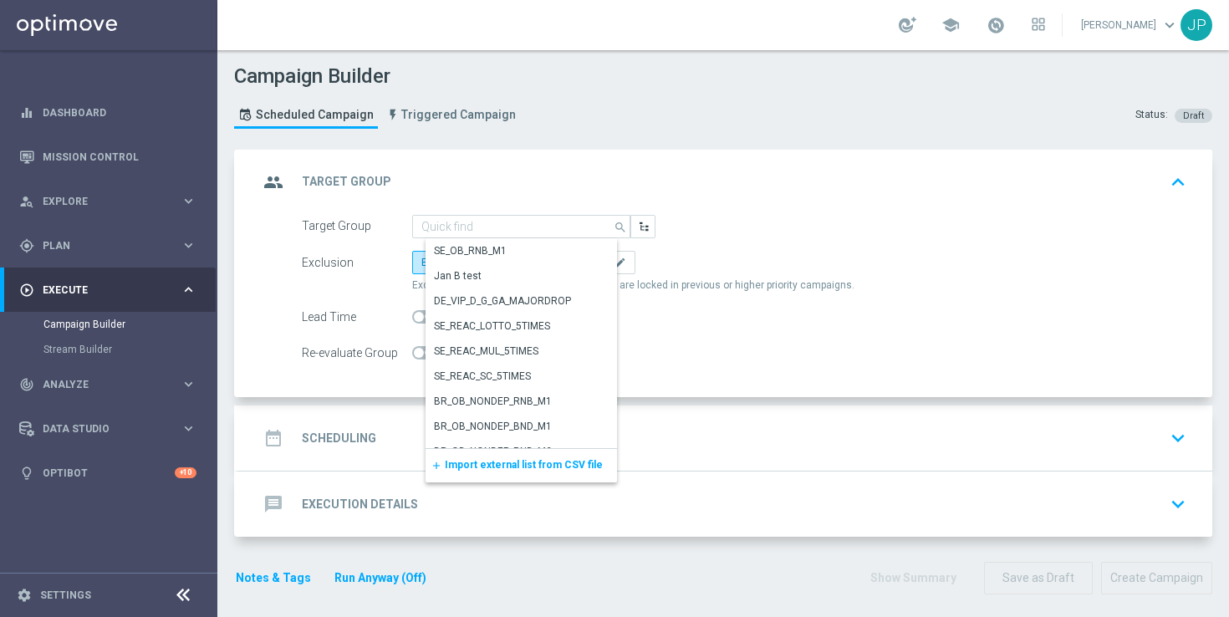
click at [528, 462] on span "Import external list from CSV file" at bounding box center [524, 465] width 158 height 12
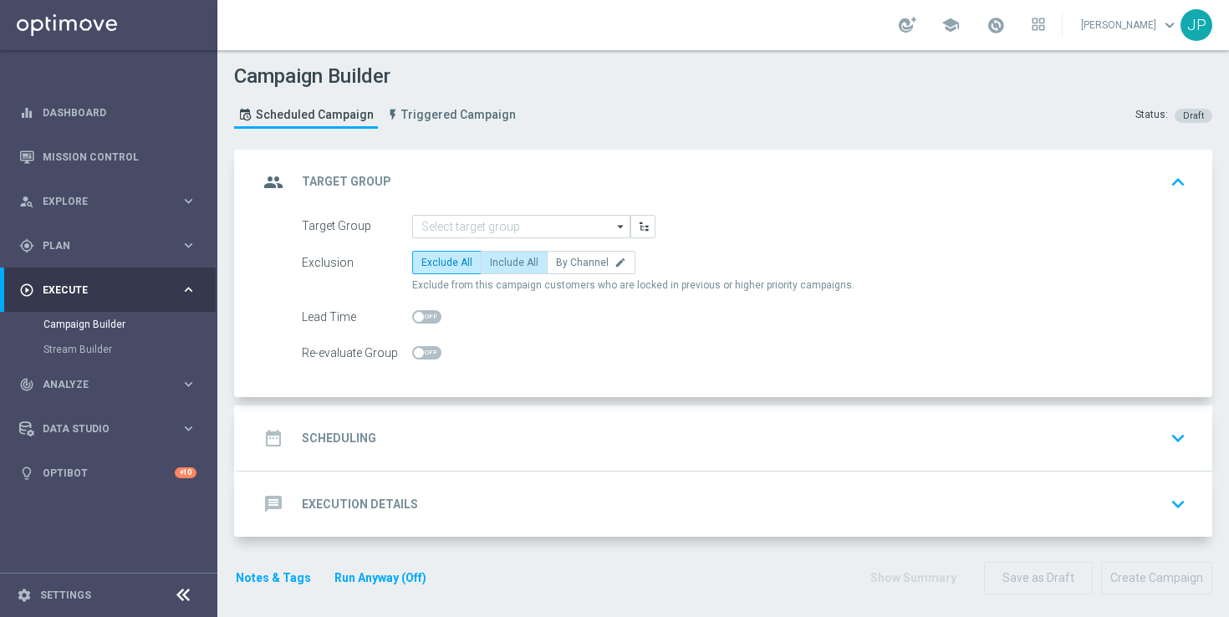
click at [517, 266] on span "Include All" at bounding box center [514, 263] width 48 height 12
click at [501, 266] on input "Include All" at bounding box center [495, 265] width 11 height 11
radio input "true"
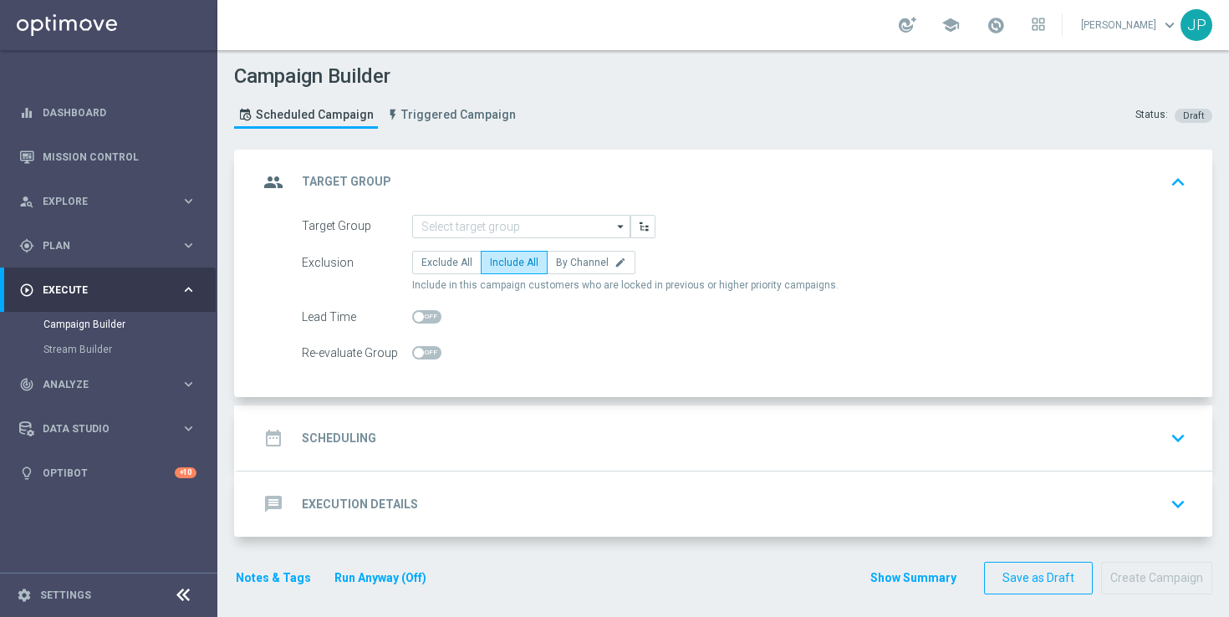
click at [560, 438] on div "date_range Scheduling keyboard_arrow_down" at bounding box center [725, 438] width 934 height 32
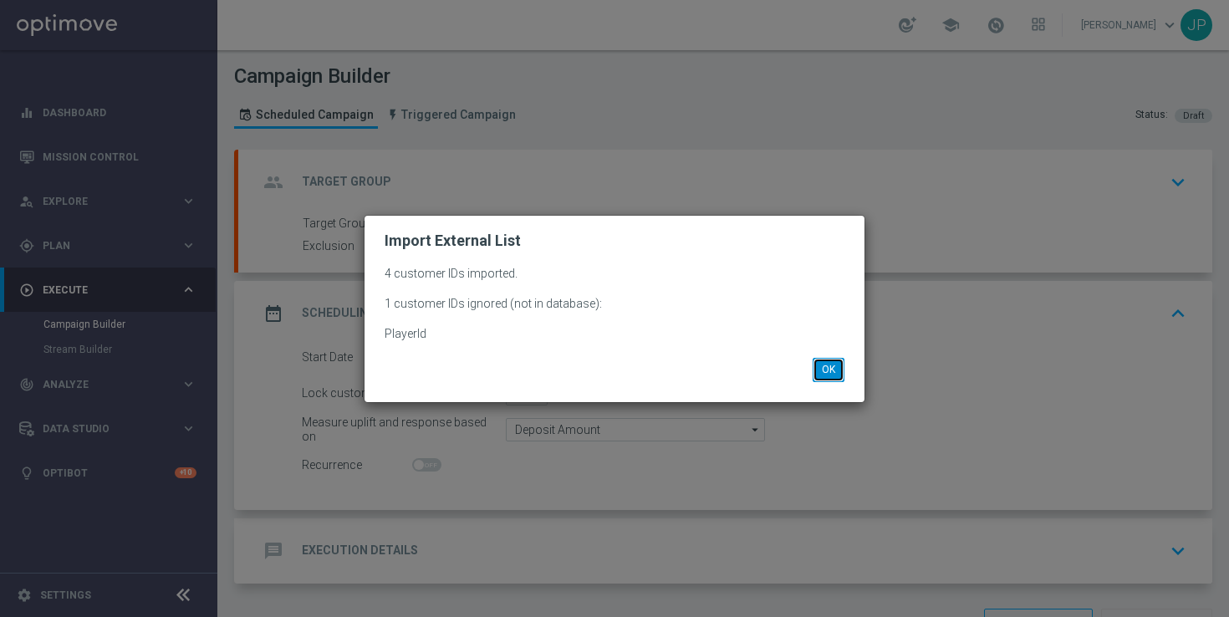
click at [822, 363] on button "OK" at bounding box center [828, 369] width 32 height 23
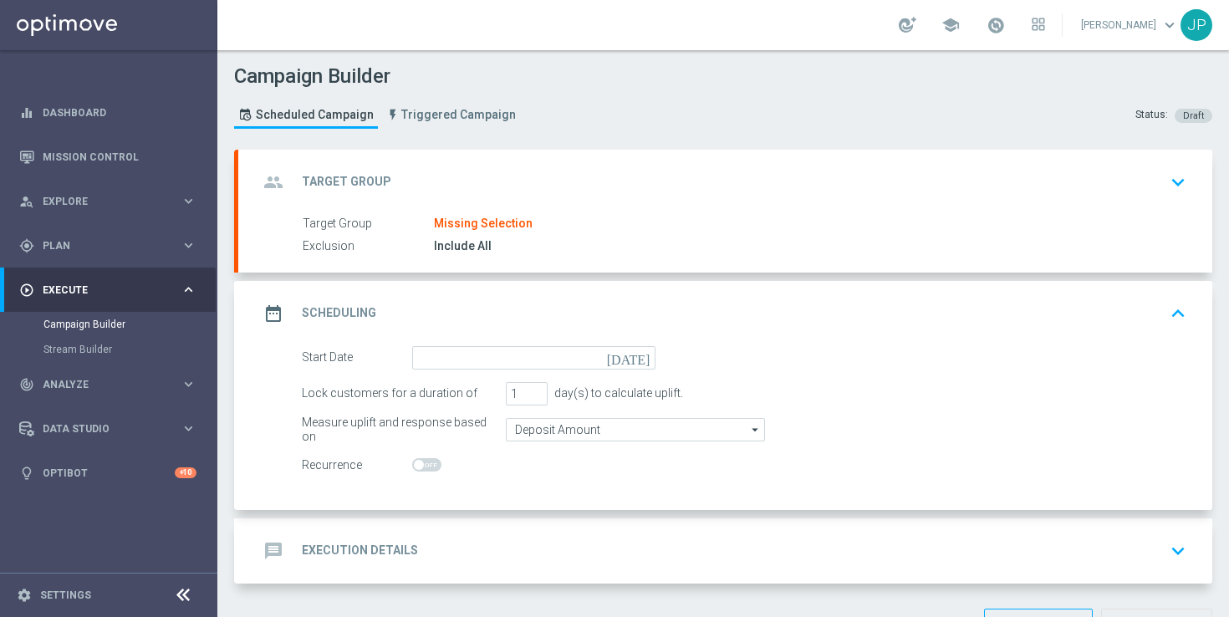
click at [725, 210] on div "group Target Group keyboard_arrow_down" at bounding box center [725, 182] width 974 height 65
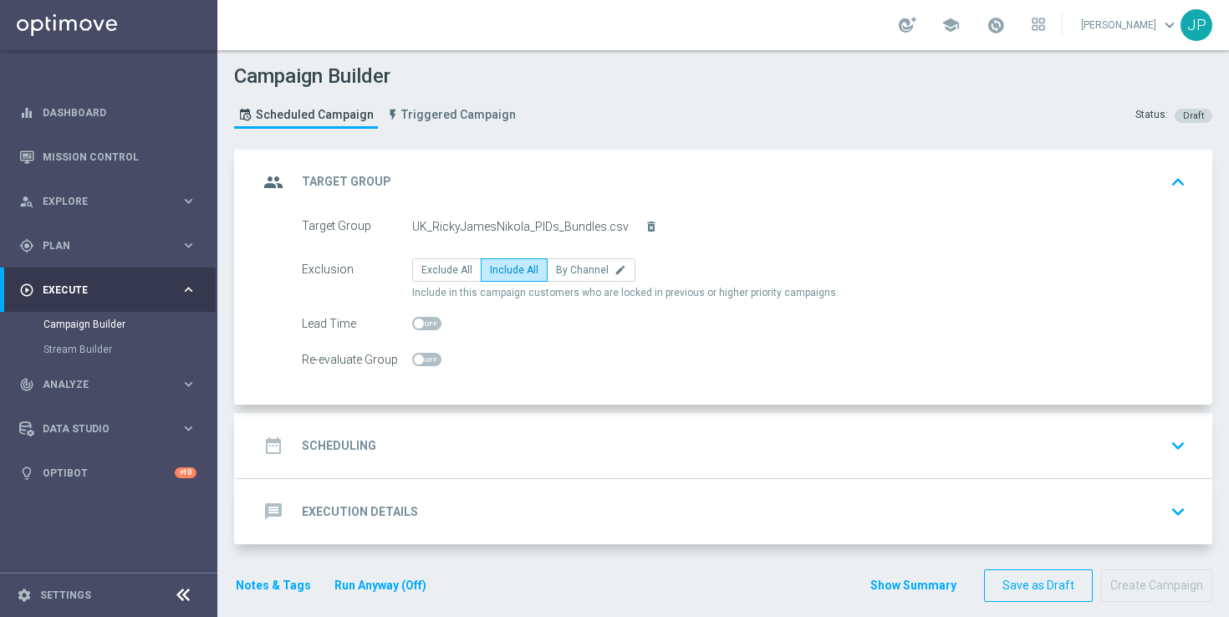
click at [587, 476] on div "date_range Scheduling keyboard_arrow_down" at bounding box center [725, 445] width 974 height 65
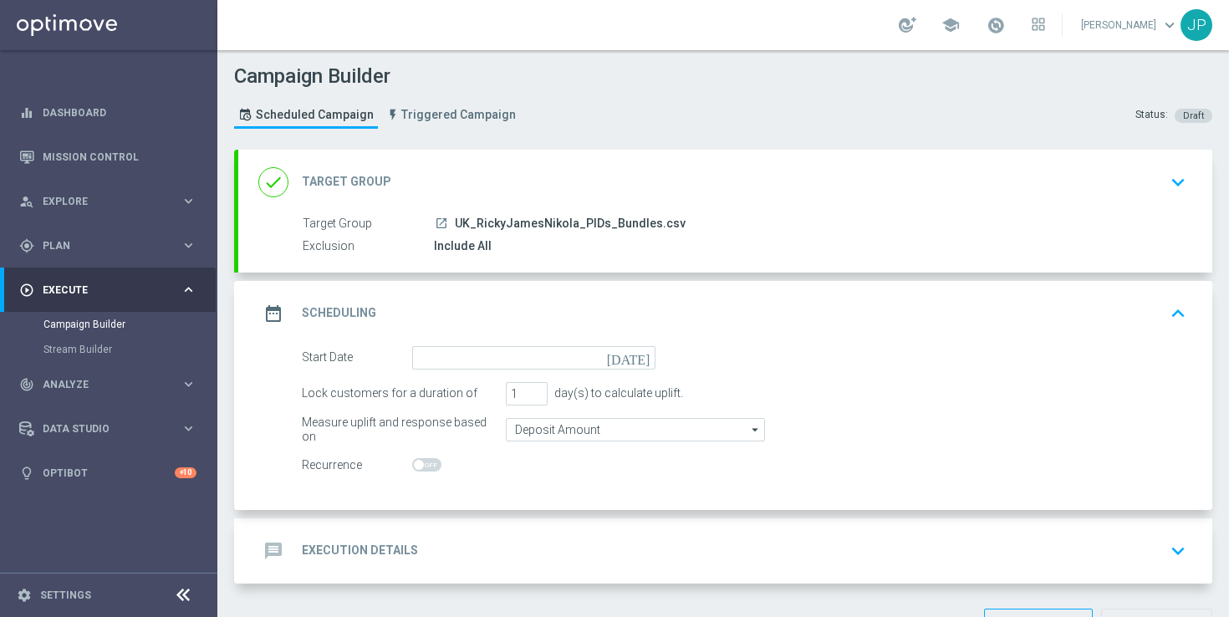
click at [646, 359] on icon "today" at bounding box center [631, 355] width 49 height 18
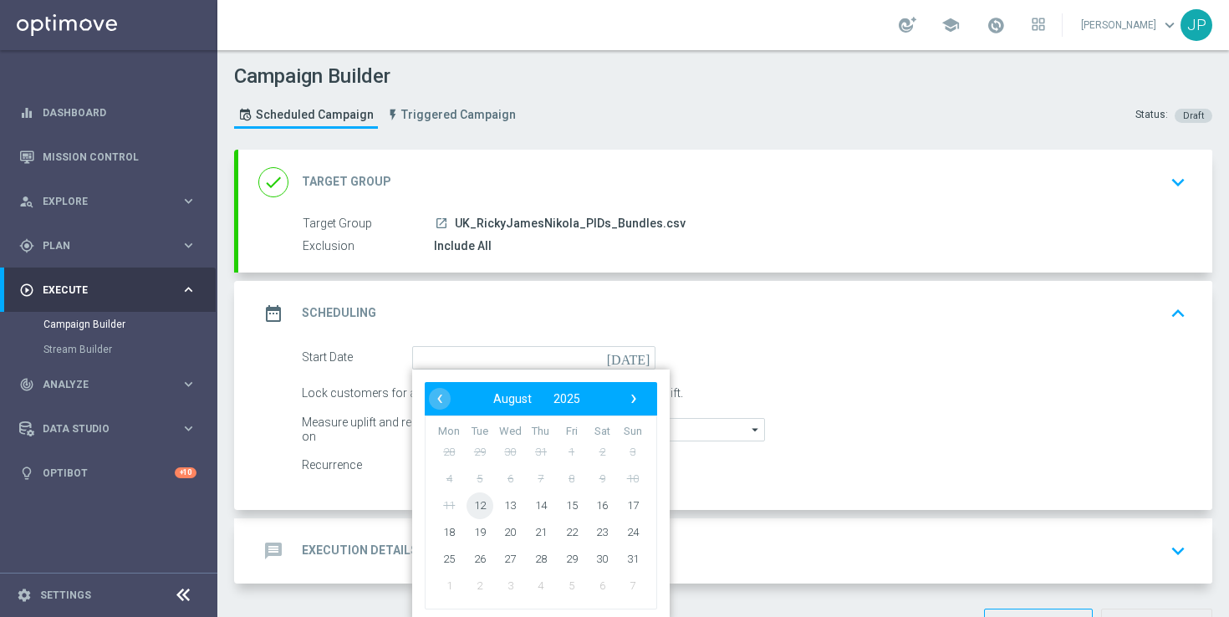
click at [486, 504] on span "12" at bounding box center [479, 504] width 27 height 27
type input "12 Aug 2025"
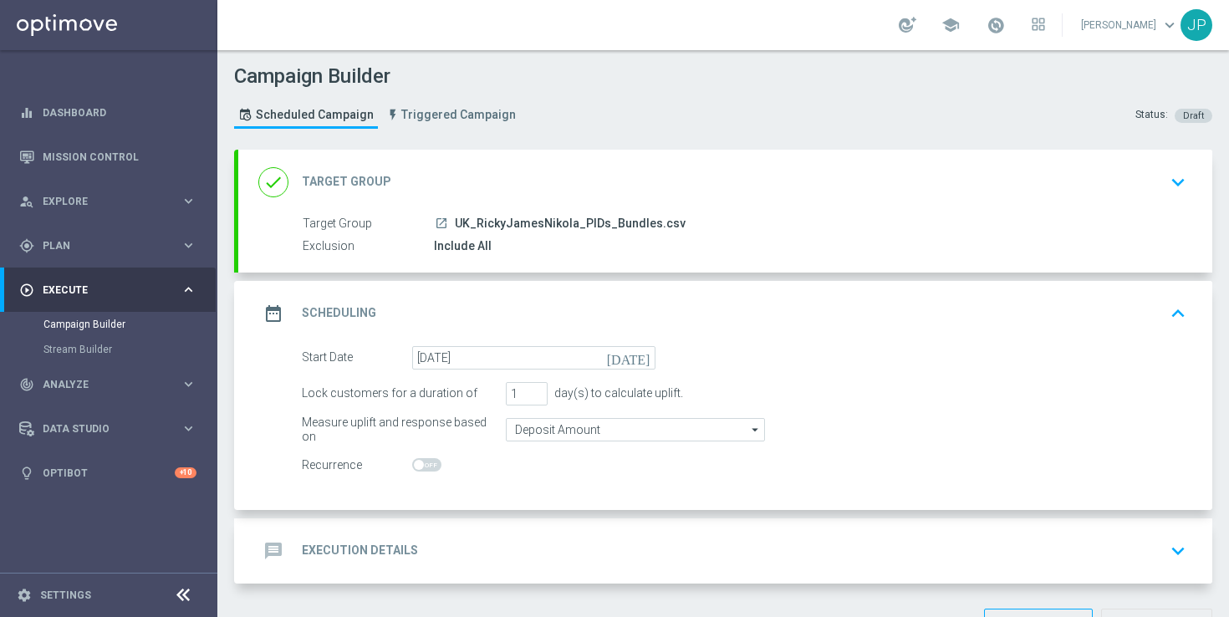
scroll to position [57, 0]
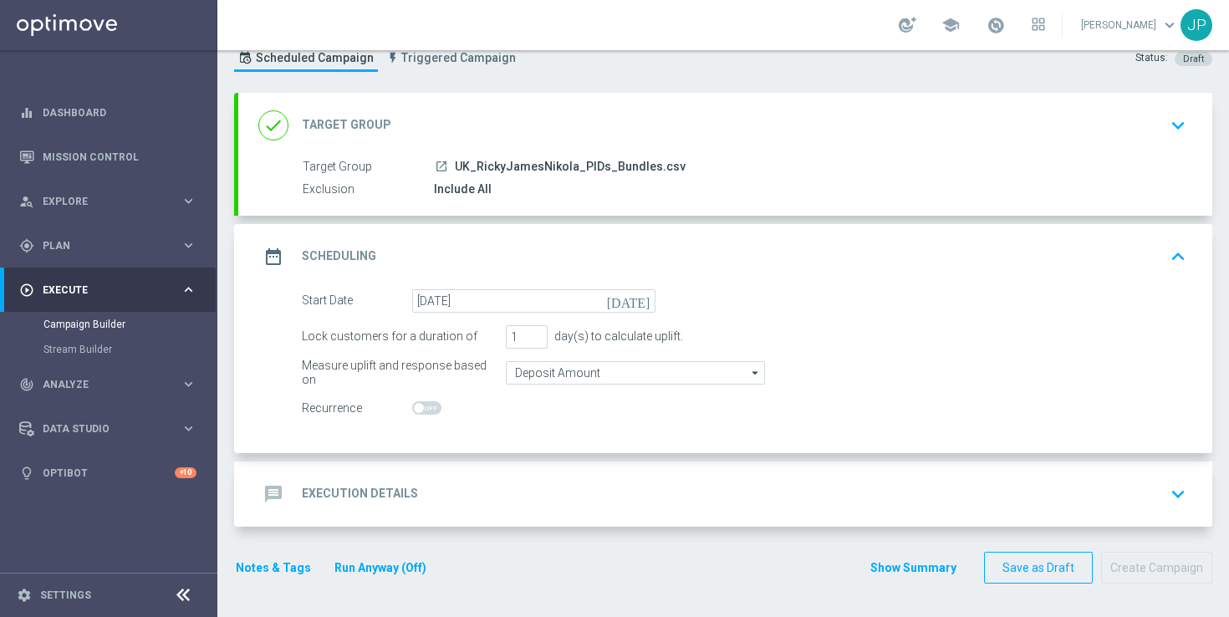
click at [738, 481] on div "message Execution Details keyboard_arrow_down" at bounding box center [725, 494] width 934 height 32
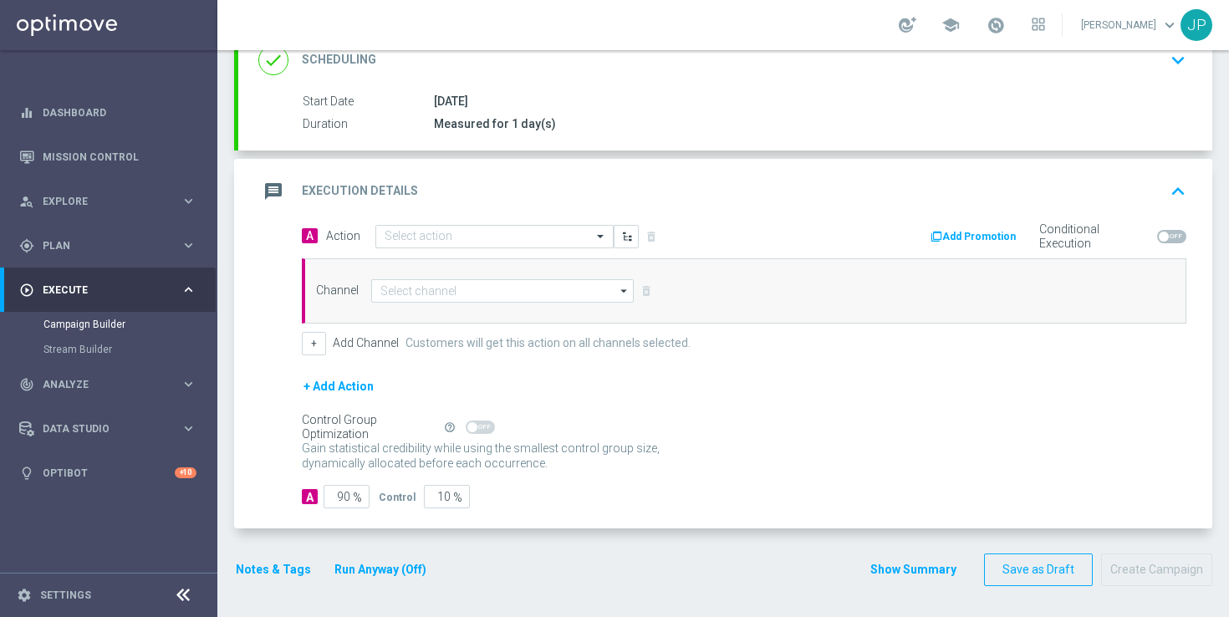
scroll to position [248, 0]
click at [507, 233] on input "text" at bounding box center [477, 234] width 186 height 14
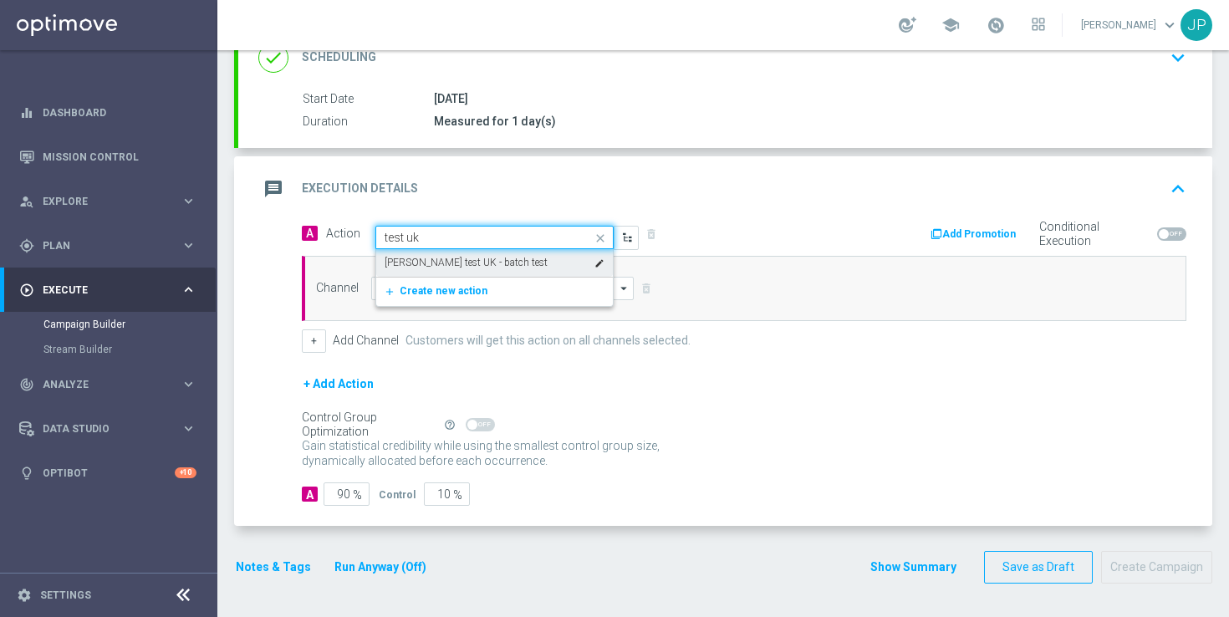
click at [512, 234] on input "test uk" at bounding box center [477, 238] width 186 height 14
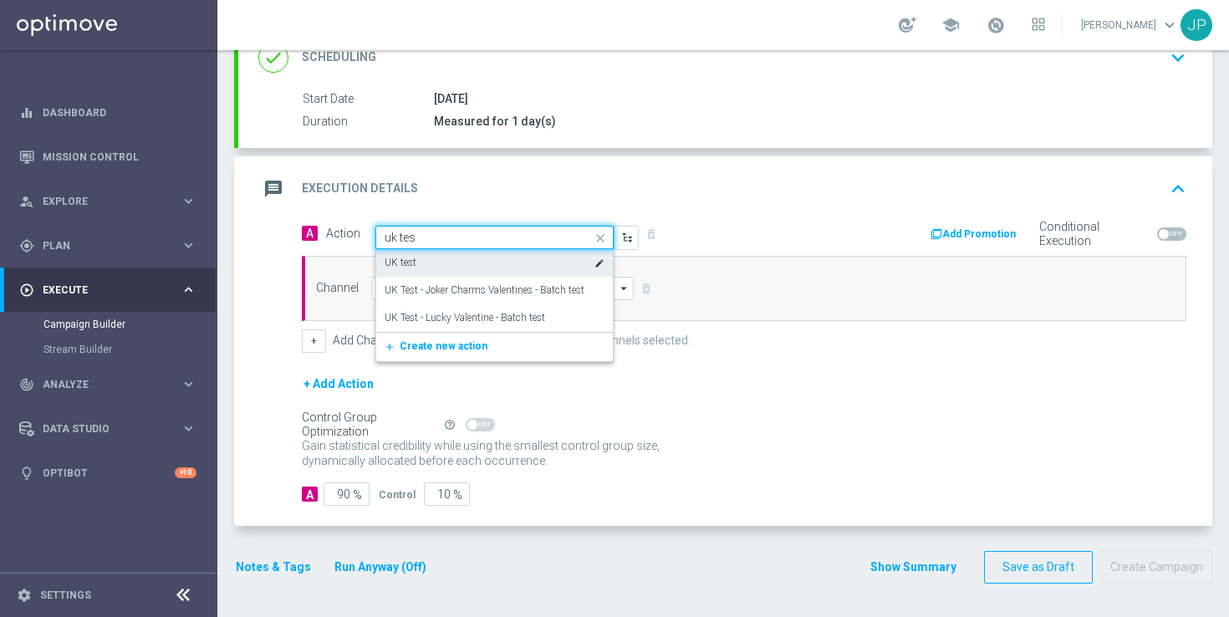
type input "uk test"
click at [436, 263] on div "UK test edit" at bounding box center [494, 263] width 220 height 28
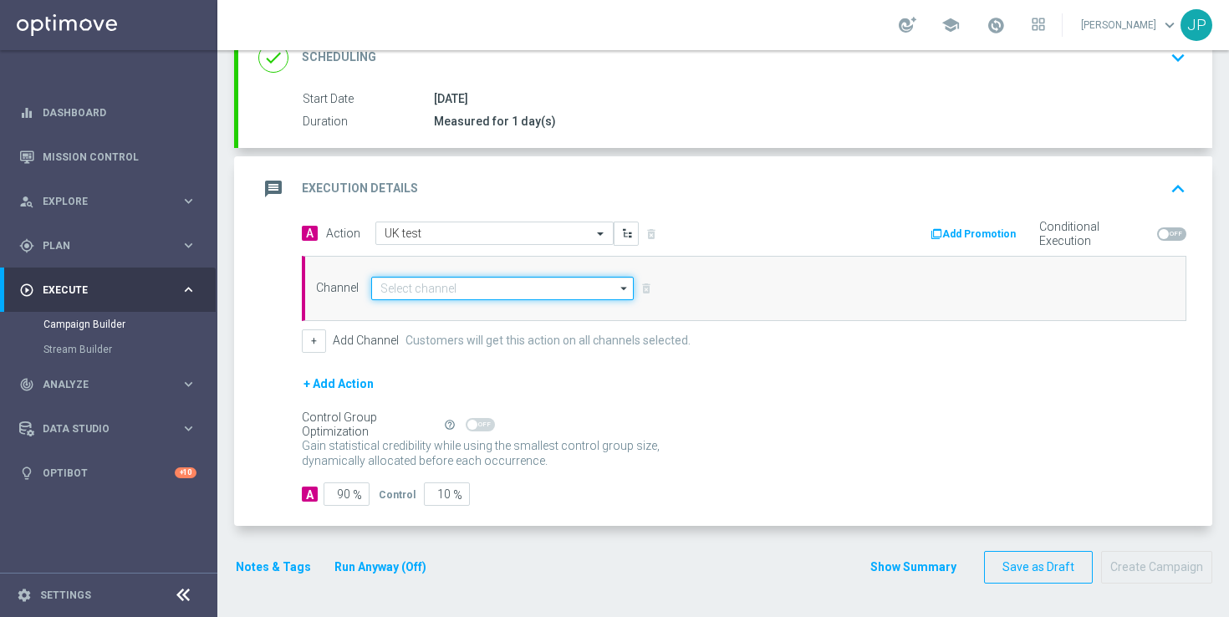
click at [485, 288] on input at bounding box center [502, 288] width 262 height 23
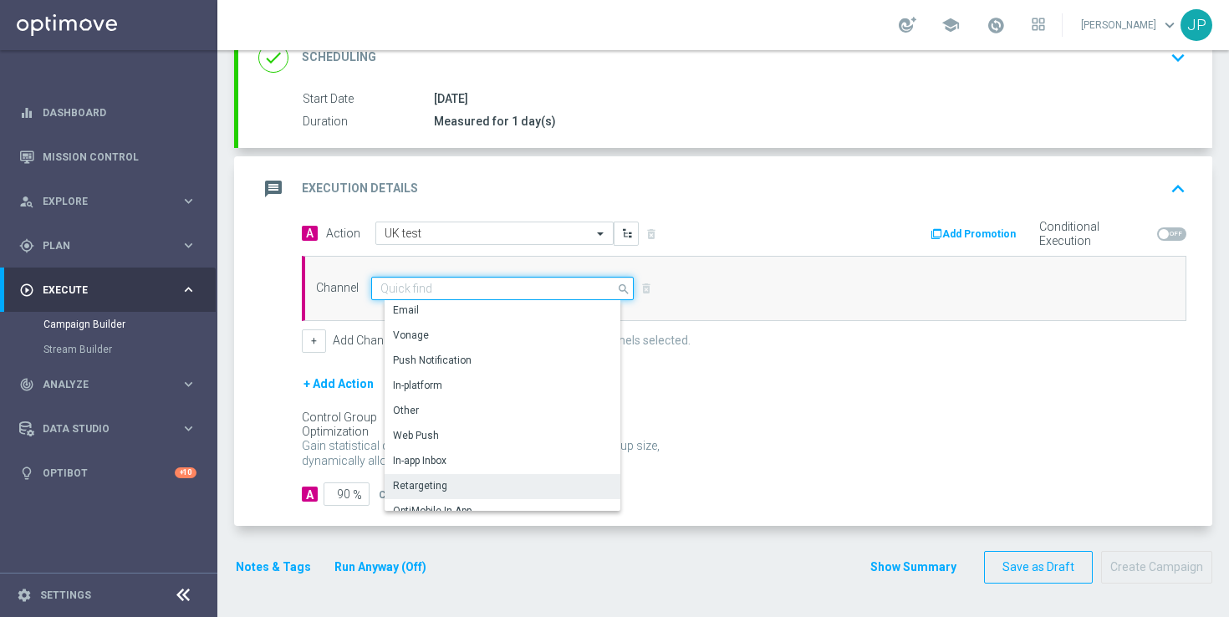
scroll to position [442, 0]
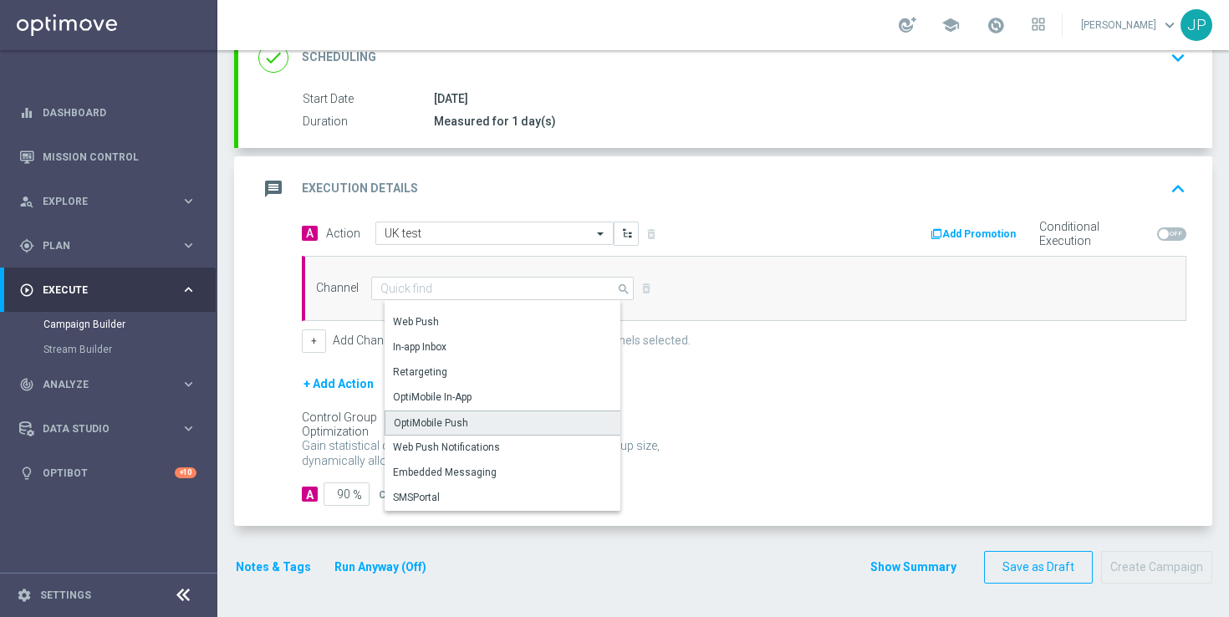
click at [500, 426] on div "OptiMobile Push" at bounding box center [508, 422] width 249 height 25
type input "OptiMobile Push"
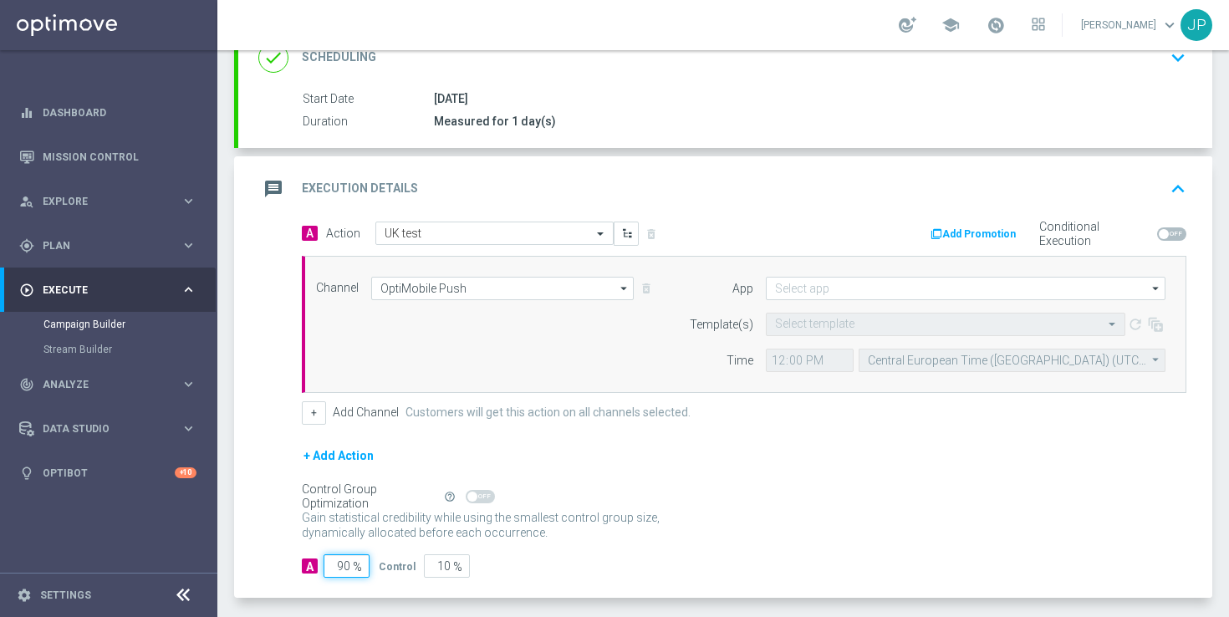
click at [343, 565] on input "90" at bounding box center [346, 565] width 46 height 23
type input "0"
type input "100"
type input "10"
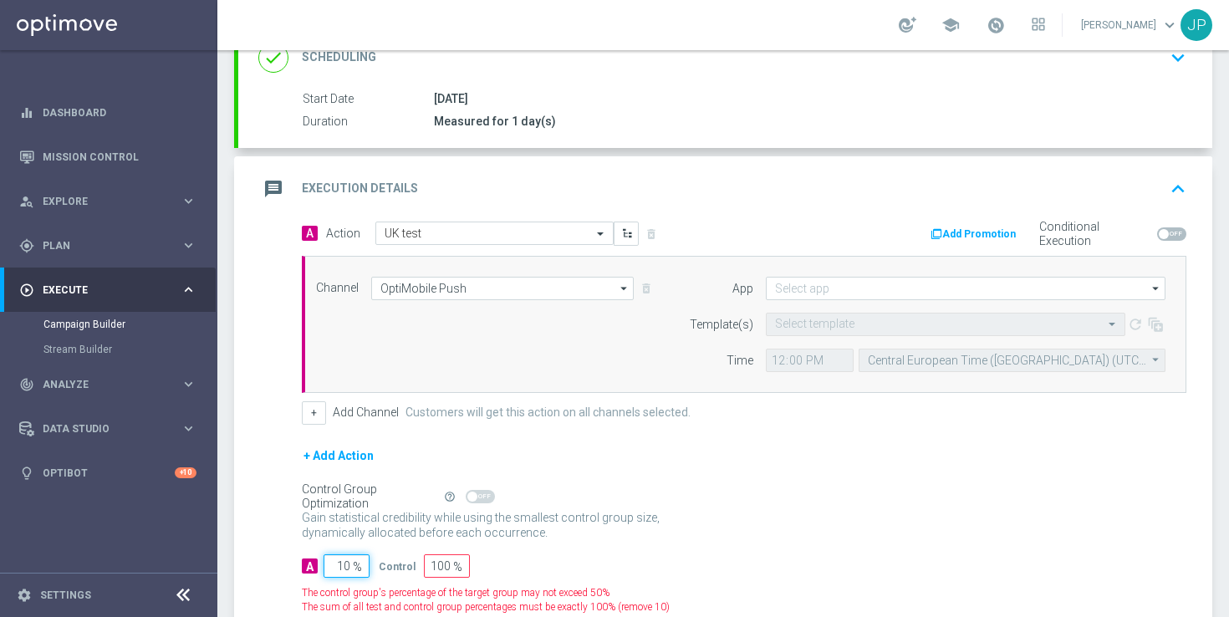
type input "90"
type input "100"
type input "0"
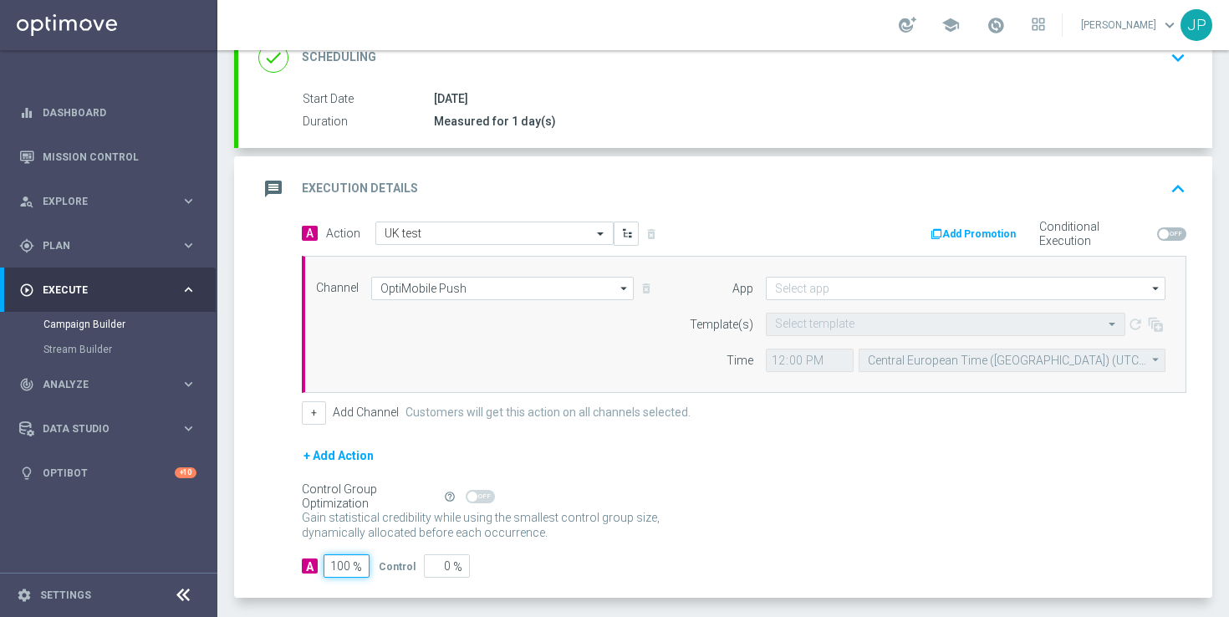
scroll to position [320, 0]
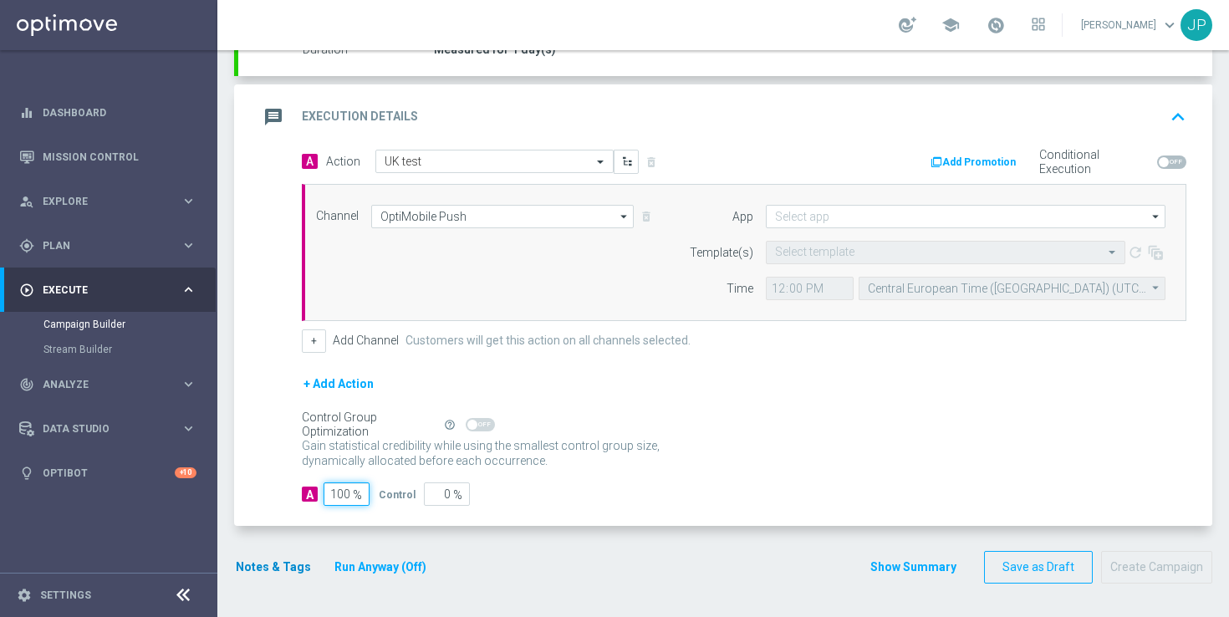
type input "100"
click at [273, 577] on button "Notes & Tags" at bounding box center [273, 567] width 79 height 21
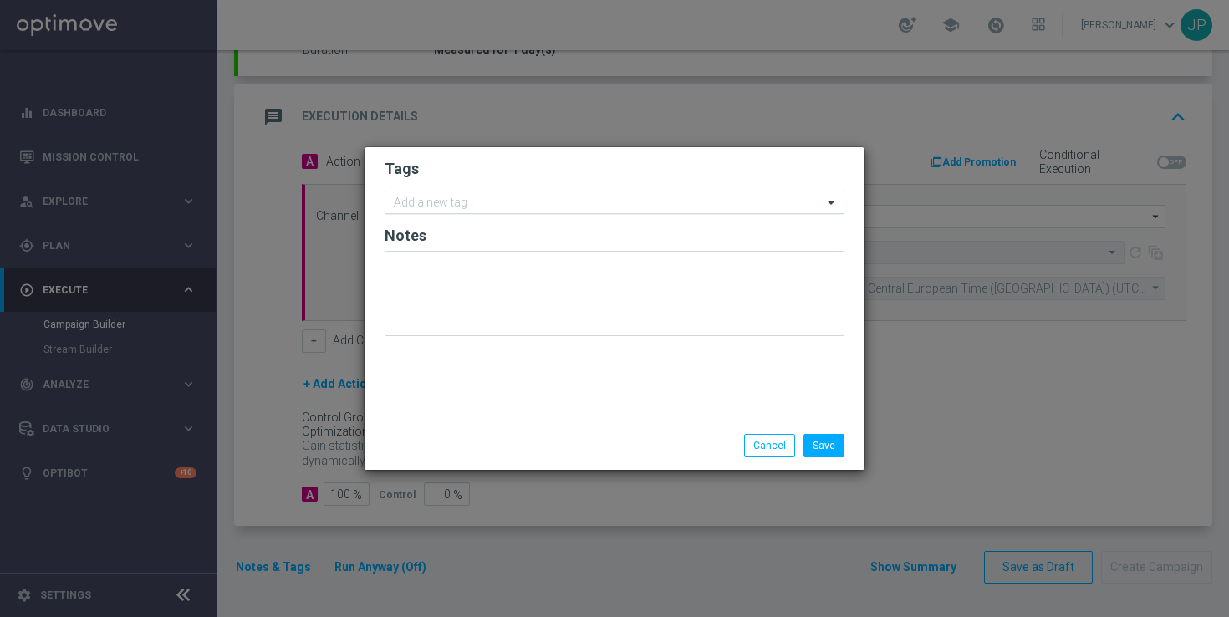
click at [533, 199] on input "text" at bounding box center [608, 203] width 429 height 14
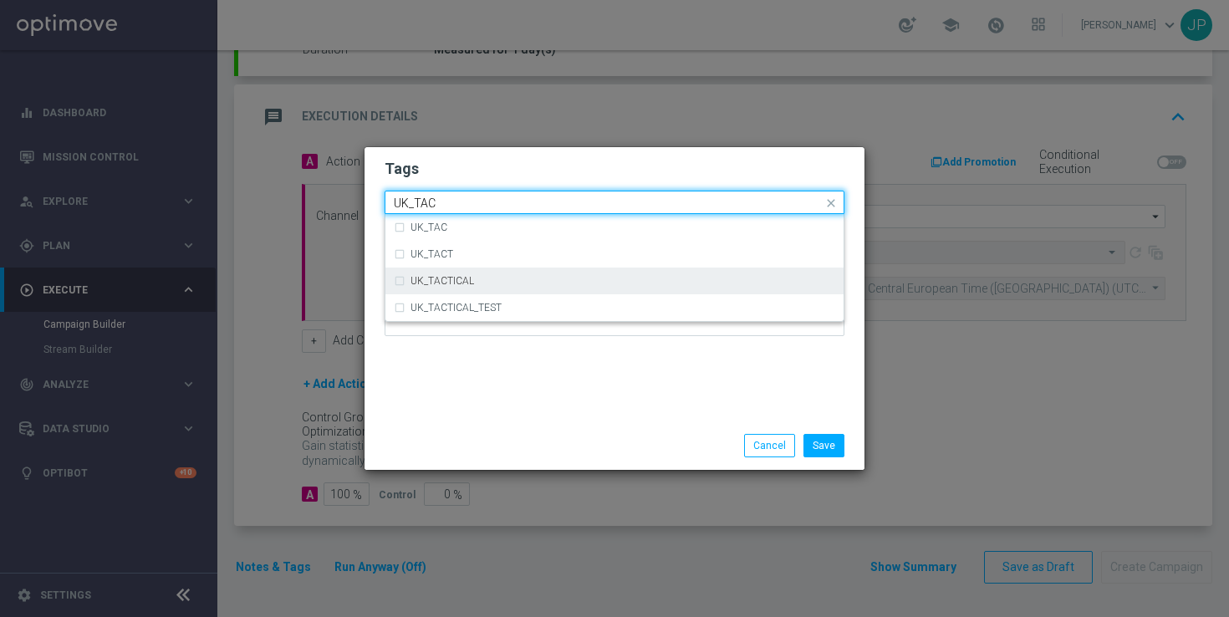
click at [586, 278] on div "UK_TACTICAL" at bounding box center [622, 281] width 425 height 10
type input "UK_TAC"
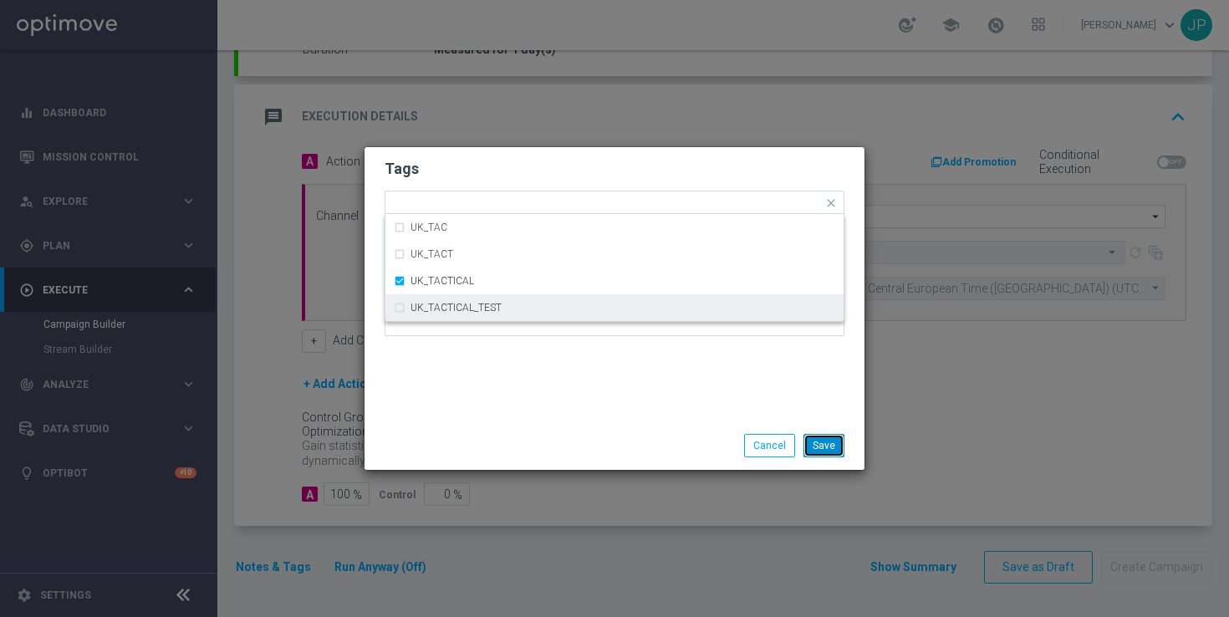
click at [832, 444] on button "Save" at bounding box center [823, 445] width 41 height 23
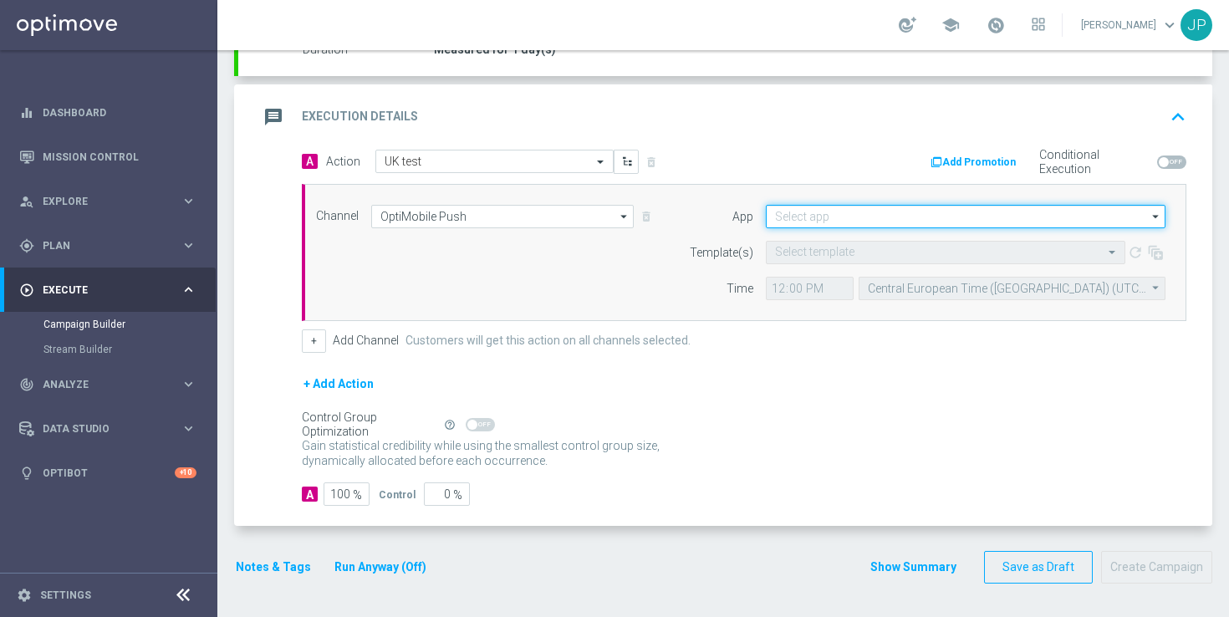
click at [883, 218] on input at bounding box center [966, 216] width 400 height 23
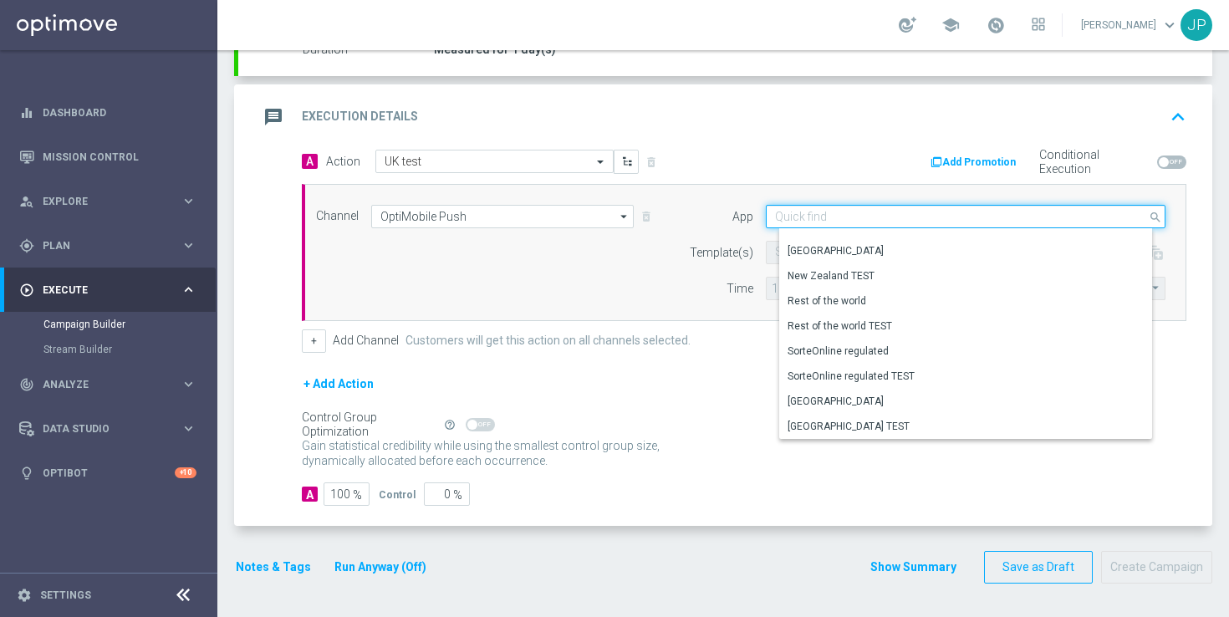
scroll to position [693, 0]
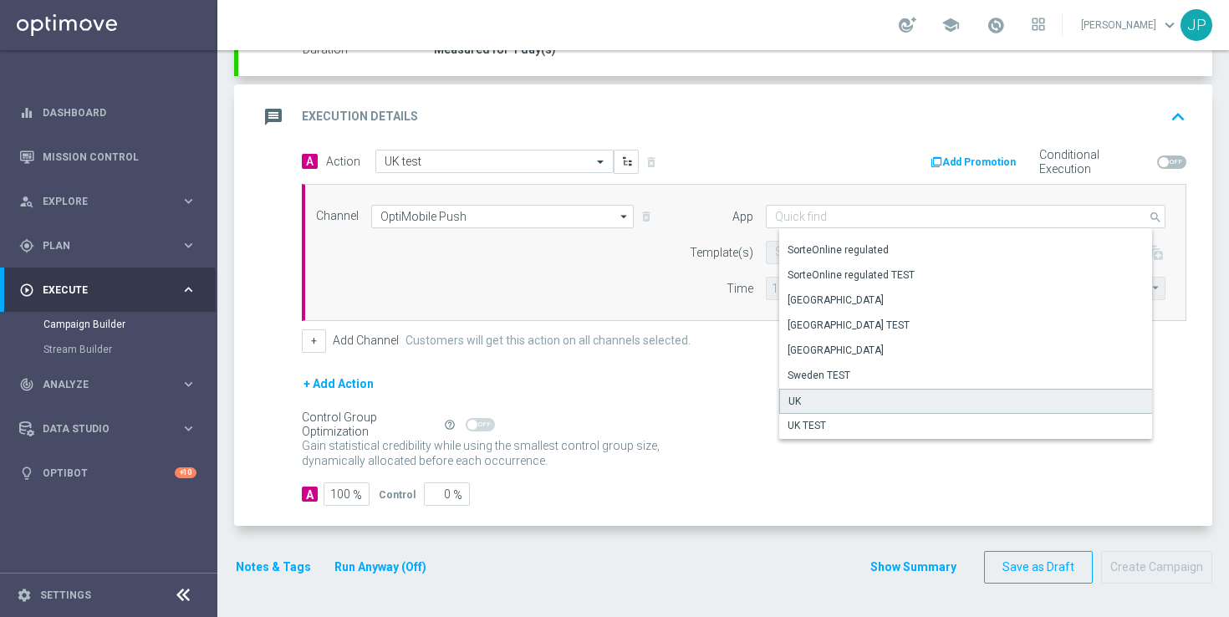
click at [861, 389] on div "UK" at bounding box center [971, 401] width 385 height 25
type input "UK"
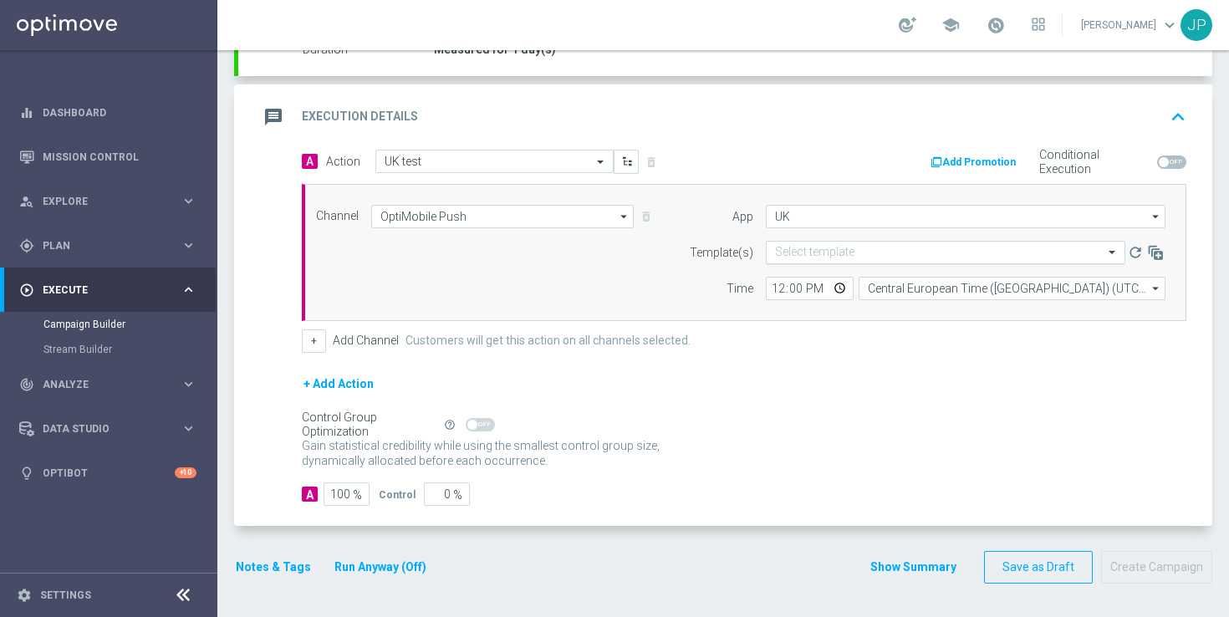
click at [831, 249] on input "text" at bounding box center [929, 253] width 308 height 14
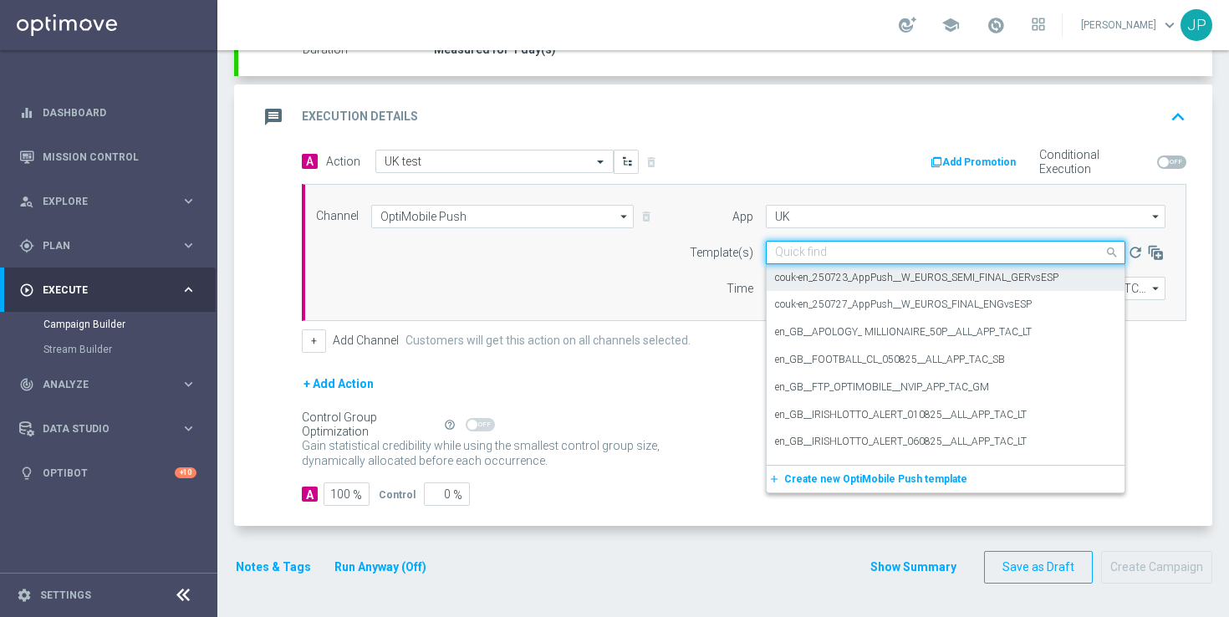
paste input "en_GB__MILLIONAIRE_ALERT_120825__ALL_APP_TAC_LT"
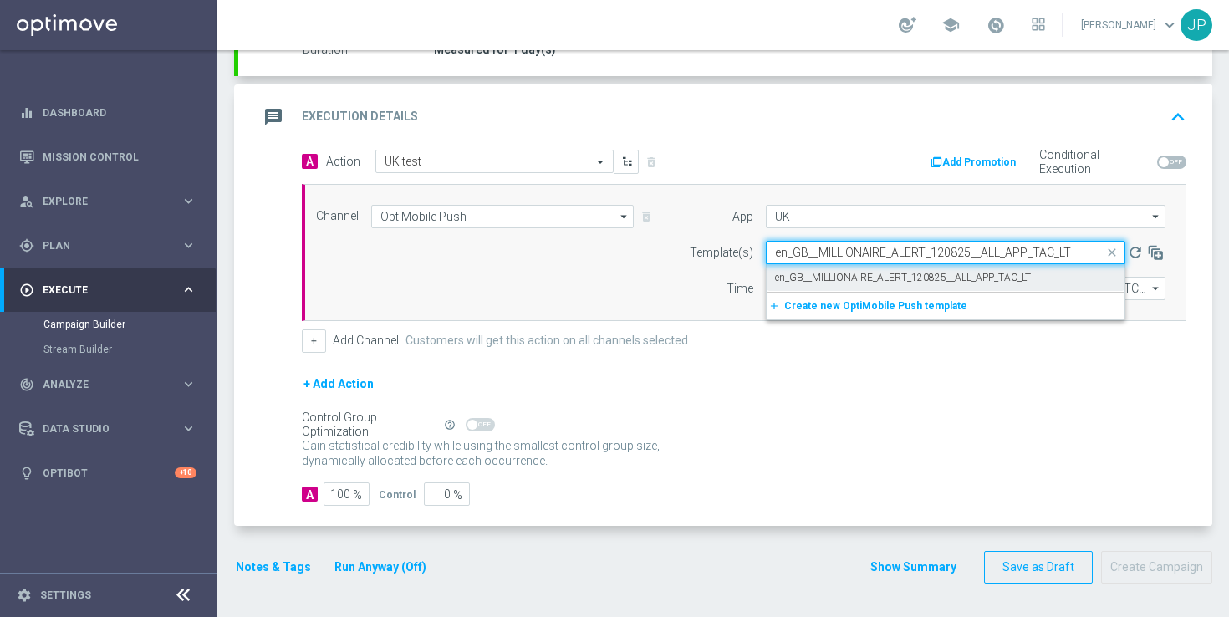
click at [1055, 275] on div "en_GB__MILLIONAIRE_ALERT_120825__ALL_APP_TAC_LT" at bounding box center [945, 278] width 341 height 28
type input "en_GB__MILLIONAIRE_ALERT_120825__ALL_APP_TAC_LT"
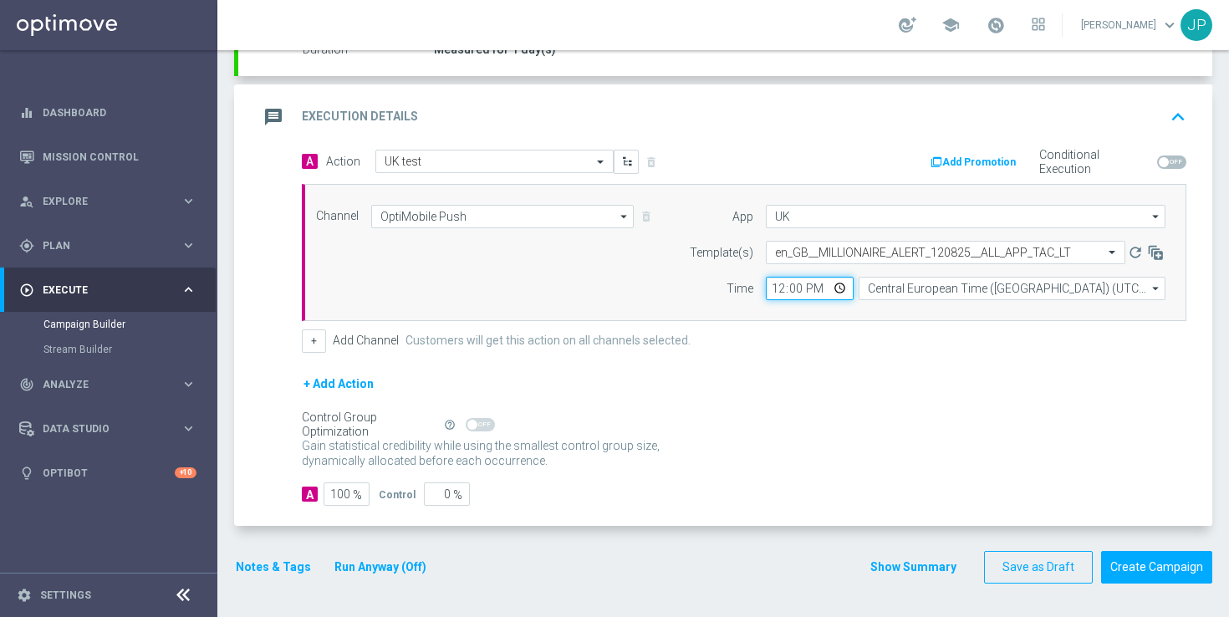
click at [783, 287] on input "12:00" at bounding box center [810, 288] width 88 height 23
click at [853, 366] on form "A Action Select action UK test delete_forever Add Promotion Conditional Executi…" at bounding box center [744, 328] width 884 height 357
click at [1149, 567] on button "Create Campaign" at bounding box center [1156, 567] width 111 height 33
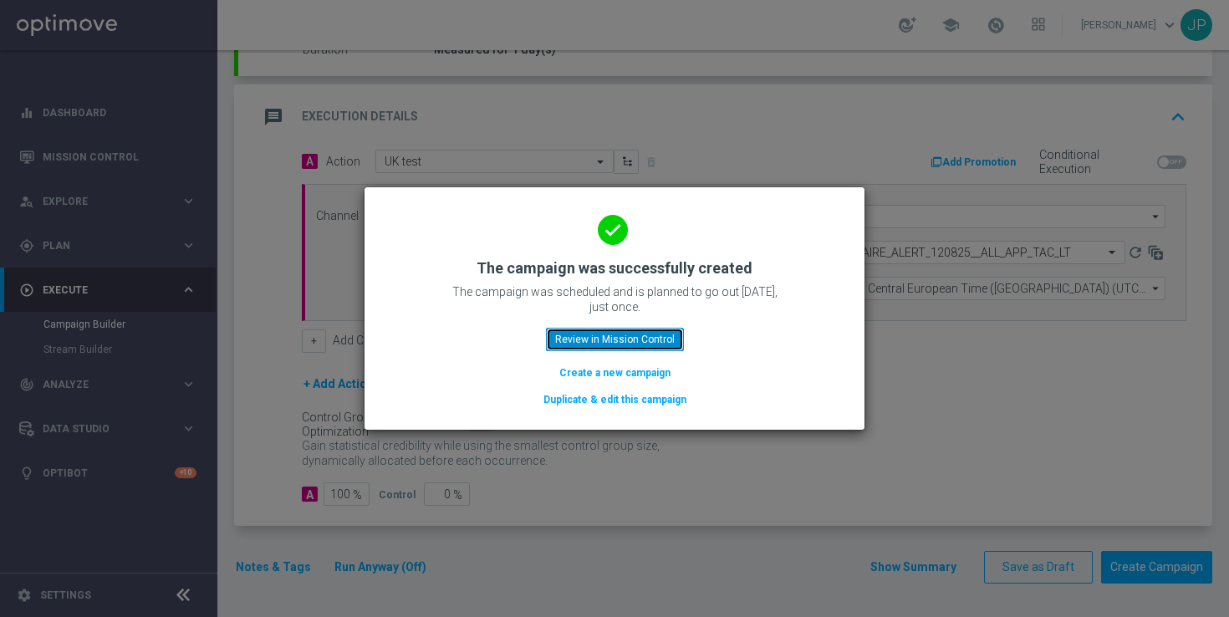
click at [669, 333] on button "Review in Mission Control" at bounding box center [615, 339] width 138 height 23
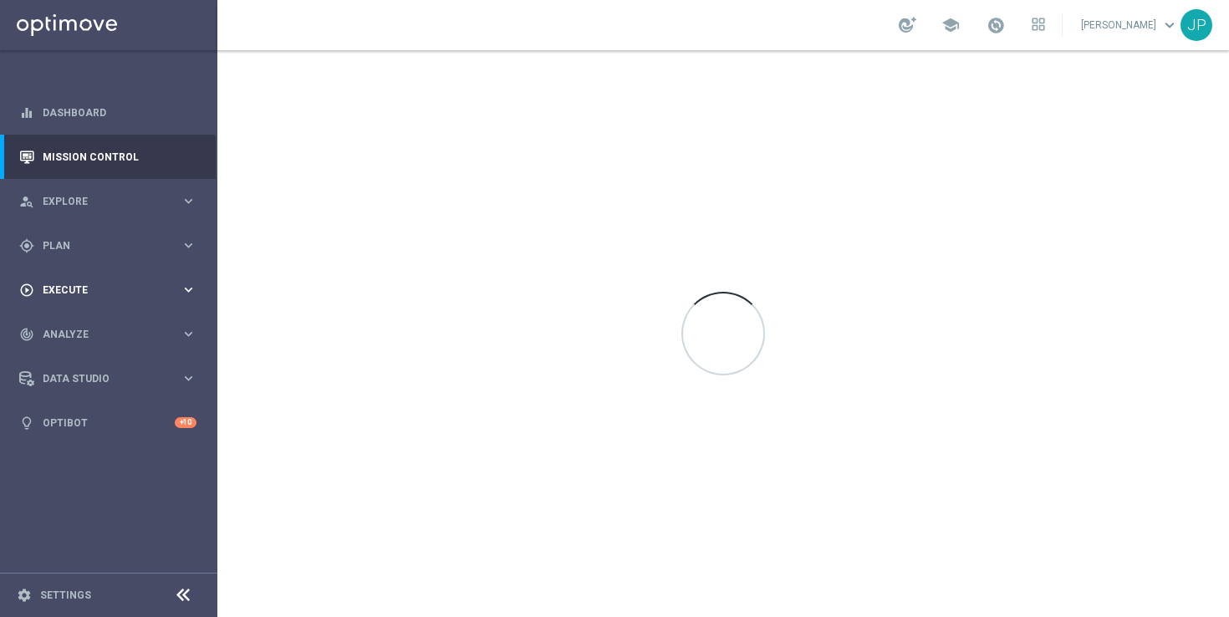
click at [93, 297] on div "play_circle_outline Execute keyboard_arrow_right" at bounding box center [108, 289] width 216 height 44
click at [113, 324] on link "Campaign Builder" at bounding box center [108, 324] width 130 height 13
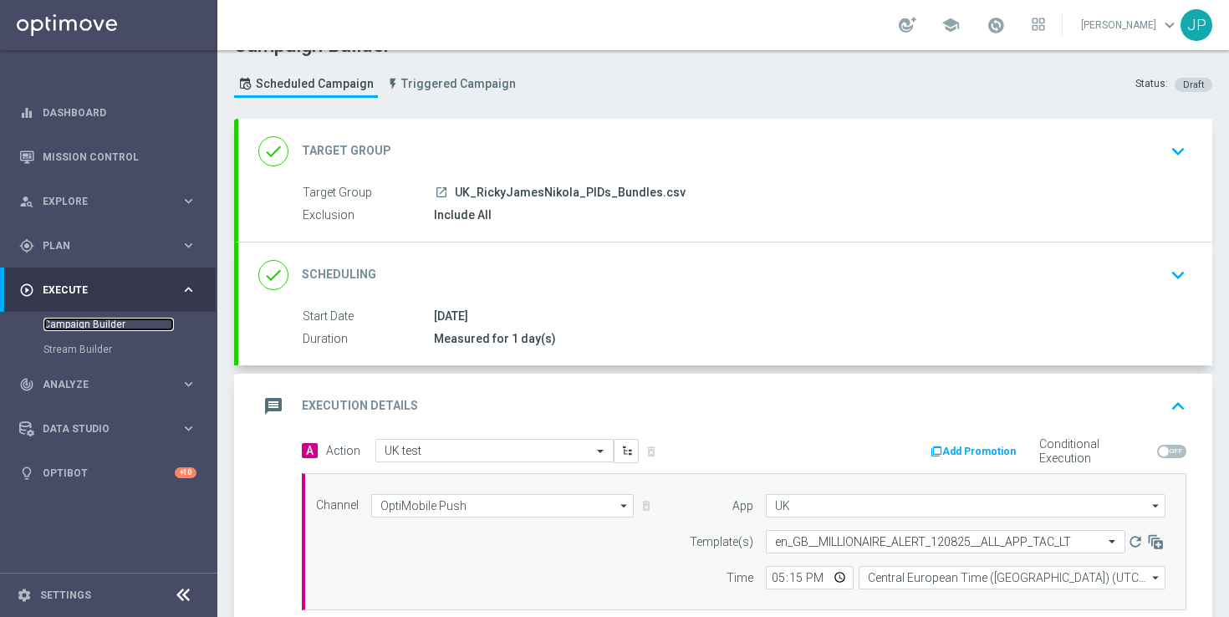
scroll to position [320, 0]
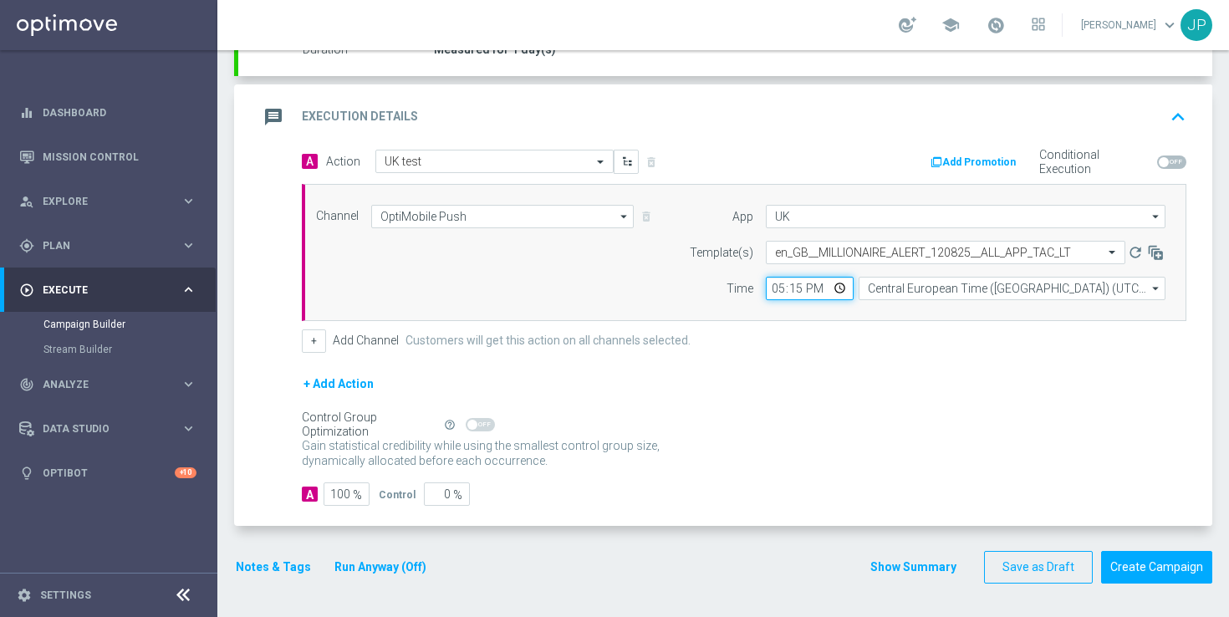
click at [797, 287] on input "17:15" at bounding box center [810, 288] width 88 height 23
type input "17:17"
click at [861, 348] on div "+ Add Channel Customers will get this action on all channels selected." at bounding box center [744, 340] width 884 height 23
click at [1168, 563] on button "Create Campaign" at bounding box center [1156, 567] width 111 height 33
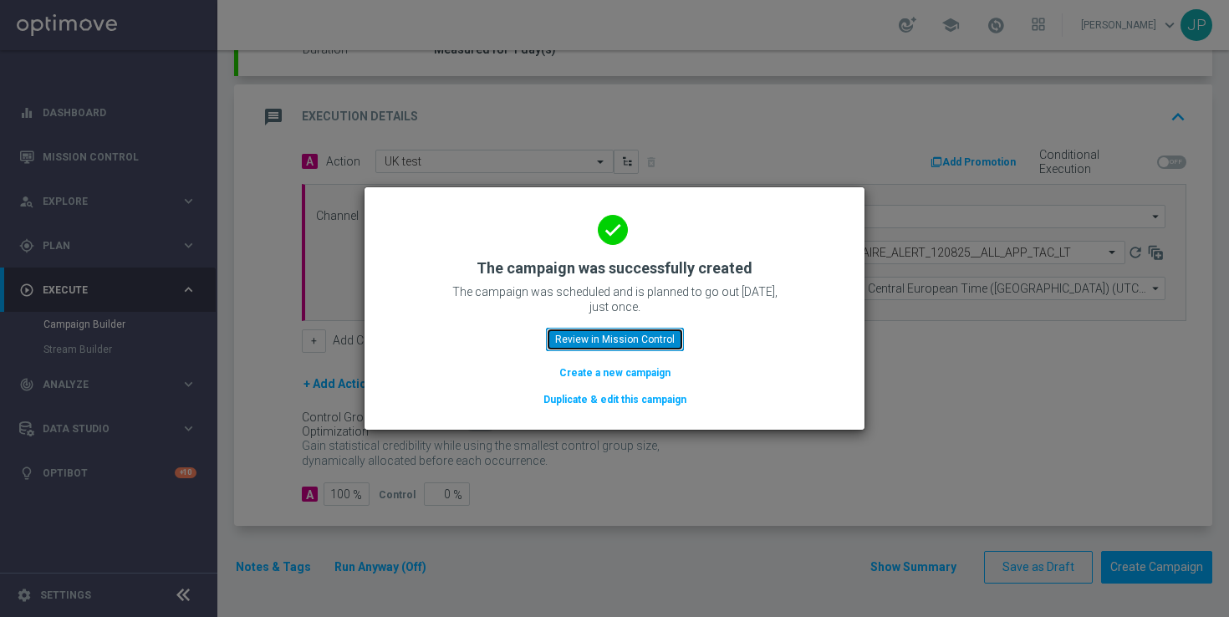
click at [668, 338] on button "Review in Mission Control" at bounding box center [615, 339] width 138 height 23
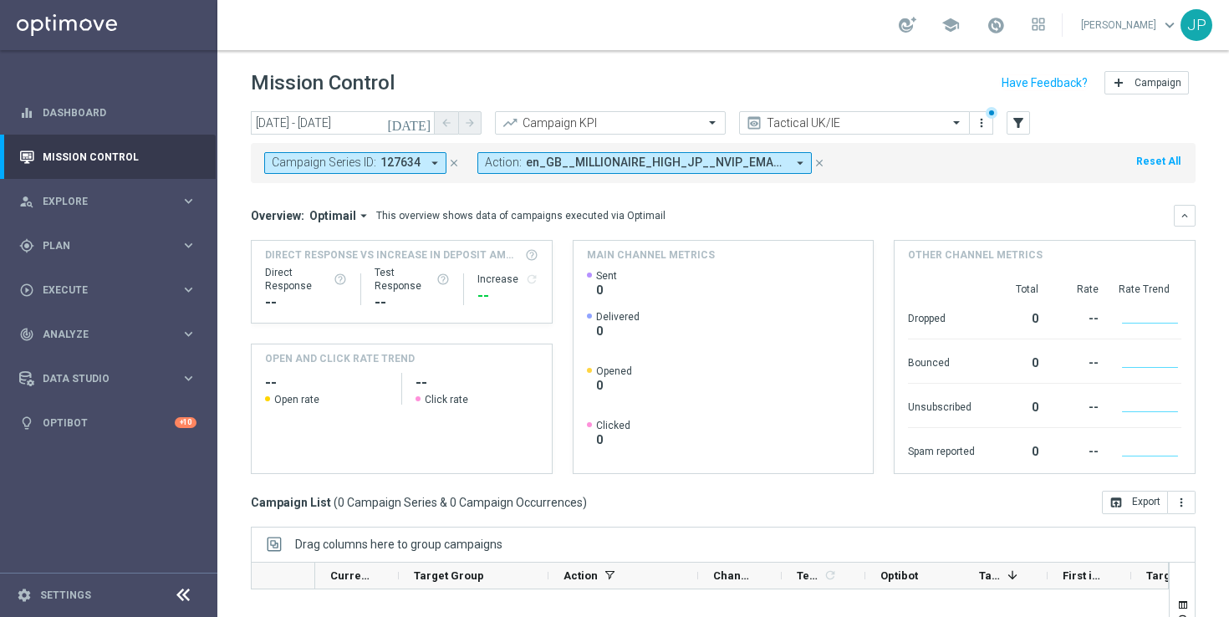
click at [813, 162] on icon "close" at bounding box center [819, 163] width 12 height 12
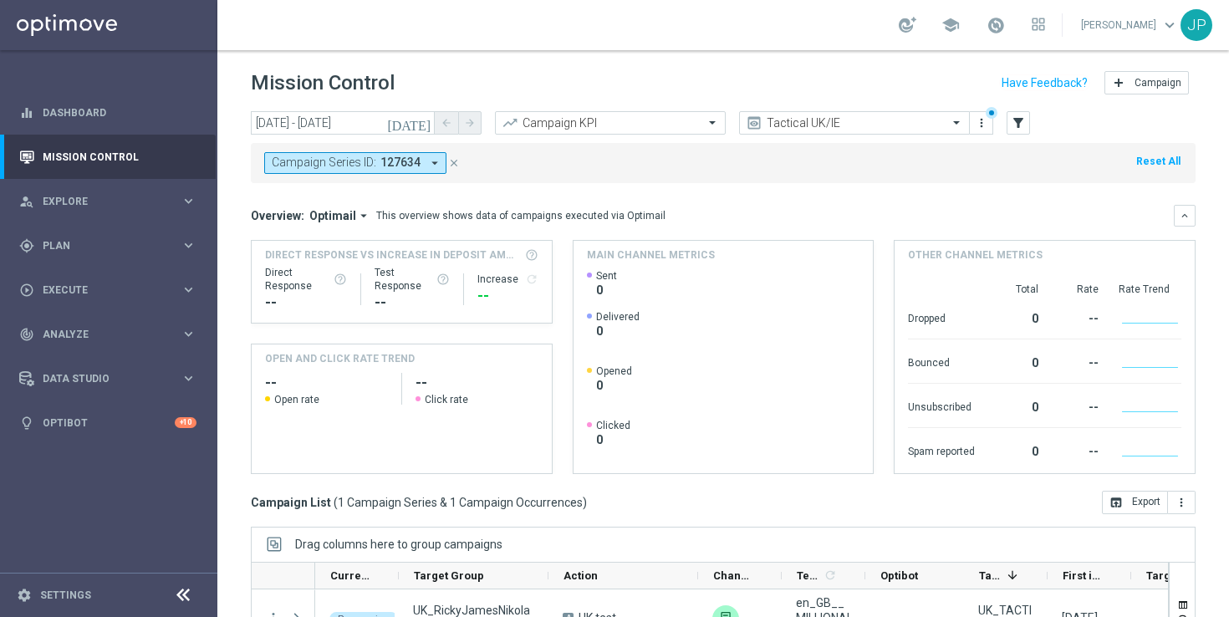
click at [452, 164] on icon "close" at bounding box center [454, 163] width 12 height 12
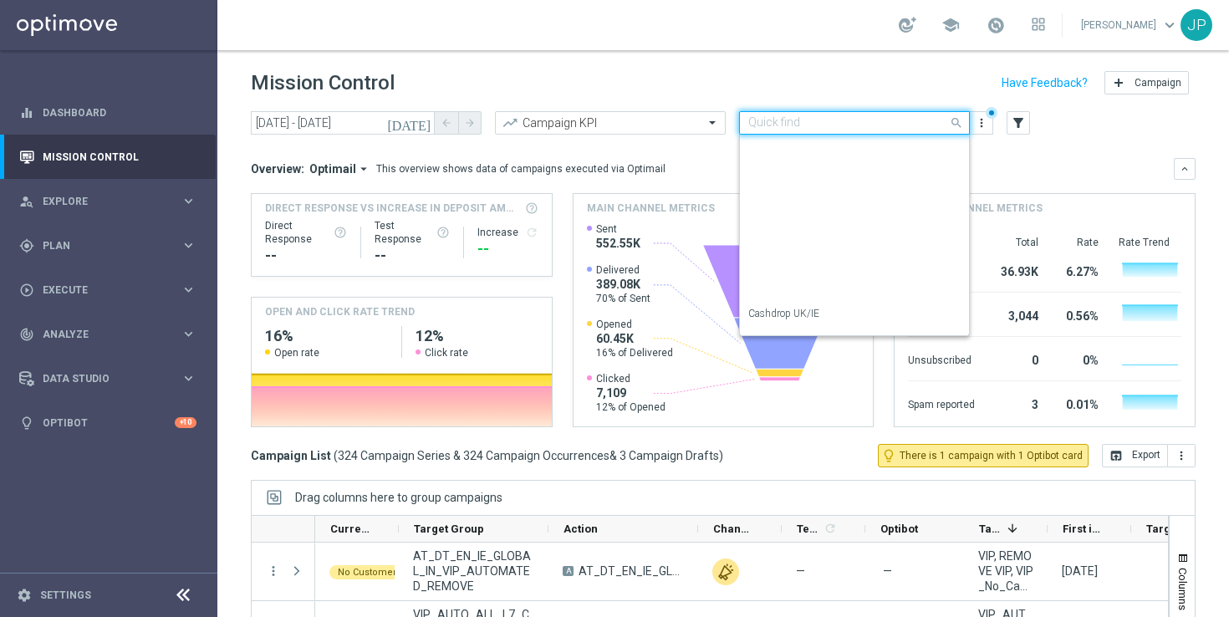
click at [811, 116] on input "text" at bounding box center [837, 123] width 179 height 14
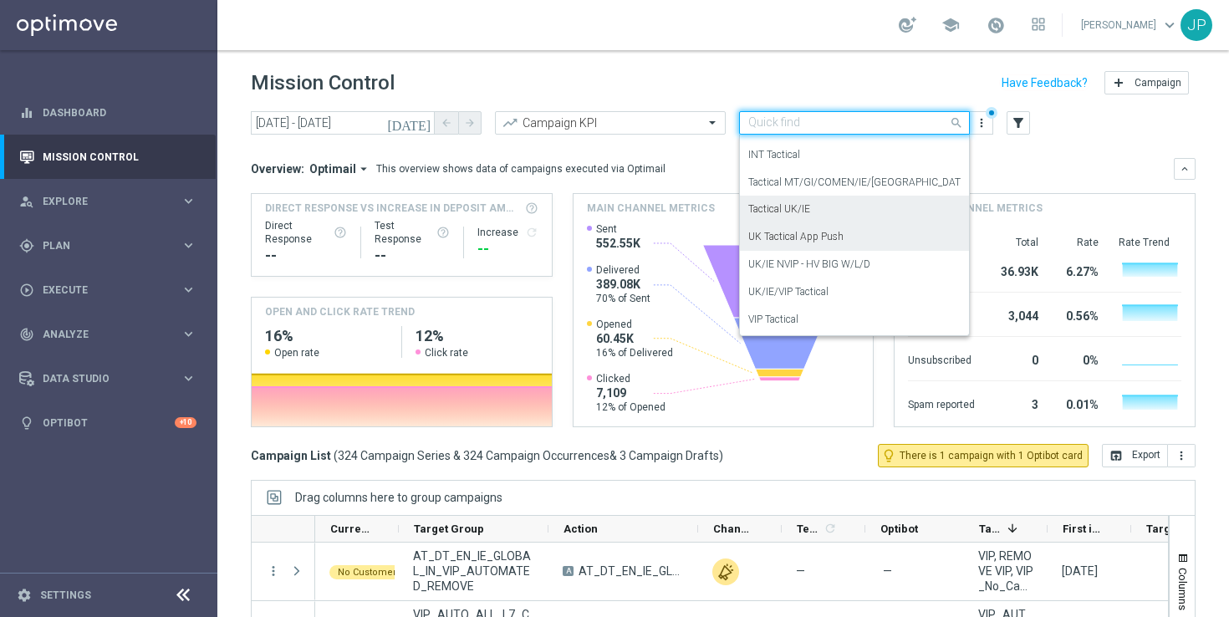
drag, startPoint x: 797, startPoint y: 249, endPoint x: 812, endPoint y: 221, distance: 31.0
click at [797, 249] on div "UK Tactical App Push" at bounding box center [854, 237] width 212 height 28
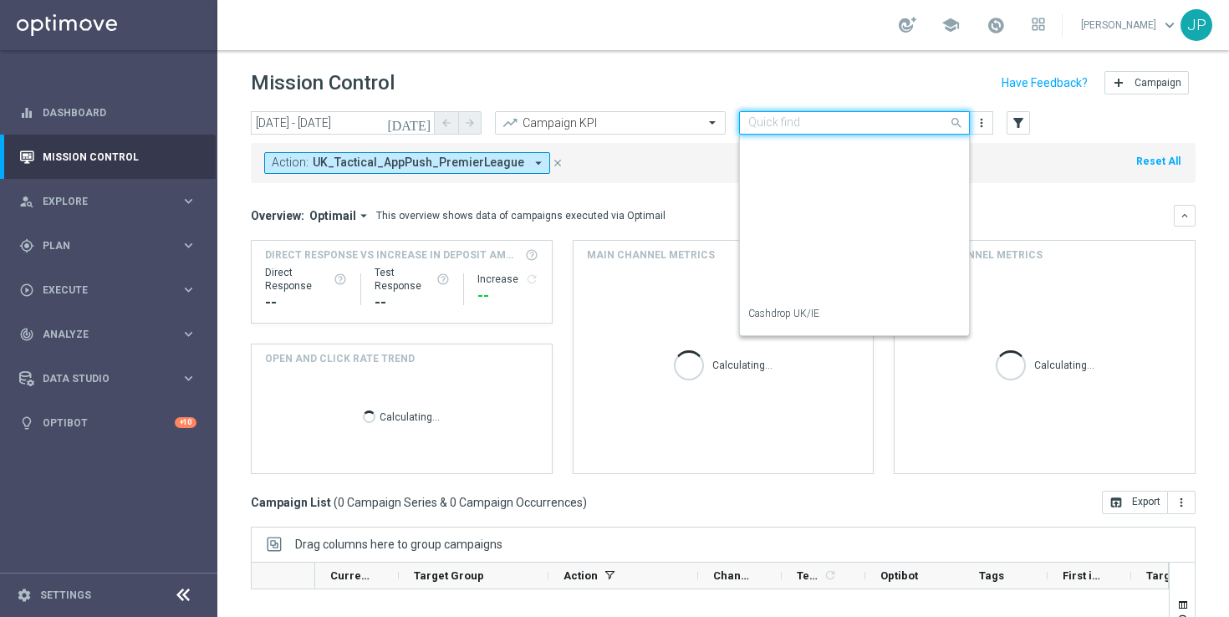
click at [872, 121] on input "text" at bounding box center [837, 123] width 179 height 14
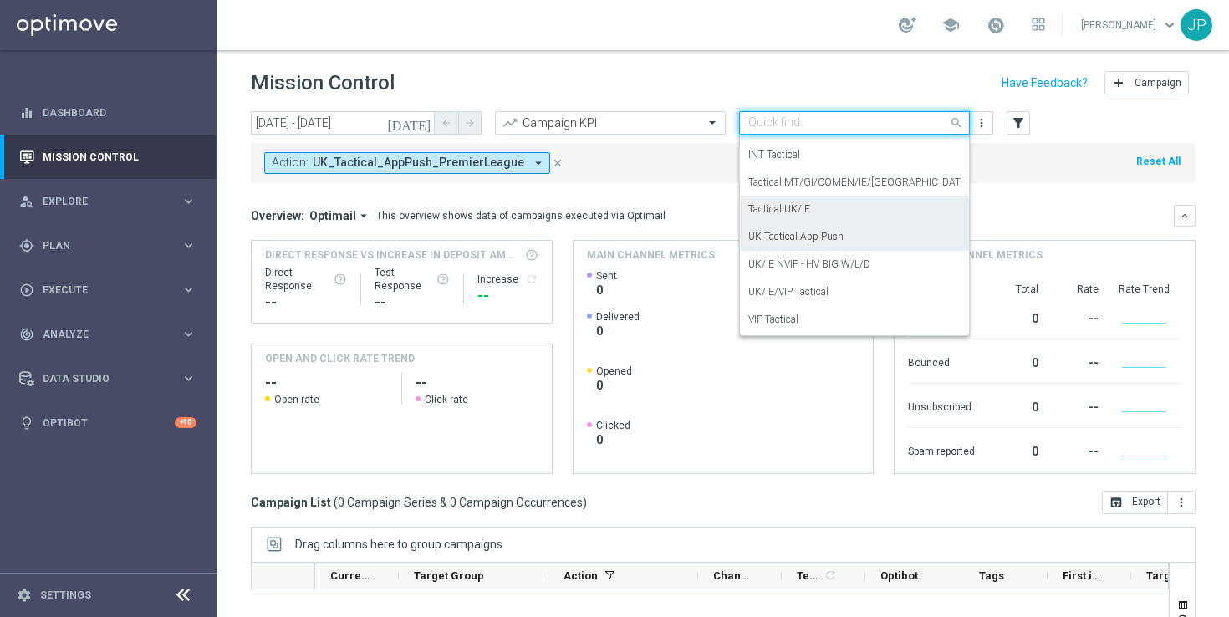
click at [846, 208] on div "Tactical UK/IE" at bounding box center [854, 210] width 212 height 28
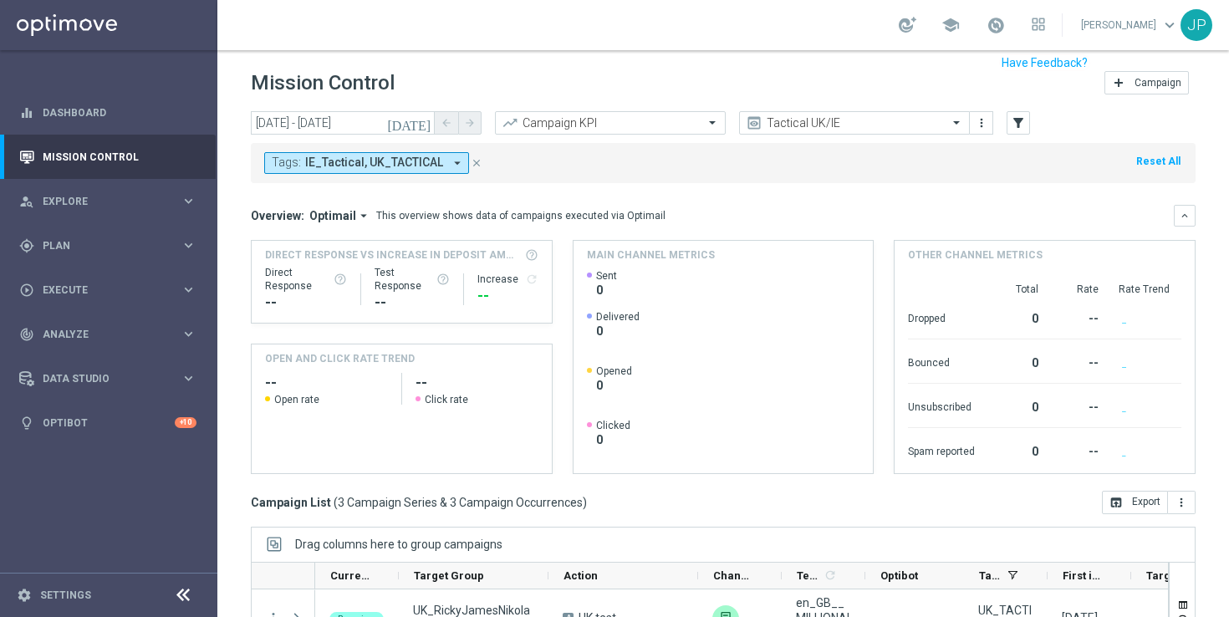
scroll to position [219, 0]
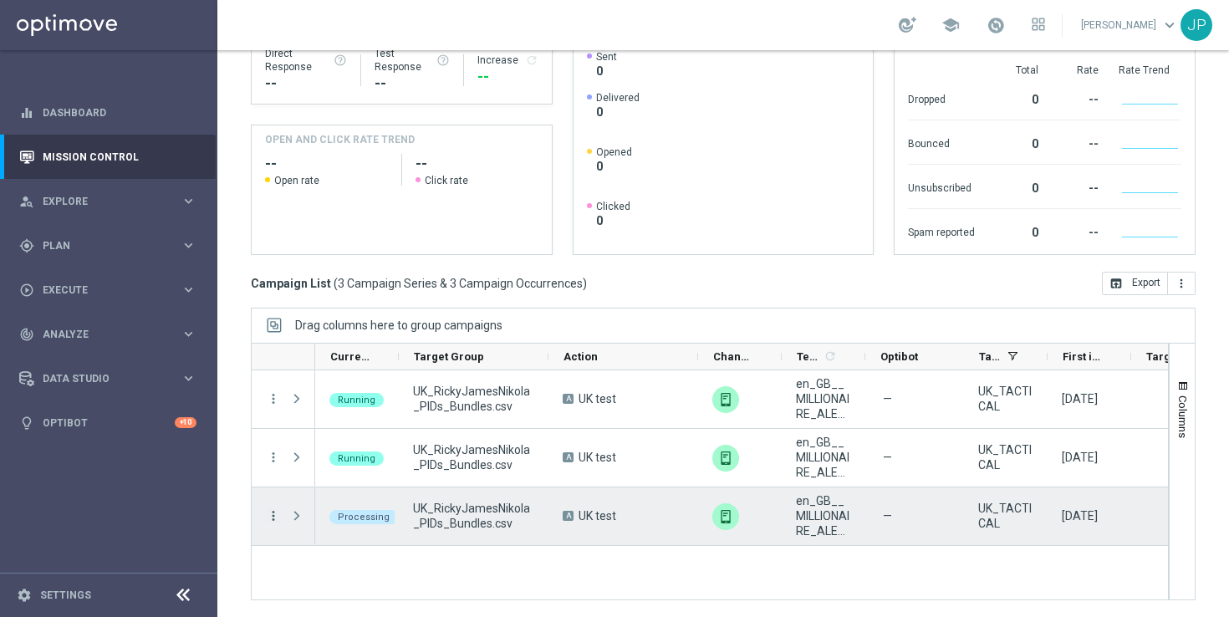
click at [275, 518] on icon "more_vert" at bounding box center [273, 515] width 15 height 15
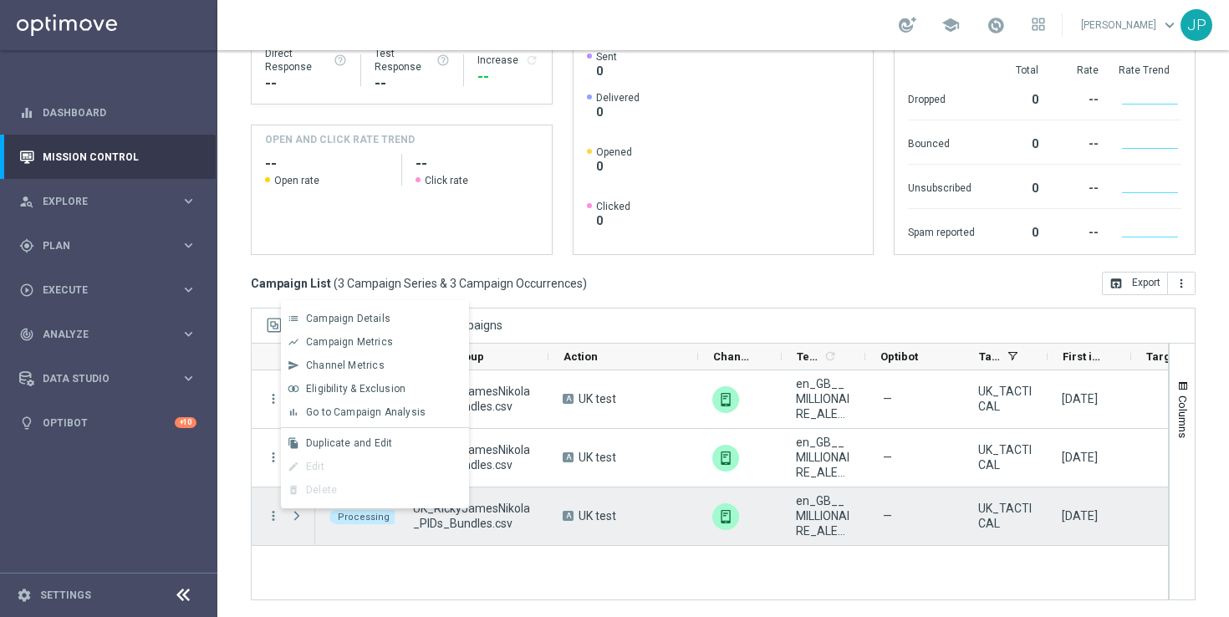
click at [502, 539] on div "UK_RickyJamesNikola_PIDs_Bundles.csv" at bounding box center [474, 516] width 150 height 58
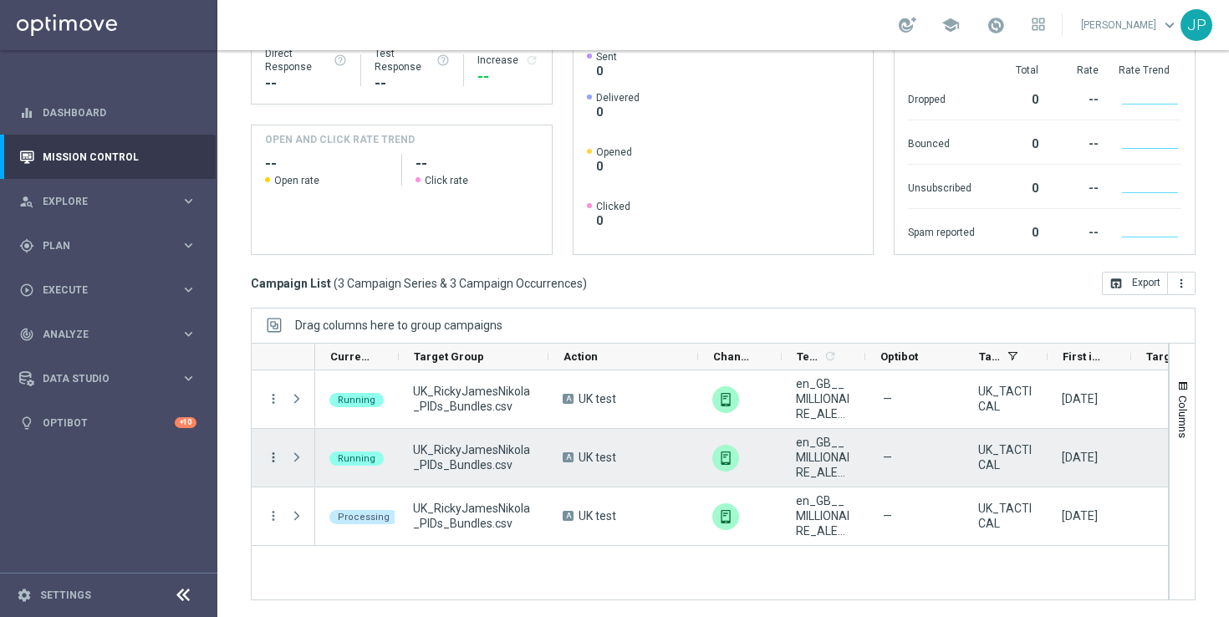
click at [273, 459] on icon "more_vert" at bounding box center [273, 457] width 15 height 15
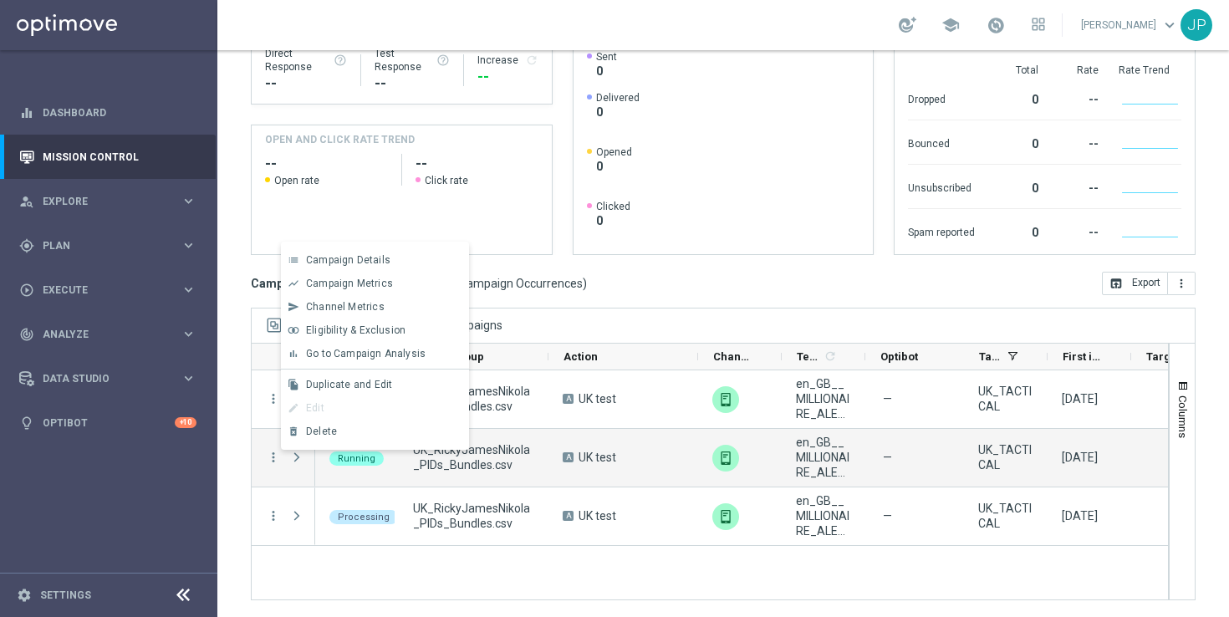
click at [446, 565] on div "Running UK_RickyJamesNikola_PIDs_Bundles.csv A UK test unfold_more en_GB__MILLI…" at bounding box center [741, 484] width 853 height 229
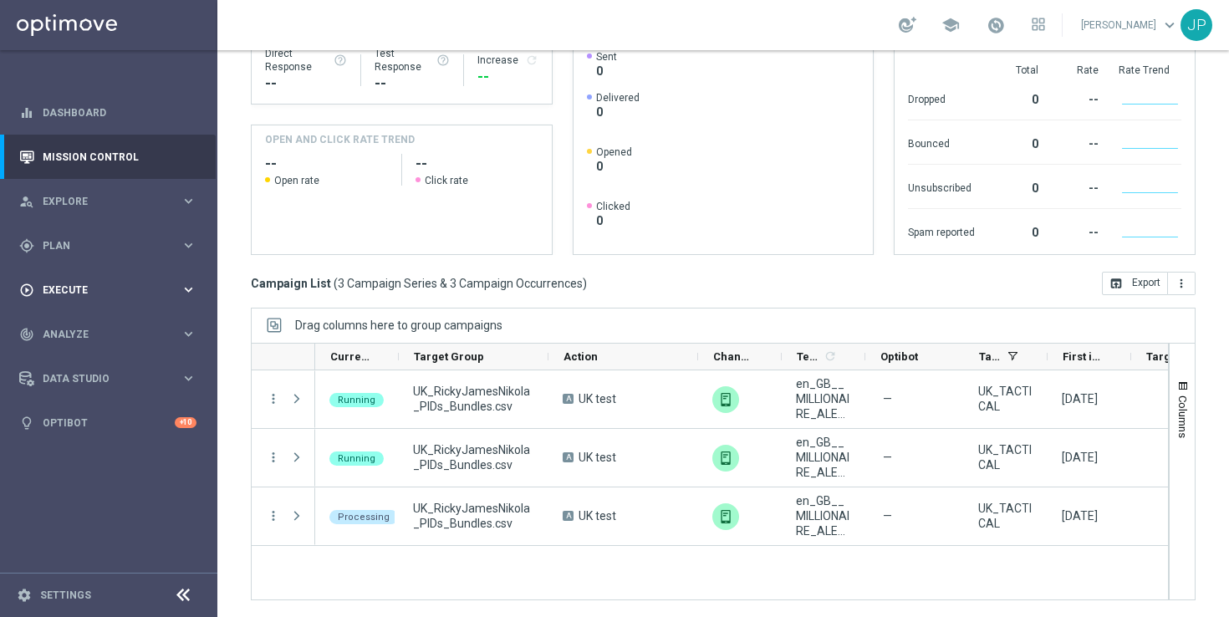
click at [156, 283] on div "play_circle_outline Execute" at bounding box center [99, 289] width 161 height 15
click at [116, 322] on link "Campaign Builder" at bounding box center [108, 324] width 130 height 13
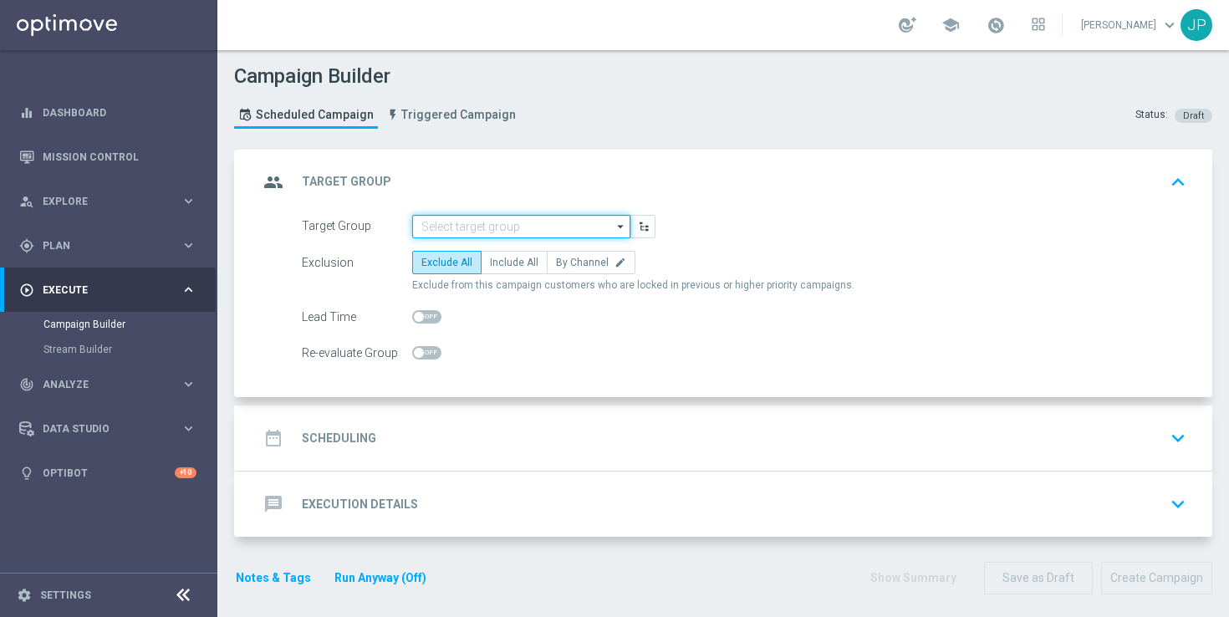
click at [522, 223] on input at bounding box center [521, 226] width 218 height 23
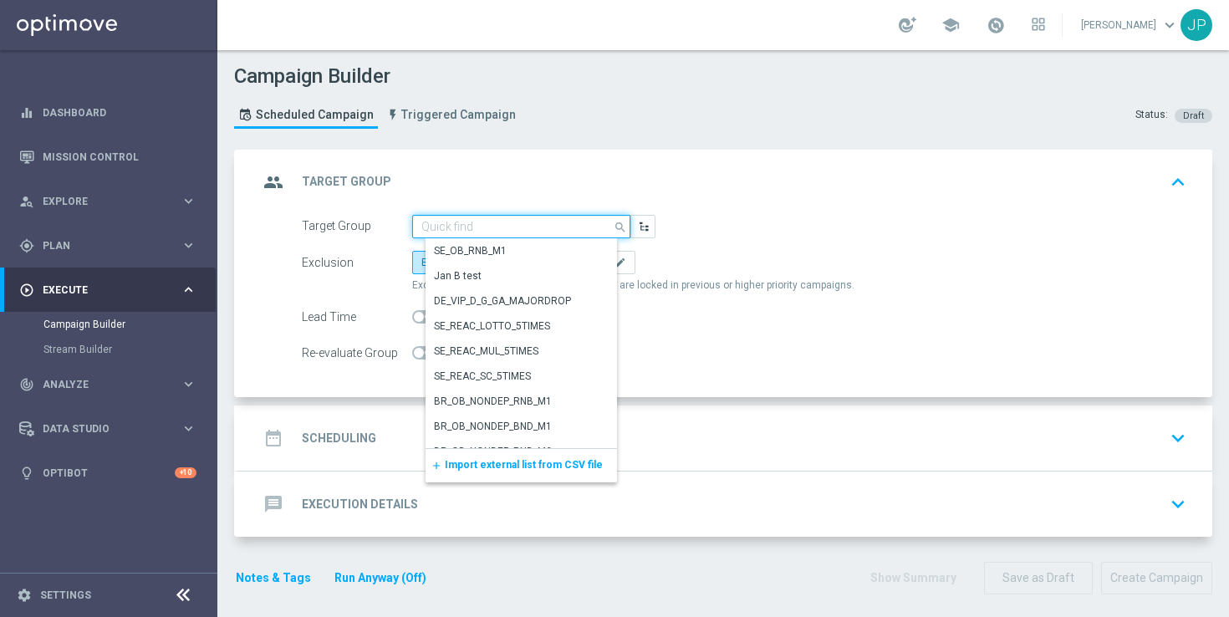
paste input "SMS - GI ALL | Staked on Lotto - Previous 365 Days"
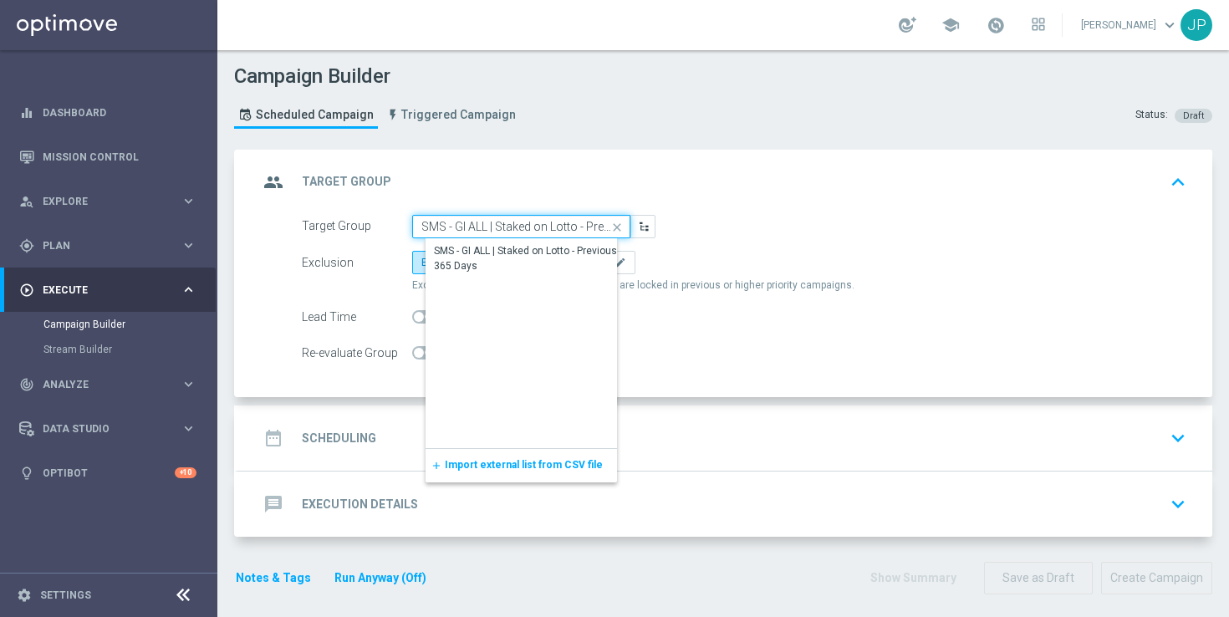
scroll to position [0, 67]
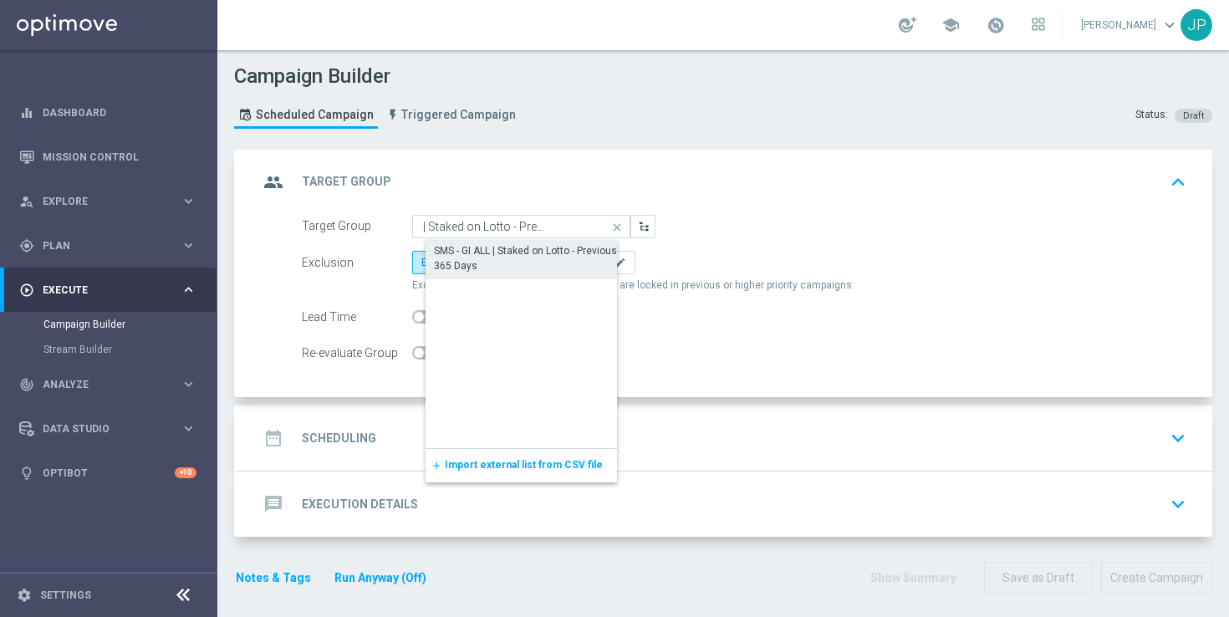
click at [526, 247] on div "SMS - GI ALL | Staked on Lotto - Previous 365 Days" at bounding box center [534, 258] width 201 height 30
type input "SMS - GI ALL | Staked on Lotto - Previous 365 Days"
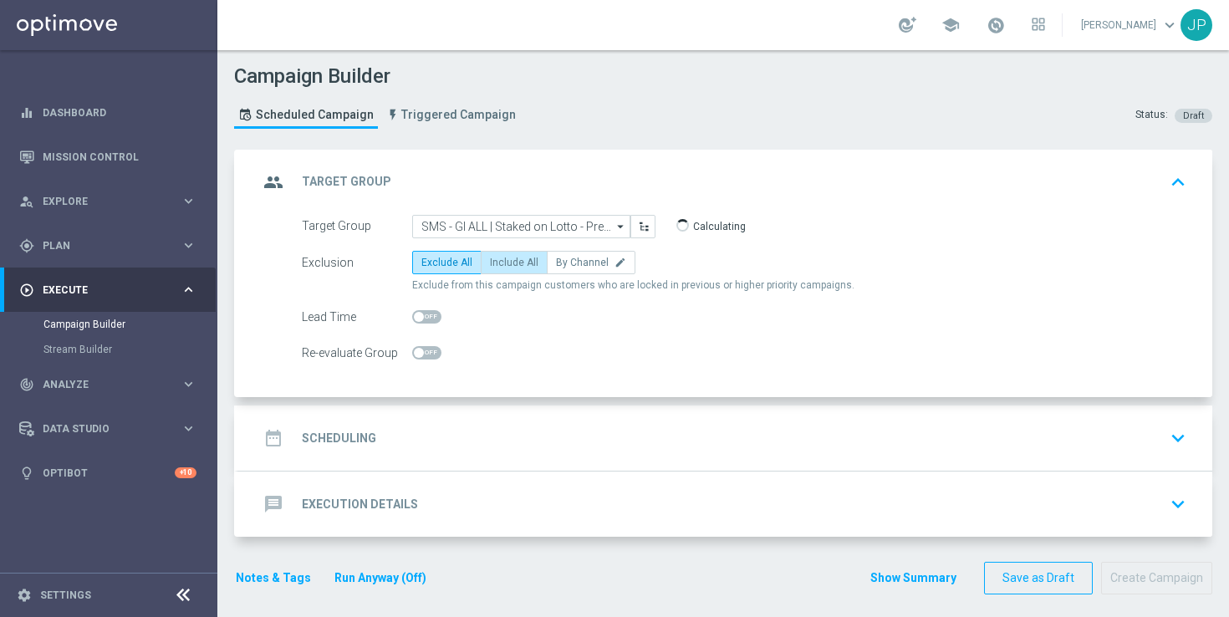
click at [522, 252] on label "Include All" at bounding box center [514, 262] width 67 height 23
click at [501, 260] on input "Include All" at bounding box center [495, 265] width 11 height 11
radio input "true"
click at [549, 430] on div "date_range Scheduling keyboard_arrow_down" at bounding box center [725, 438] width 934 height 32
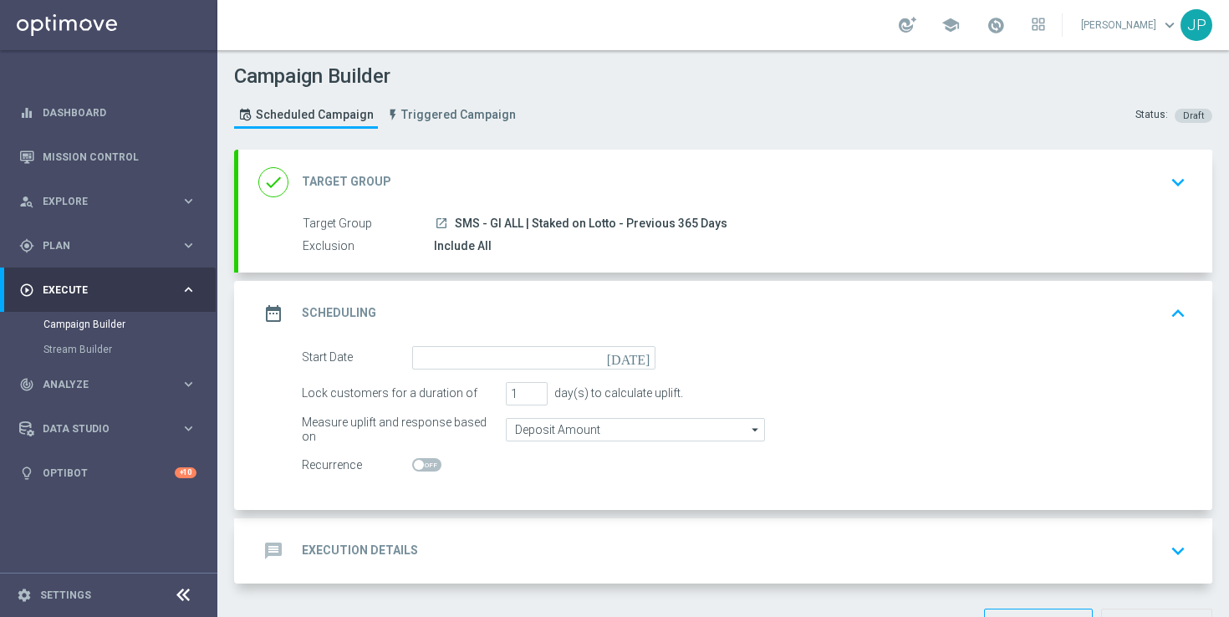
click at [640, 349] on icon "[DATE]" at bounding box center [631, 355] width 49 height 18
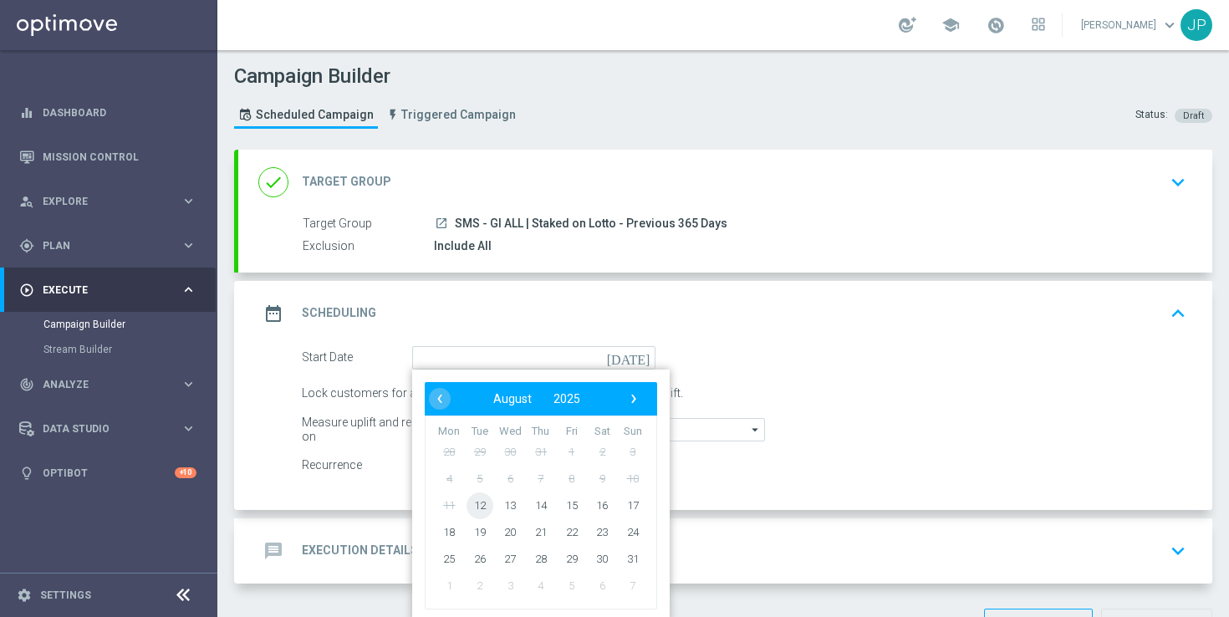
click at [491, 501] on span "12" at bounding box center [479, 504] width 27 height 27
type input "[DATE]"
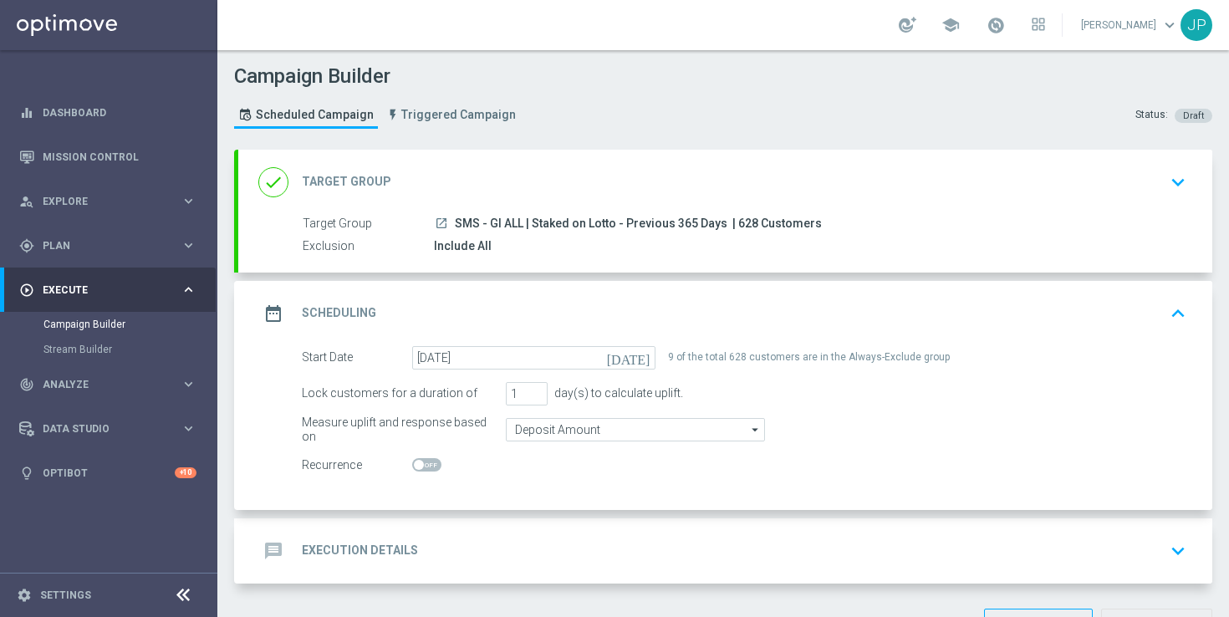
scroll to position [57, 0]
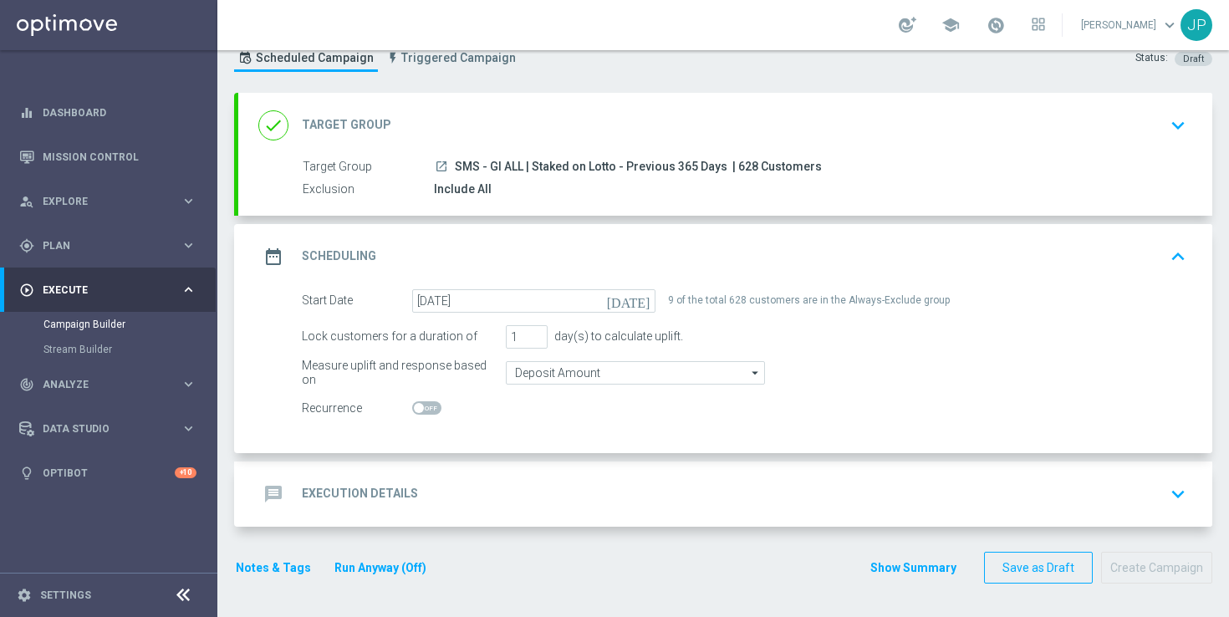
click at [730, 470] on div "message Execution Details keyboard_arrow_down" at bounding box center [725, 493] width 974 height 65
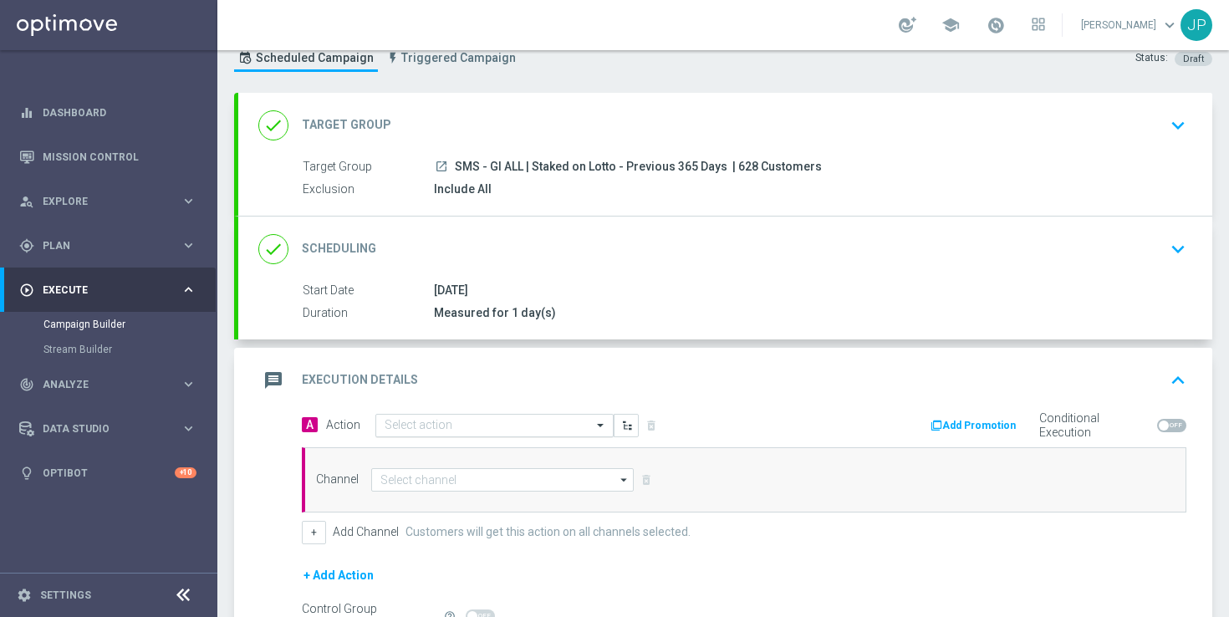
click at [468, 423] on input "text" at bounding box center [477, 426] width 186 height 14
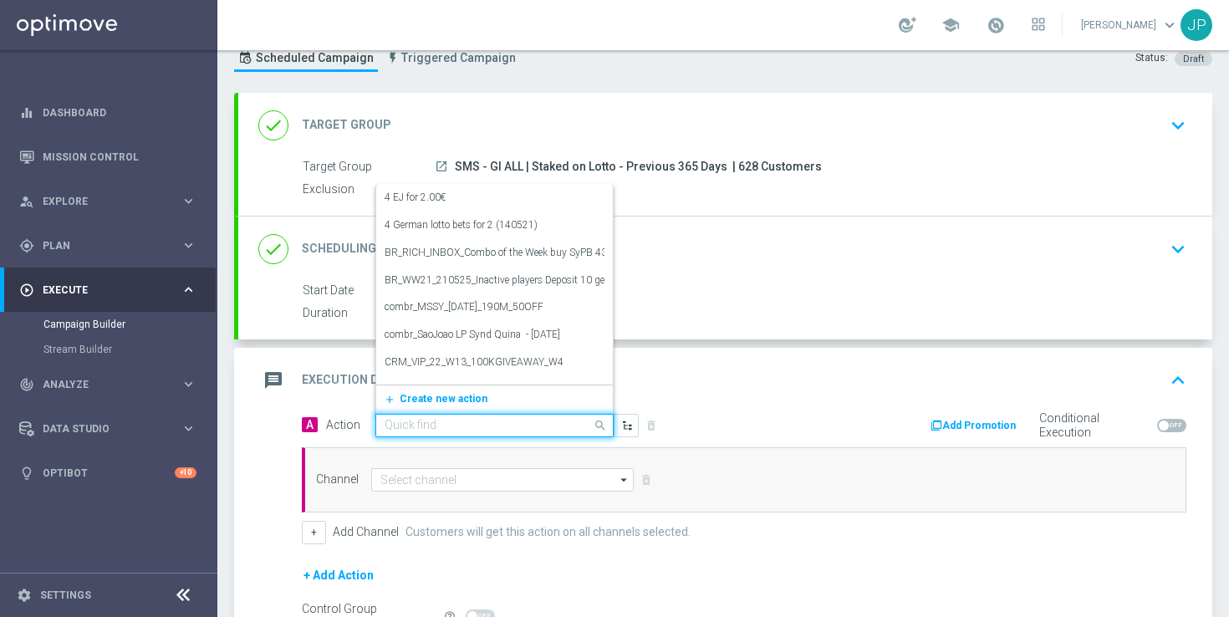
paste input "en_GI_ALL_TAC_LT_25_W33_EUROMILLIONS_6FOR5"
type input "en_GI_ALL_TAC_LT_25_W33_EUROMILLIONS_6FOR5"
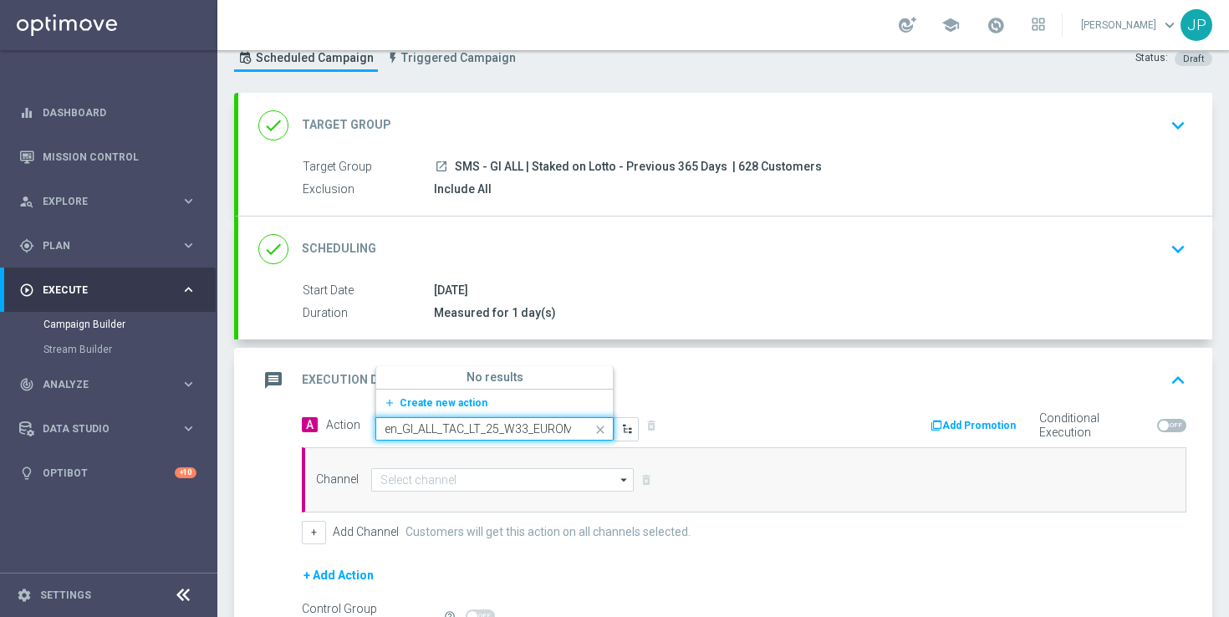
scroll to position [0, 83]
click at [461, 402] on span "Create new action" at bounding box center [444, 403] width 88 height 12
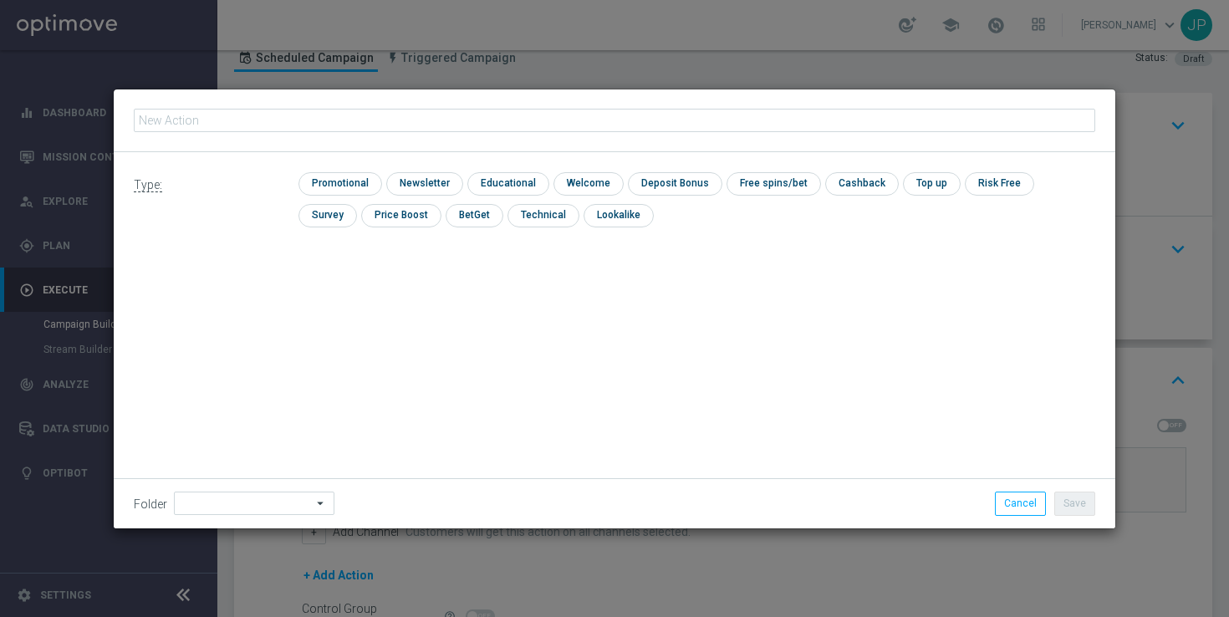
type input "en_GI_ALL_TAC_LT_25_W33_EUROMILLIONS_6FOR5"
click at [345, 175] on input "checkbox" at bounding box center [337, 183] width 79 height 23
checkbox input "true"
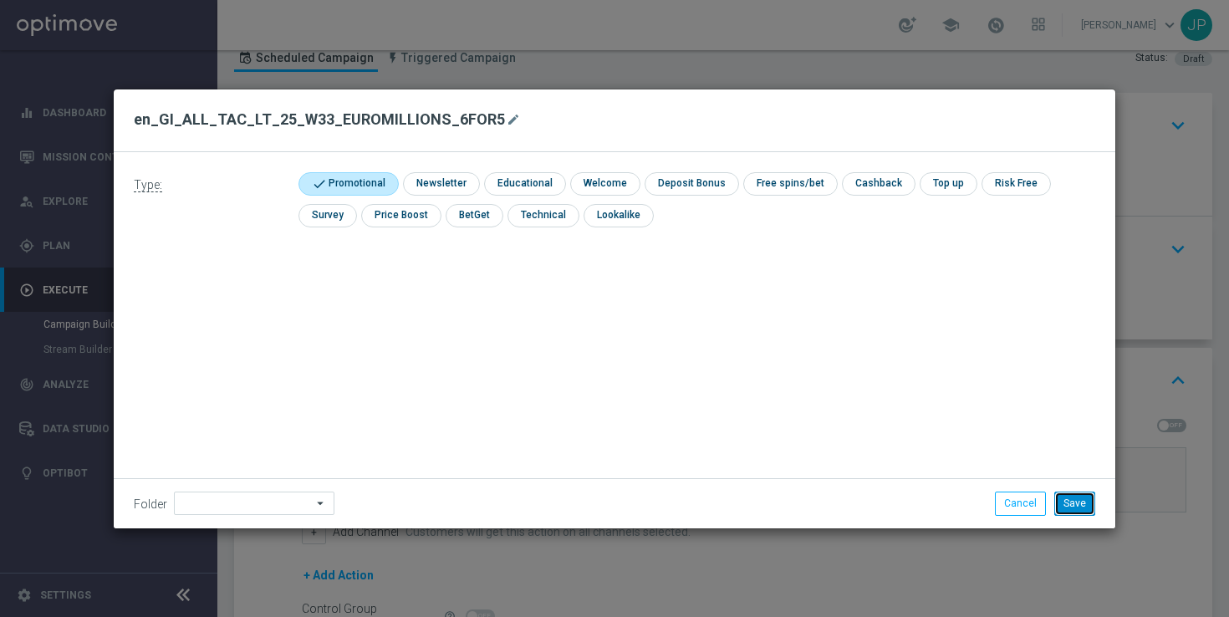
click at [1089, 507] on button "Save" at bounding box center [1074, 502] width 41 height 23
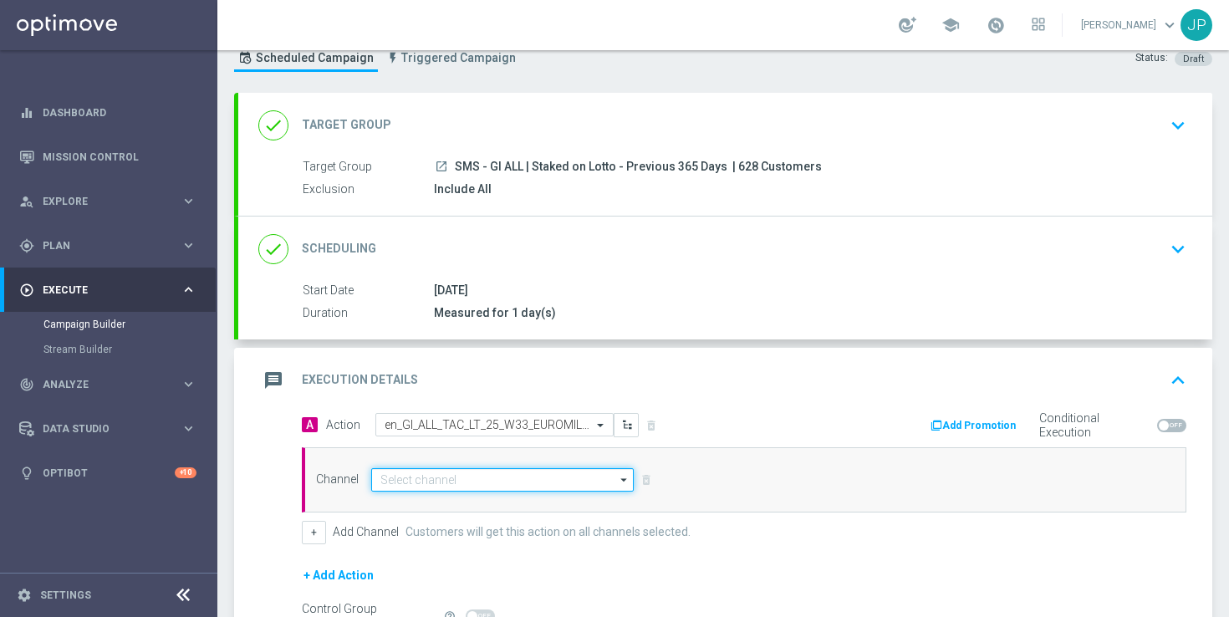
click at [492, 485] on input at bounding box center [502, 479] width 262 height 23
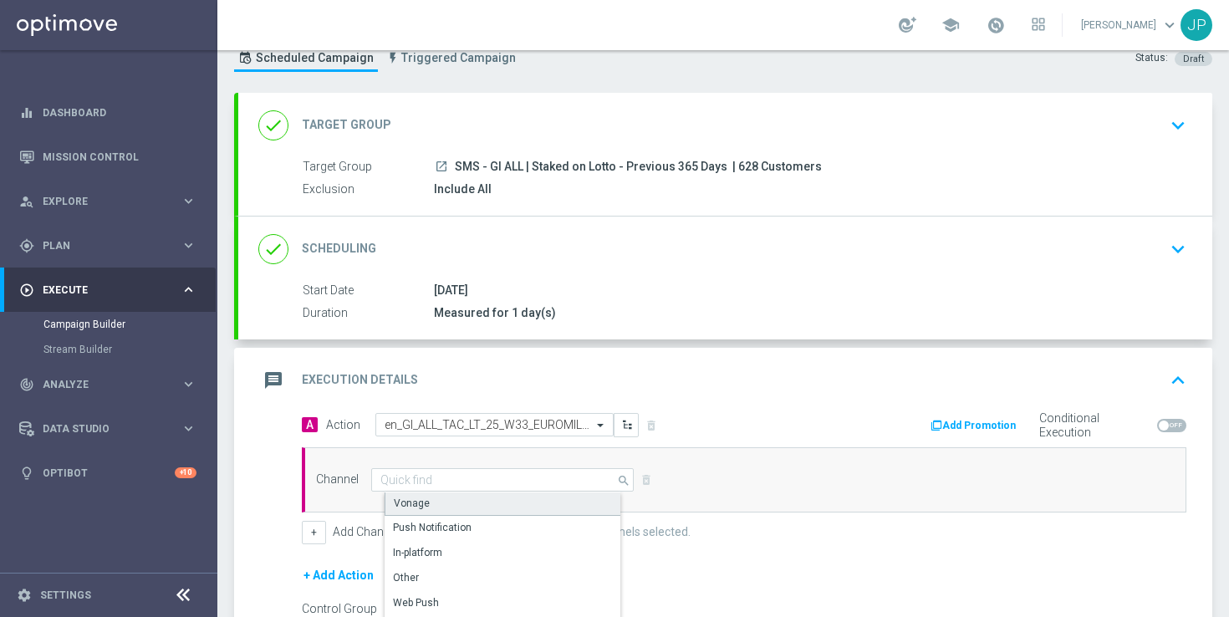
click at [527, 502] on div "Vonage" at bounding box center [508, 503] width 249 height 25
type input "Vonage"
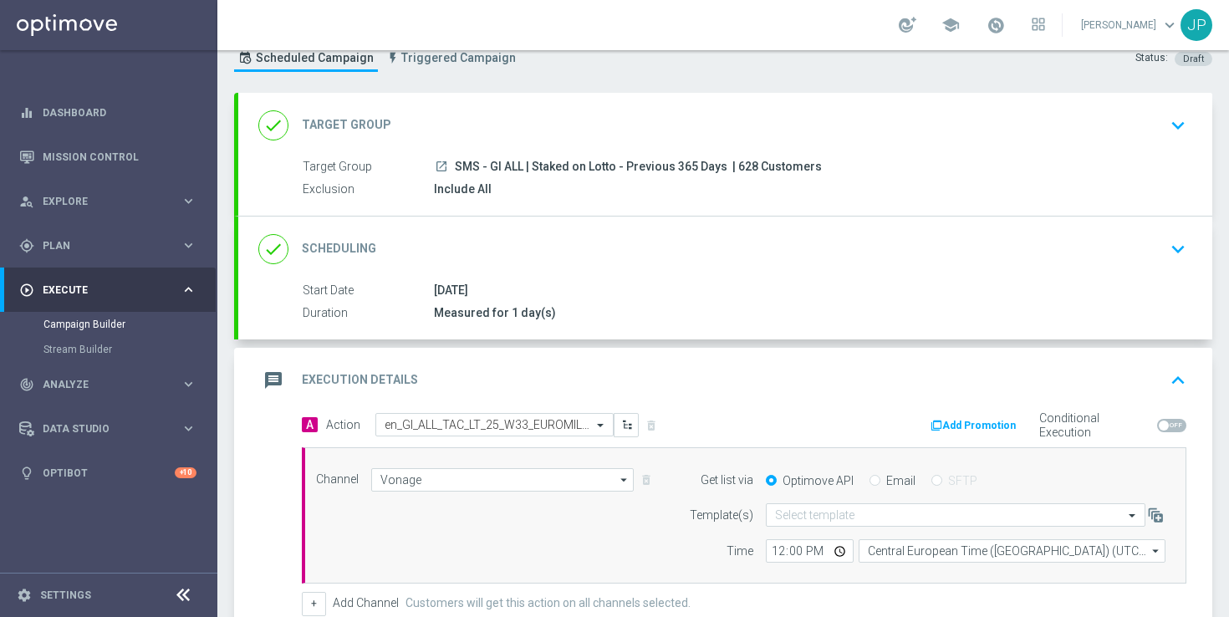
click at [779, 420] on div "Add Promotion Conditional Execution" at bounding box center [971, 426] width 455 height 26
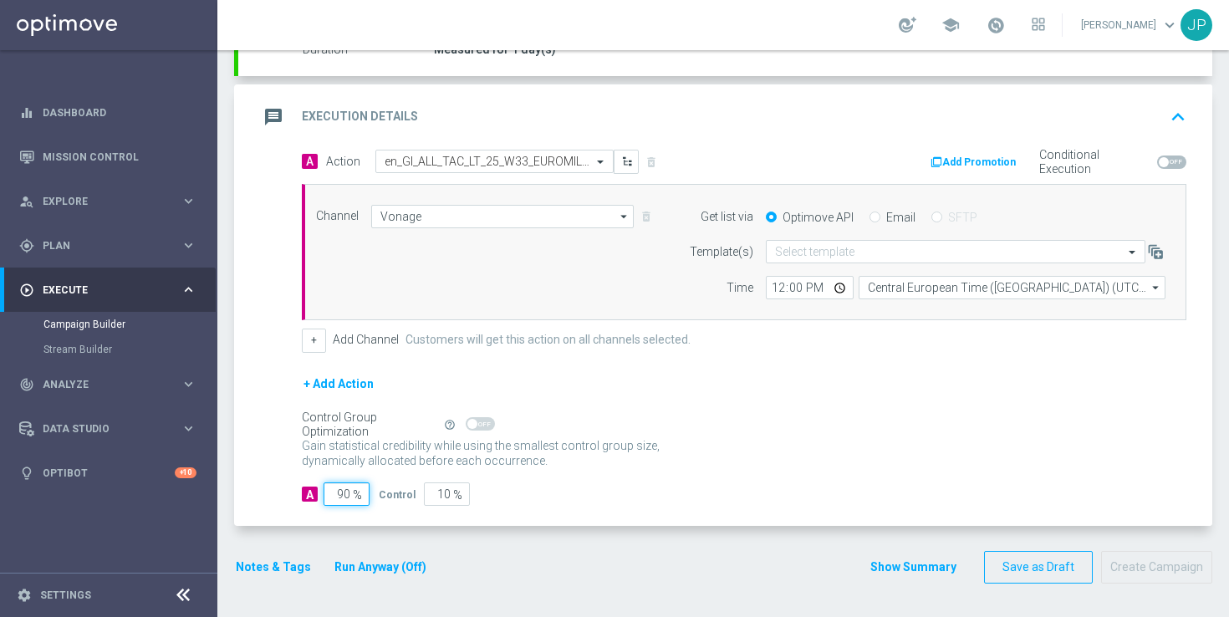
click at [340, 494] on input "90" at bounding box center [346, 493] width 46 height 23
type input "0"
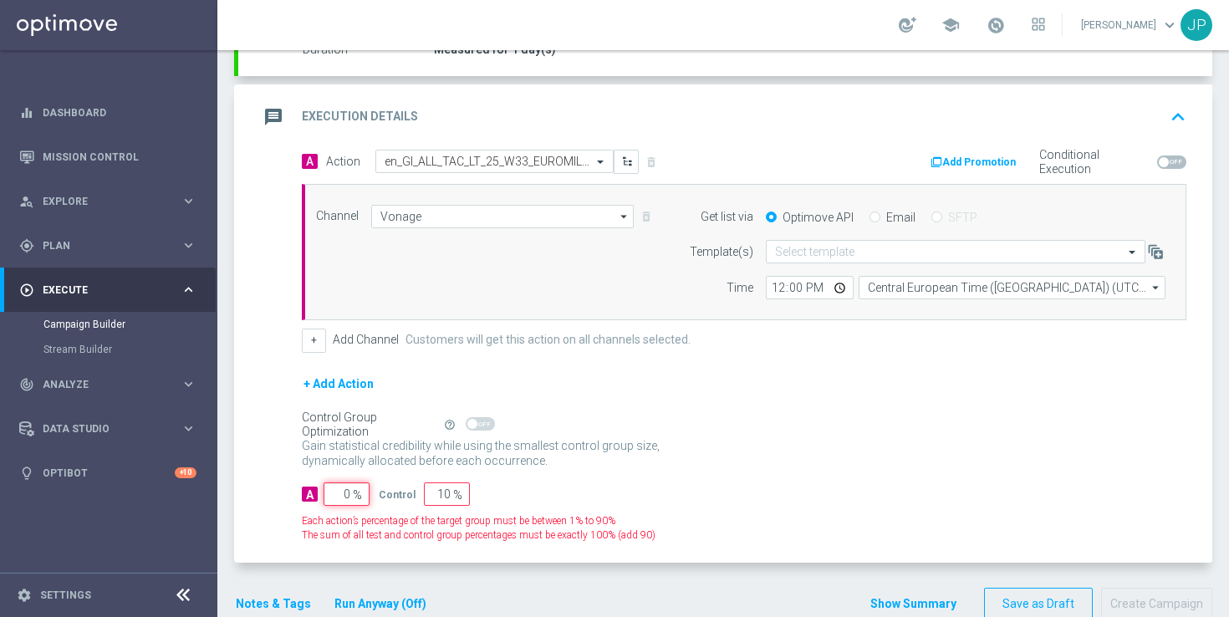
type input "100"
type input "10"
type input "90"
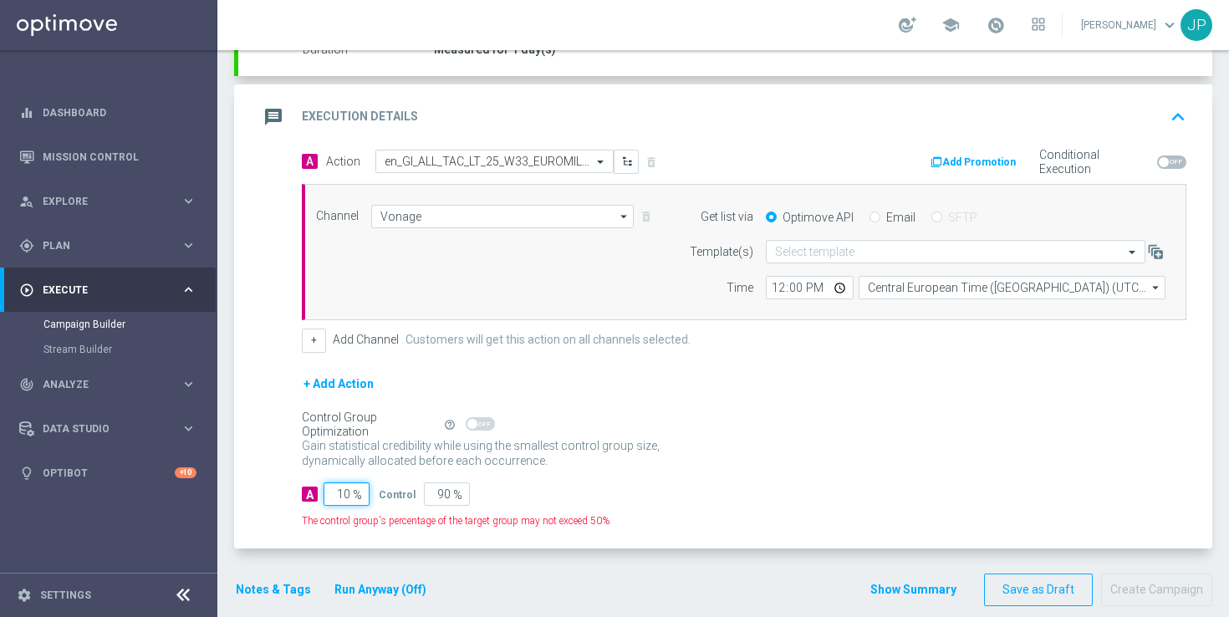
type input "100"
type input "0"
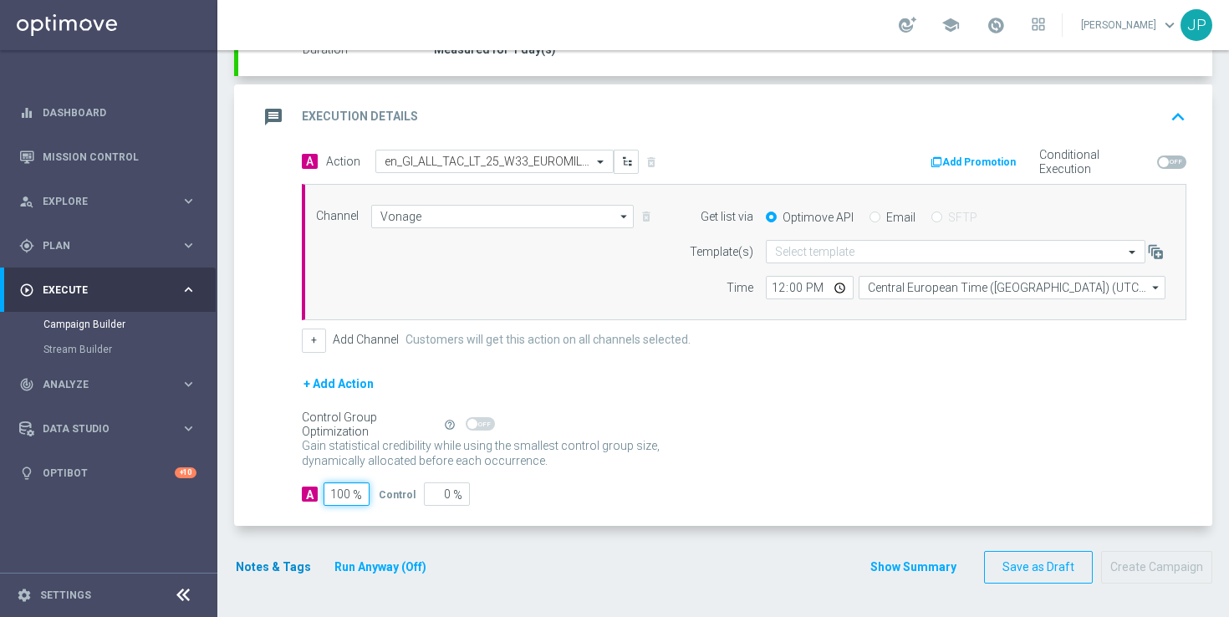
type input "100"
click at [281, 567] on button "Notes & Tags" at bounding box center [273, 567] width 79 height 21
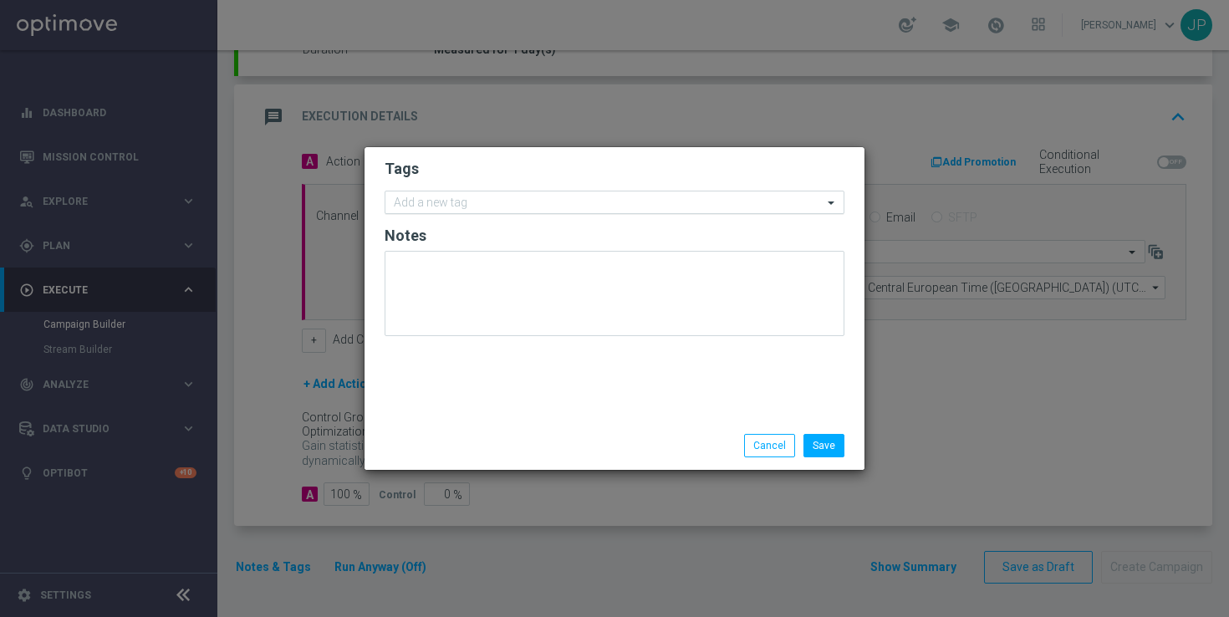
click at [648, 207] on input "text" at bounding box center [608, 203] width 429 height 14
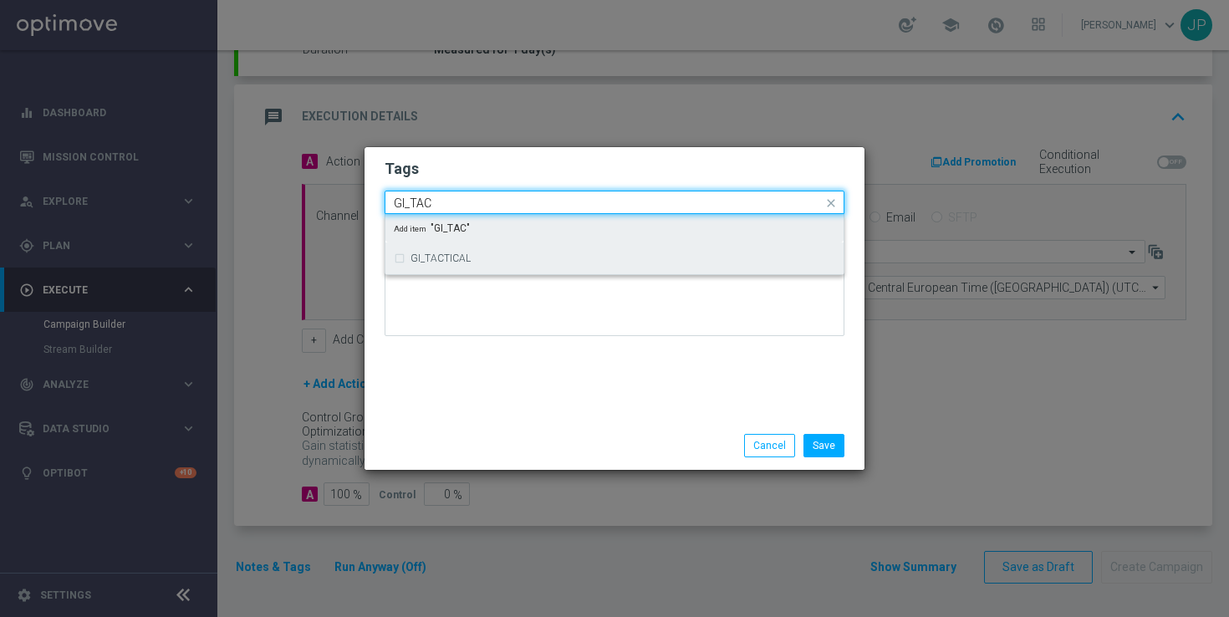
click at [683, 268] on div "GI_TACTICAL" at bounding box center [614, 258] width 441 height 27
type input "GI_TAC"
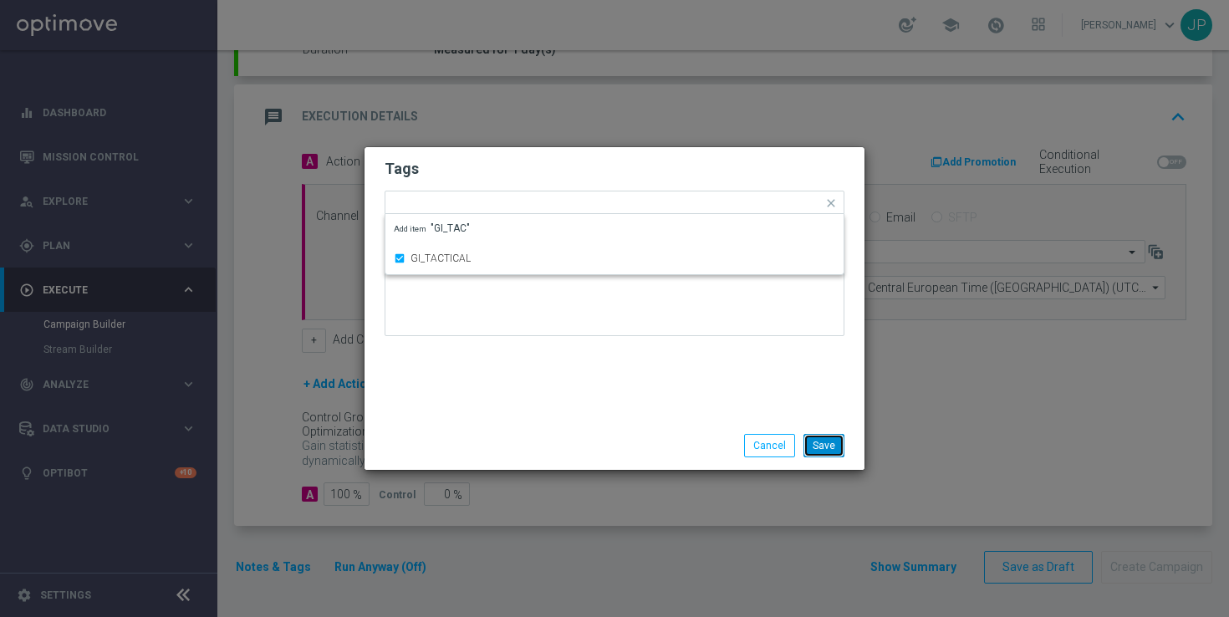
click at [829, 451] on button "Save" at bounding box center [823, 445] width 41 height 23
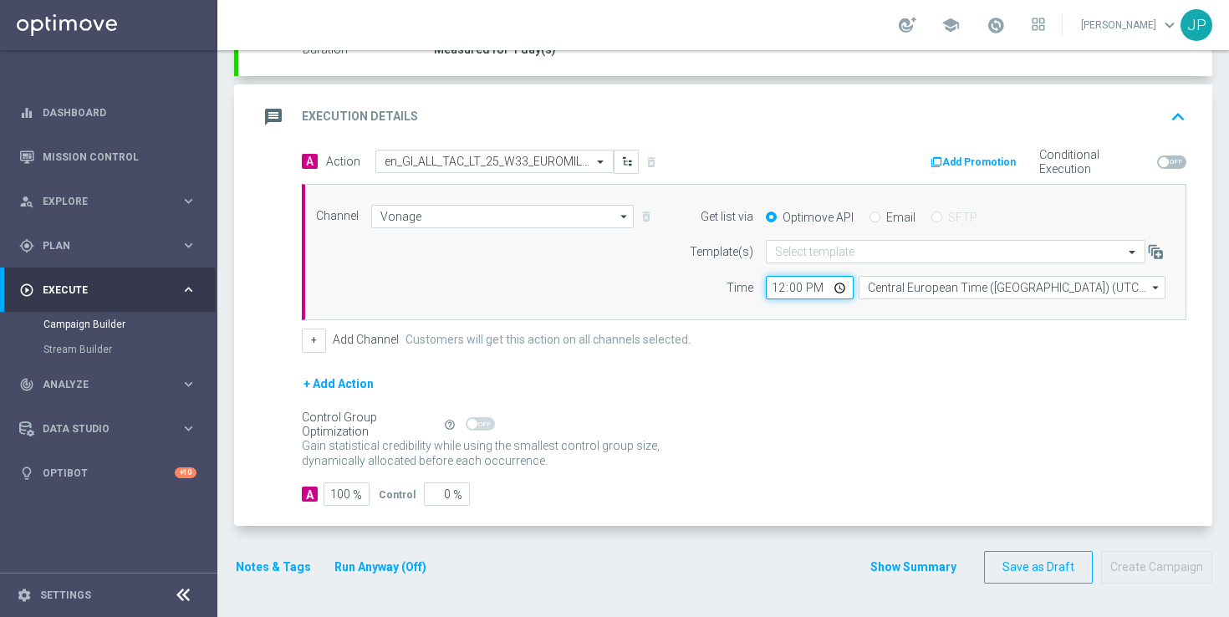
click at [776, 288] on input "12:00" at bounding box center [810, 287] width 88 height 23
type input "17:30"
click at [823, 323] on div "A Action Select action en_GI_ALL_TAC_LT_25_W33_EUROMILLIONS_6FOR5 delete_foreve…" at bounding box center [743, 251] width 909 height 203
click at [835, 258] on input "text" at bounding box center [939, 252] width 328 height 14
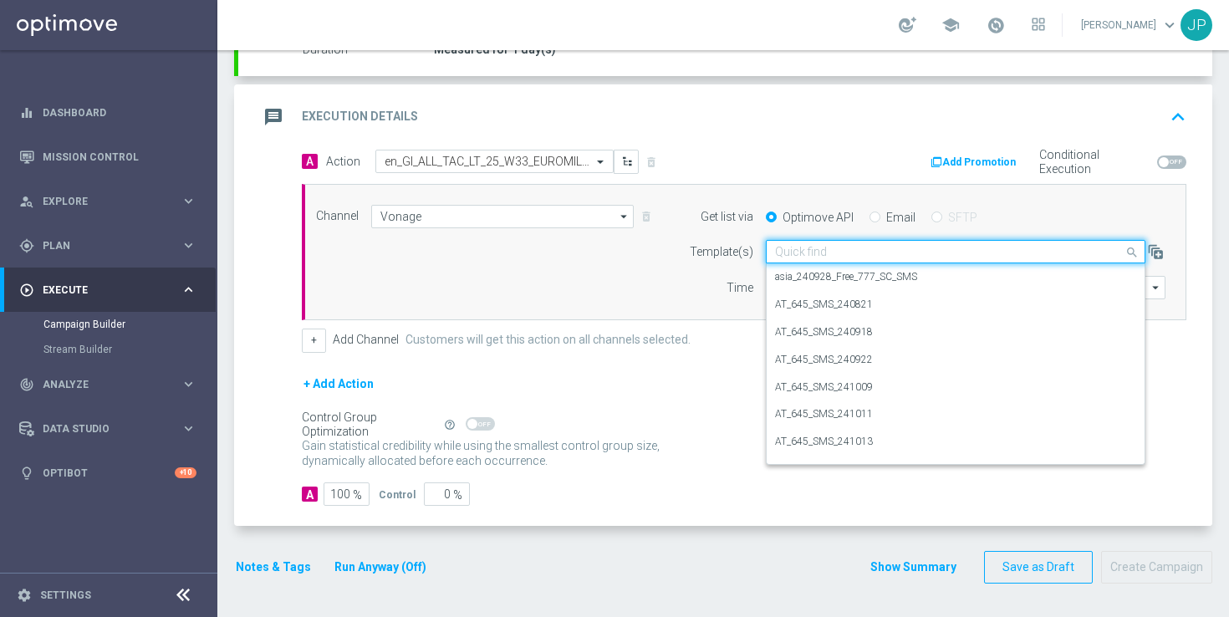
paste input "en_GI_ALL_TAC_LT_25_W33_EUROMILLIONS_6FOR5"
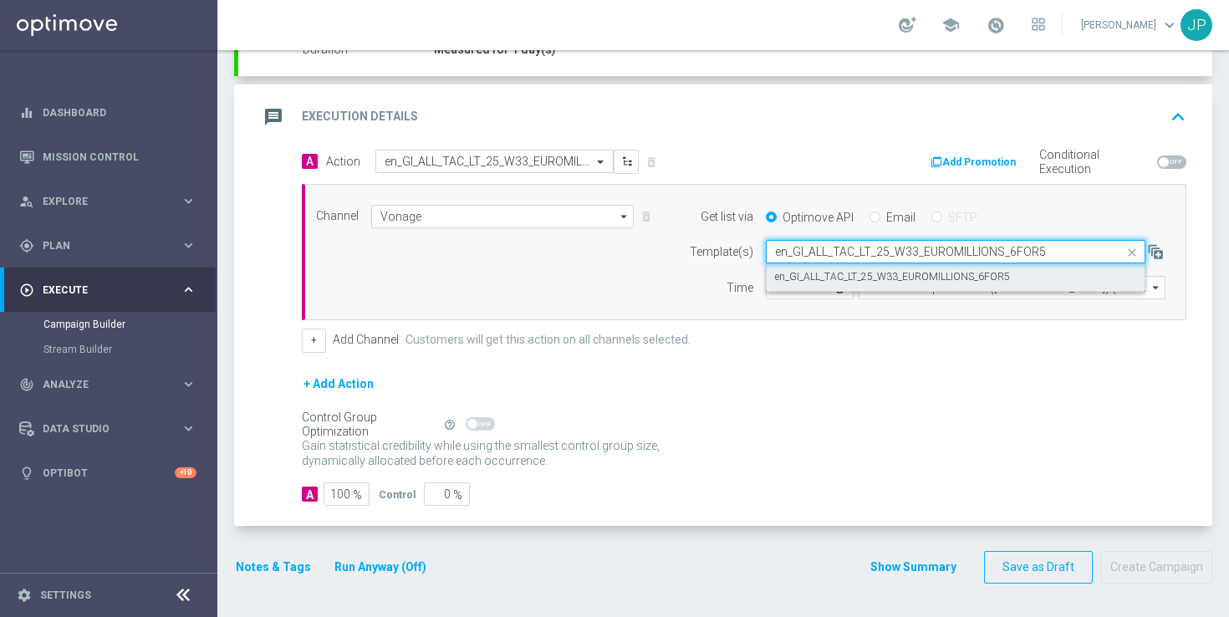
click at [964, 282] on label "en_GI_ALL_TAC_LT_25_W33_EUROMILLIONS_6FOR5" at bounding box center [892, 277] width 235 height 14
type input "en_GI_ALL_TAC_LT_25_W33_EUROMILLIONS_6FOR5"
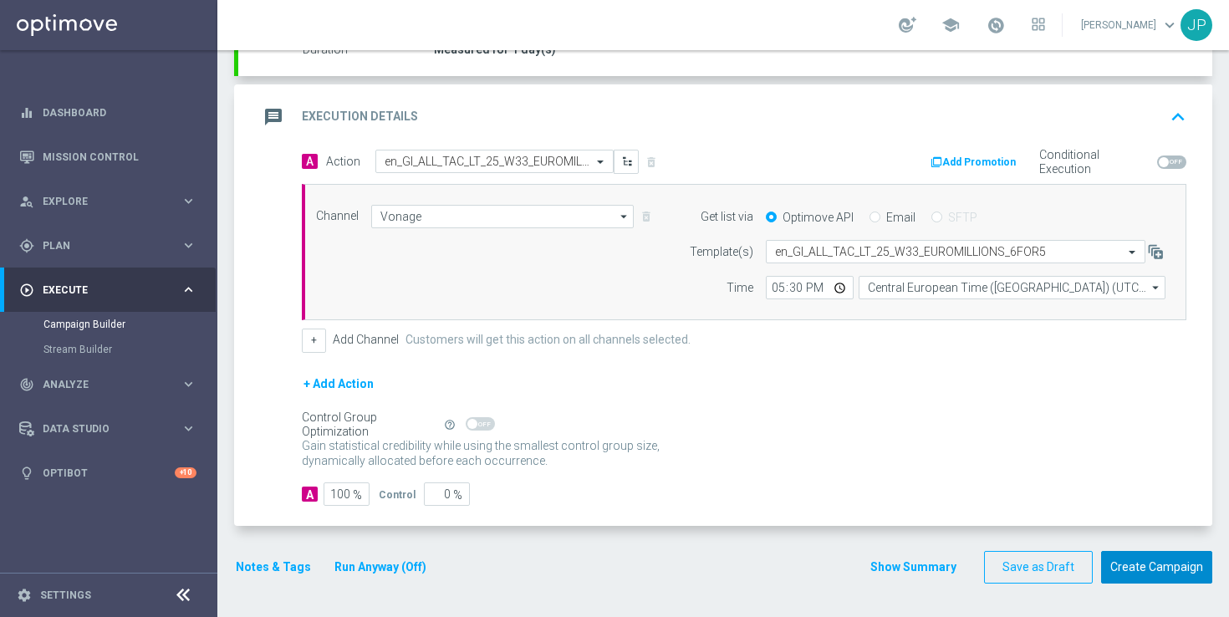
click at [1153, 567] on button "Create Campaign" at bounding box center [1156, 567] width 111 height 33
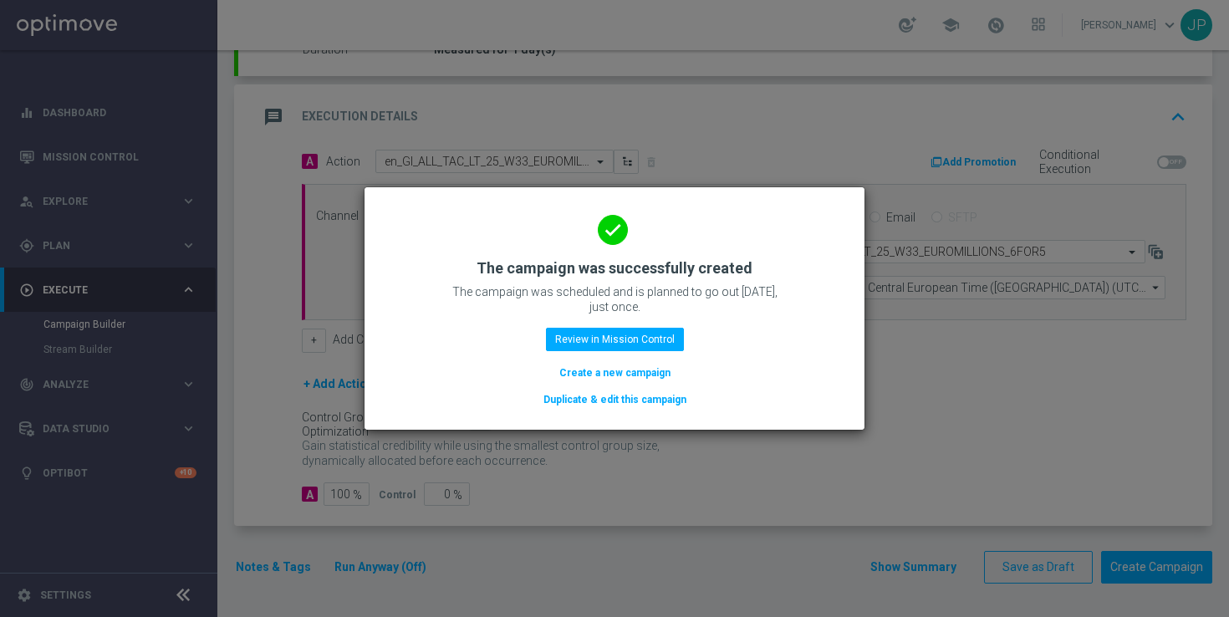
click at [645, 394] on button "Duplicate & edit this campaign" at bounding box center [615, 399] width 146 height 18
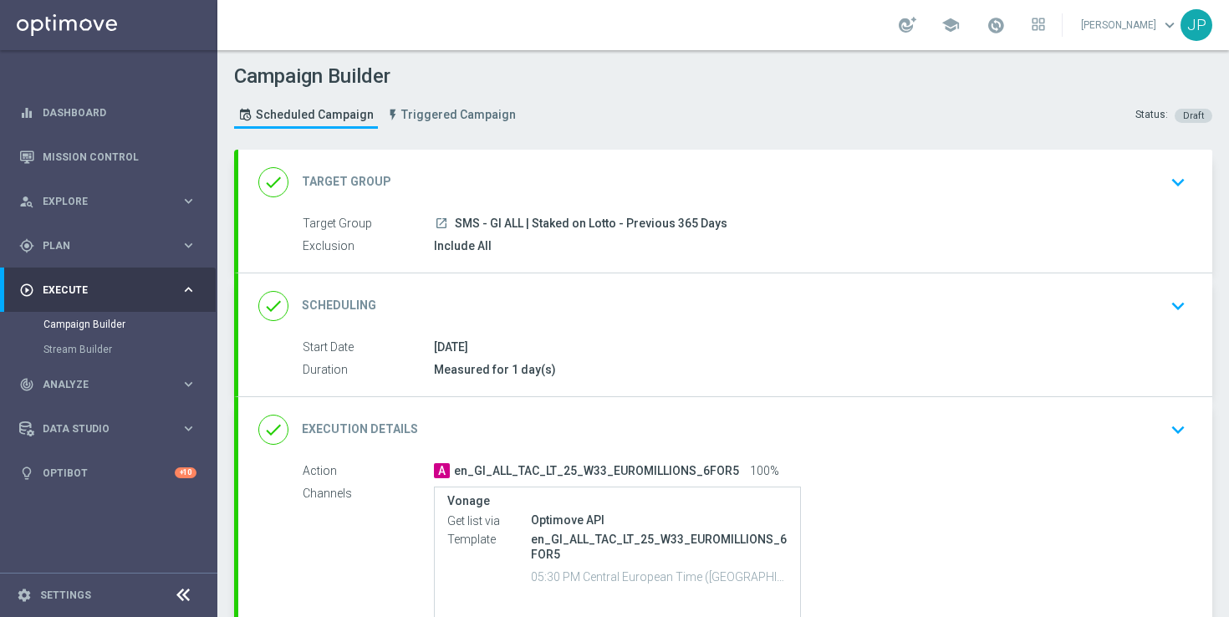
click at [844, 224] on div "launch SMS - GI ALL | Staked on Lotto - Previous 365 Days" at bounding box center [807, 223] width 746 height 17
click at [827, 215] on div "launch SMS - GI ALL | Staked on Lotto - Previous 365 Days" at bounding box center [807, 223] width 746 height 17
click at [832, 206] on div "done Target Group keyboard_arrow_down" at bounding box center [725, 182] width 974 height 65
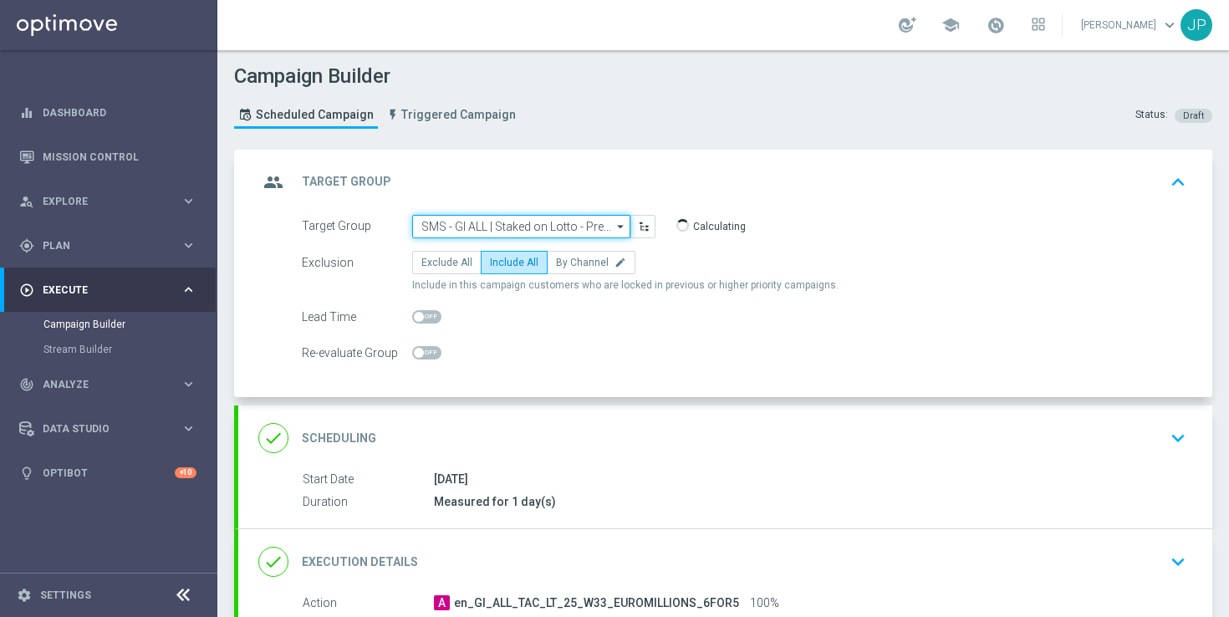
click at [588, 226] on input "SMS - GI ALL | Staked on Lotto - Previous 365 Days" at bounding box center [521, 226] width 218 height 23
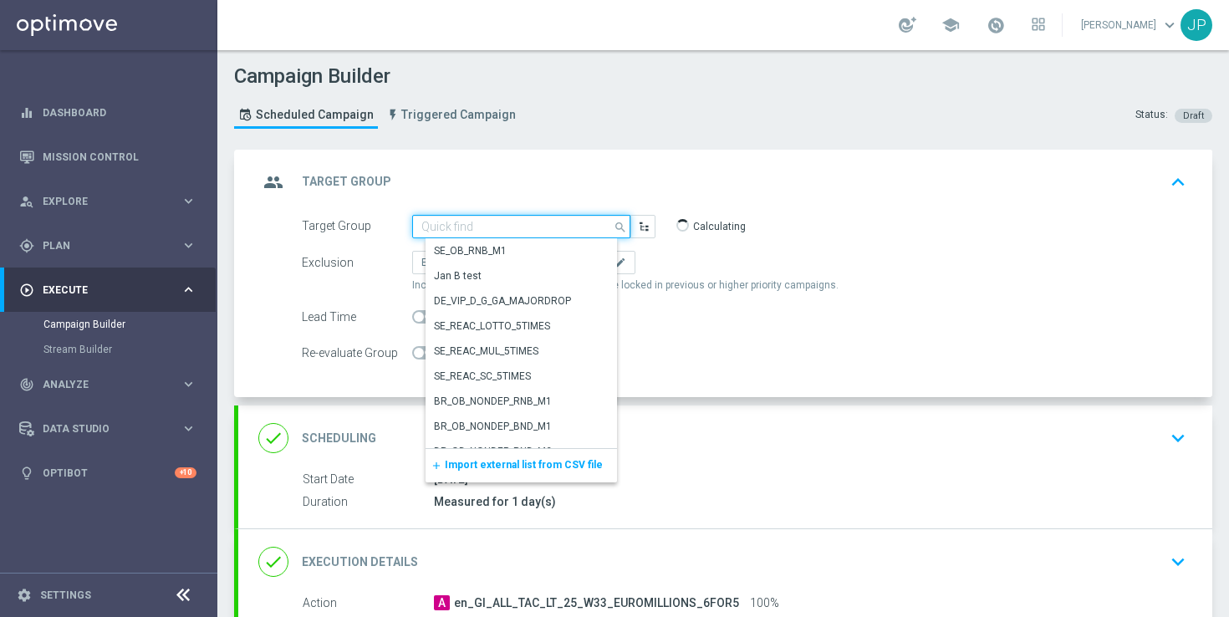
paste input "SMS - MT | Staked on Lotto Previous 365 Days"
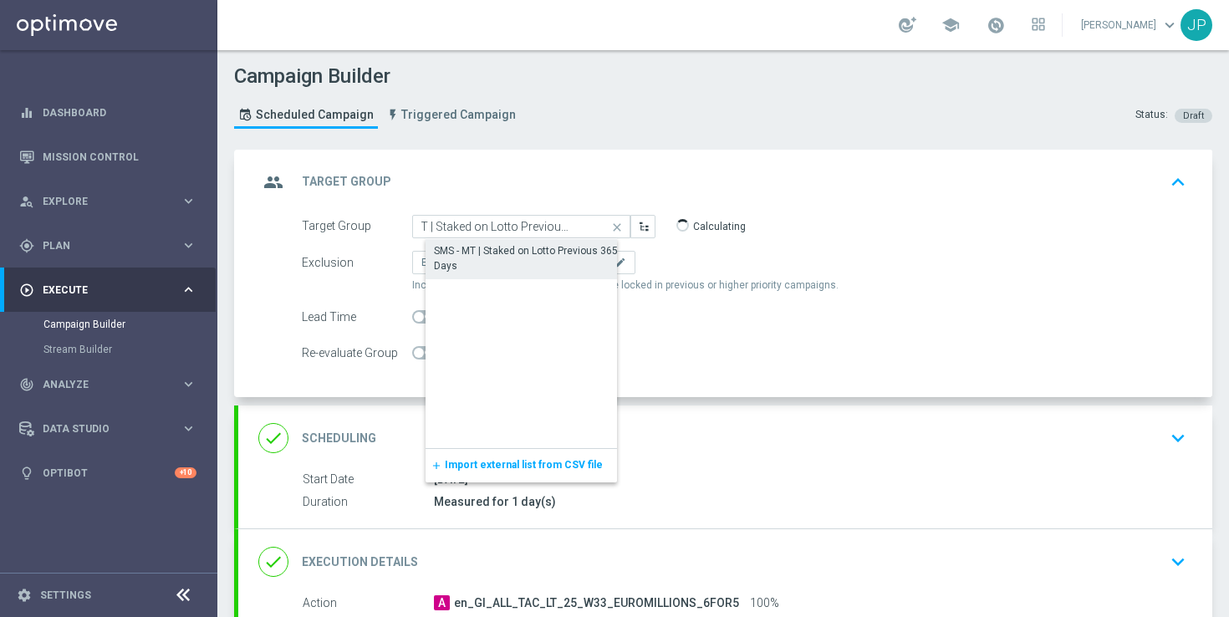
click at [577, 250] on div "SMS - MT | Staked on Lotto Previous 365 Days" at bounding box center [534, 258] width 201 height 30
type input "SMS - MT | Staked on Lotto Previous 365 Days"
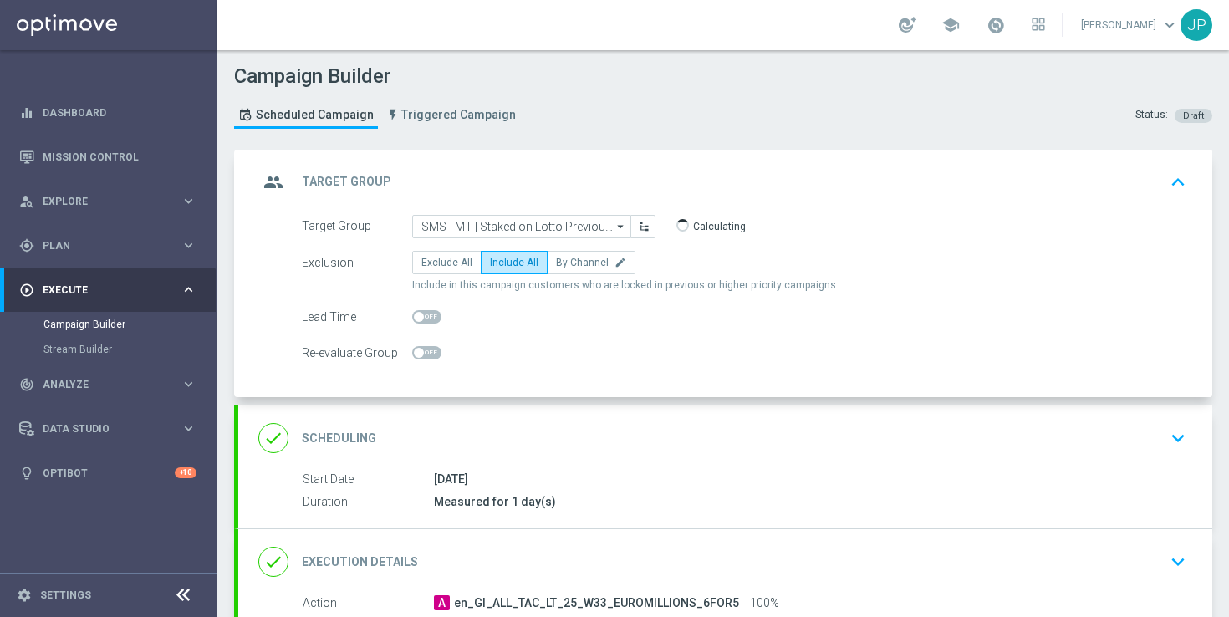
scroll to position [288, 0]
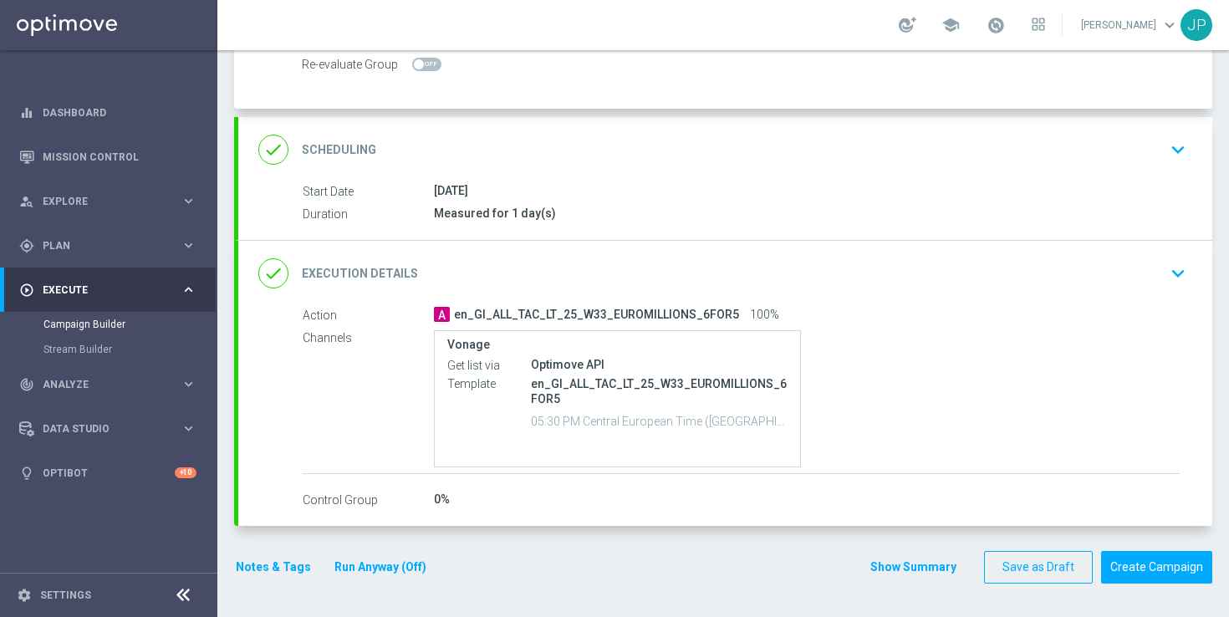
click at [987, 257] on div "done Execution Details keyboard_arrow_down" at bounding box center [725, 273] width 934 height 32
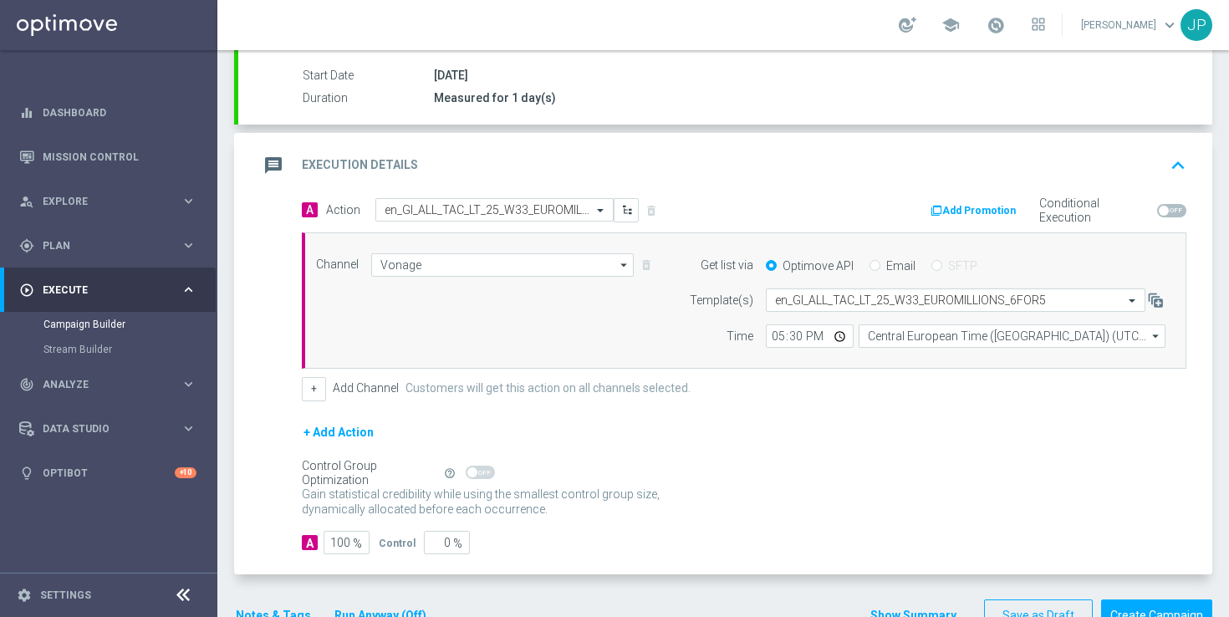
scroll to position [320, 0]
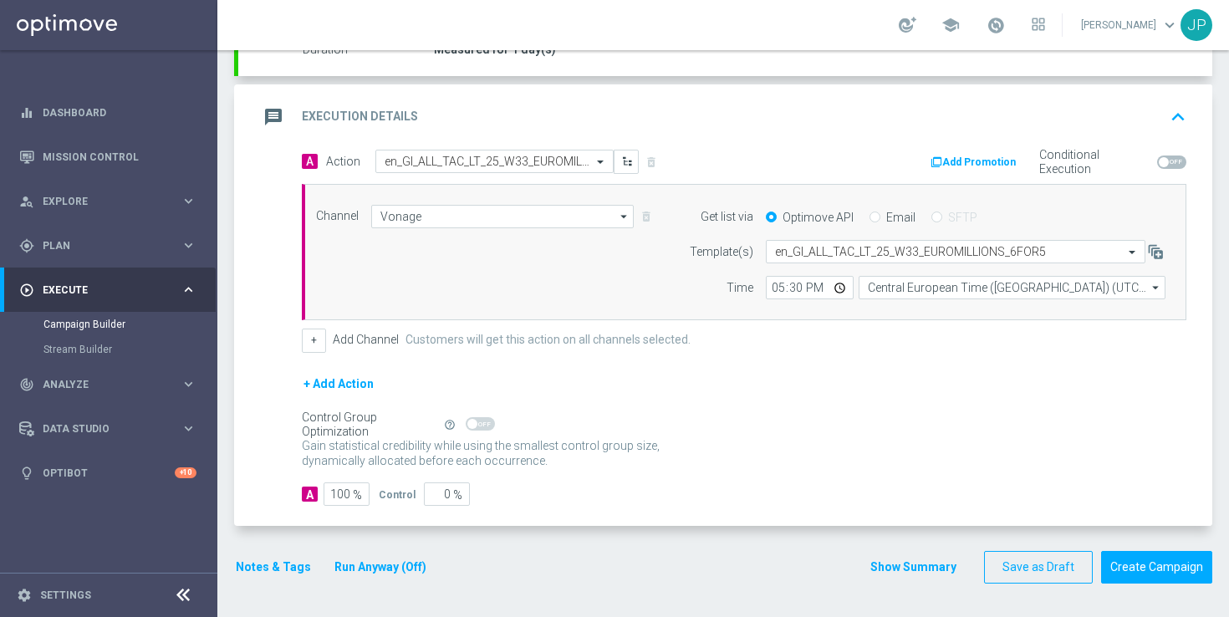
click at [267, 564] on button "Notes & Tags" at bounding box center [273, 567] width 79 height 21
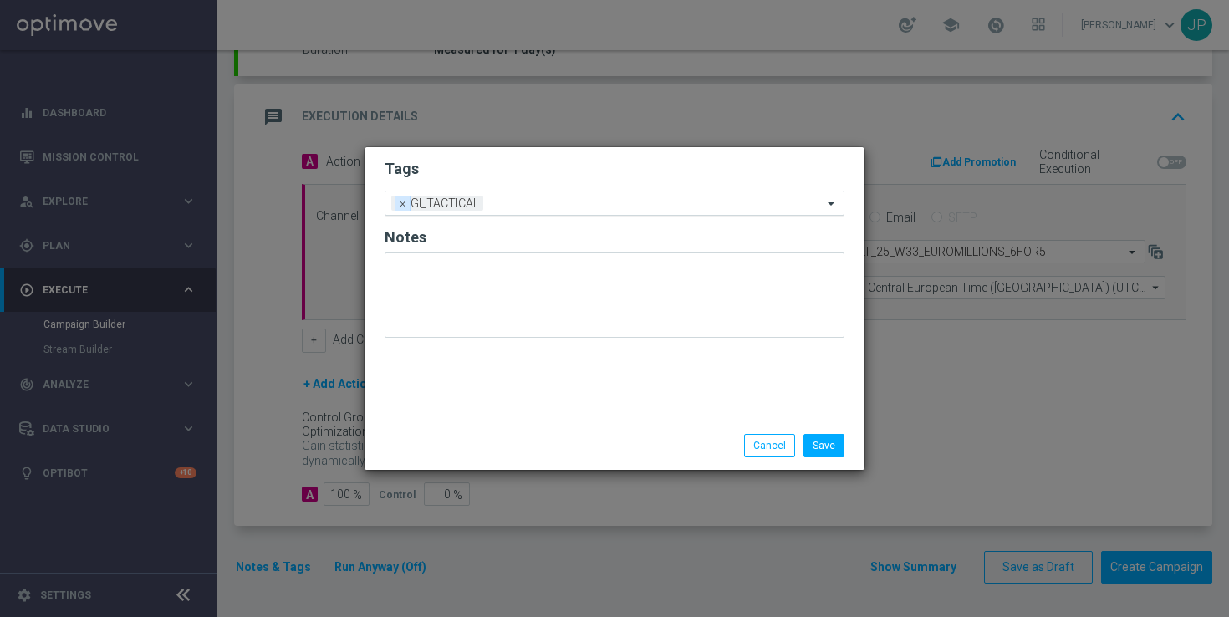
click at [401, 204] on span "×" at bounding box center [402, 203] width 15 height 15
click at [418, 200] on input "text" at bounding box center [608, 203] width 429 height 14
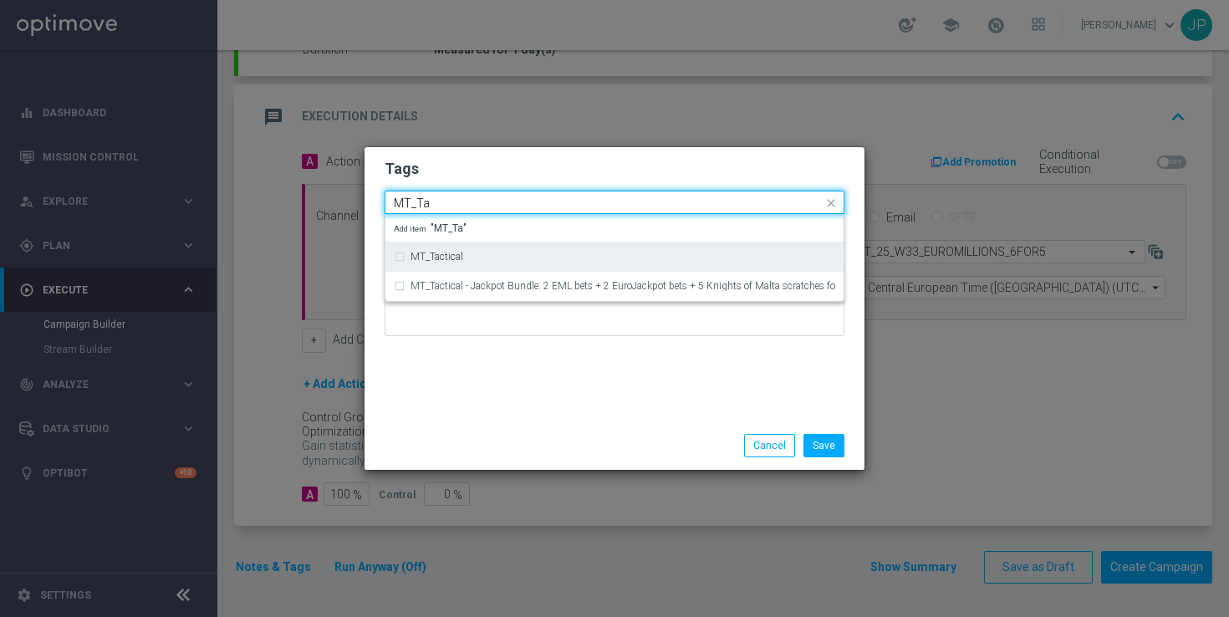
click at [452, 255] on label "MT_Tactical" at bounding box center [436, 257] width 53 height 10
type input "MT_Ta"
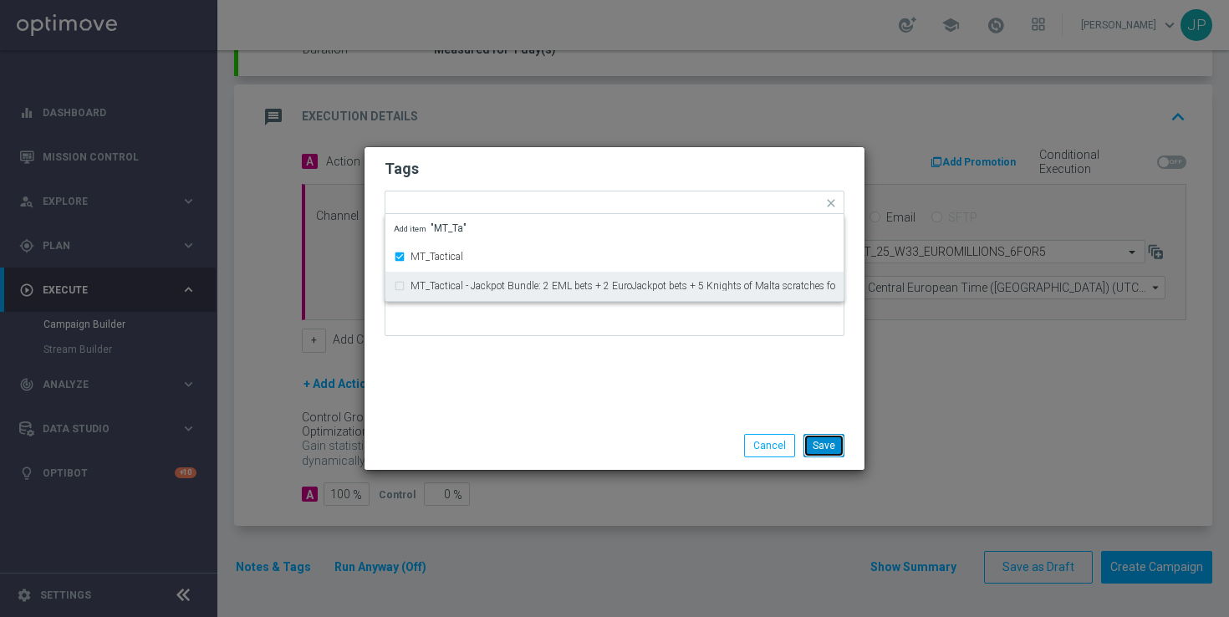
click at [821, 442] on button "Save" at bounding box center [823, 445] width 41 height 23
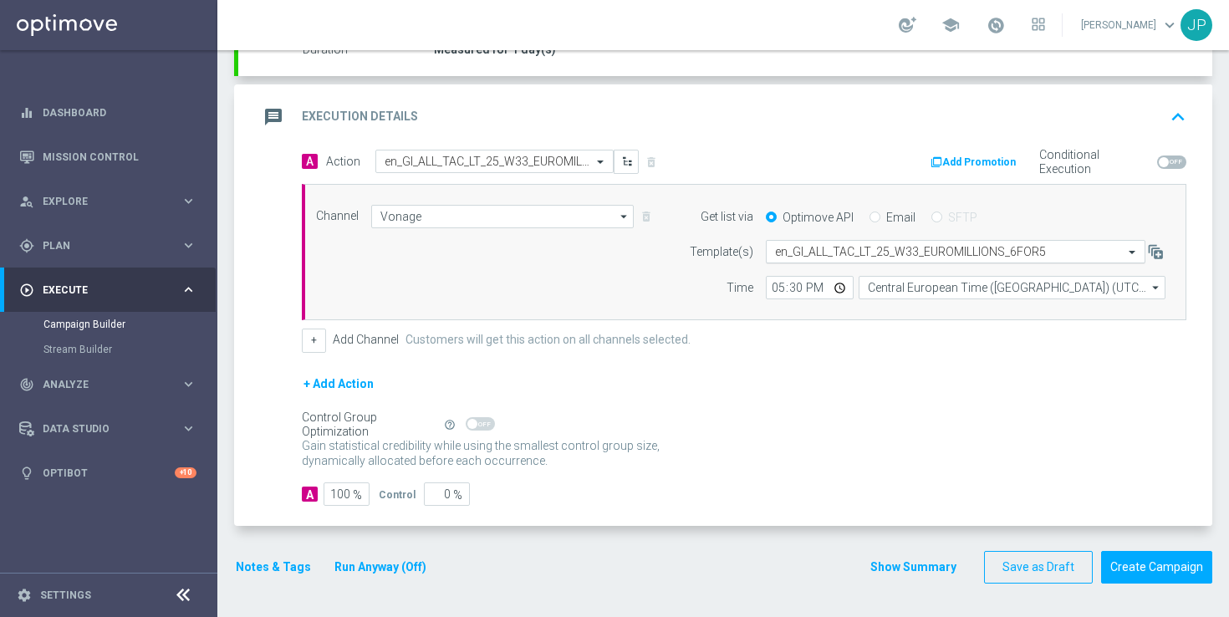
click at [850, 247] on input "text" at bounding box center [939, 252] width 328 height 14
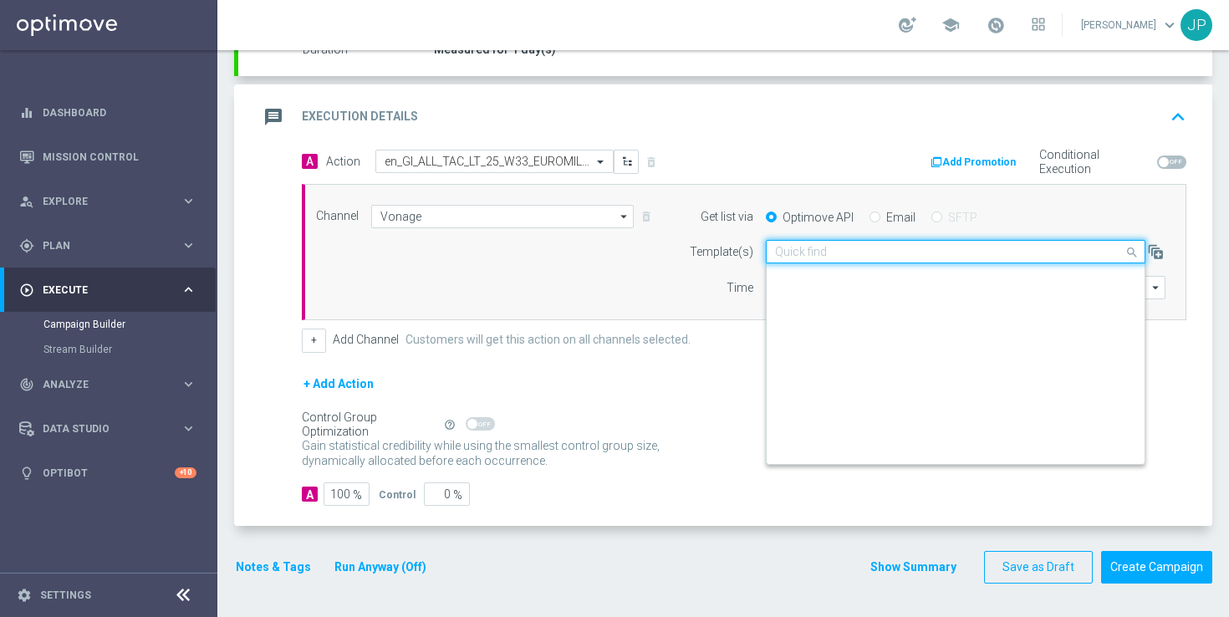
scroll to position [17321, 0]
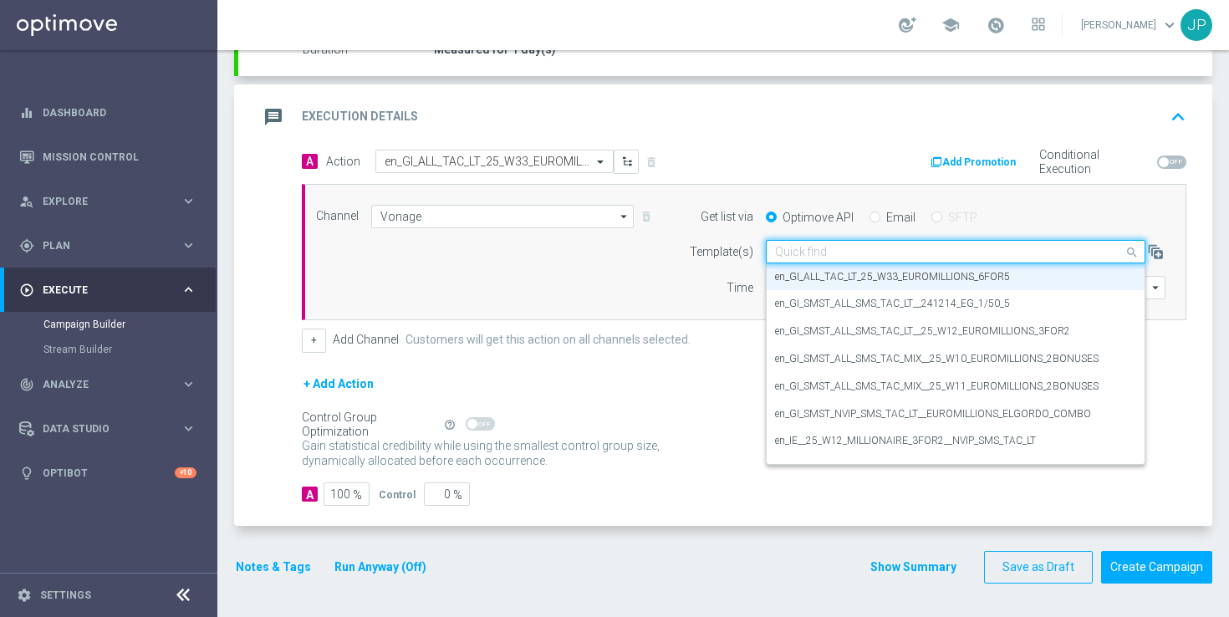
paste input "en_MT_ALL_TAC_LT_25_W33_EUROMILLIONS_6FOR5"
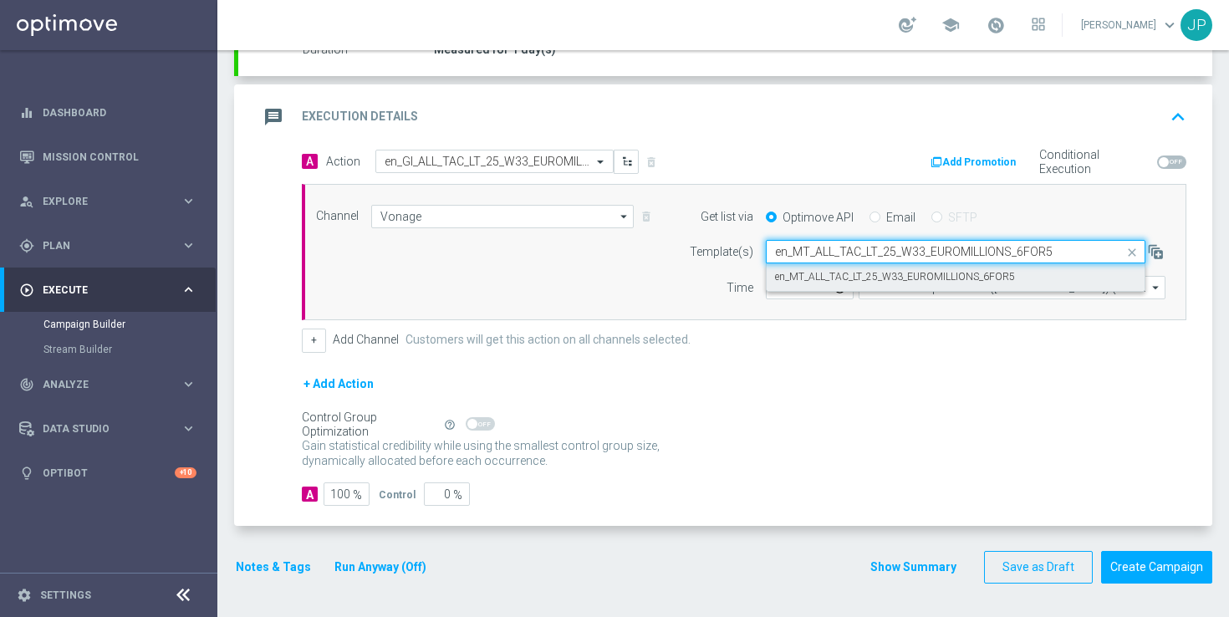
click at [859, 270] on label "en_MT_ALL_TAC_LT_25_W33_EUROMILLIONS_6FOR5" at bounding box center [895, 277] width 240 height 14
type input "en_MT_ALL_TAC_LT_25_W33_EUROMILLIONS_6FOR5"
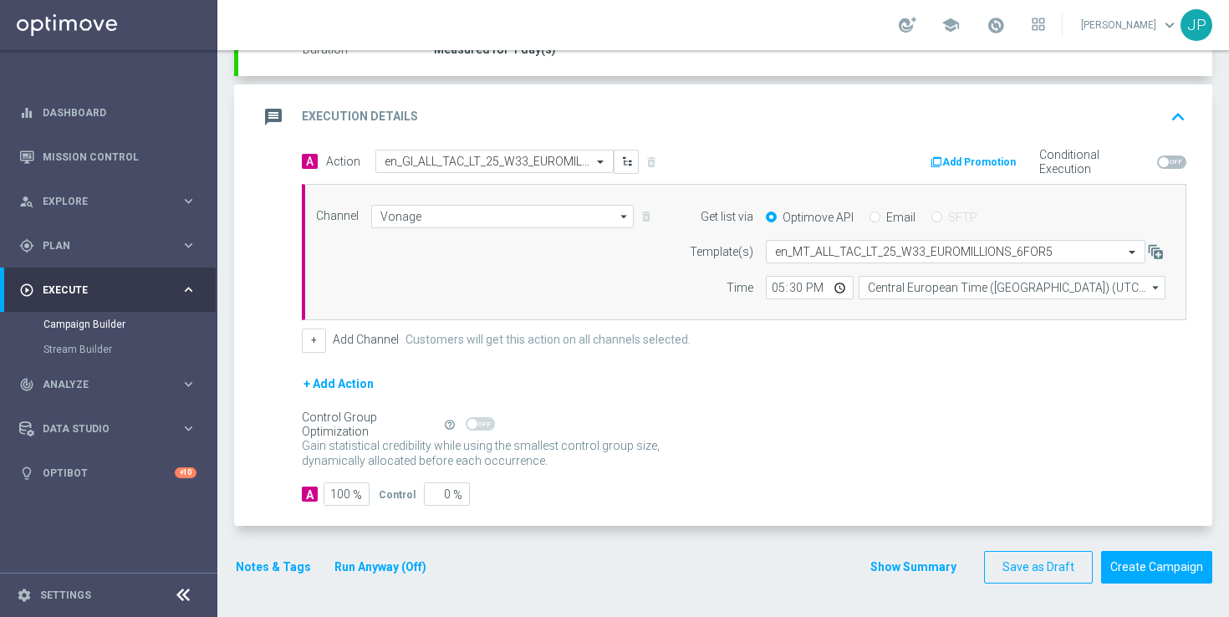
click at [860, 354] on form "A Action Select action en_GI_ALL_TAC_LT_25_W33_EUROMILLIONS_6FOR5 delete_foreve…" at bounding box center [744, 328] width 884 height 356
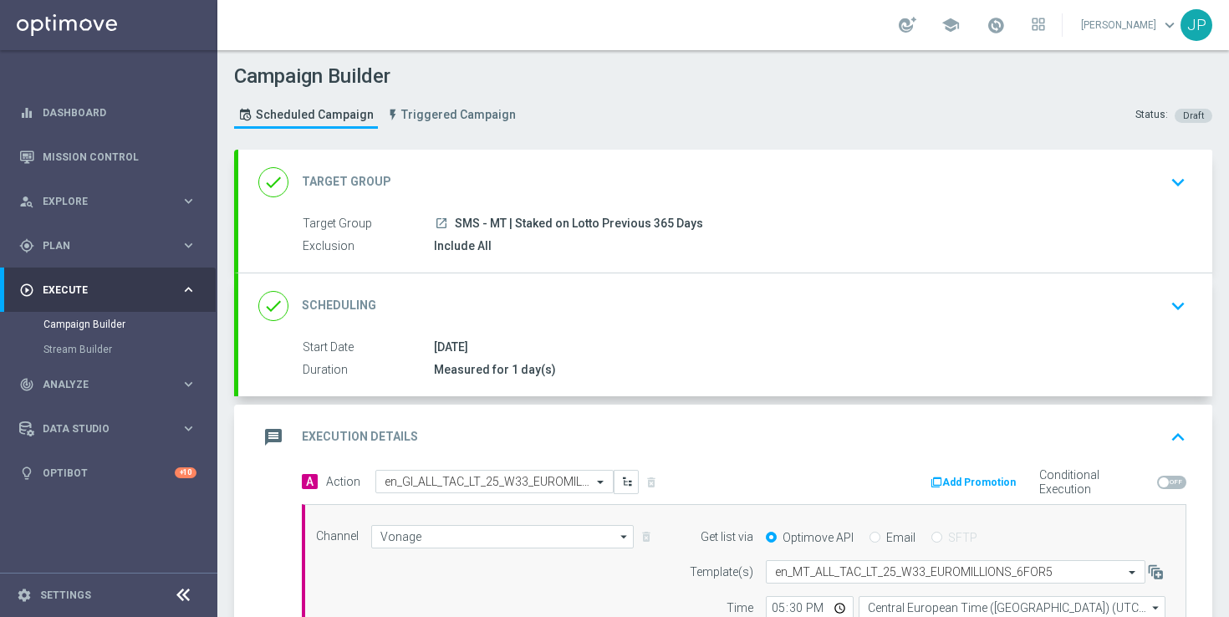
scroll to position [320, 0]
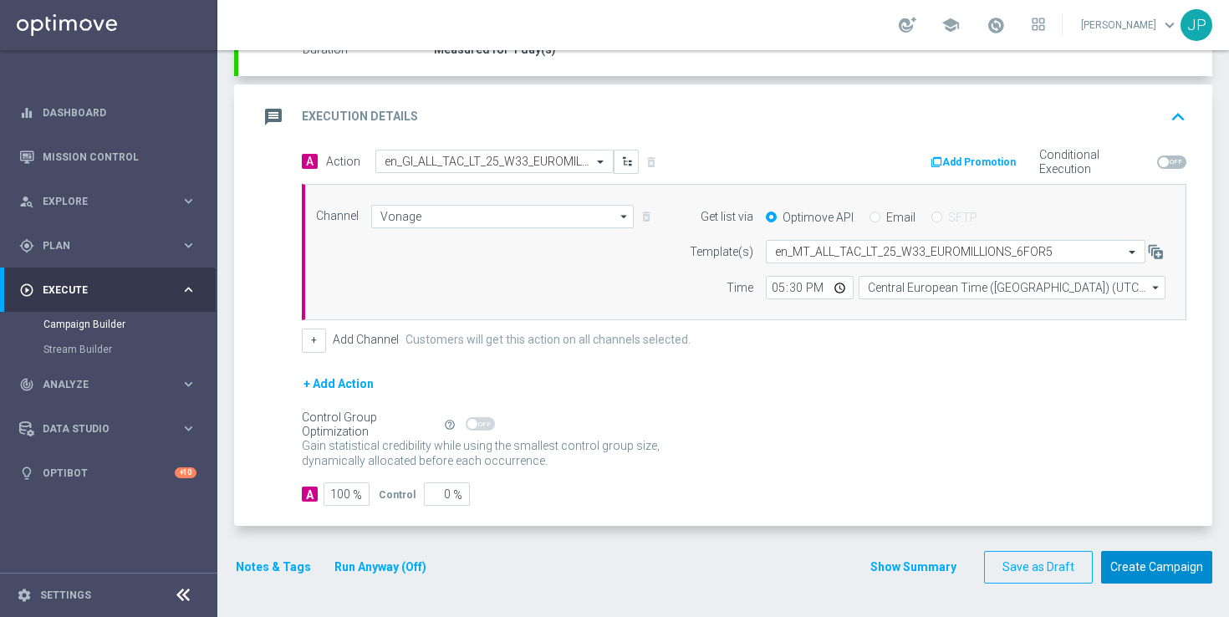
click at [1143, 572] on button "Create Campaign" at bounding box center [1156, 567] width 111 height 33
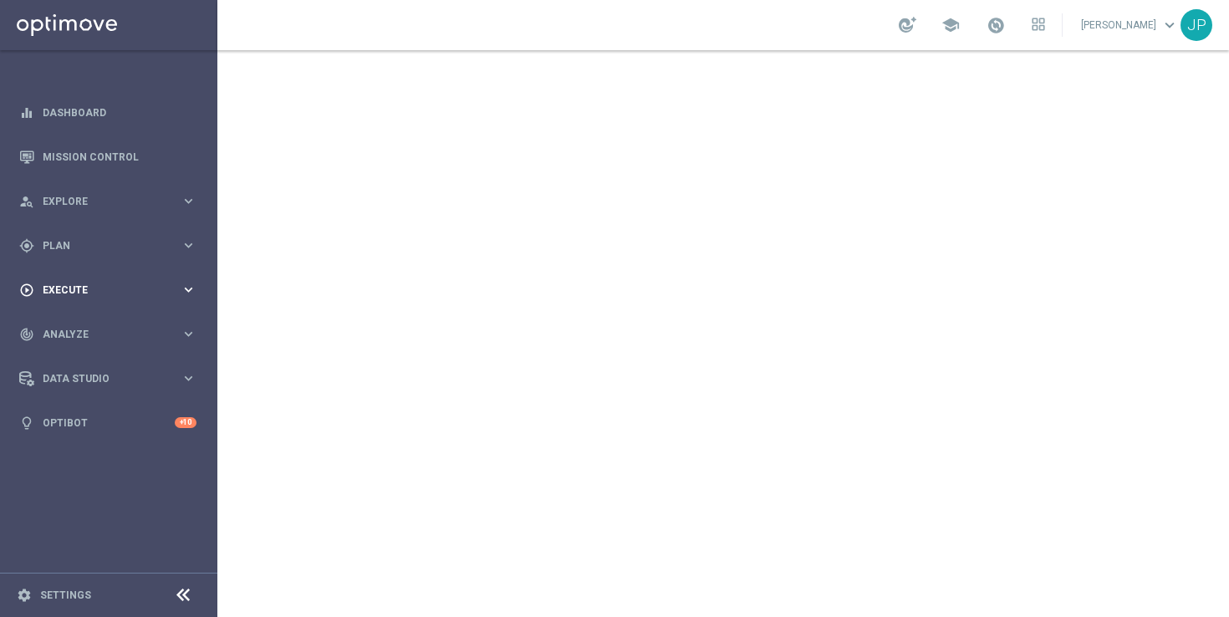
click at [115, 293] on span "Execute" at bounding box center [112, 290] width 138 height 10
click at [101, 327] on link "Campaign Builder" at bounding box center [108, 324] width 130 height 13
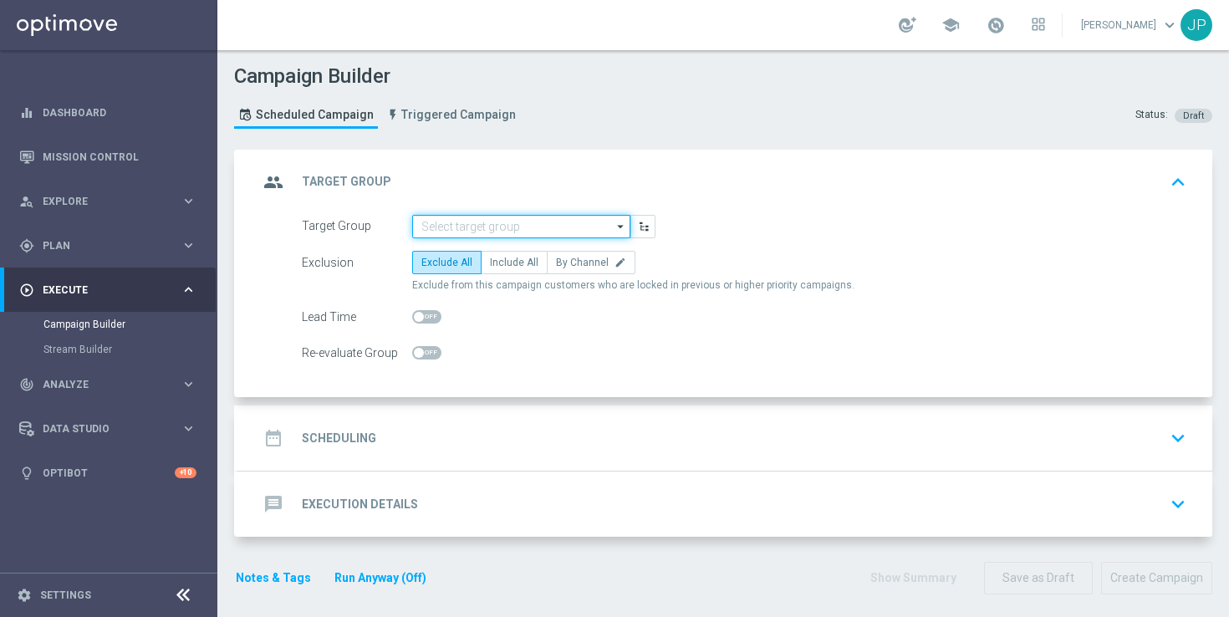
click at [476, 234] on input at bounding box center [521, 226] width 218 height 23
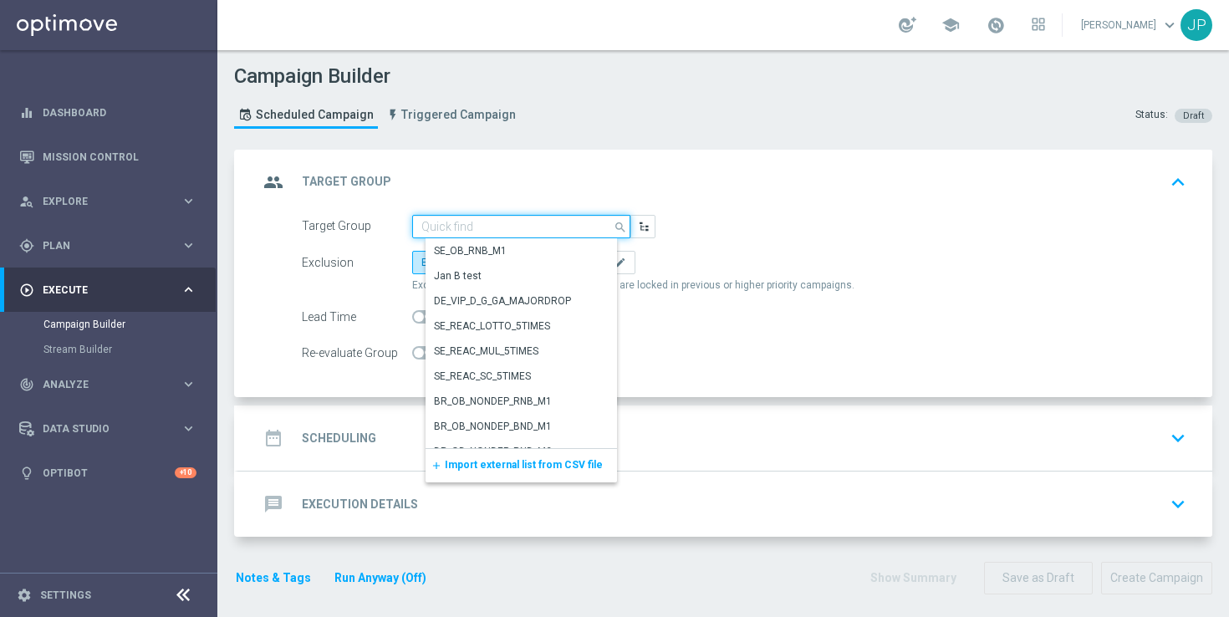
paste input "UK_LOTTO_APP"
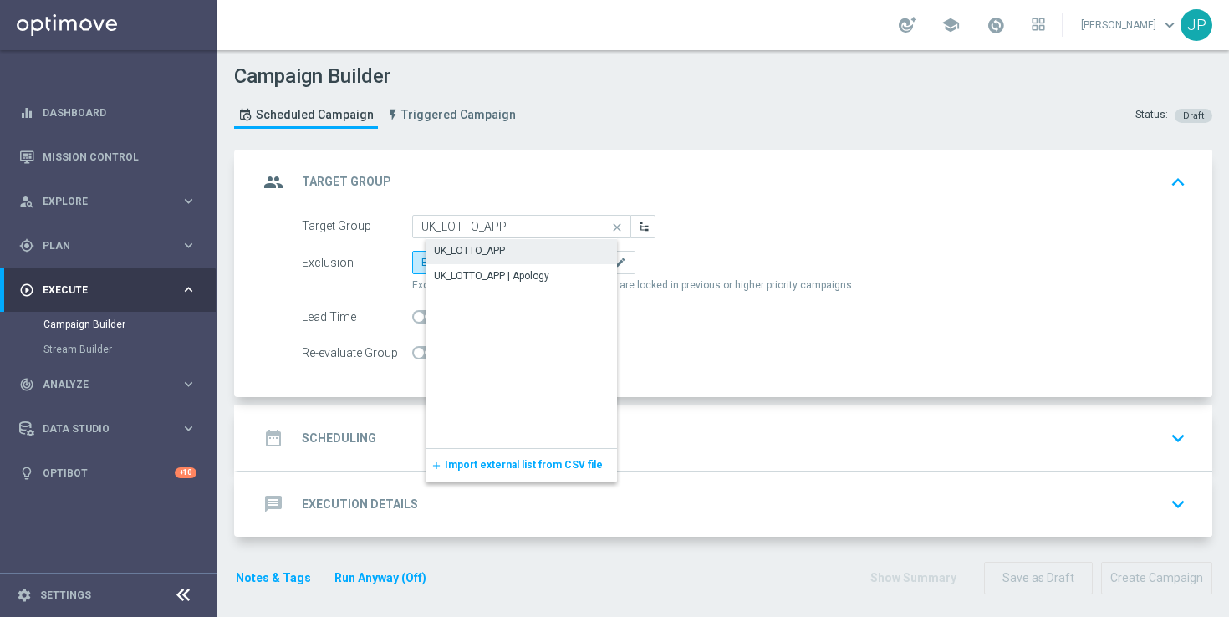
click at [527, 252] on div "UK_LOTTO_APP" at bounding box center [534, 250] width 218 height 23
type input "UK_LOTTO_APP"
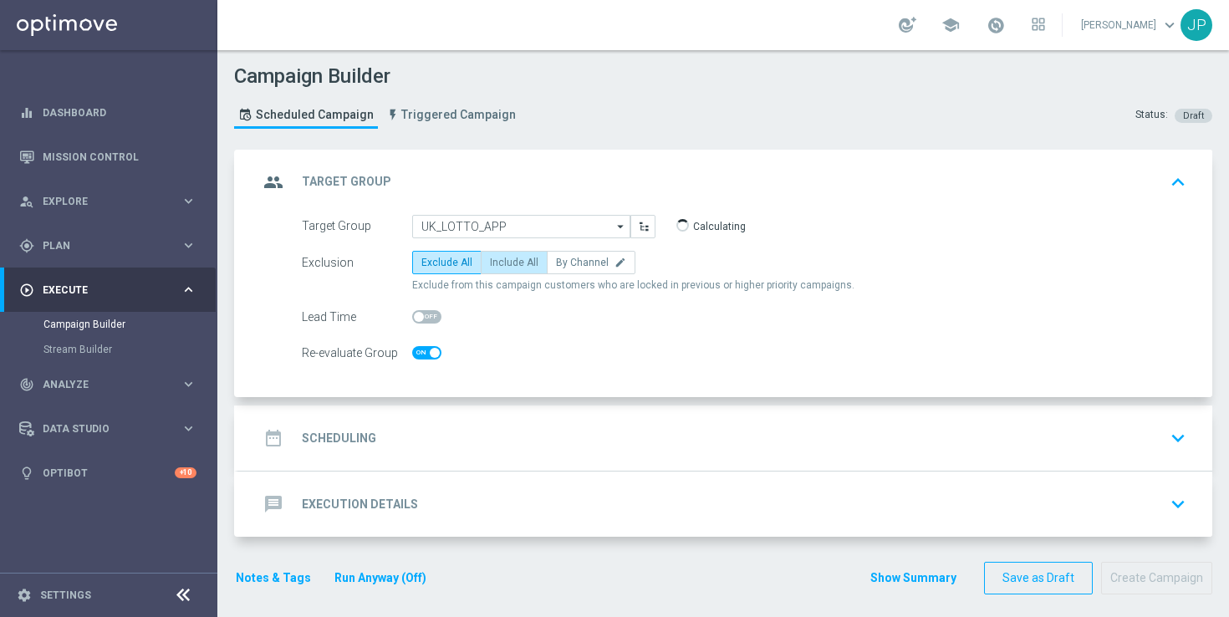
checkbox input "true"
click at [524, 263] on span "Include All" at bounding box center [514, 263] width 48 height 12
click at [501, 263] on input "Include All" at bounding box center [495, 265] width 11 height 11
radio input "true"
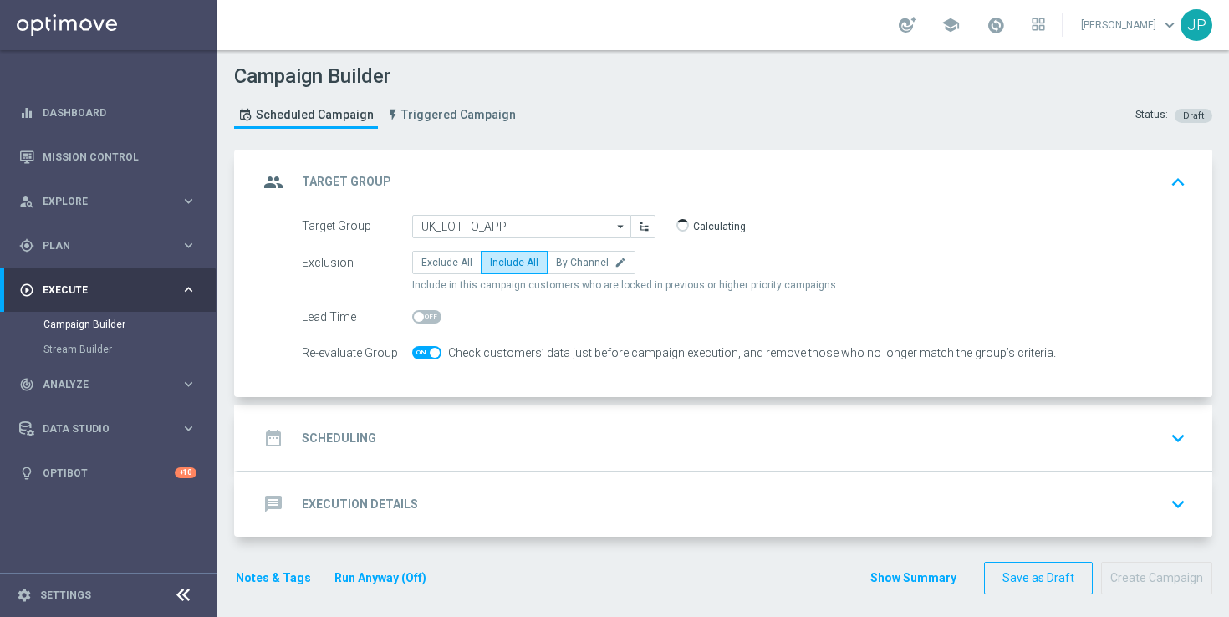
click at [431, 349] on span at bounding box center [435, 353] width 10 height 10
click at [431, 349] on input "checkbox" at bounding box center [426, 352] width 29 height 13
checkbox input "false"
click at [629, 443] on div "date_range Scheduling keyboard_arrow_down" at bounding box center [725, 438] width 934 height 32
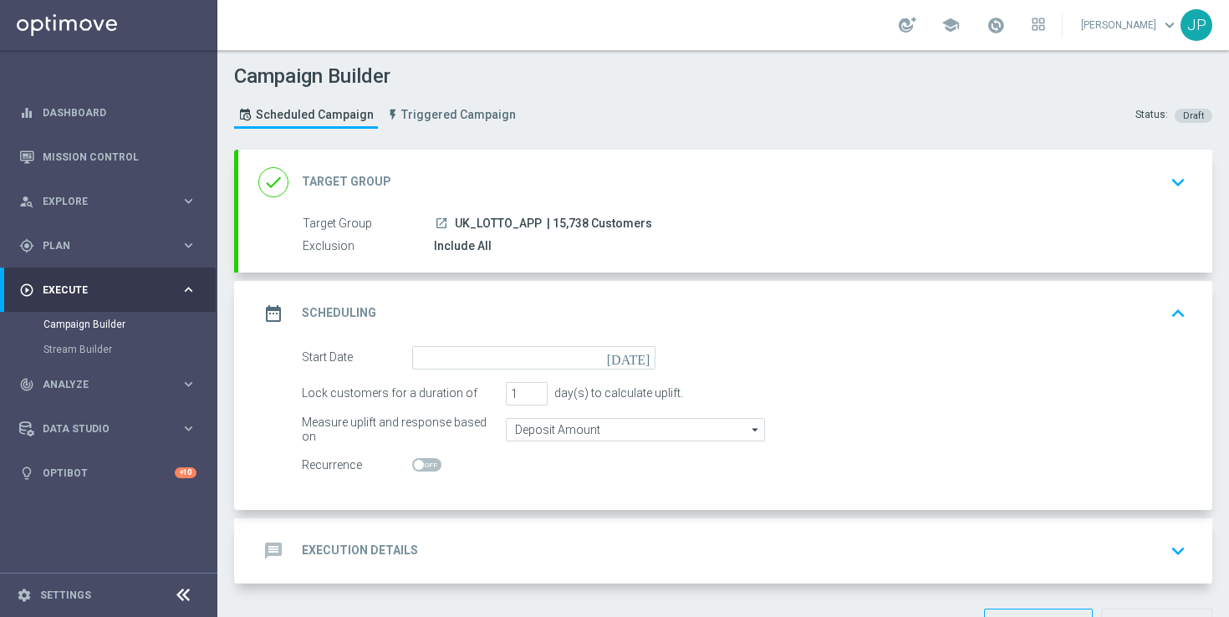
scroll to position [57, 0]
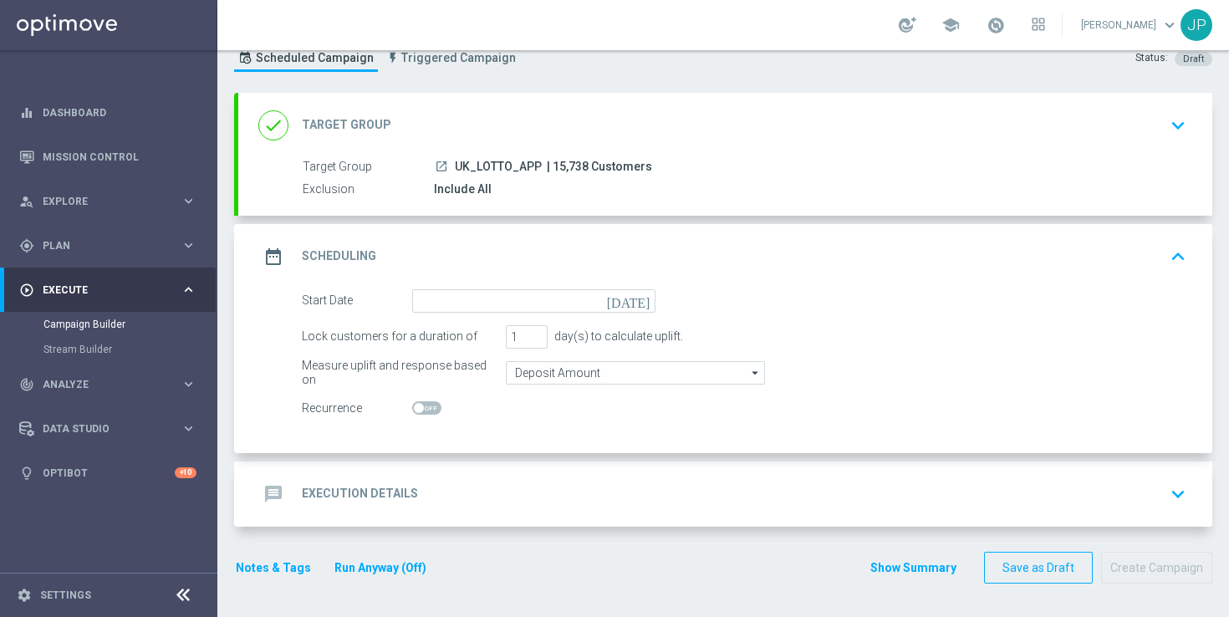
click at [646, 298] on icon "[DATE]" at bounding box center [631, 298] width 49 height 18
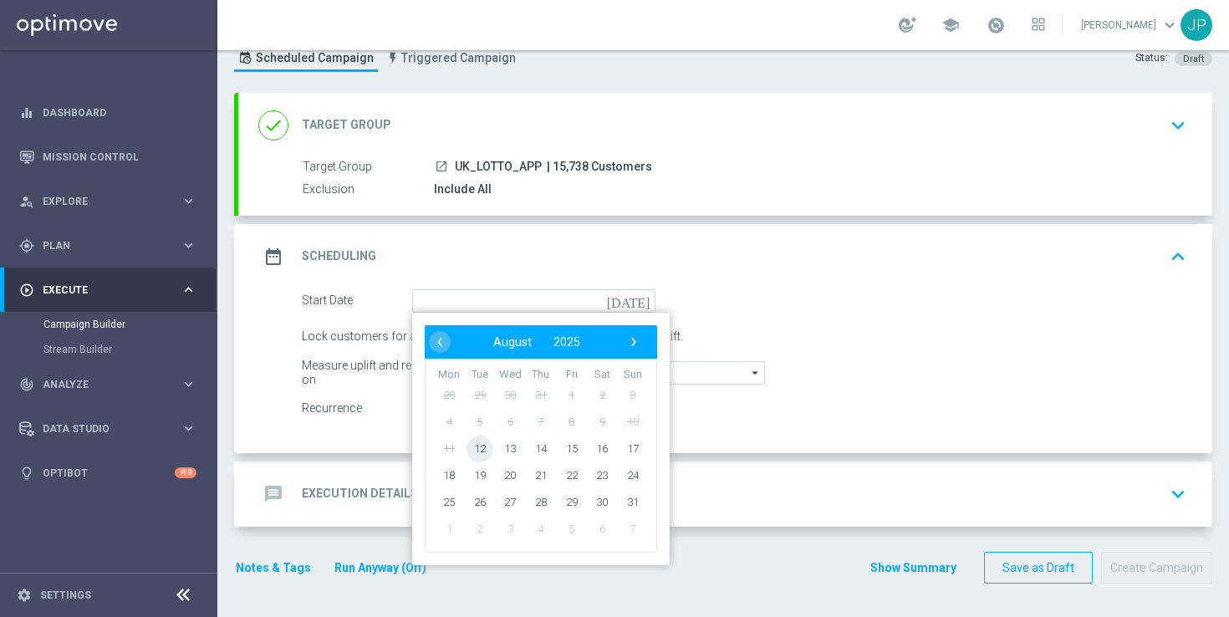
click at [478, 449] on span "12" at bounding box center [479, 448] width 27 height 27
type input "[DATE]"
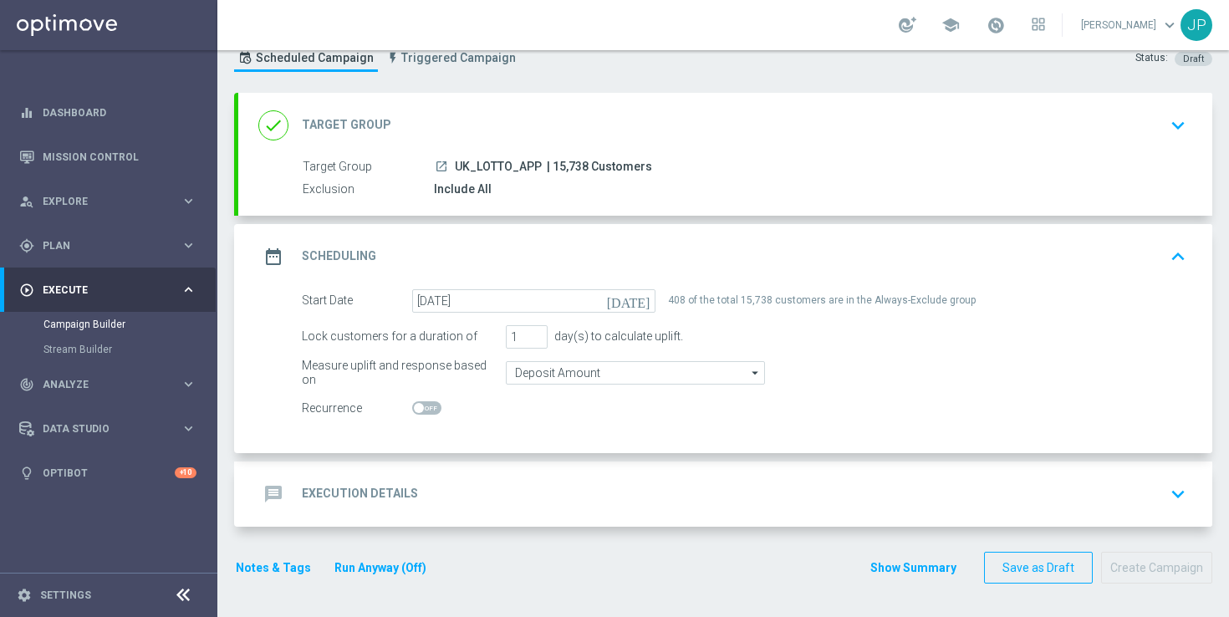
click at [553, 484] on div "message Execution Details keyboard_arrow_down" at bounding box center [725, 494] width 934 height 32
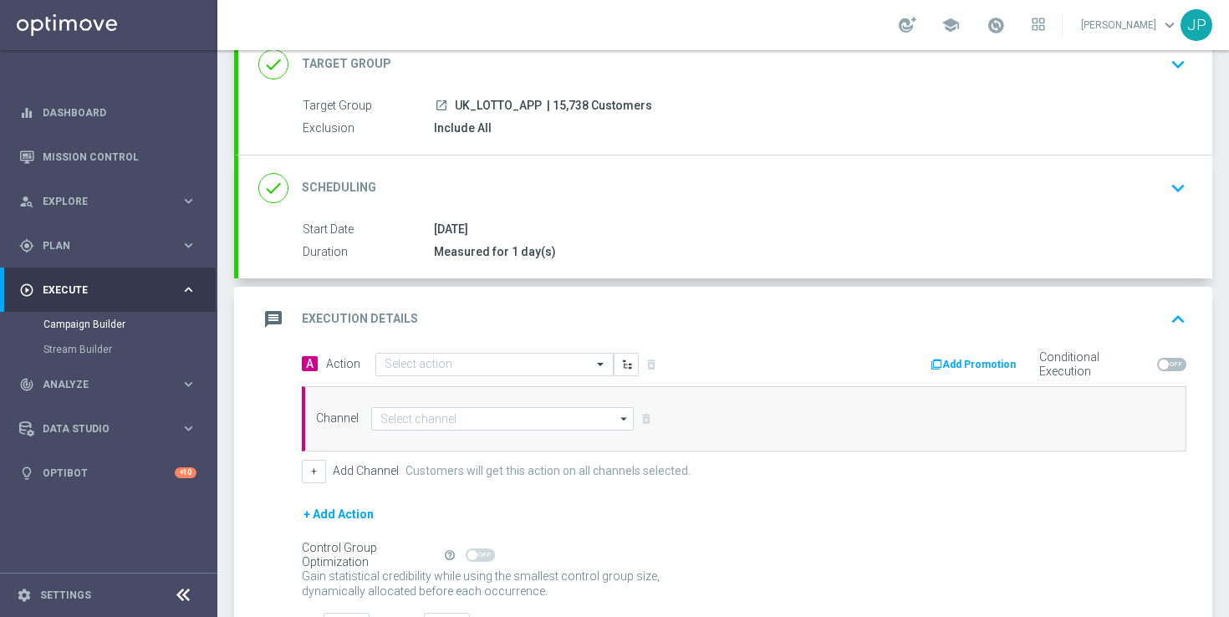
scroll to position [246, 0]
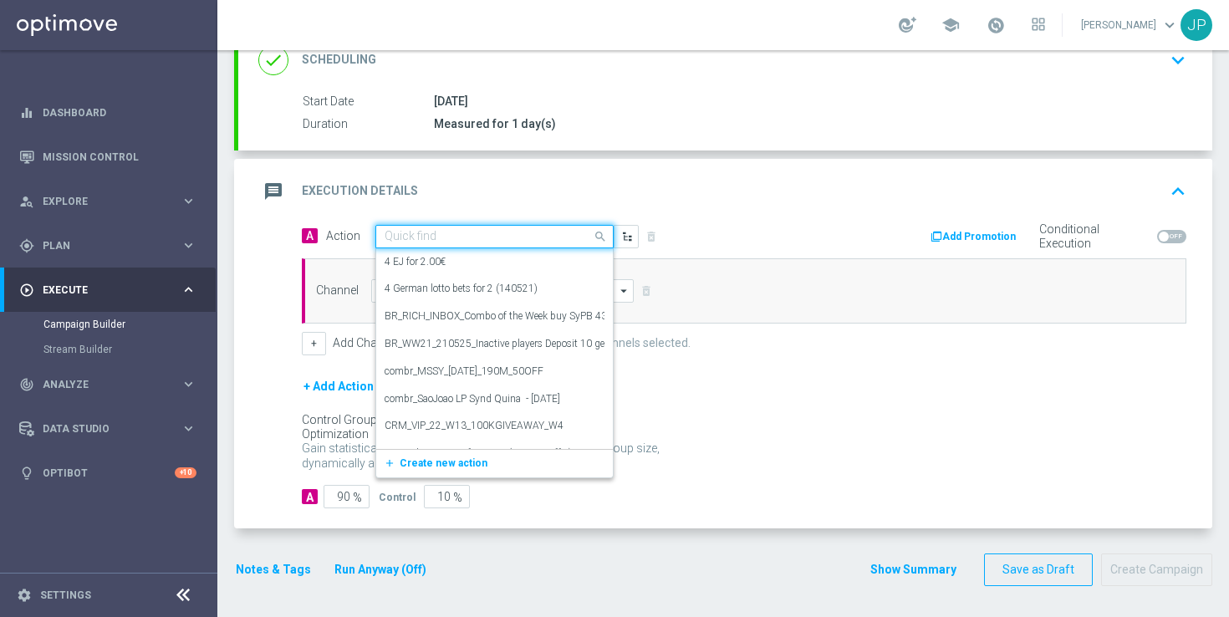
click at [471, 233] on input "text" at bounding box center [477, 237] width 186 height 14
paste input "en_GB__MILLIONAIRE_ALERT_120825__ALL_APP_TAC_LT"
type input "en_GB__MILLIONAIRE_ALERT_120825__ALL_APP_TAC_LT"
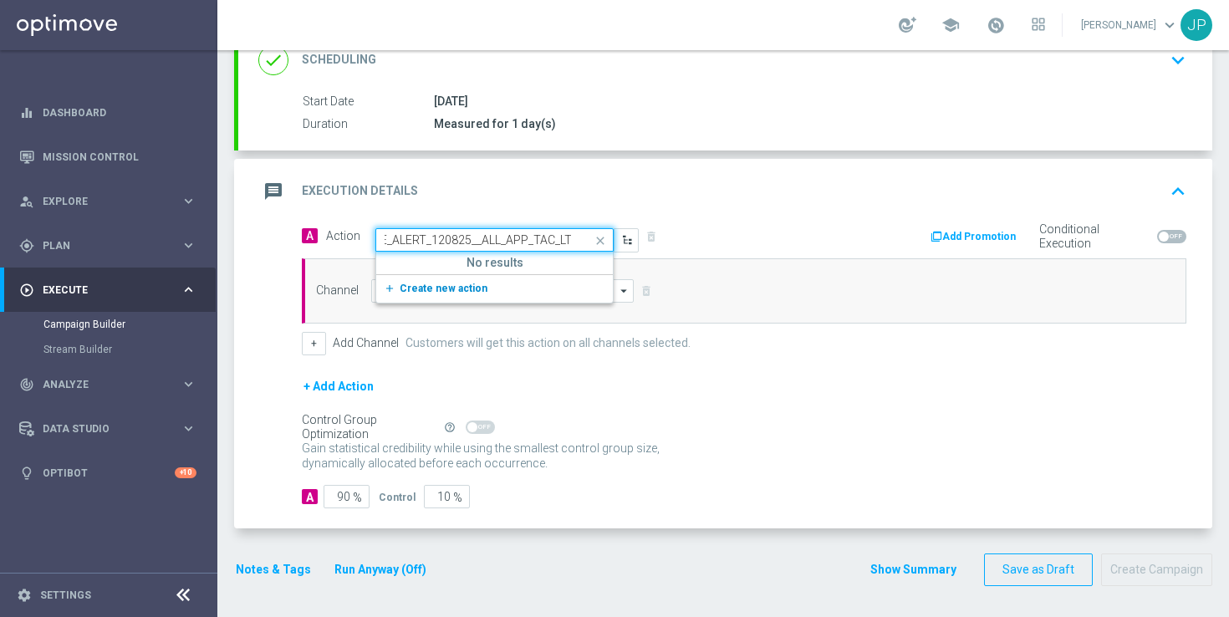
click at [464, 288] on span "Create new action" at bounding box center [444, 288] width 88 height 12
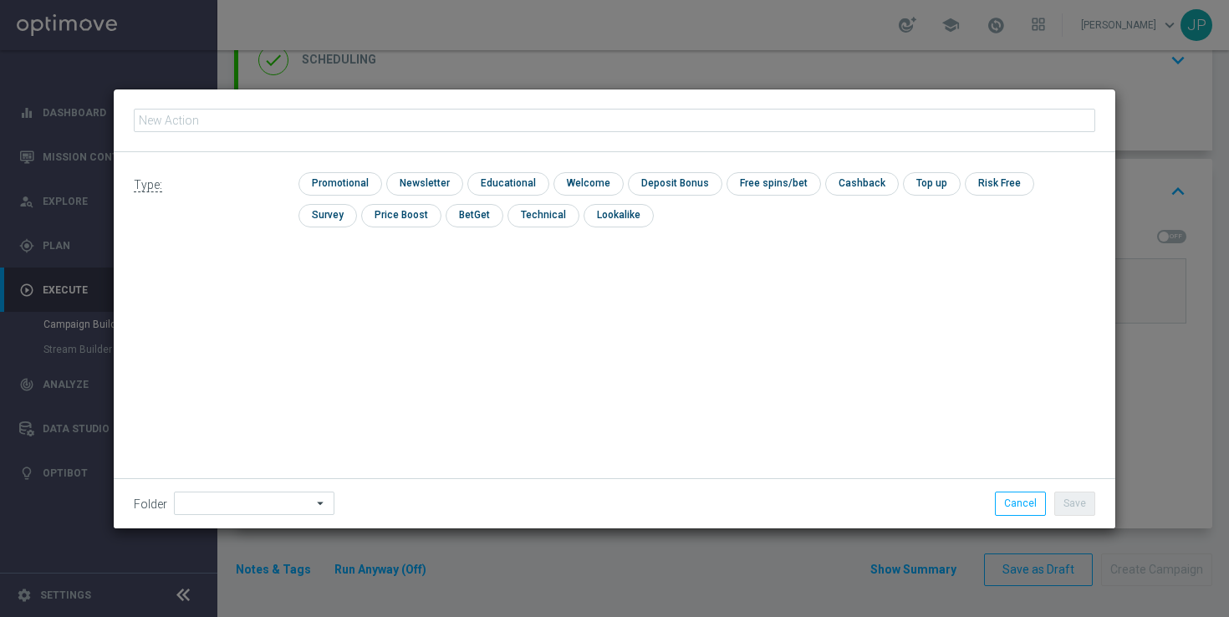
type input "en_GB__MILLIONAIRE_ALERT_120825__ALL_APP_TAC_LT"
click at [349, 181] on input "checkbox" at bounding box center [337, 183] width 79 height 23
checkbox input "true"
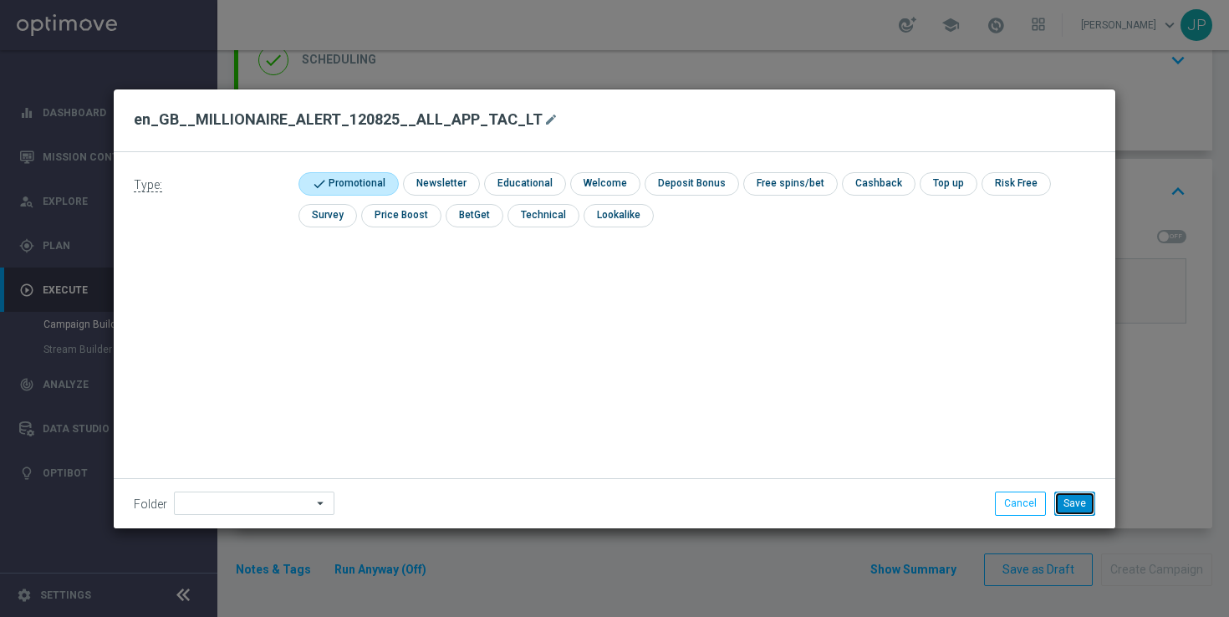
click at [1084, 505] on button "Save" at bounding box center [1074, 502] width 41 height 23
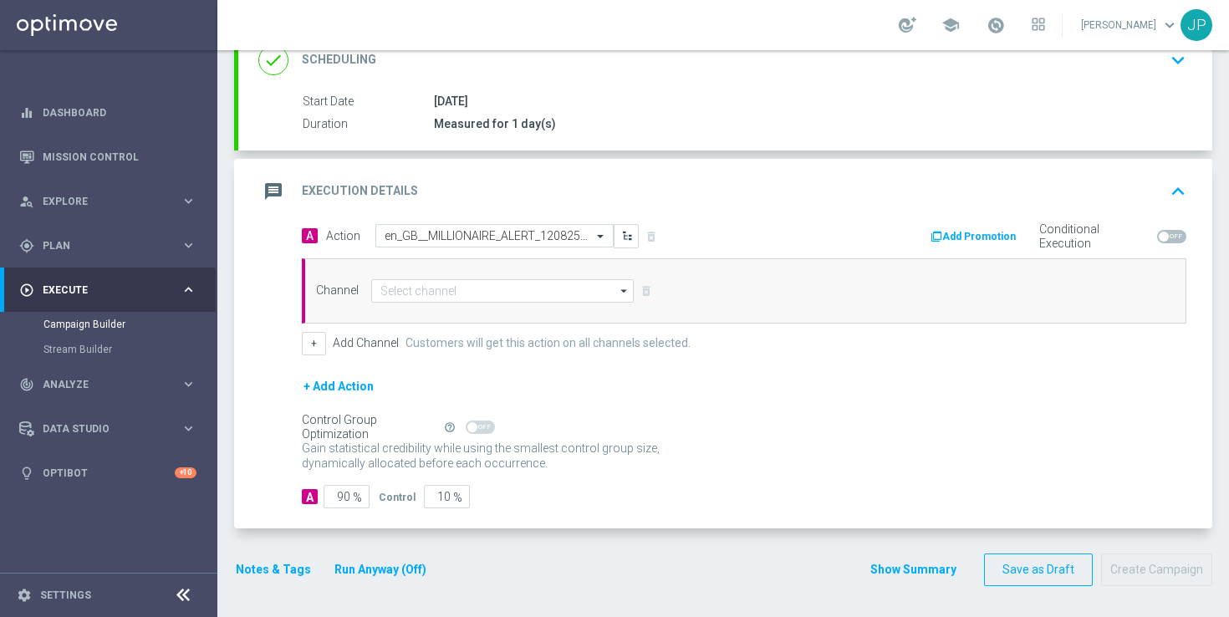
scroll to position [248, 0]
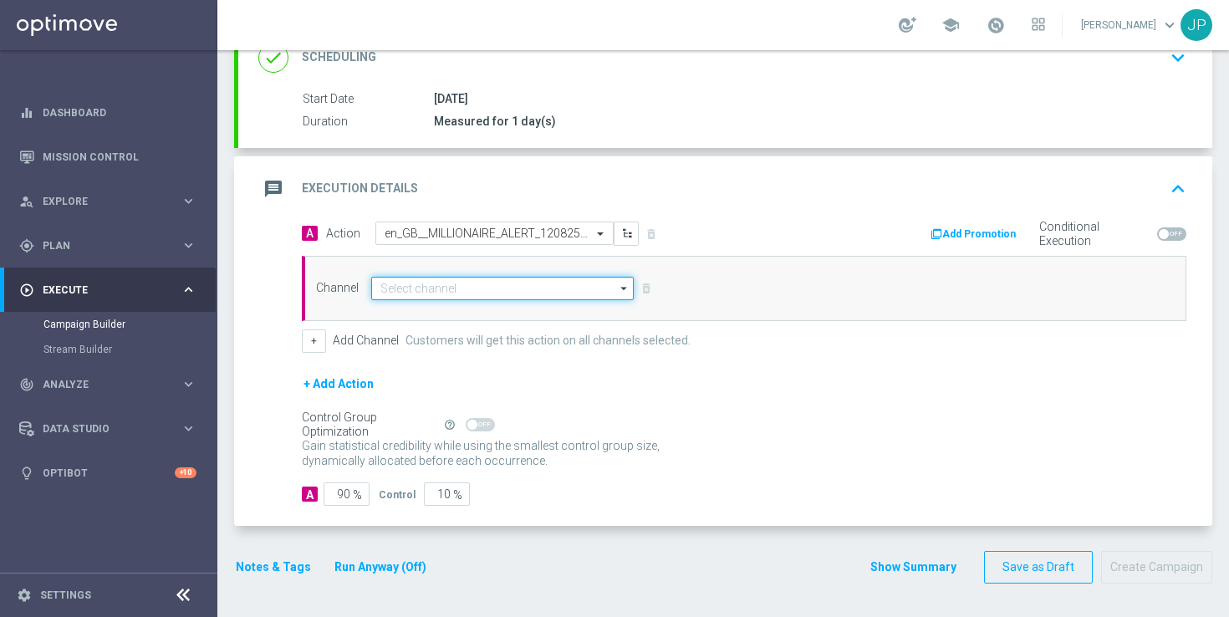
click at [489, 287] on input at bounding box center [502, 288] width 262 height 23
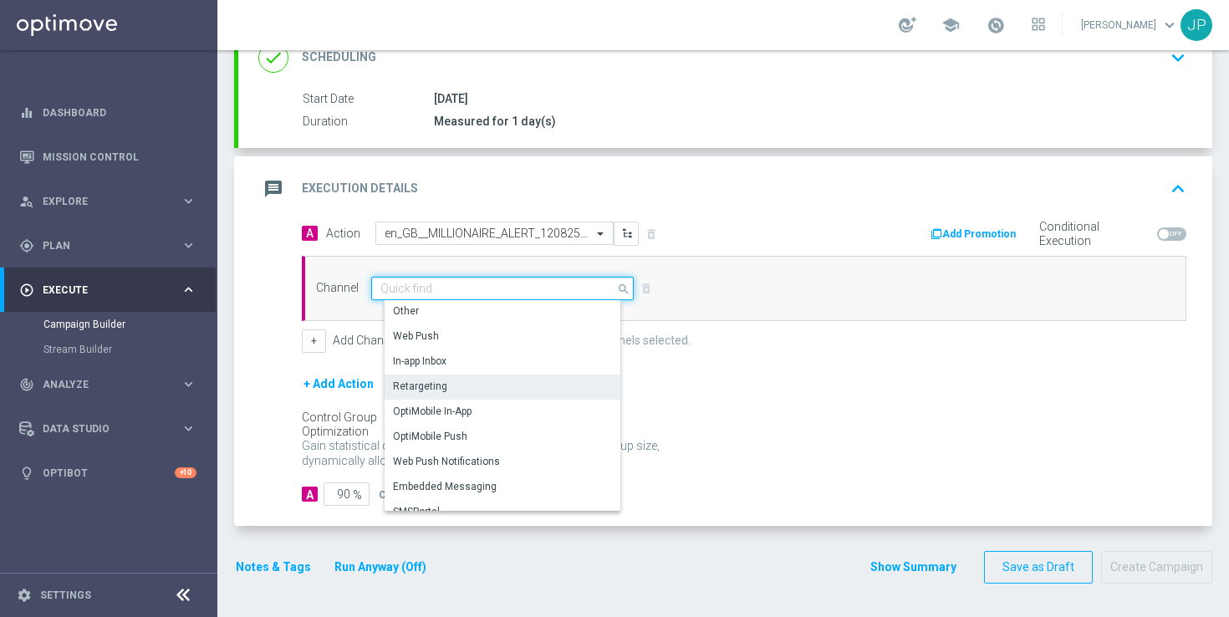
scroll to position [442, 0]
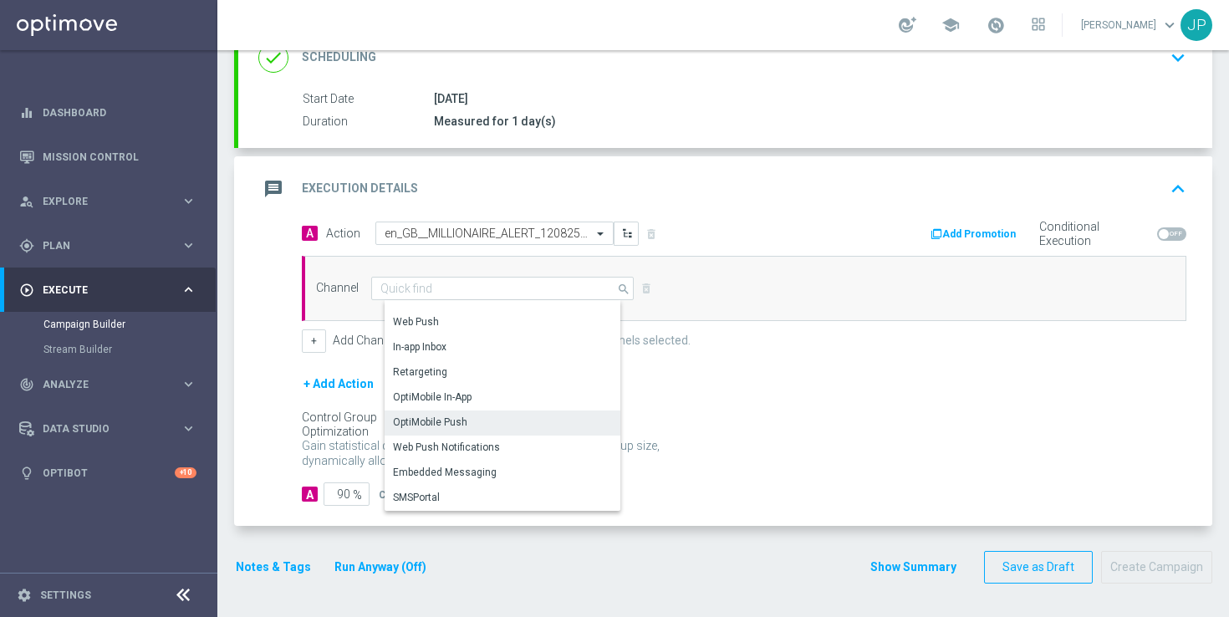
click at [495, 423] on div "OptiMobile Push" at bounding box center [508, 421] width 249 height 23
type input "OptiMobile Push"
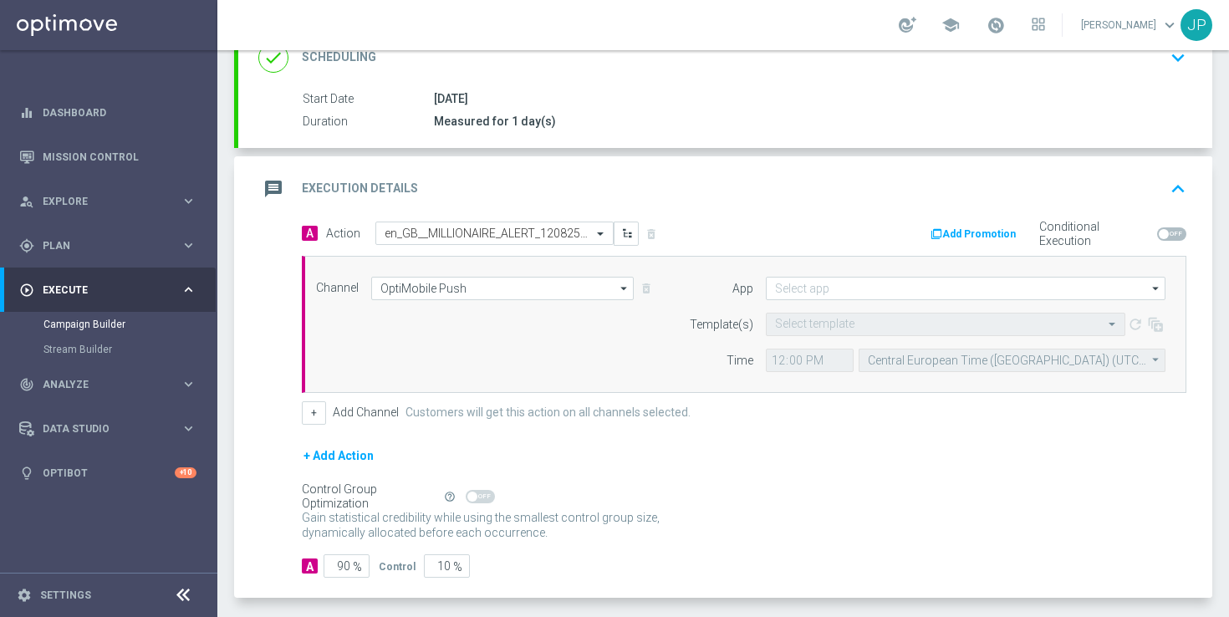
click at [345, 496] on div "Self Optimizing Campaign" at bounding box center [369, 497] width 135 height 14
click at [349, 561] on input "90" at bounding box center [346, 565] width 46 height 23
type input "9"
type input "91"
type input "100"
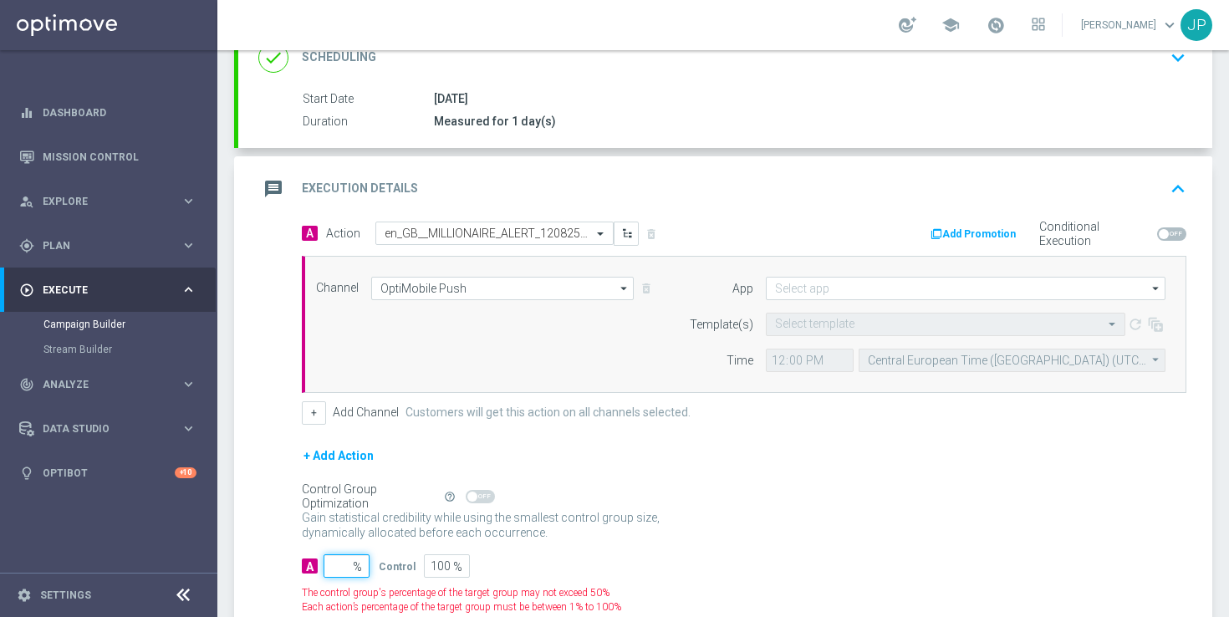
type input "1"
type input "99"
type input "10"
type input "90"
type input "100"
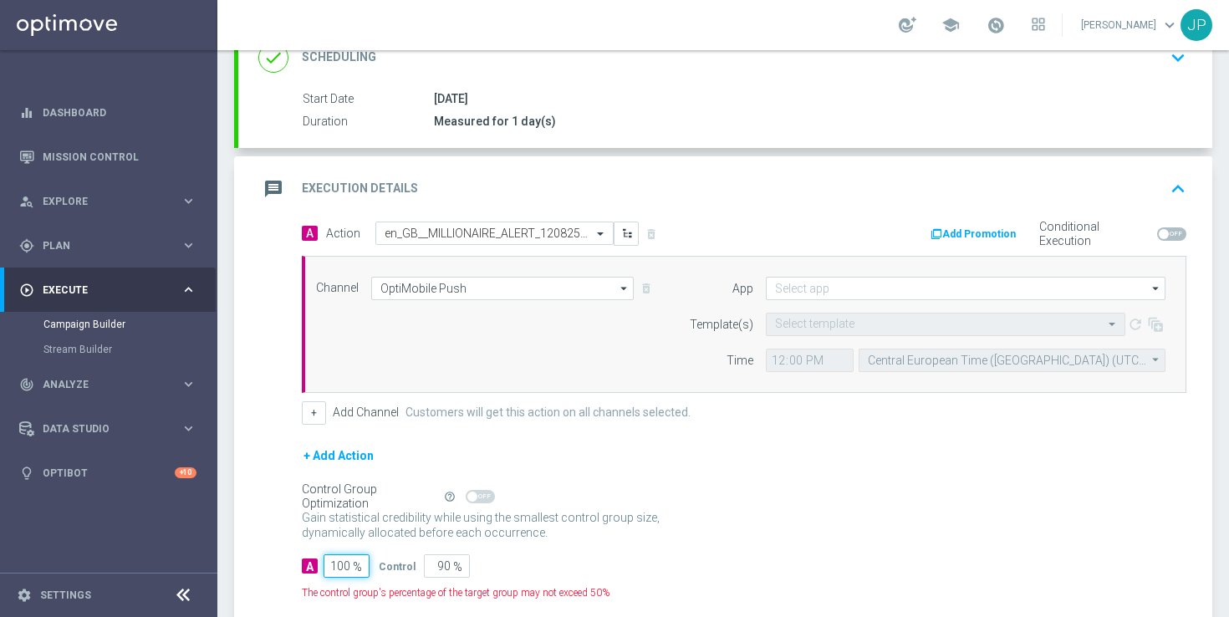
type input "0"
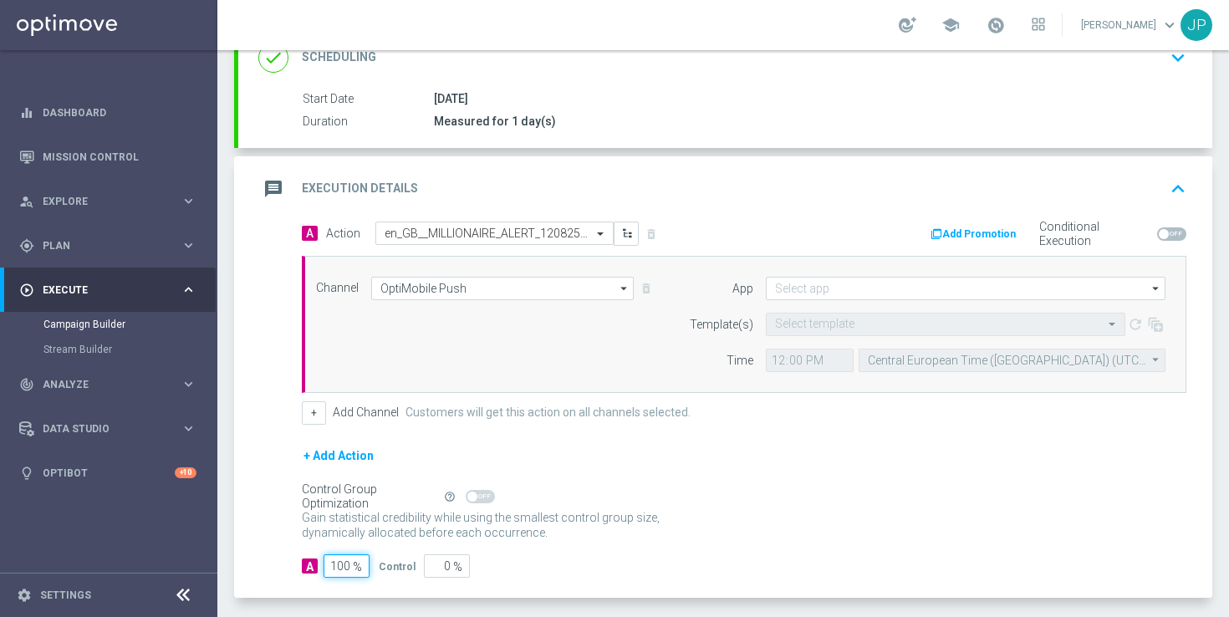
scroll to position [320, 0]
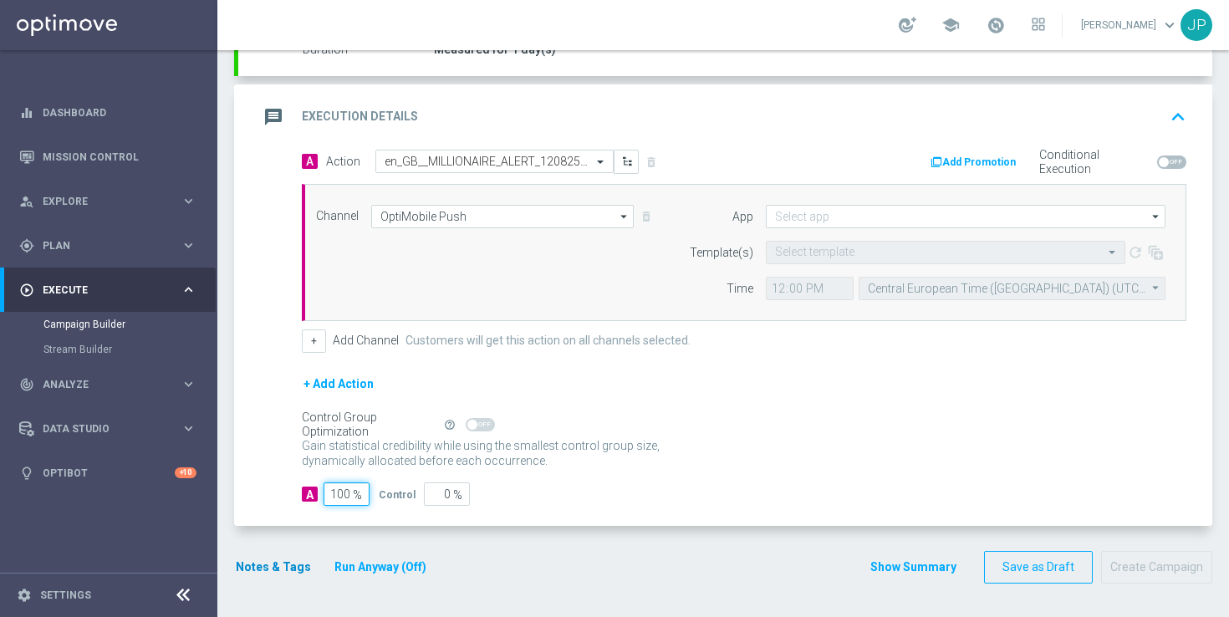
type input "100"
click at [282, 565] on button "Notes & Tags" at bounding box center [273, 567] width 79 height 21
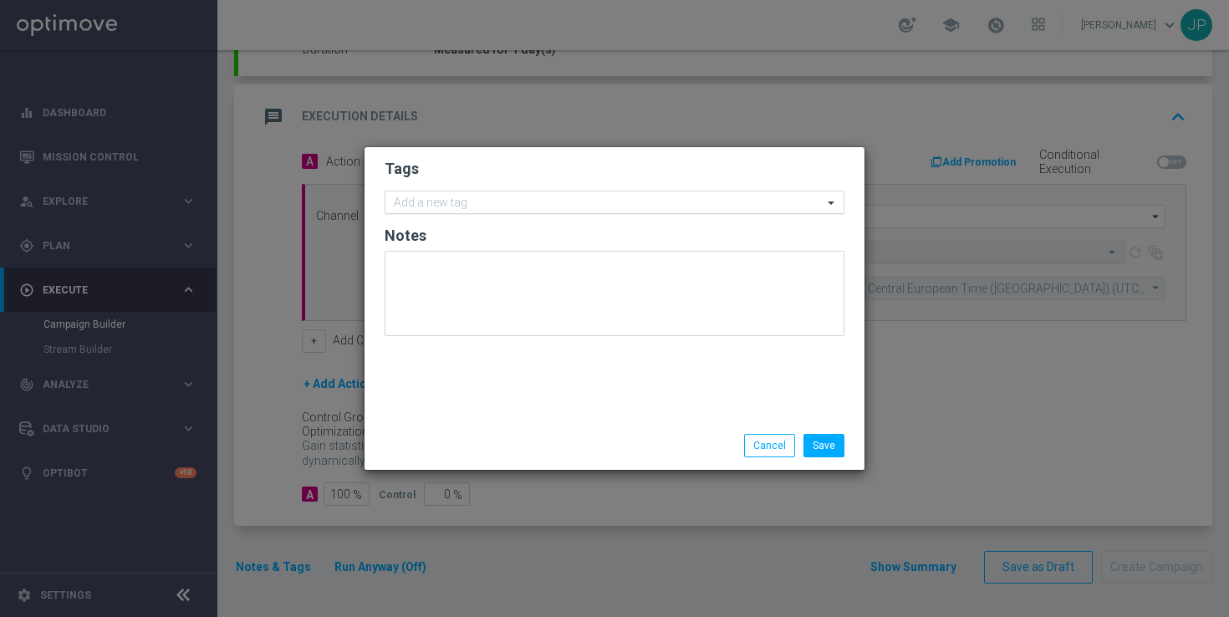
click at [593, 197] on input "text" at bounding box center [608, 203] width 429 height 14
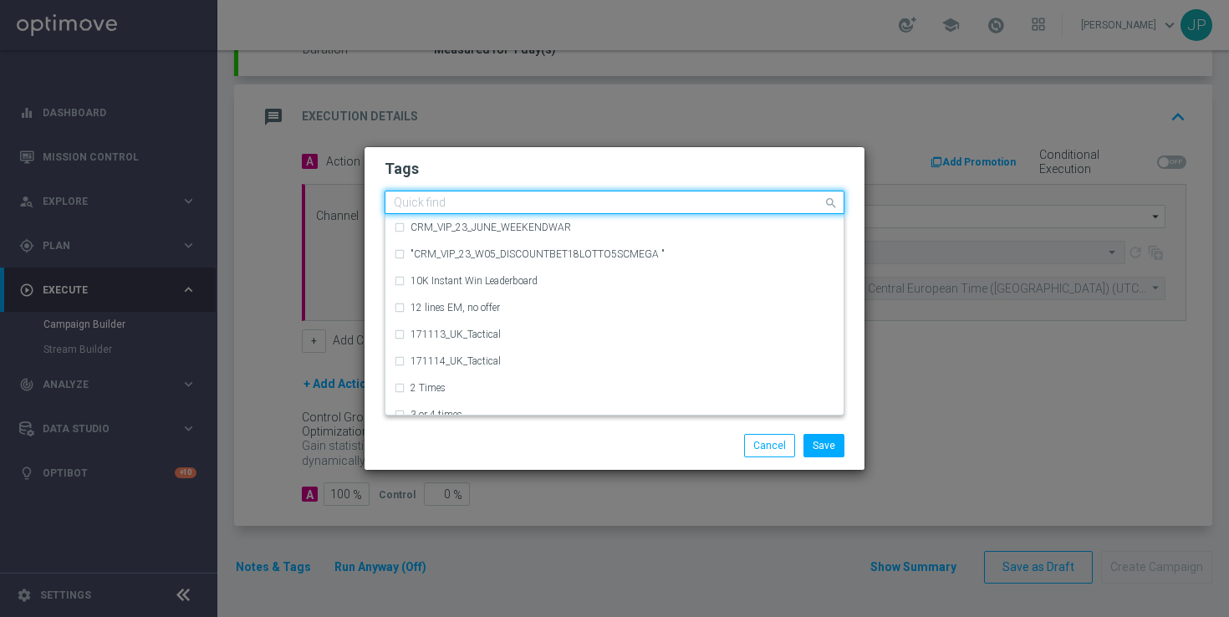
type input "I"
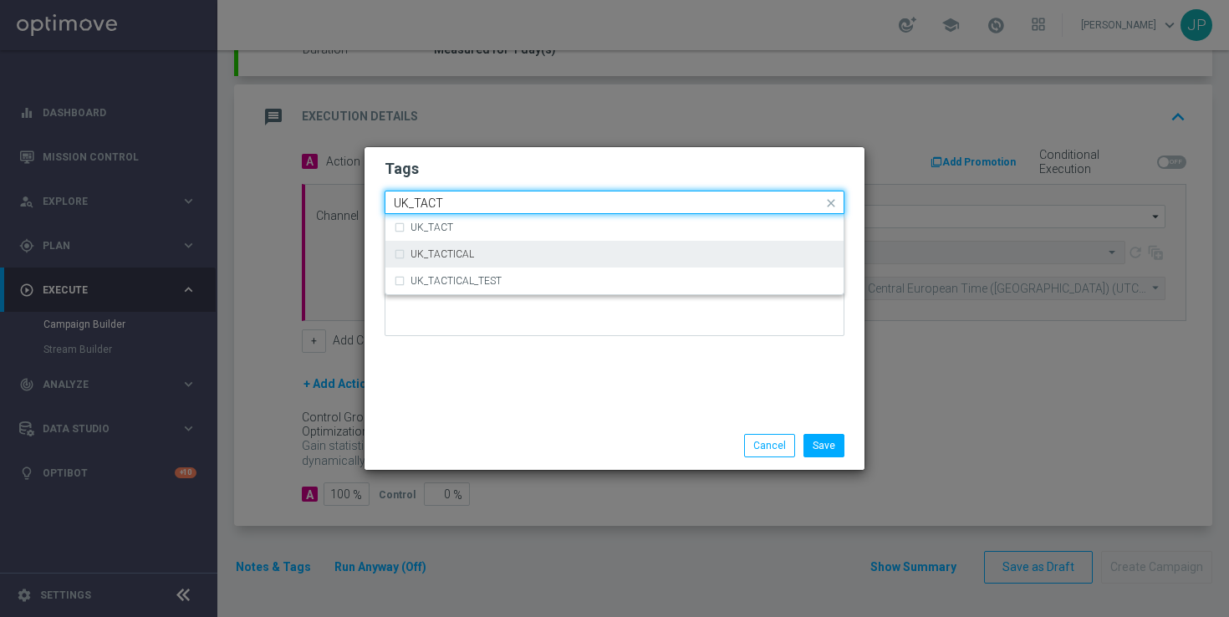
click at [593, 249] on div "UK_TACTICAL" at bounding box center [622, 254] width 425 height 10
type input "UK_TACT"
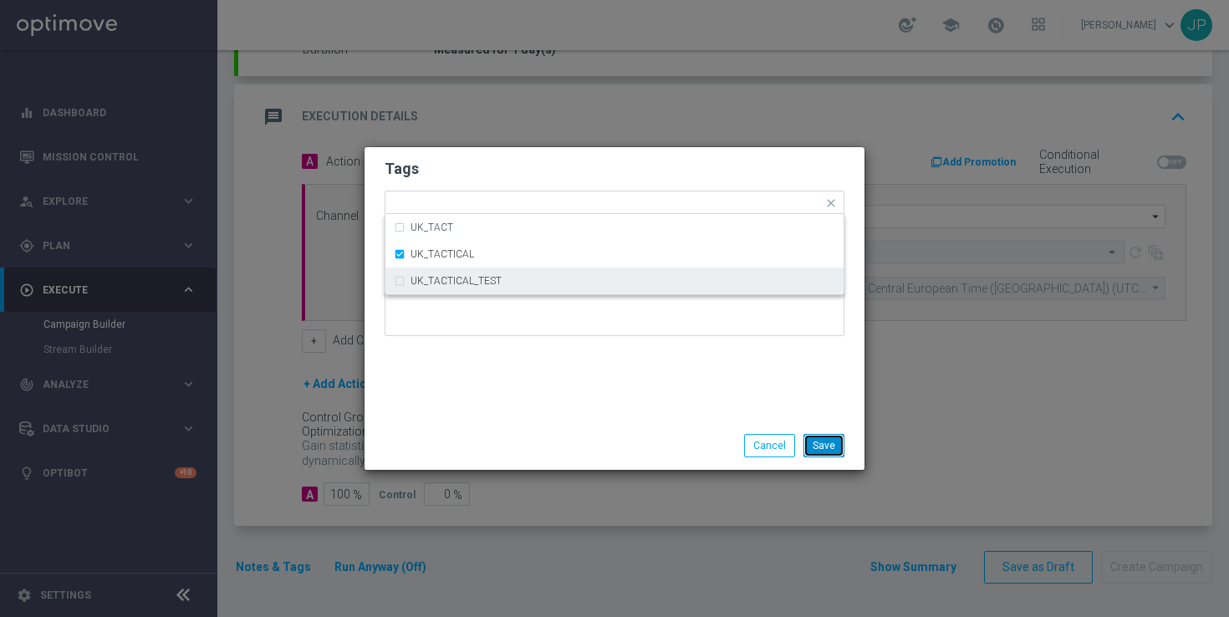
click at [824, 449] on button "Save" at bounding box center [823, 445] width 41 height 23
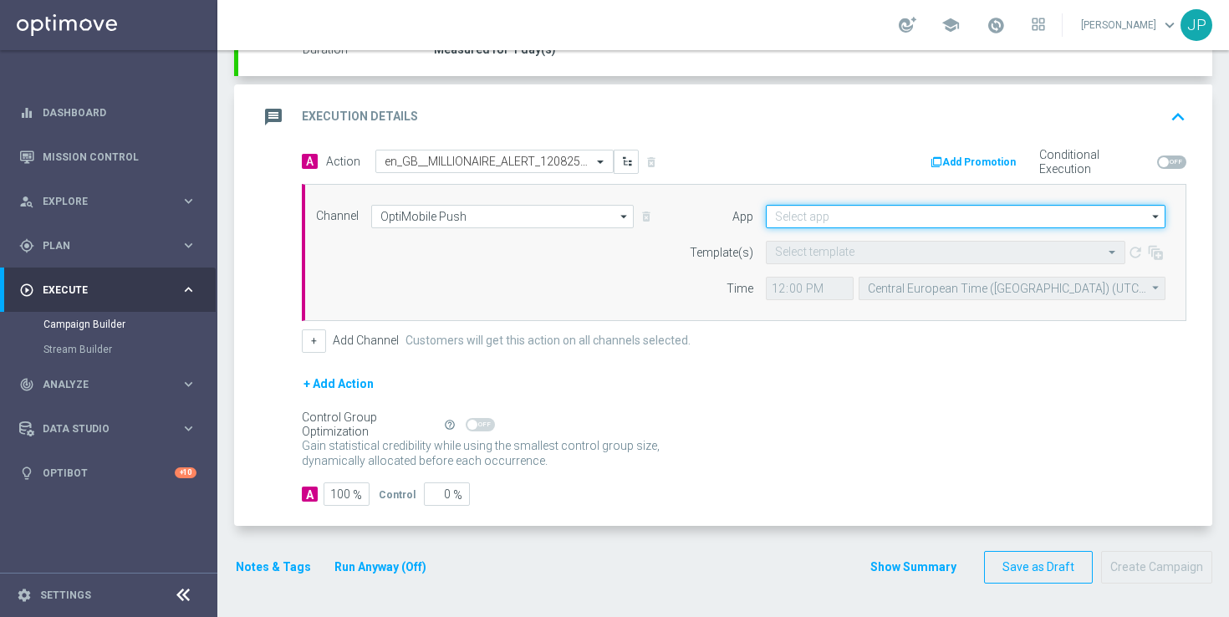
click at [865, 215] on input at bounding box center [966, 216] width 400 height 23
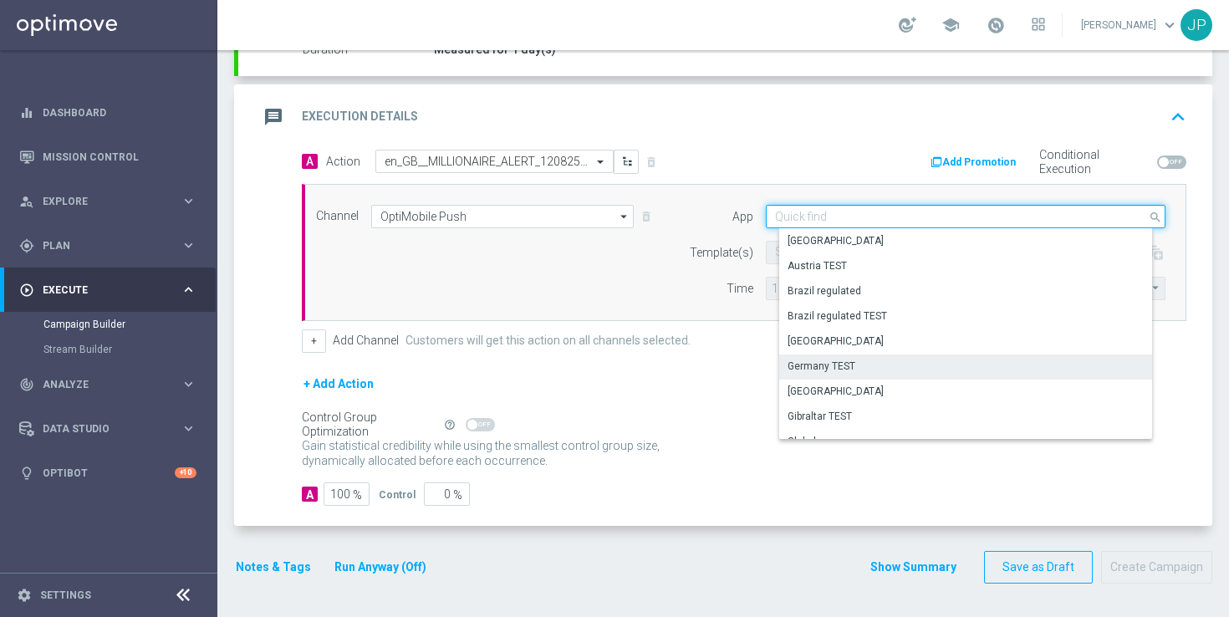
scroll to position [693, 0]
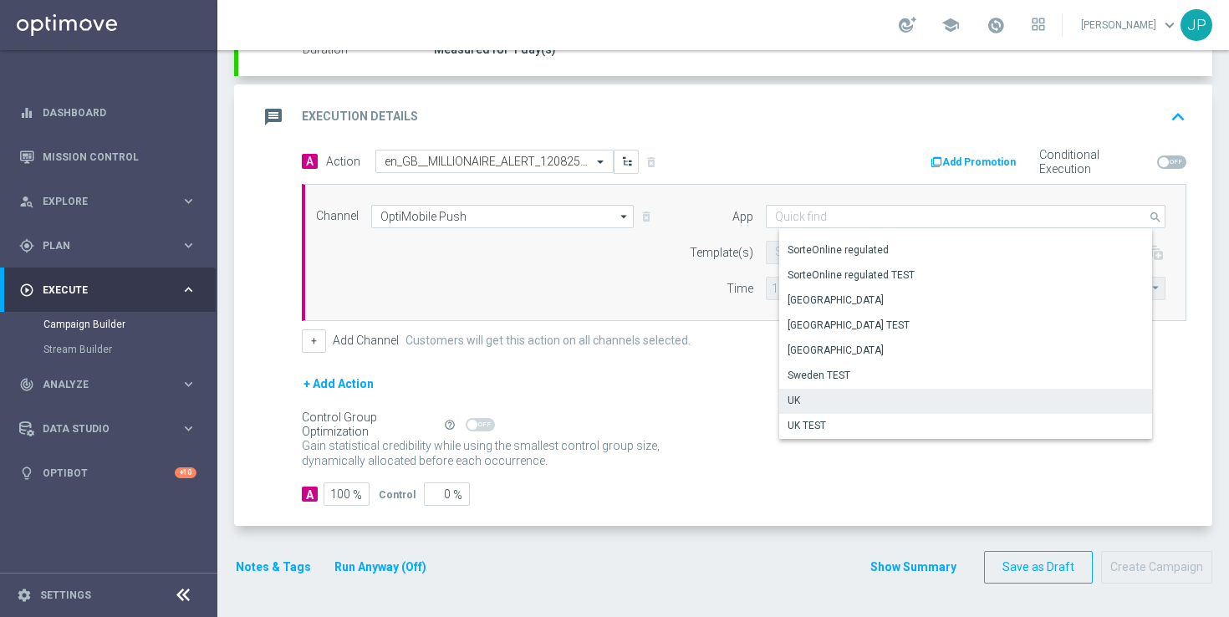
click at [857, 394] on div "UK" at bounding box center [971, 400] width 385 height 23
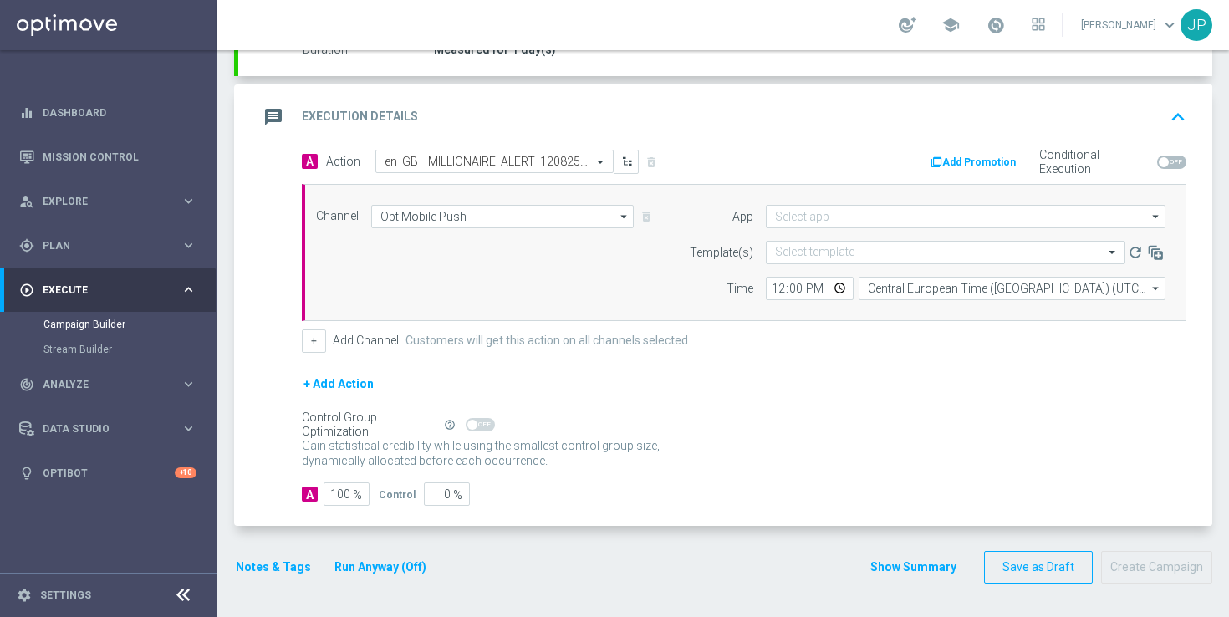
type input "UK"
click at [779, 286] on input "12:00" at bounding box center [810, 288] width 88 height 23
type input "17:30"
click at [914, 283] on input "Central European Time ([GEOGRAPHIC_DATA]) (UTC +02:00)" at bounding box center [1011, 288] width 307 height 23
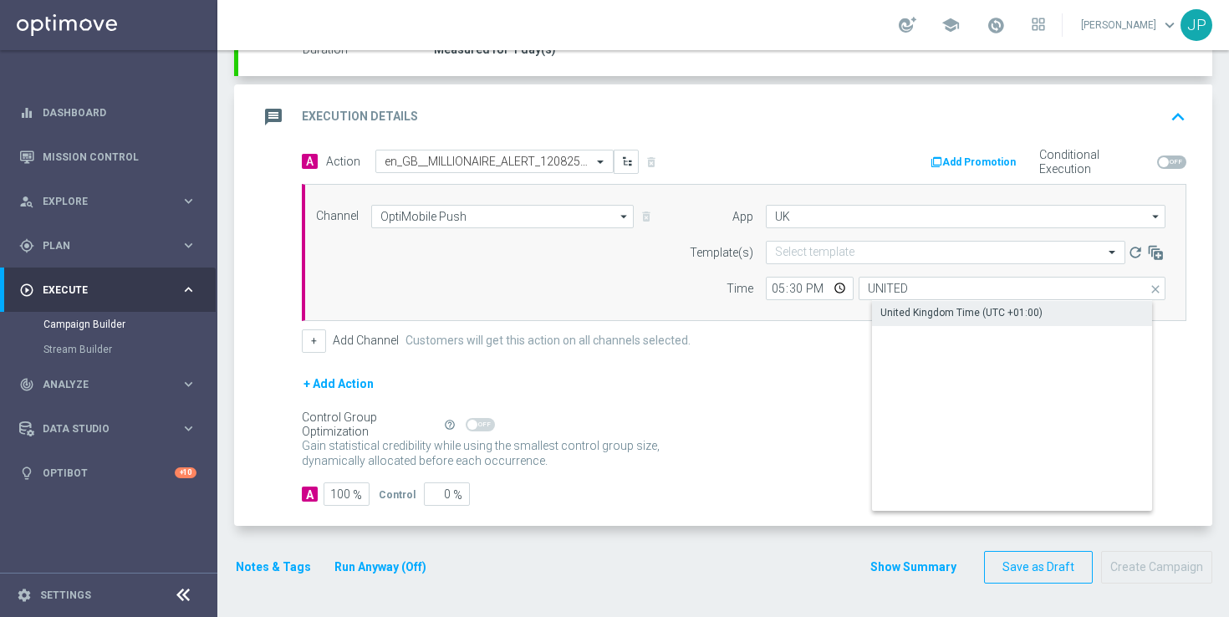
click at [950, 311] on div "United Kingdom Time (UTC +01:00)" at bounding box center [961, 312] width 162 height 15
type input "United Kingdom Time (UTC +01:00)"
click at [881, 392] on div "+ Add Action" at bounding box center [744, 395] width 884 height 42
click at [860, 250] on input "text" at bounding box center [929, 253] width 308 height 14
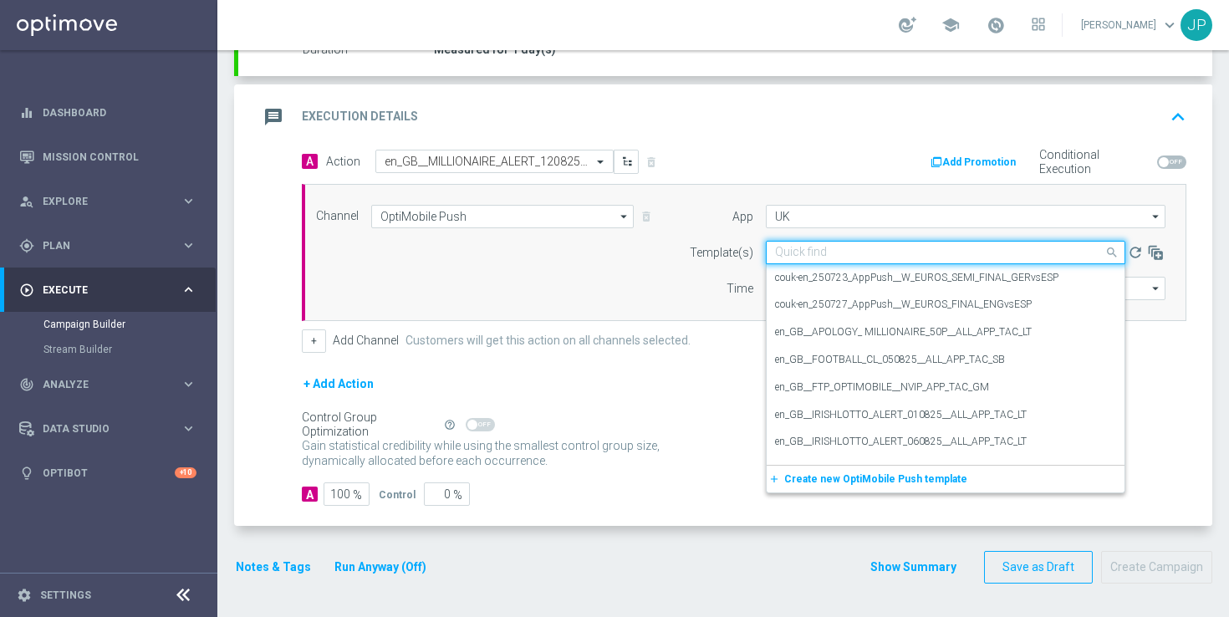
paste input "en_GB__MILLIONAIRE_ALERT_120825__ALL_APP_TAC_LT"
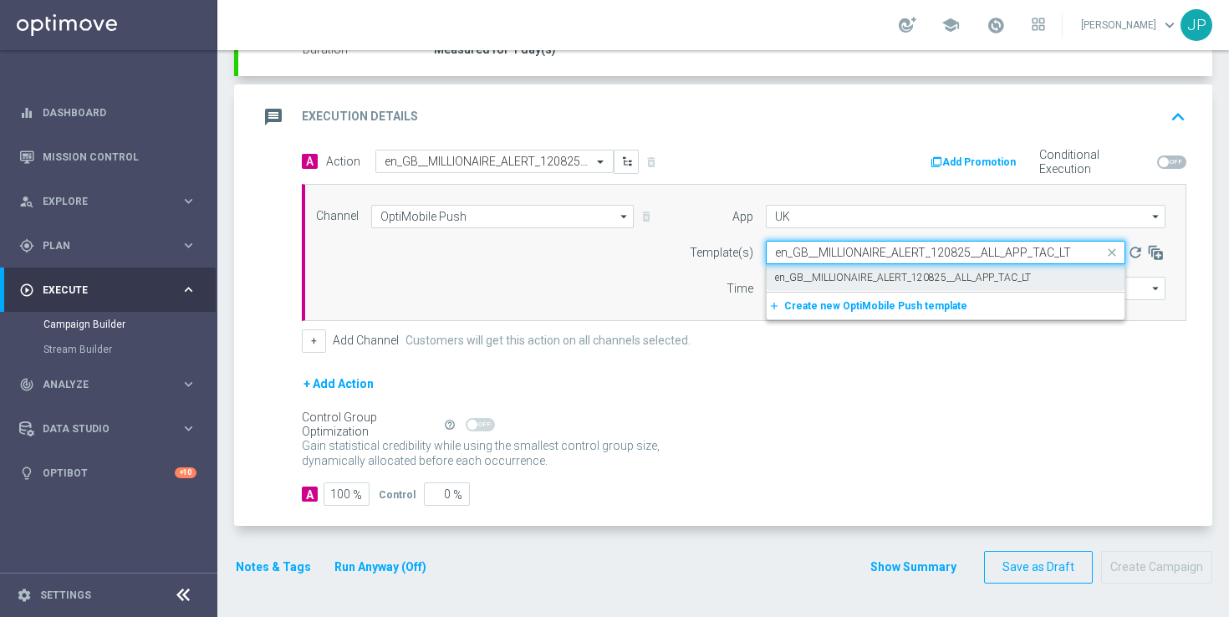
click at [879, 276] on label "en_GB__MILLIONAIRE_ALERT_120825__ALL_APP_TAC_LT" at bounding box center [903, 278] width 256 height 14
type input "en_GB__MILLIONAIRE_ALERT_120825__ALL_APP_TAC_LT"
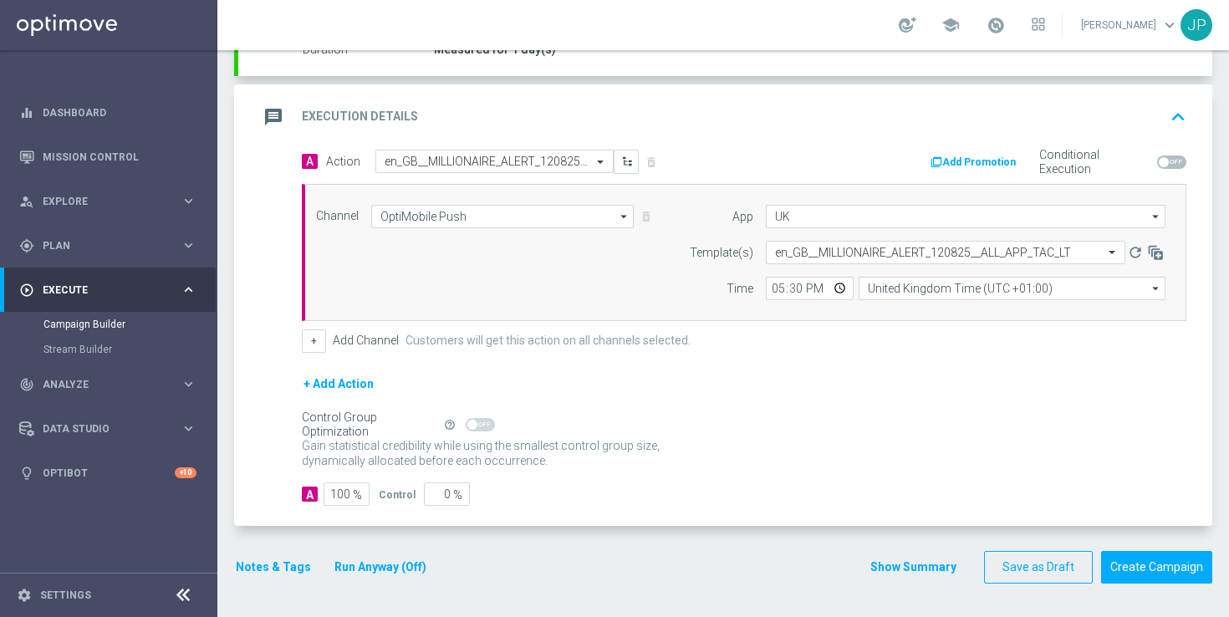
click at [929, 374] on div "+ Add Action" at bounding box center [744, 395] width 884 height 42
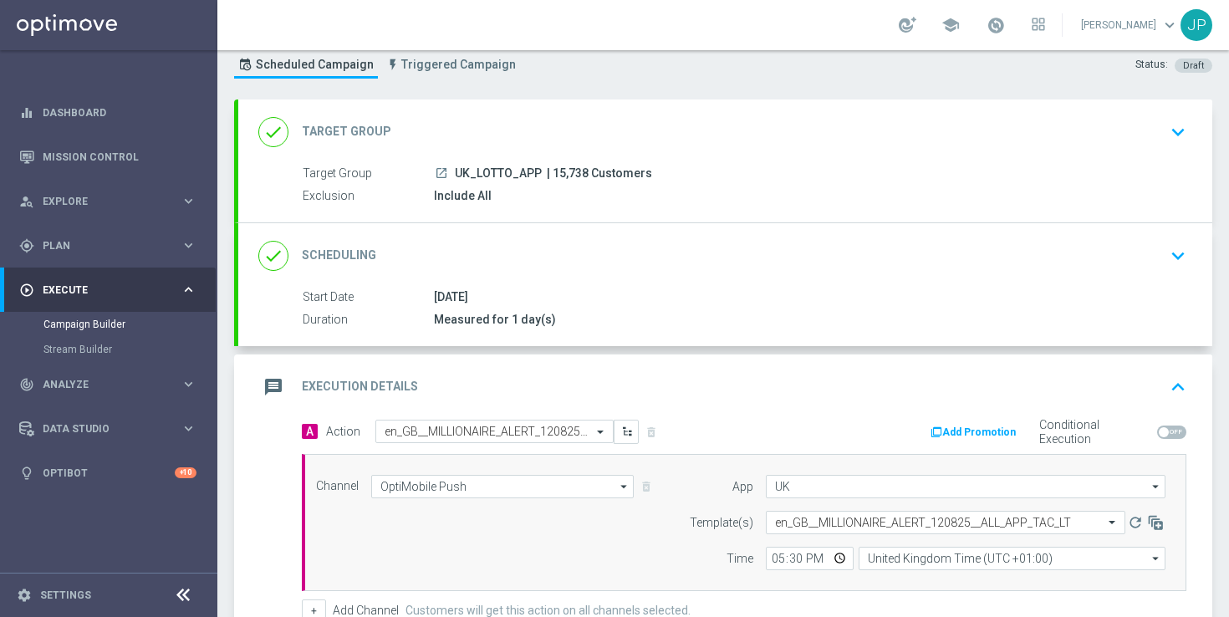
scroll to position [0, 0]
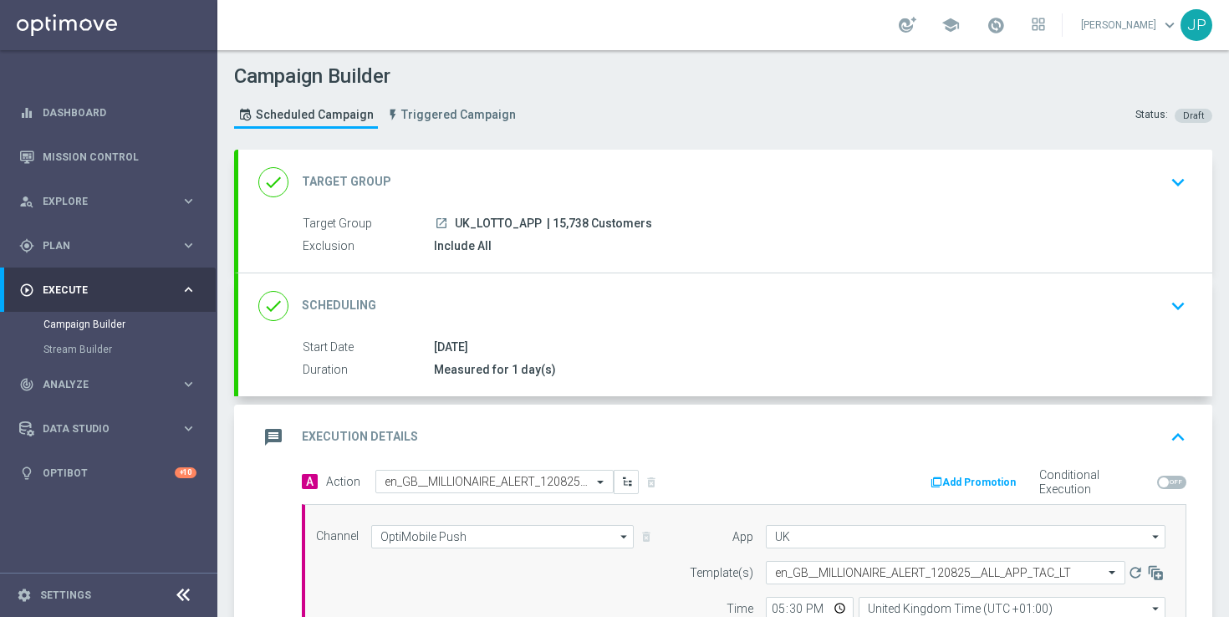
click at [555, 224] on span "| 15,738 Customers" at bounding box center [599, 223] width 105 height 15
click at [563, 224] on span "| 15,738 Customers" at bounding box center [599, 223] width 105 height 15
copy span "15,738"
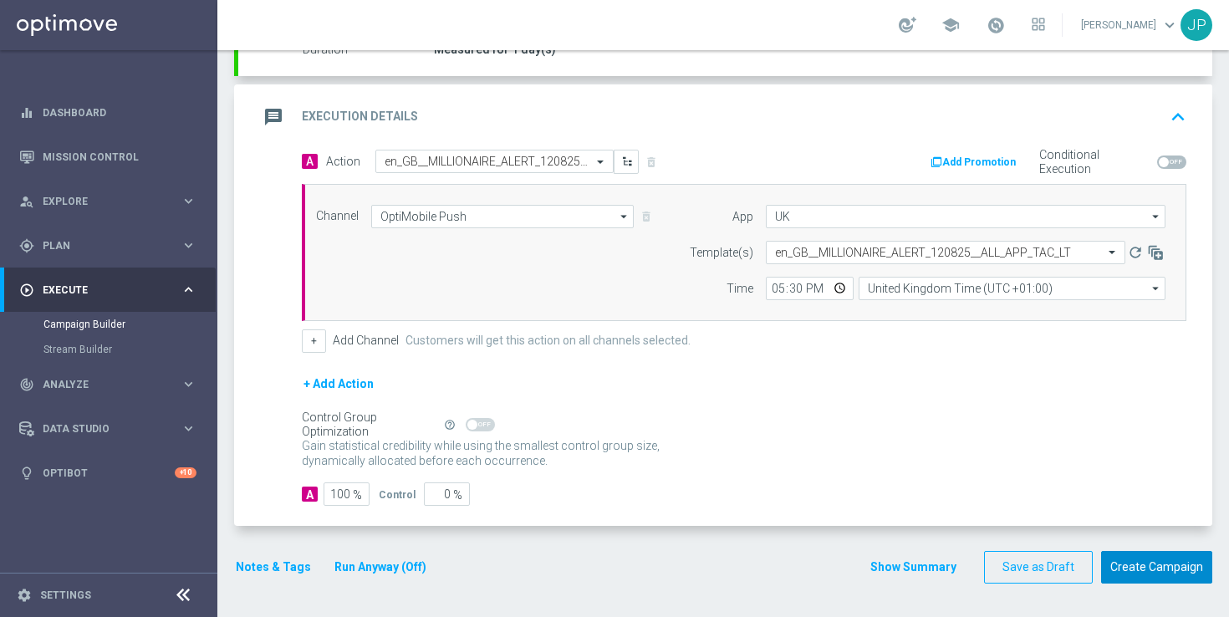
click at [1133, 559] on button "Create Campaign" at bounding box center [1156, 567] width 111 height 33
